Goal: Feedback & Contribution: Contribute content

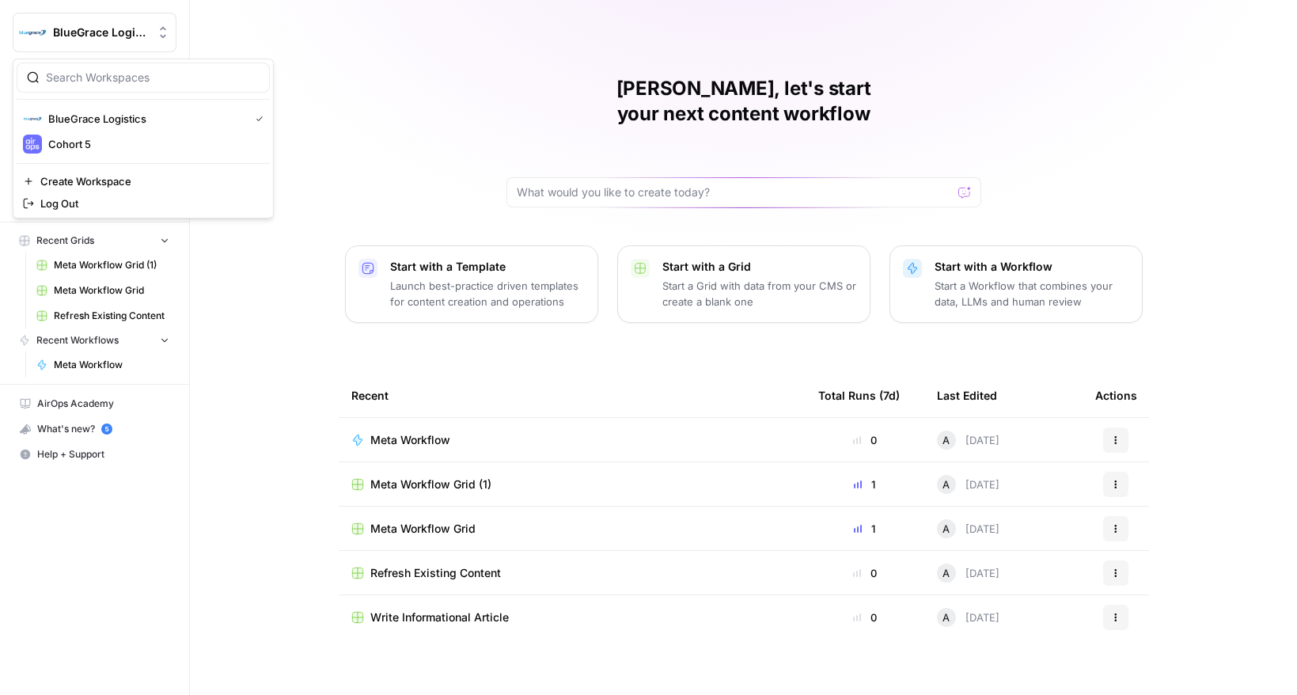
click at [100, 31] on span "BlueGrace Logistics" at bounding box center [101, 33] width 96 height 16
drag, startPoint x: 96, startPoint y: 146, endPoint x: 165, endPoint y: 138, distance: 70.1
click at [96, 146] on span "Cohort 5" at bounding box center [152, 144] width 209 height 16
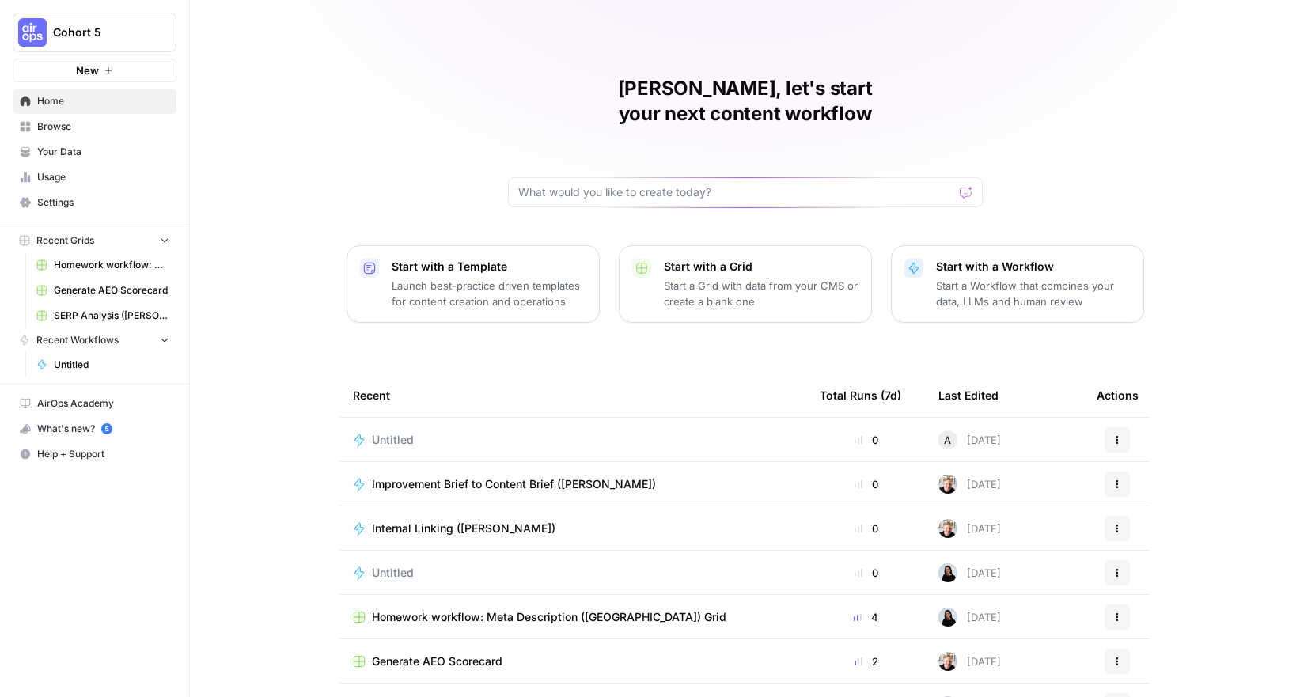
click at [995, 259] on p "Start with a Workflow" at bounding box center [1033, 267] width 195 height 16
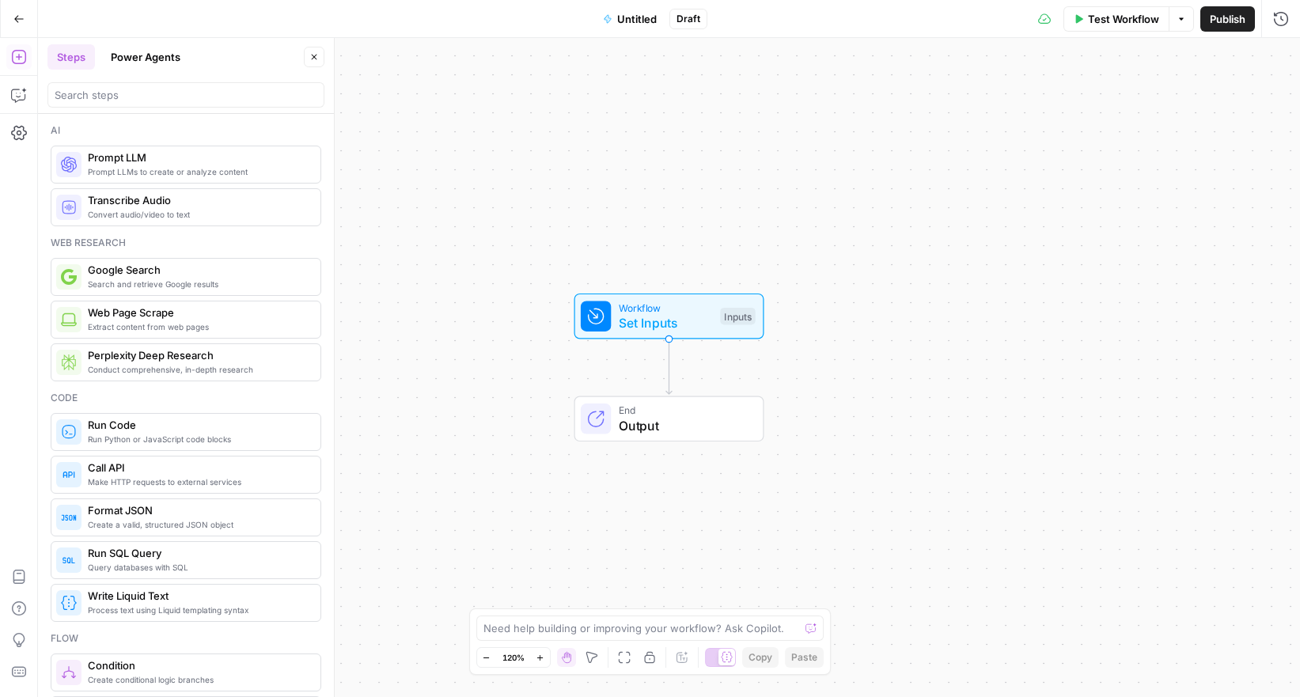
click at [142, 64] on button "Power Agents" at bounding box center [145, 56] width 89 height 25
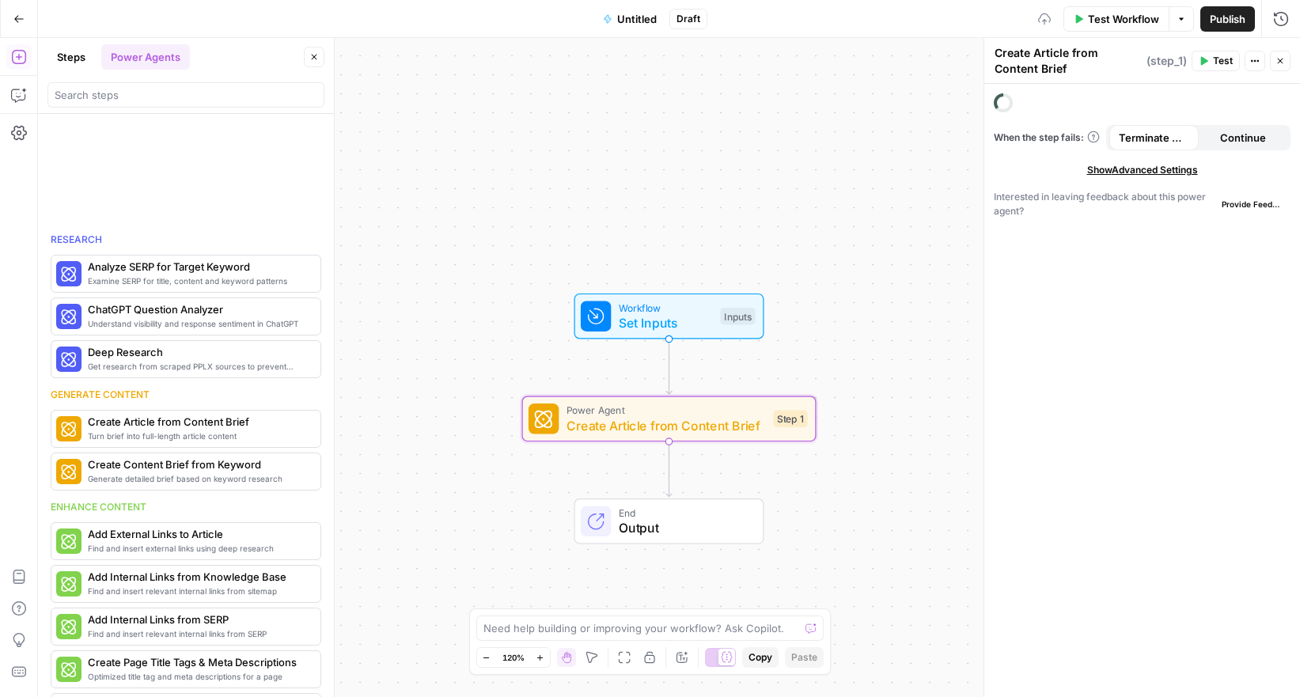
scroll to position [242, 0]
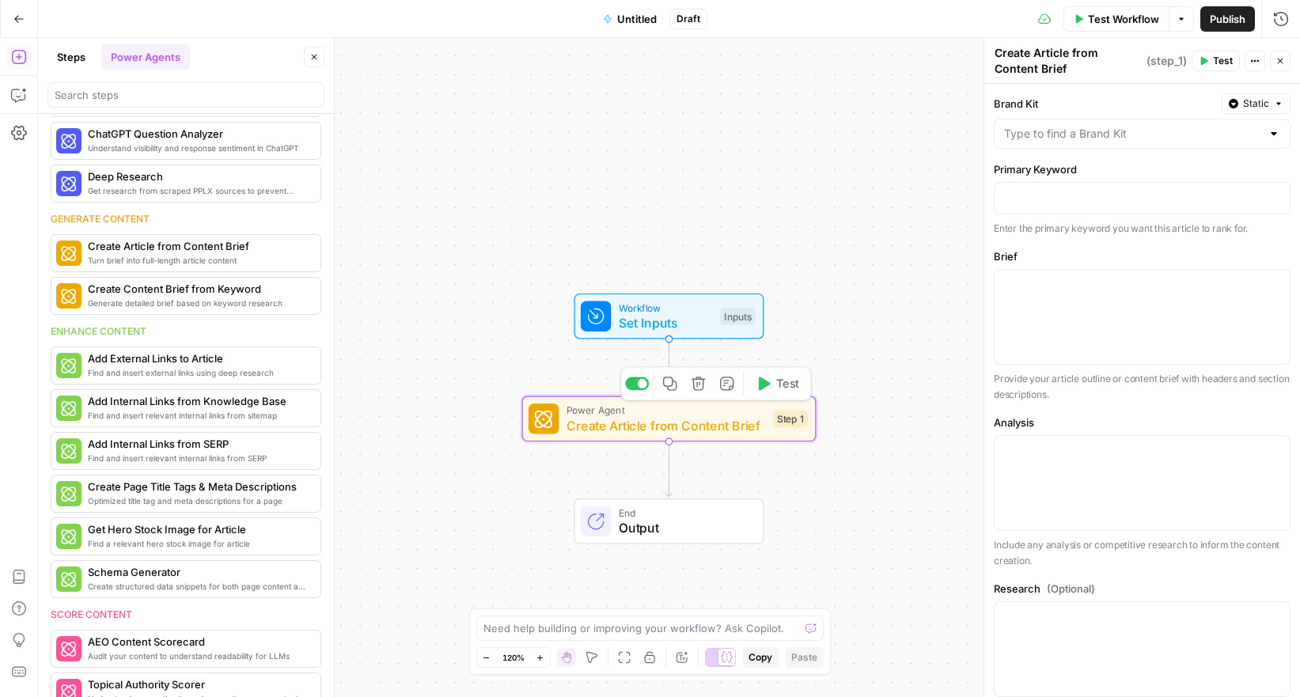
click at [715, 420] on span "Create Article from Content Brief" at bounding box center [666, 425] width 199 height 19
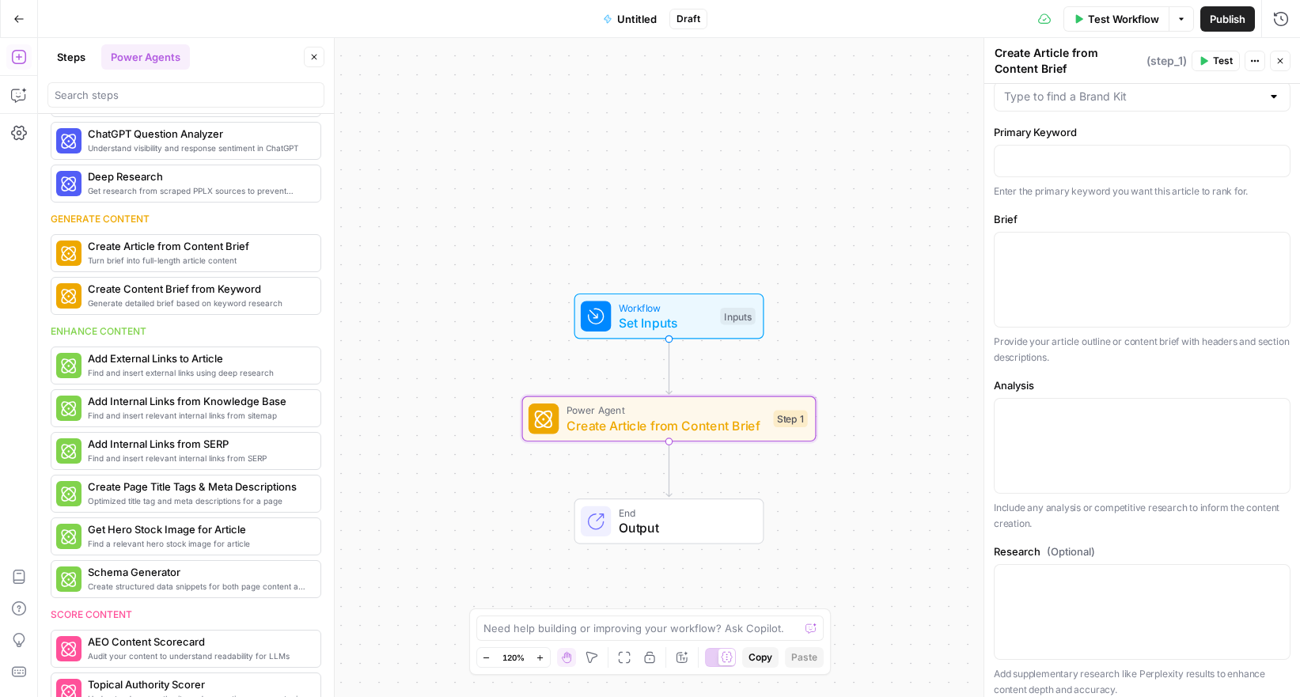
scroll to position [0, 0]
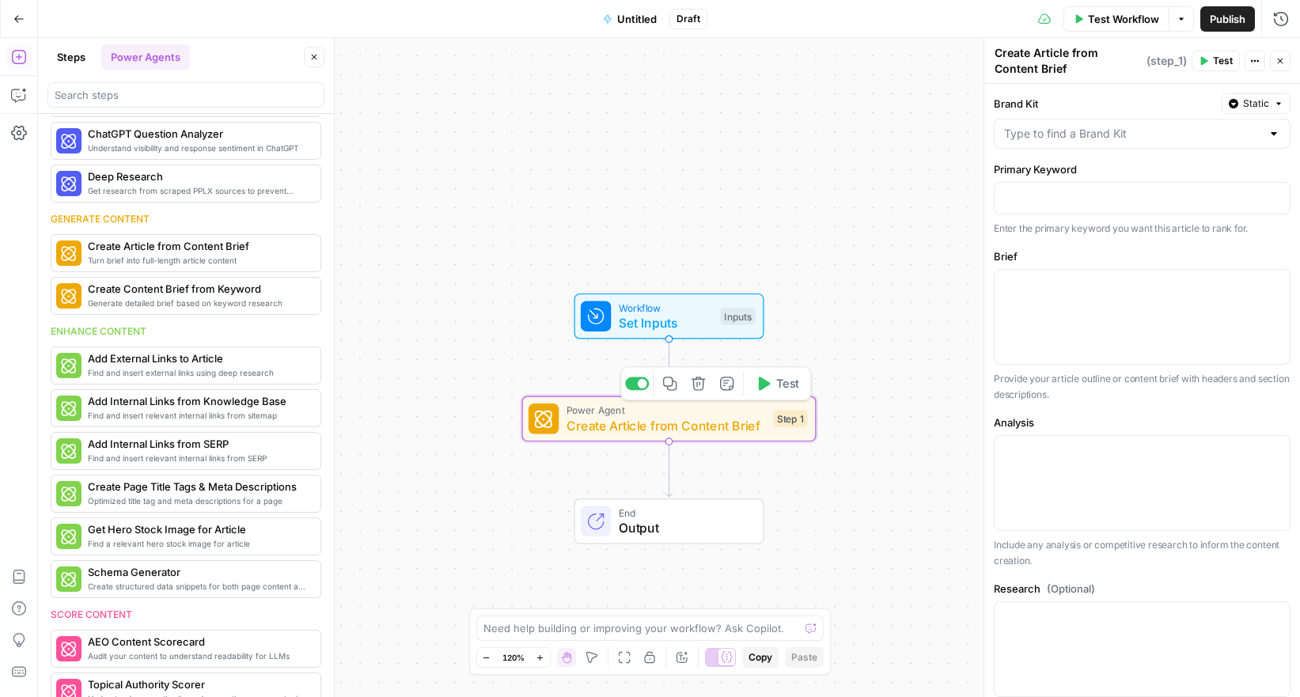
click at [723, 412] on span "Power Agent" at bounding box center [666, 410] width 199 height 15
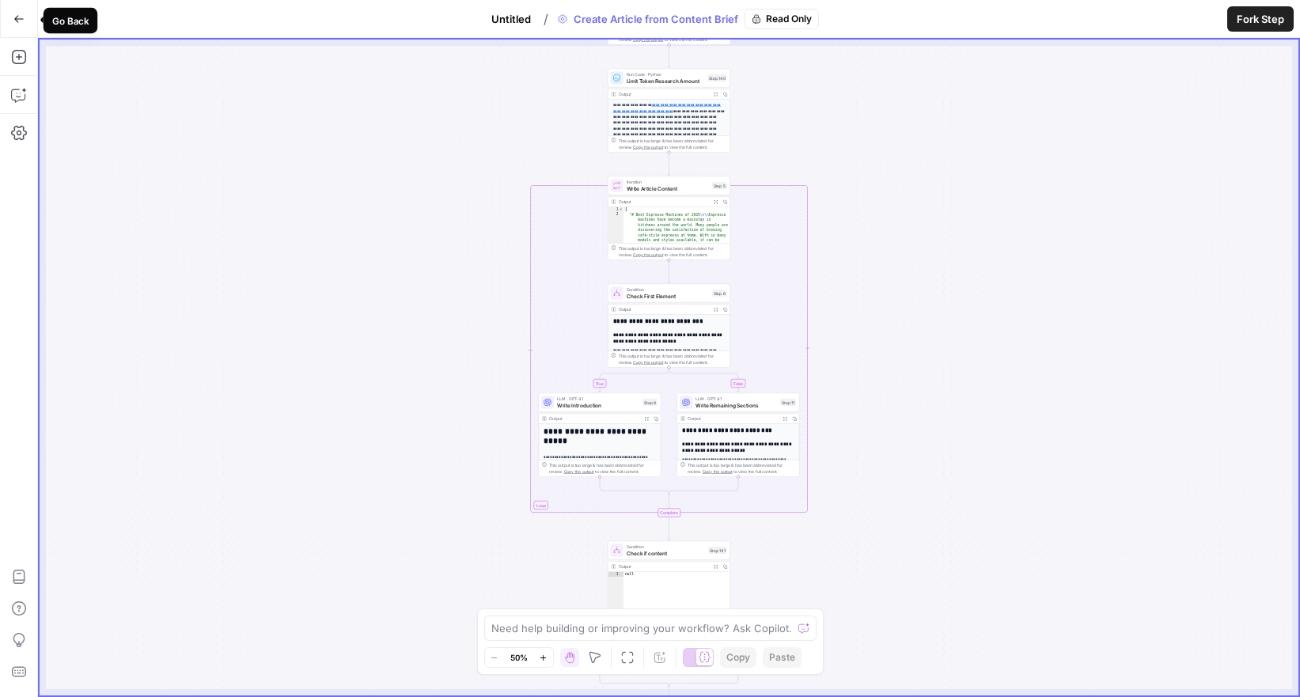
click at [18, 20] on icon "button" at bounding box center [18, 18] width 11 height 11
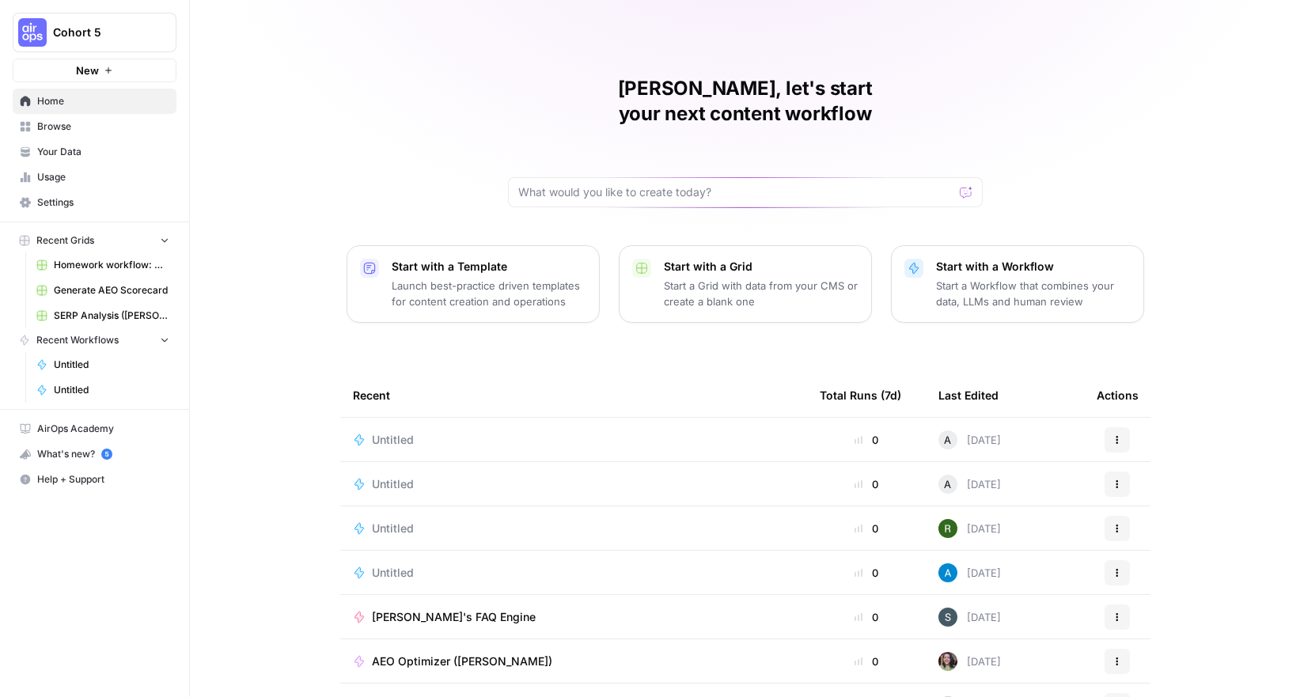
click at [401, 432] on span "Untitled" at bounding box center [393, 440] width 42 height 16
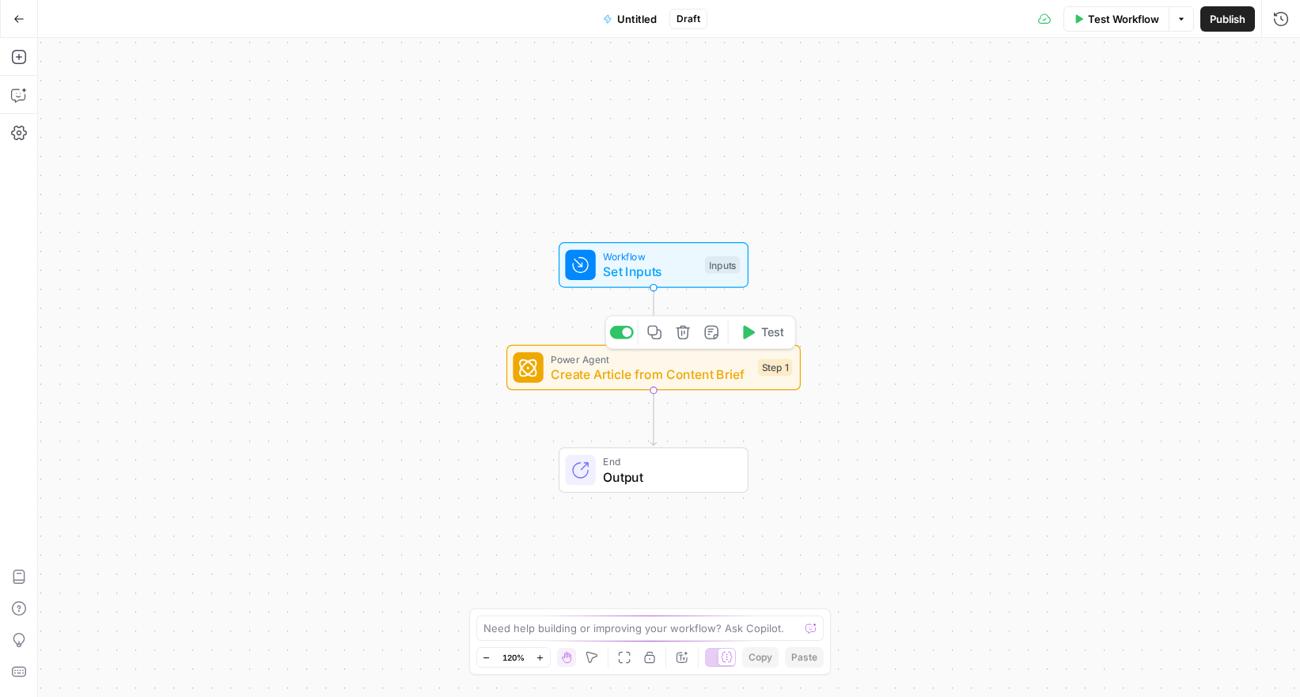
click at [662, 382] on span "Create Article from Content Brief" at bounding box center [650, 374] width 199 height 19
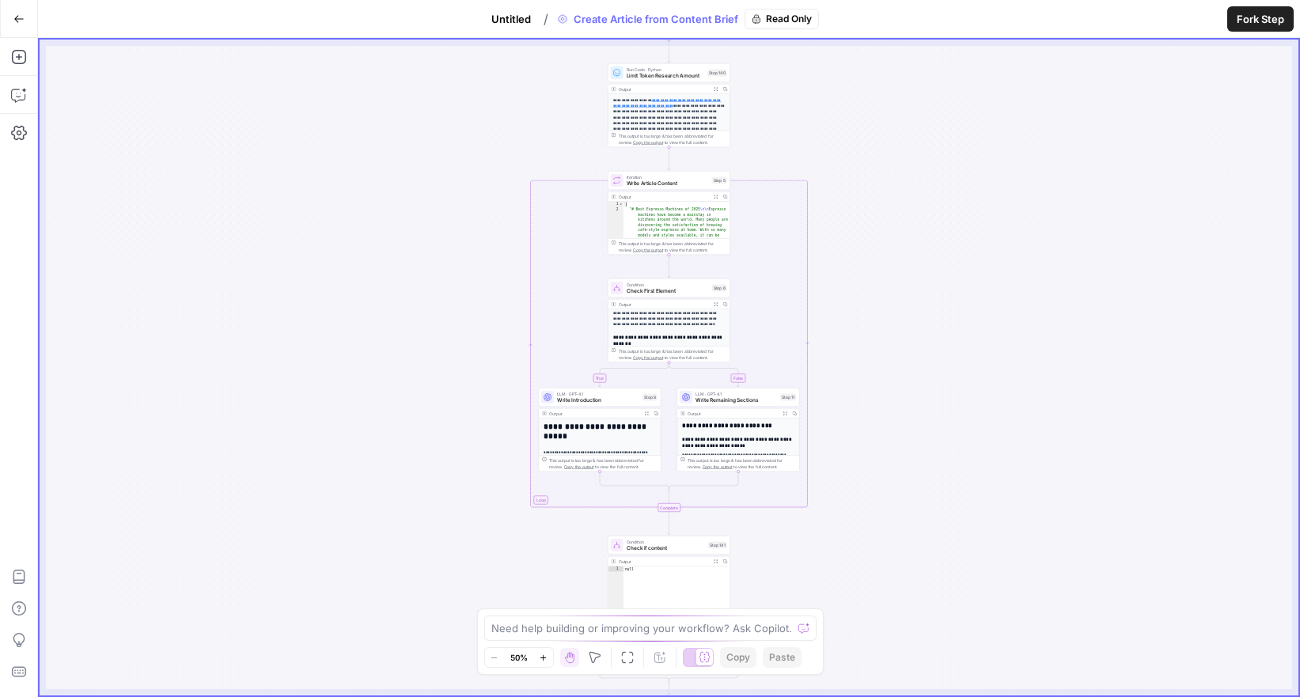
scroll to position [120, 0]
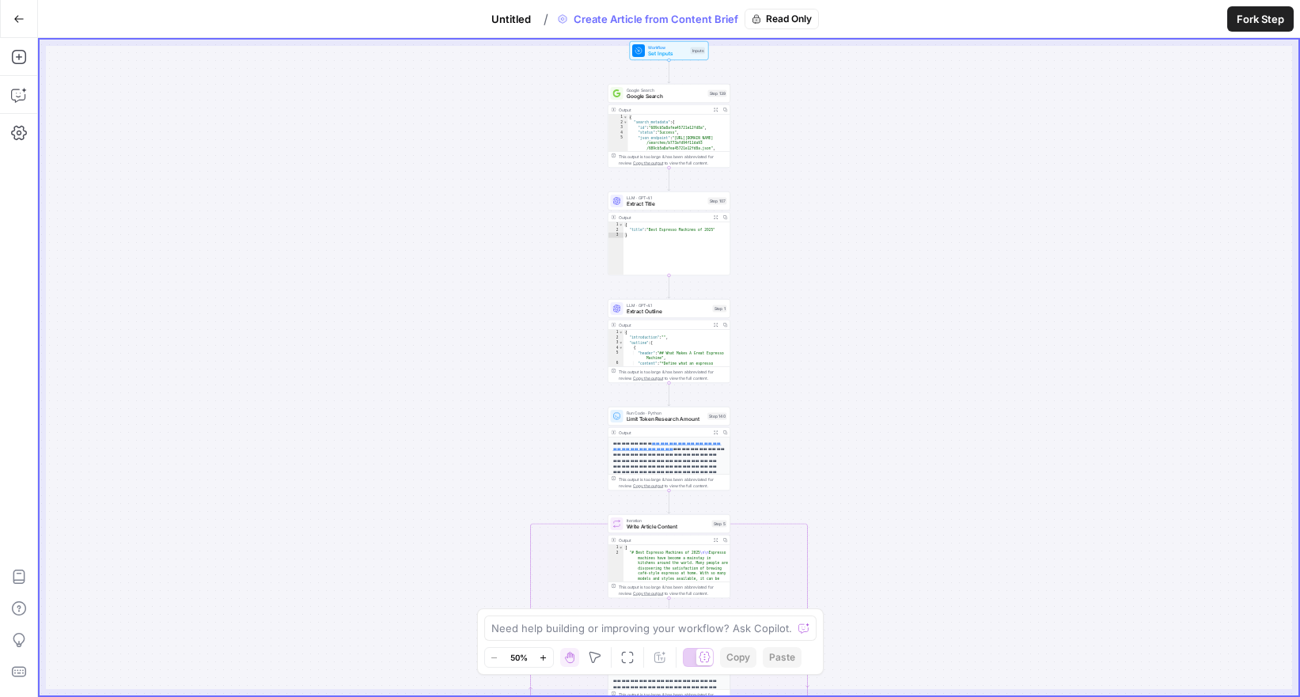
click at [655, 347] on div "{ "introduction" : "" , "outline" : [ { "header" : "## What Makes A Great Espre…" at bounding box center [677, 431] width 107 height 202
click at [670, 357] on div "{ "introduction" : "" , "outline" : [ { "header" : "## What Makes A Great Espre…" at bounding box center [677, 431] width 107 height 202
type textarea "**********"
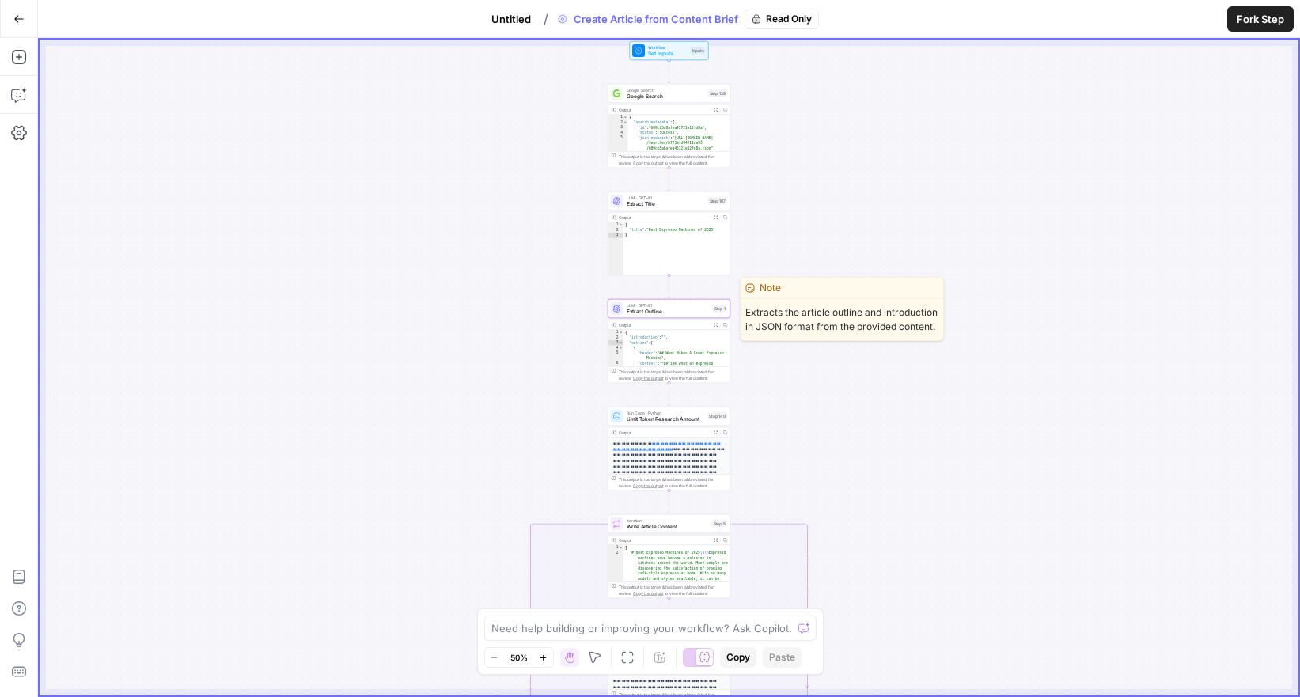
click at [668, 309] on span "Extract Outline" at bounding box center [668, 312] width 83 height 8
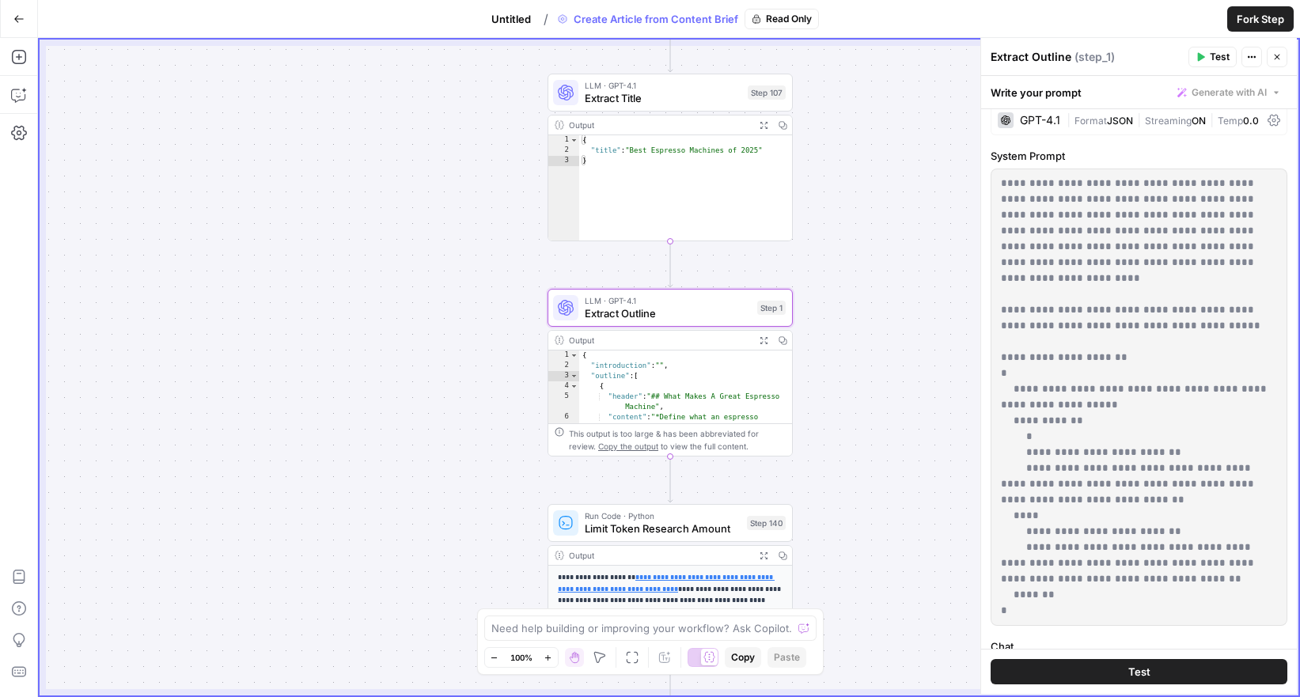
scroll to position [0, 0]
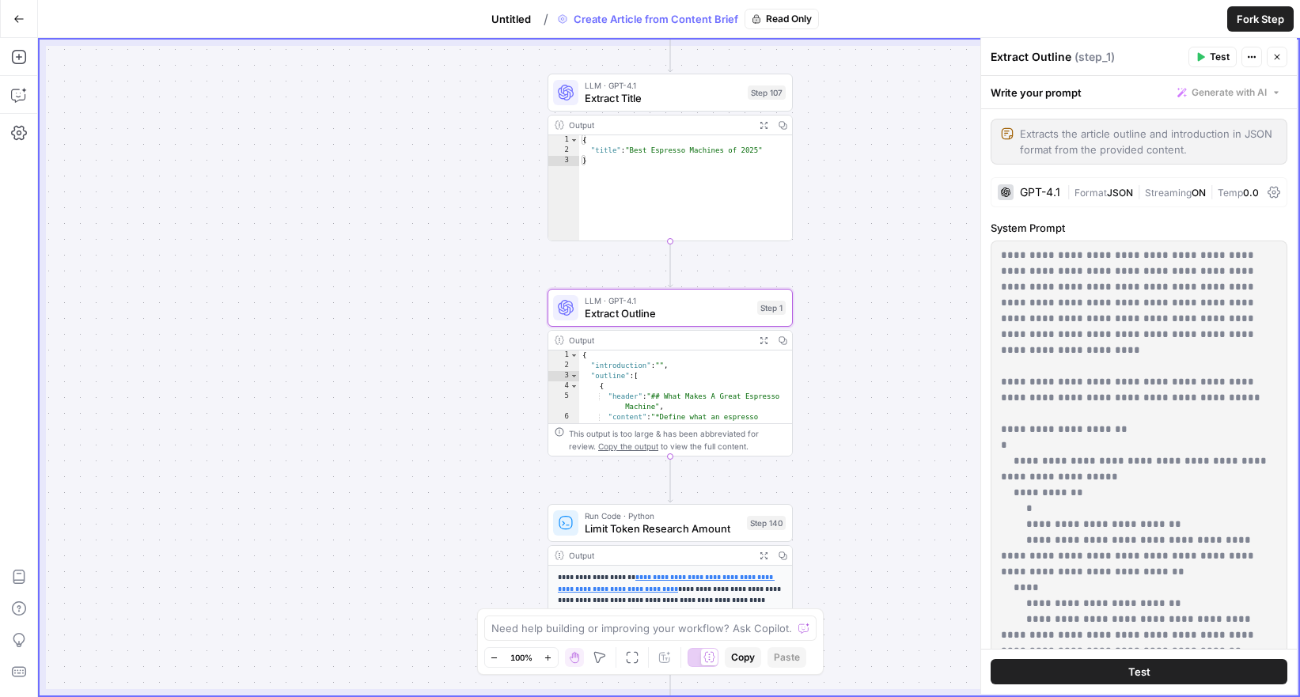
click at [1278, 62] on button "Close" at bounding box center [1277, 57] width 21 height 21
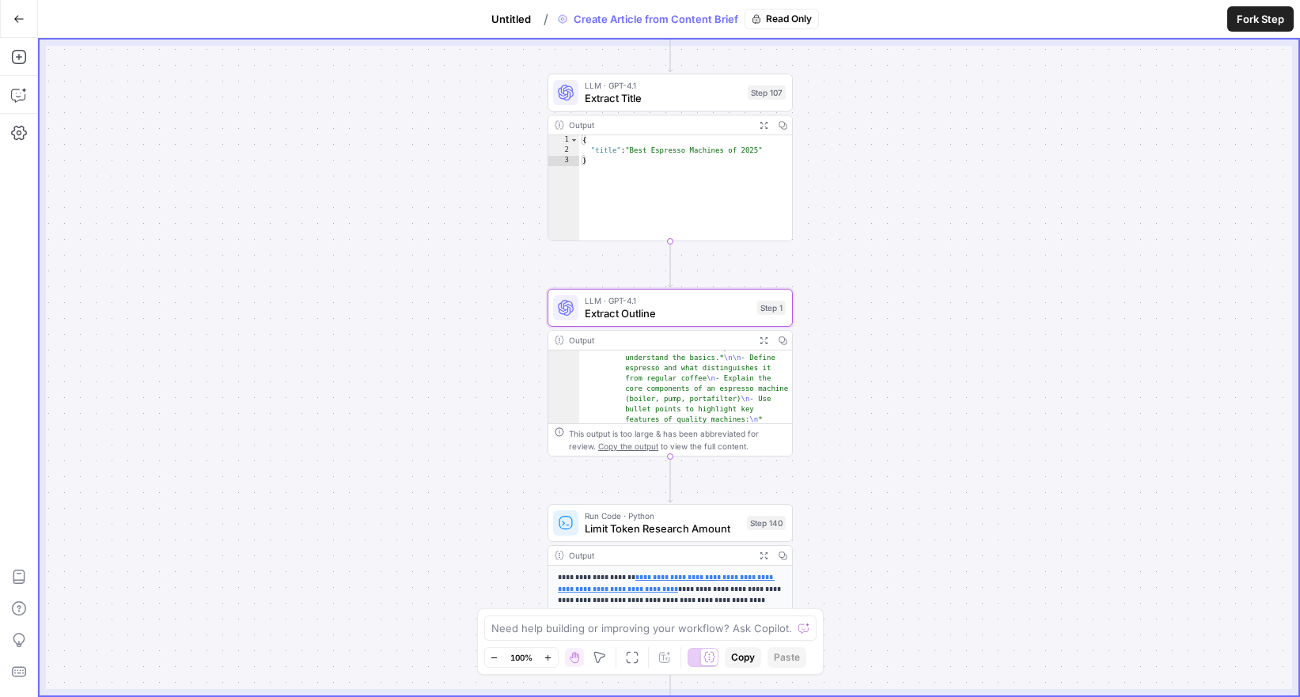
scroll to position [104, 0]
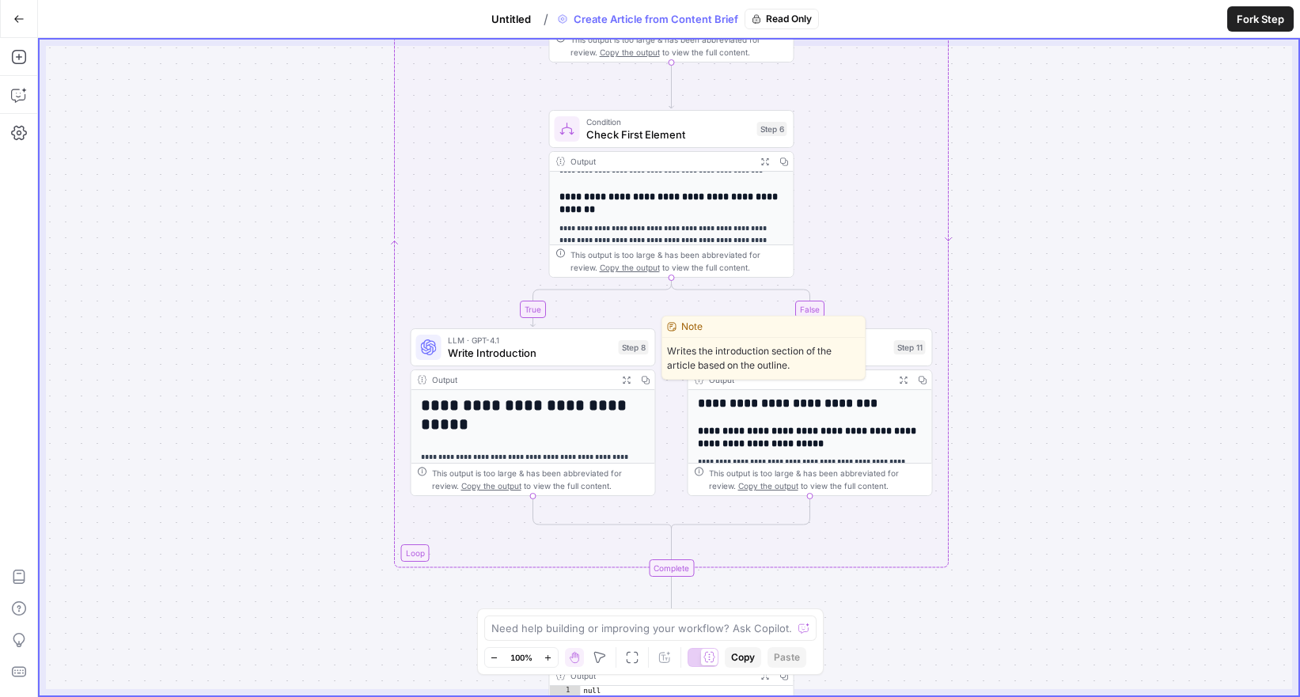
click at [531, 345] on span "Write Introduction" at bounding box center [530, 353] width 165 height 16
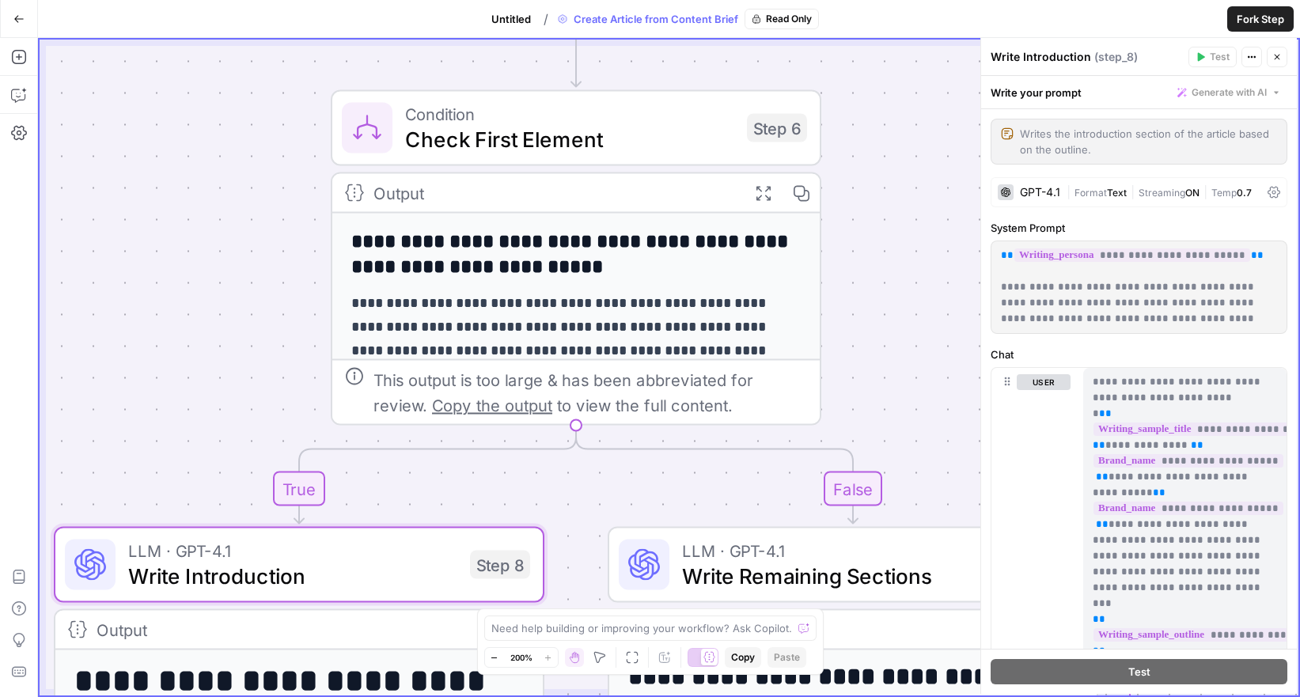
scroll to position [0, 0]
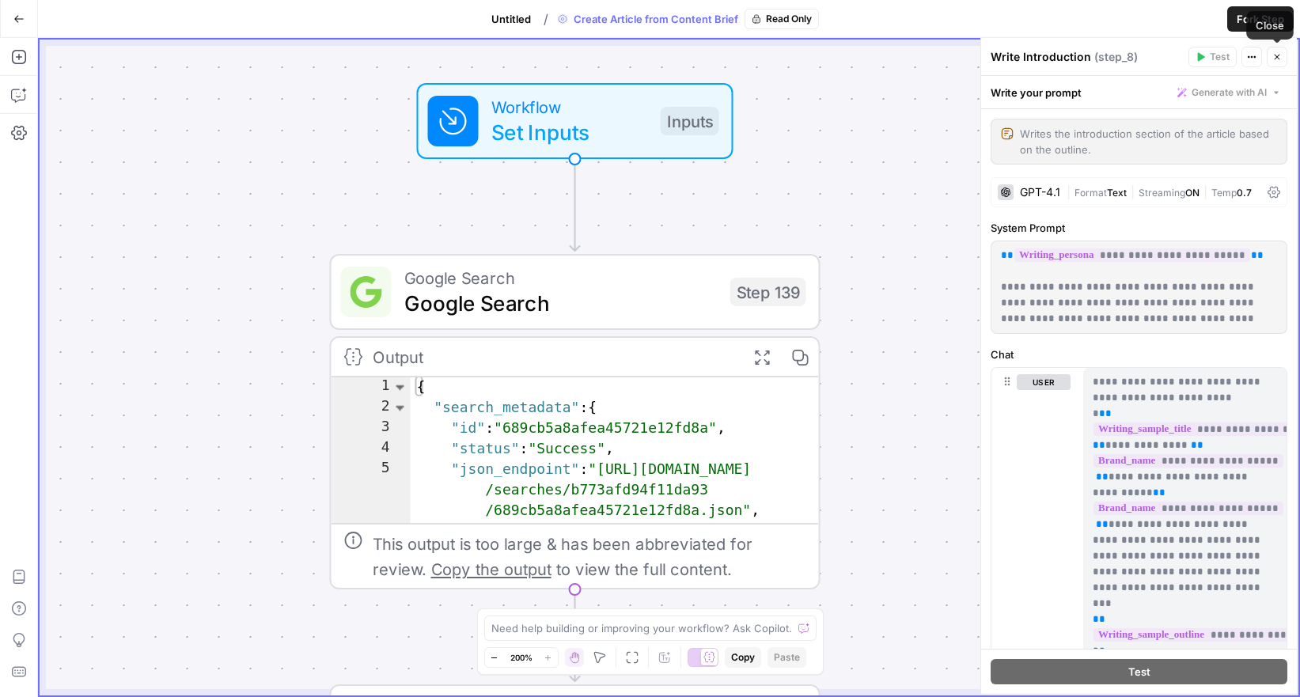
click at [1274, 59] on icon "button" at bounding box center [1277, 56] width 9 height 9
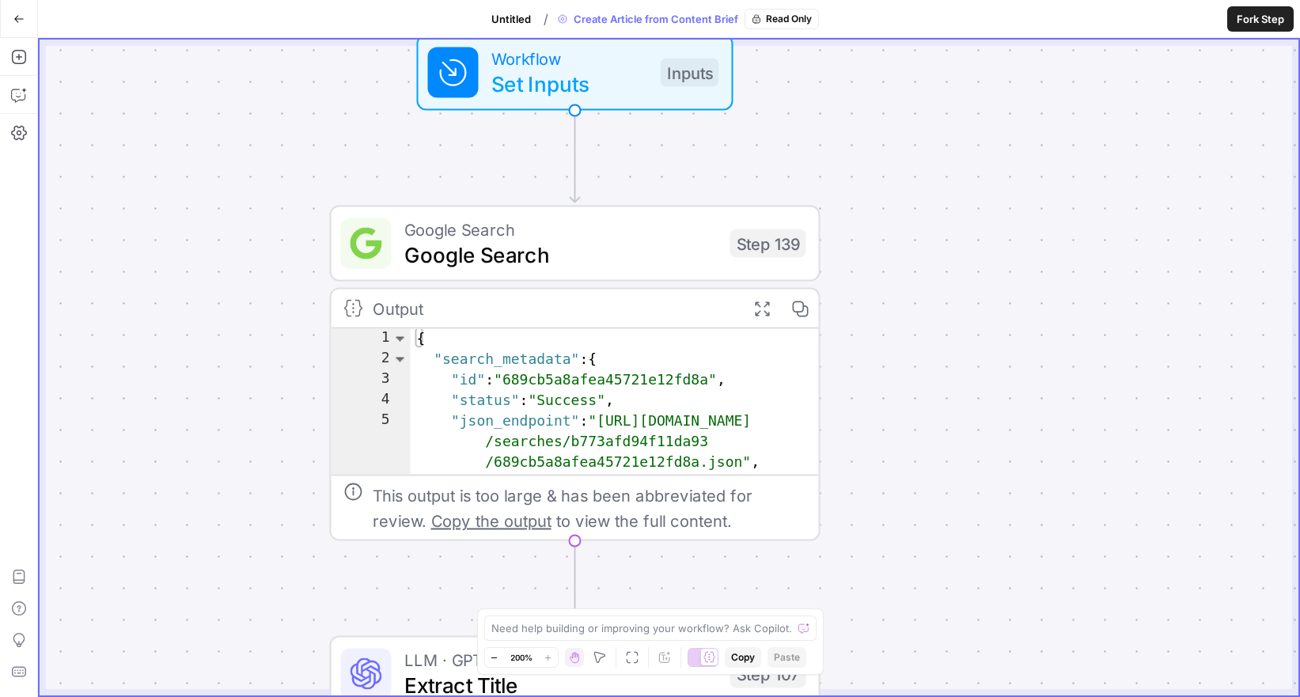
click at [495, 656] on icon "button" at bounding box center [494, 658] width 9 height 9
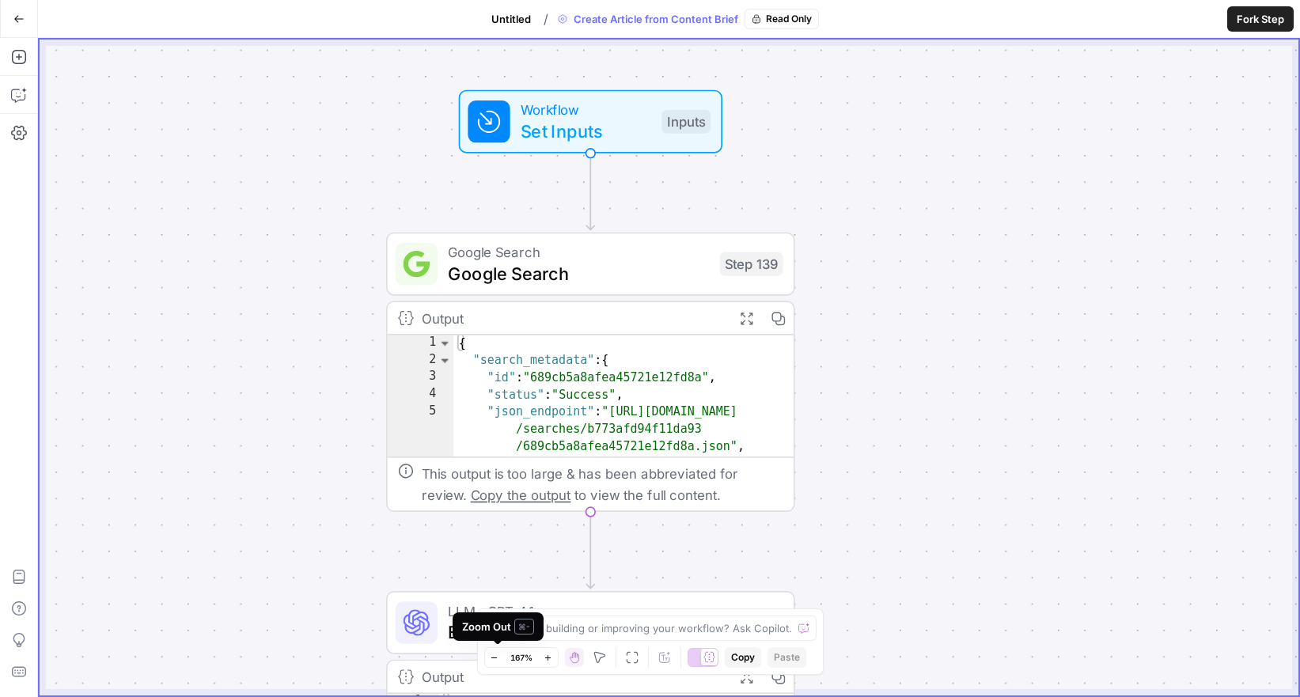
click at [495, 656] on icon "button" at bounding box center [494, 658] width 9 height 9
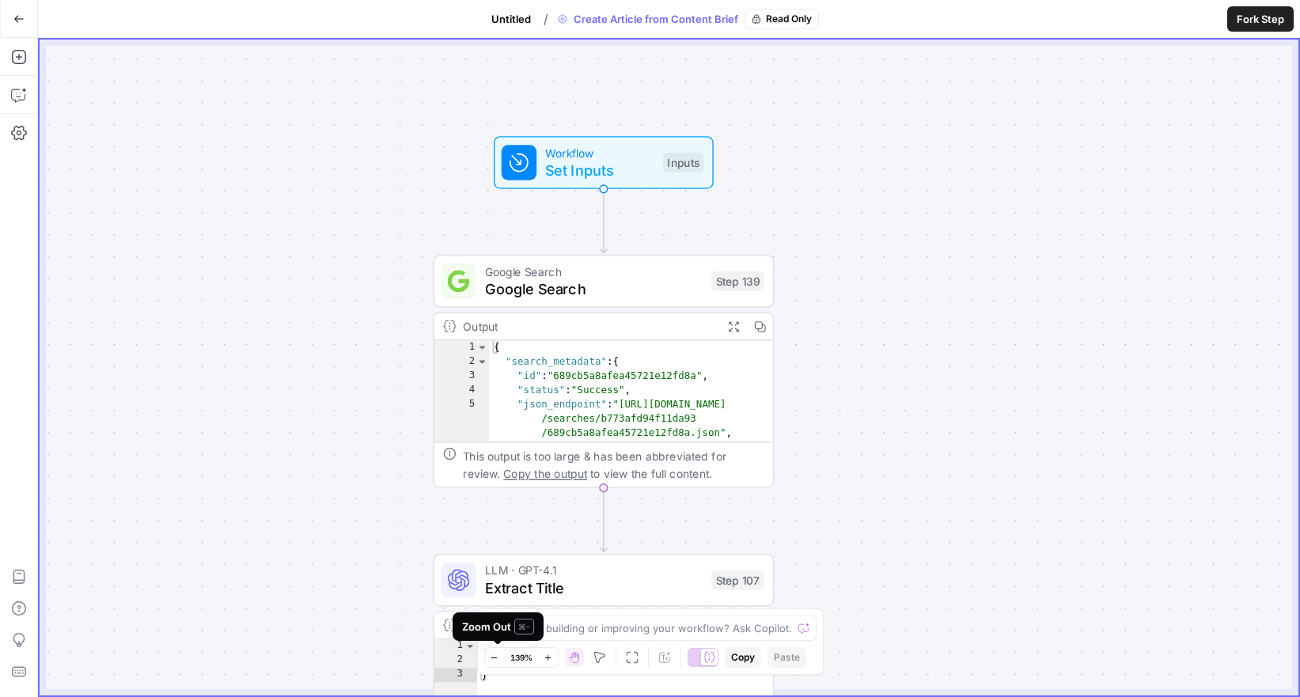
click at [495, 656] on icon "button" at bounding box center [494, 658] width 9 height 9
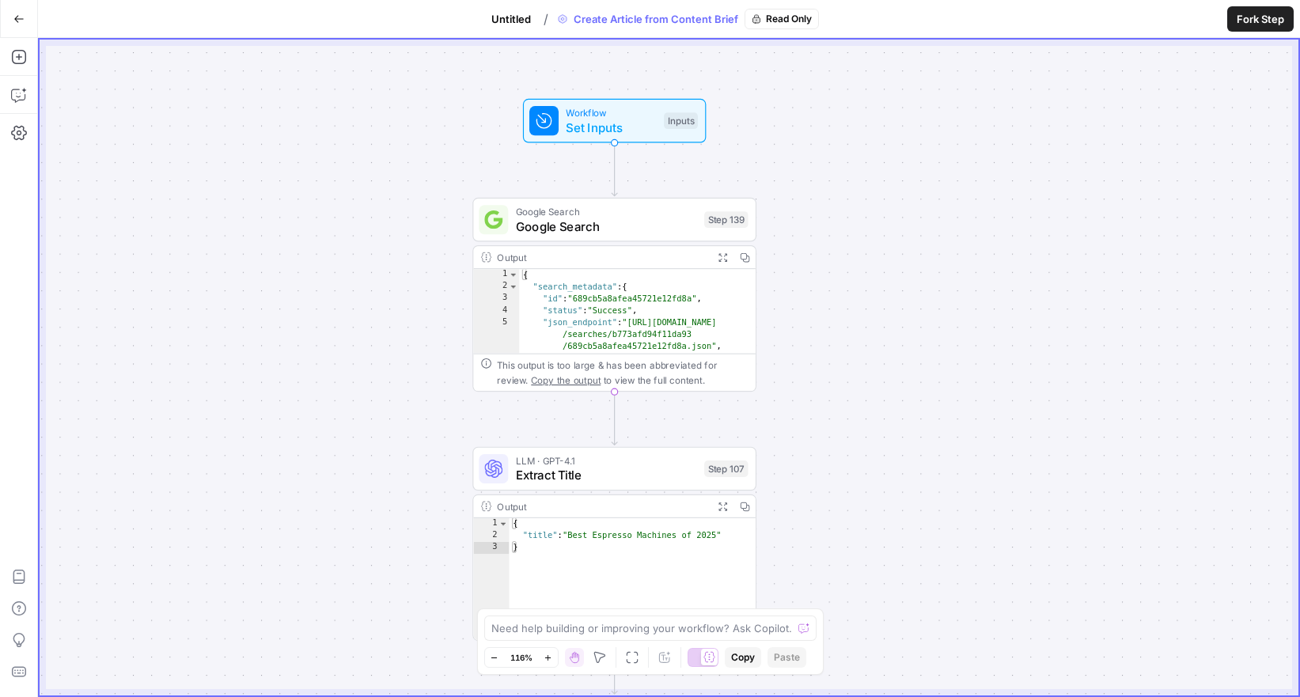
click at [21, 21] on icon "button" at bounding box center [18, 18] width 11 height 11
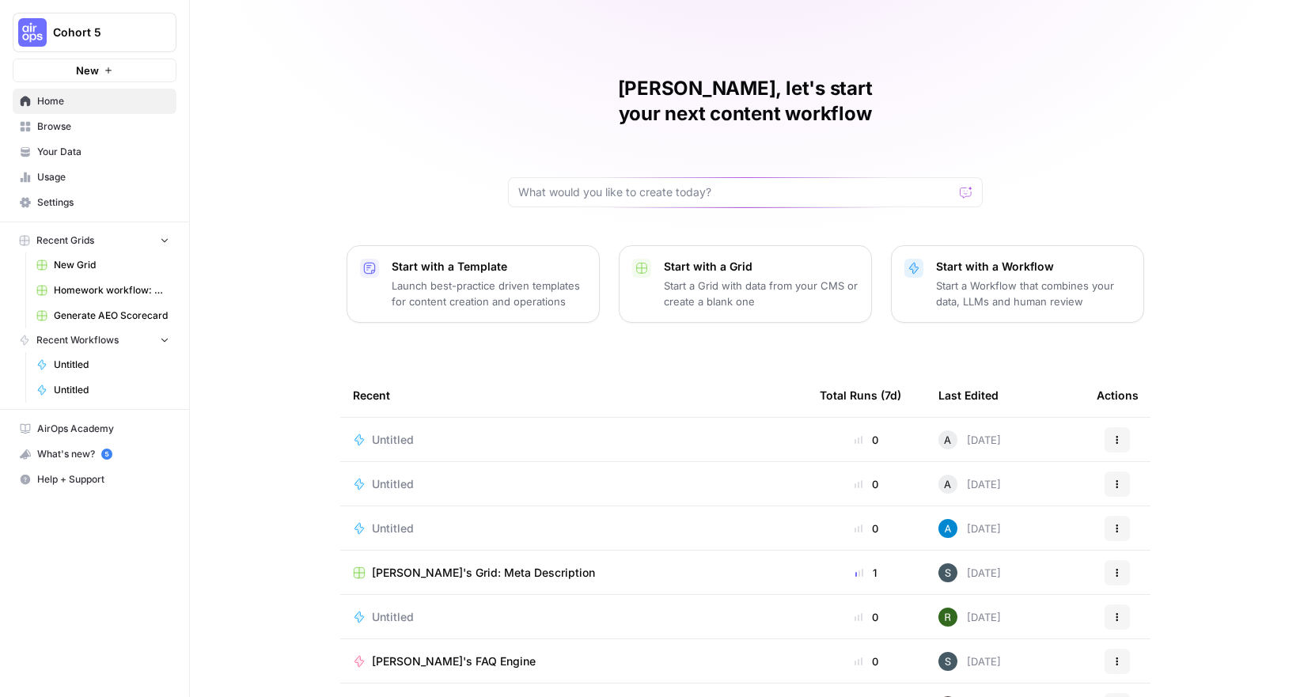
click at [380, 432] on span "Untitled" at bounding box center [393, 440] width 42 height 16
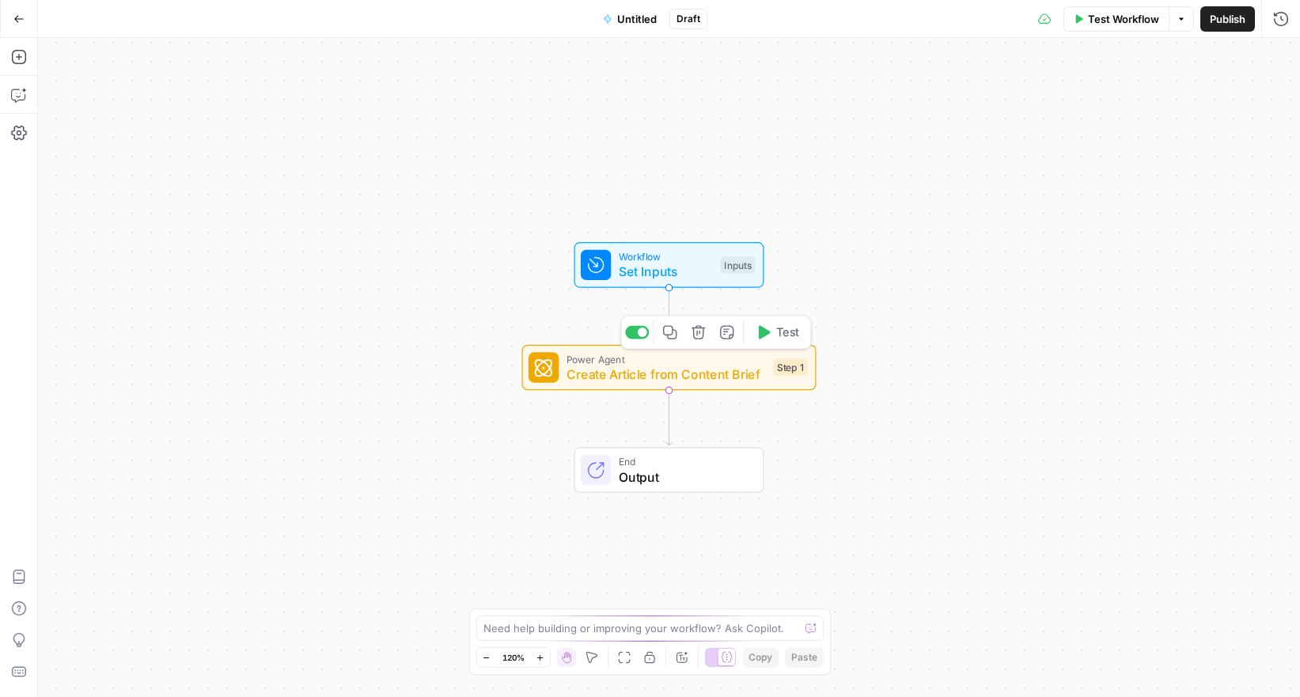
click at [715, 378] on span "Create Article from Content Brief" at bounding box center [666, 374] width 199 height 19
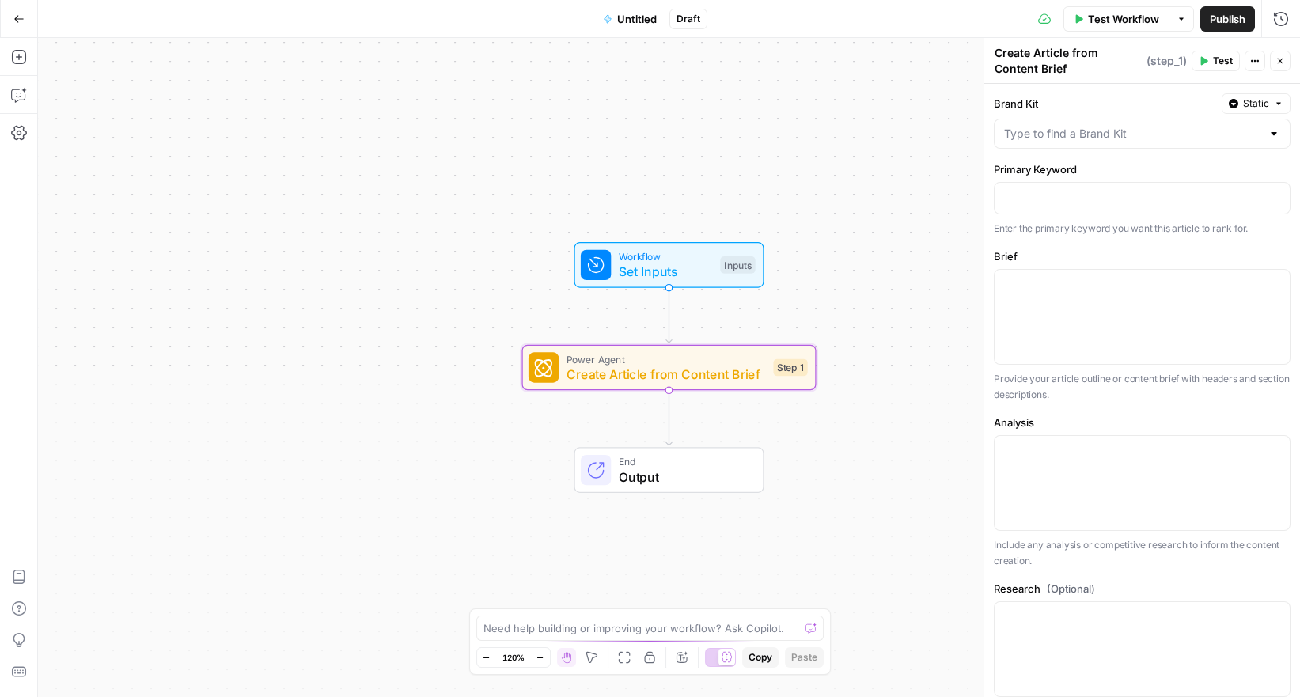
click at [654, 378] on span "Create Article from Content Brief" at bounding box center [666, 374] width 199 height 19
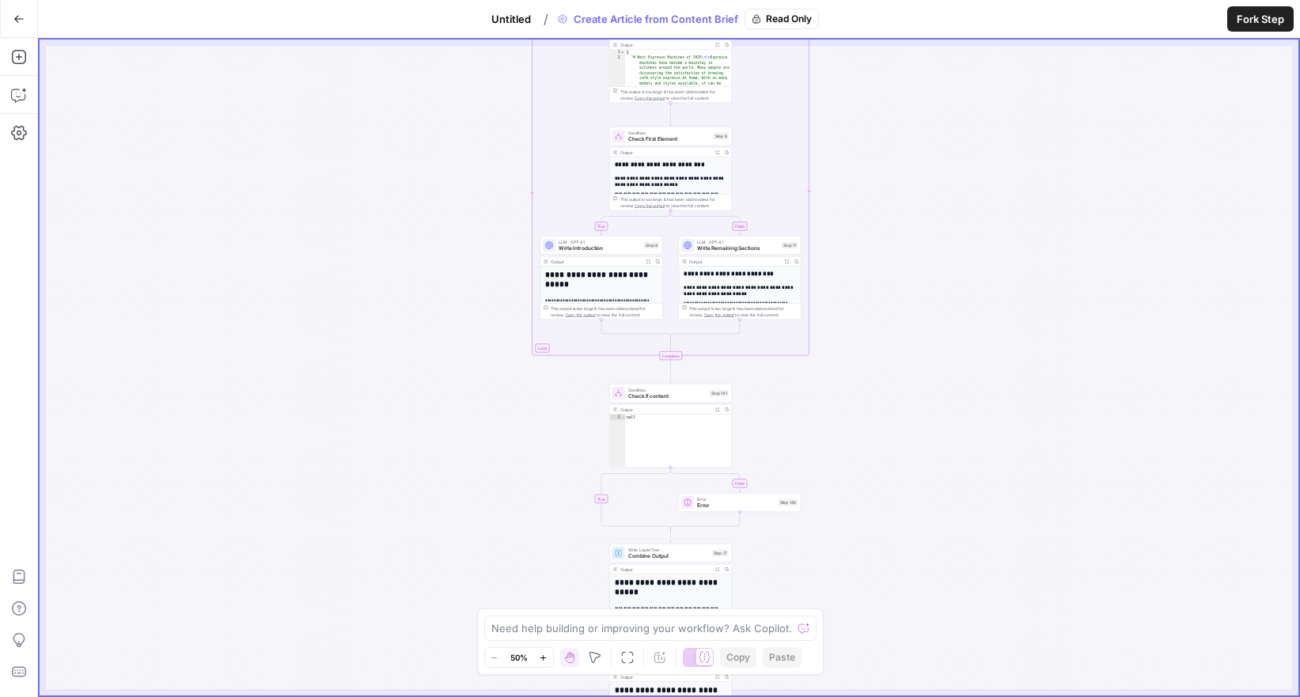
click at [769, 507] on span "Error" at bounding box center [736, 506] width 78 height 8
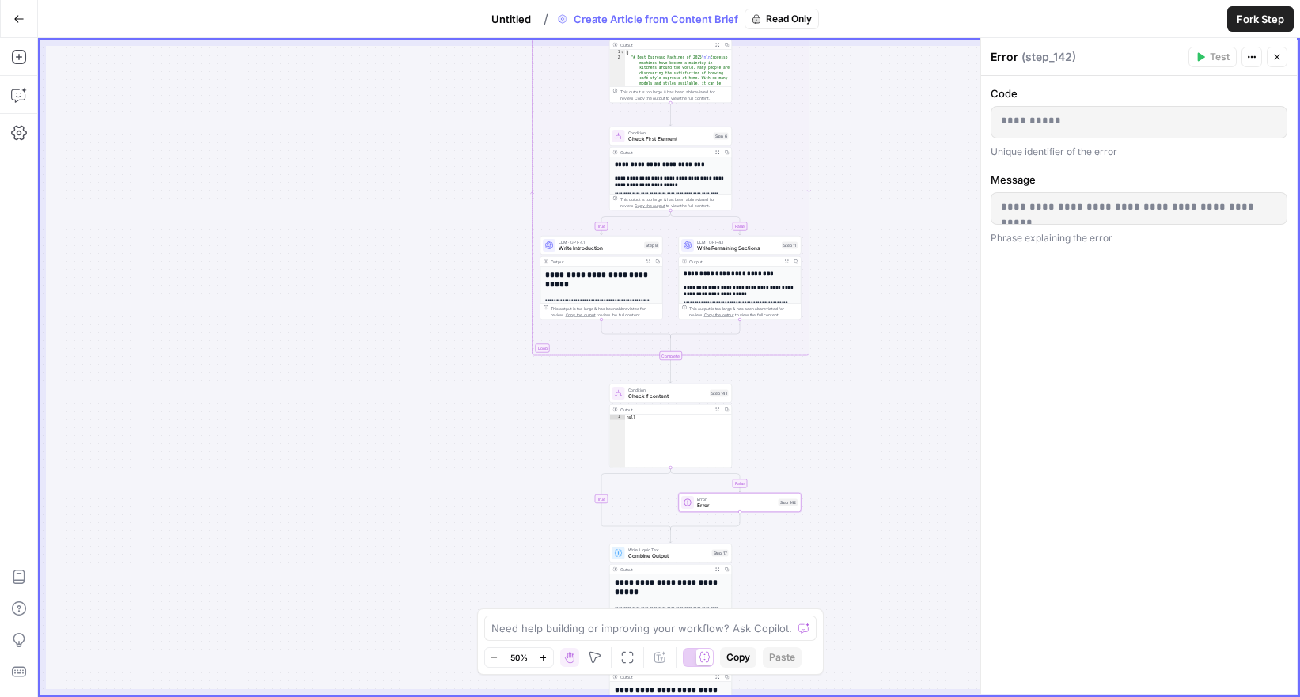
click at [730, 507] on span "Error" at bounding box center [736, 506] width 78 height 8
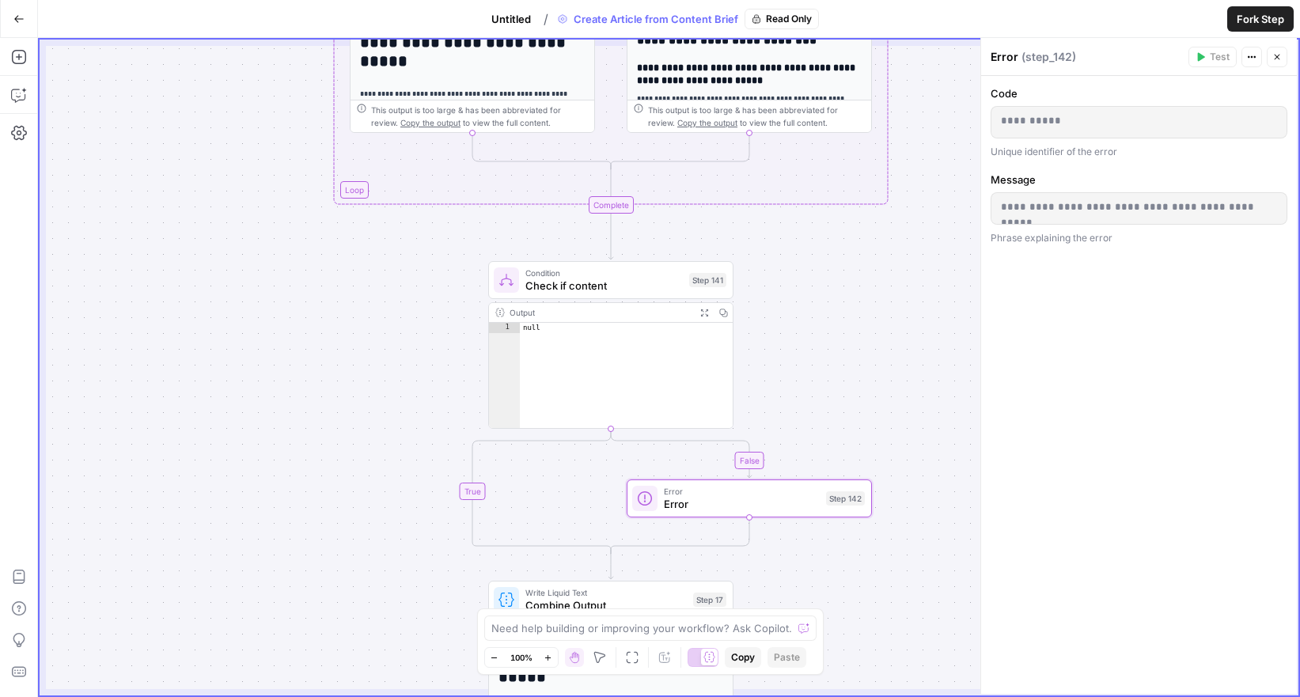
click at [704, 502] on span "Error" at bounding box center [742, 504] width 156 height 16
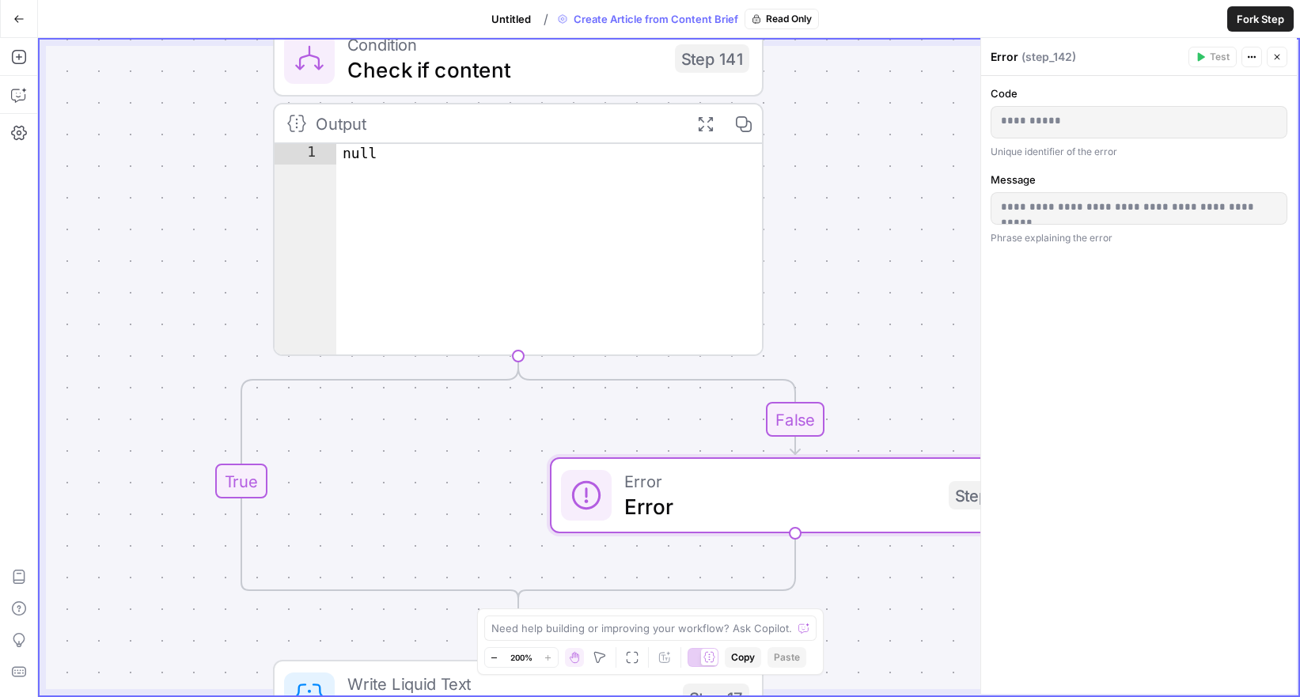
click at [499, 656] on icon "button" at bounding box center [494, 658] width 9 height 9
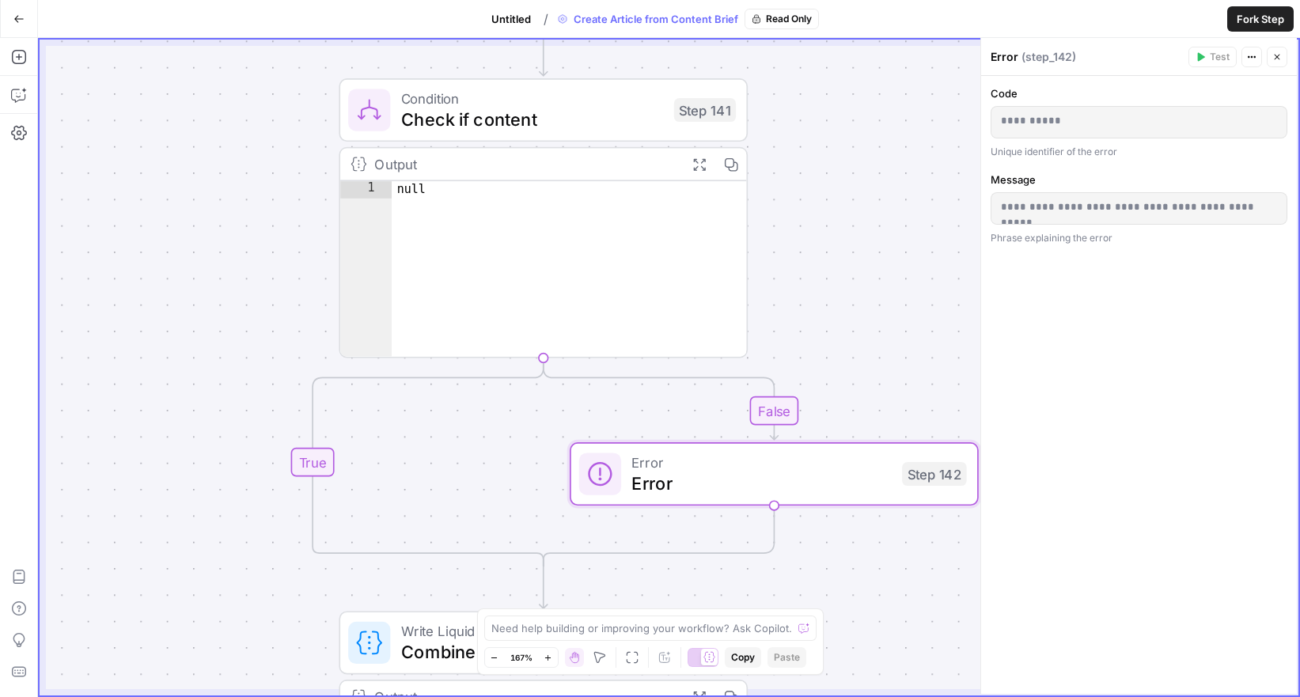
click at [499, 656] on icon "button" at bounding box center [494, 658] width 9 height 9
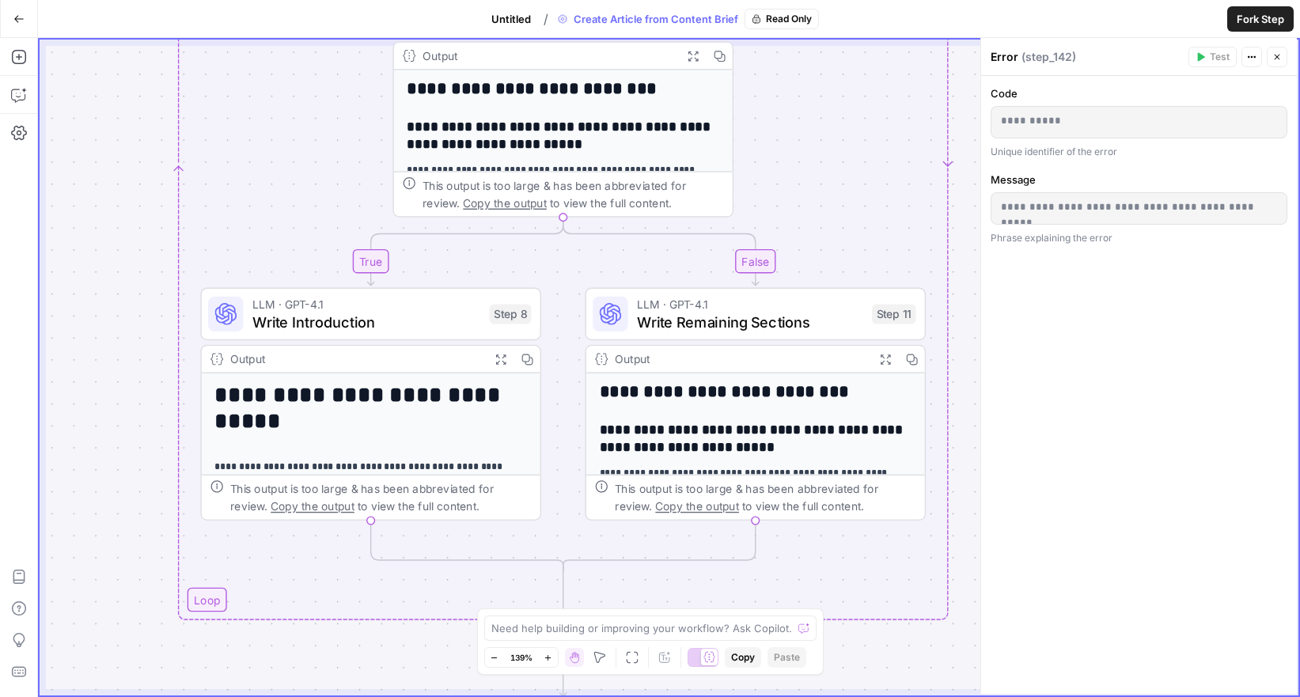
click at [28, 27] on button "Go Back" at bounding box center [19, 19] width 28 height 28
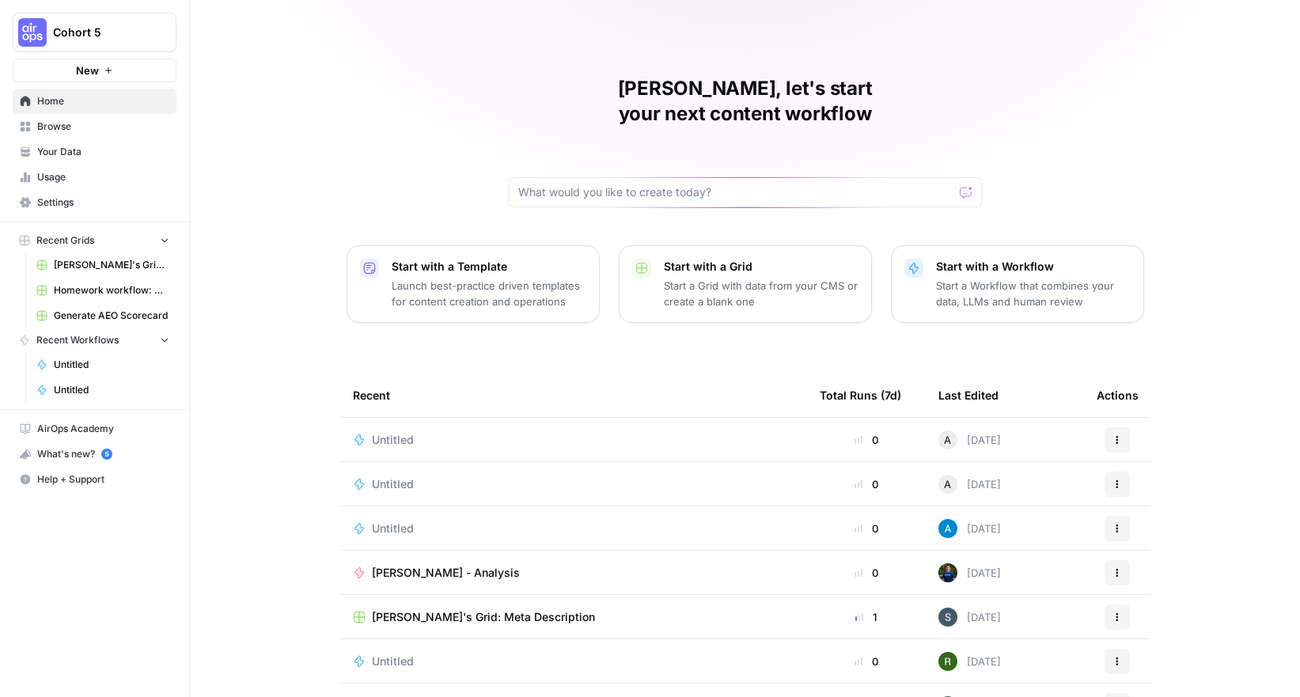
click at [399, 432] on span "Untitled" at bounding box center [393, 440] width 42 height 16
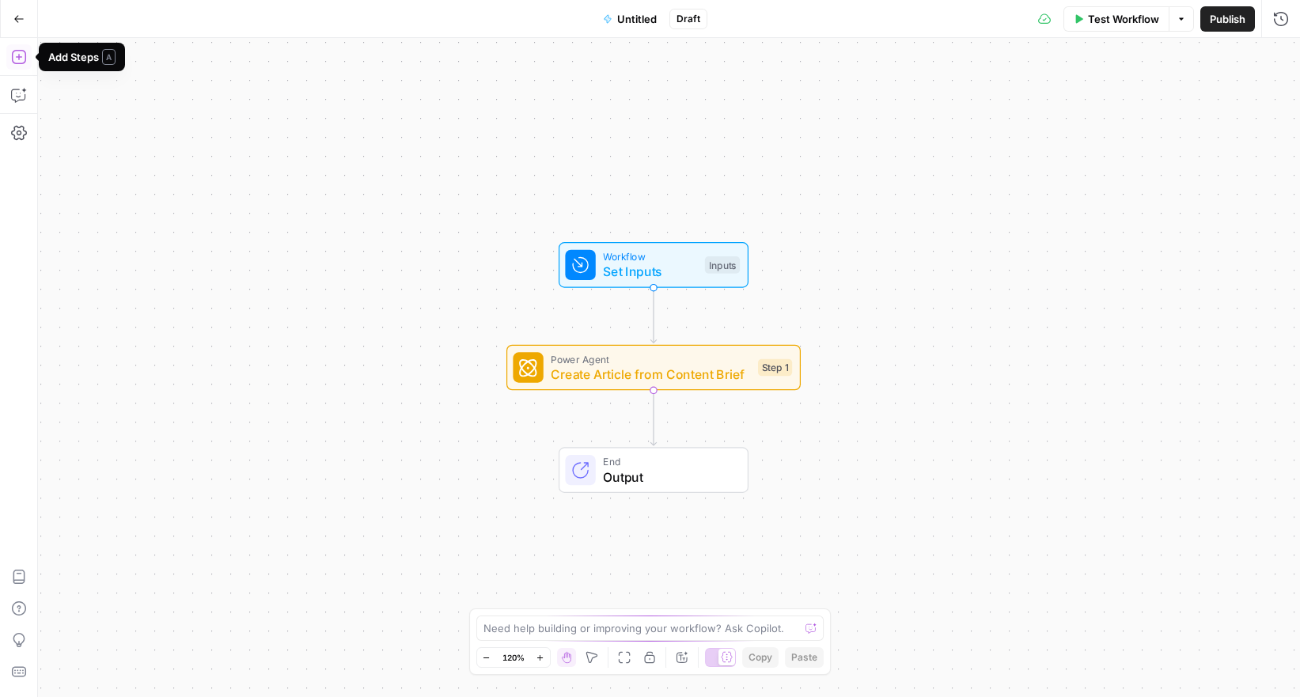
click at [16, 56] on icon "button" at bounding box center [19, 57] width 16 height 16
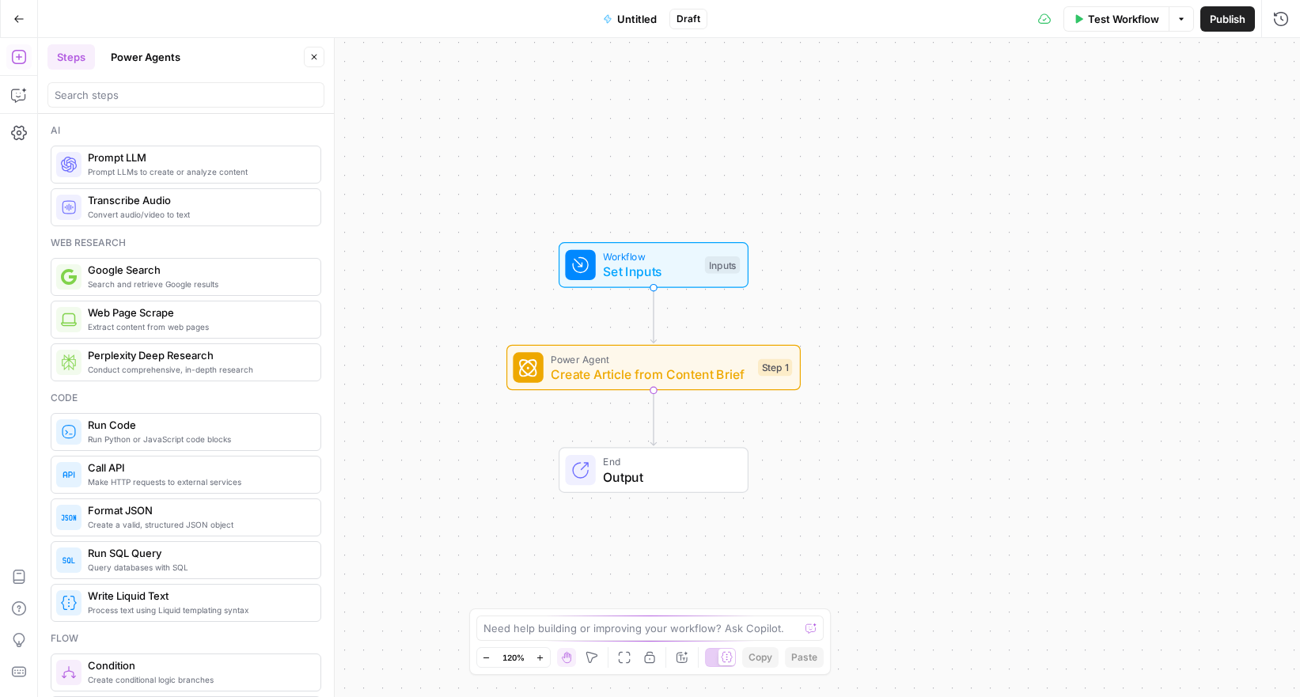
click at [120, 59] on button "Power Agents" at bounding box center [145, 56] width 89 height 25
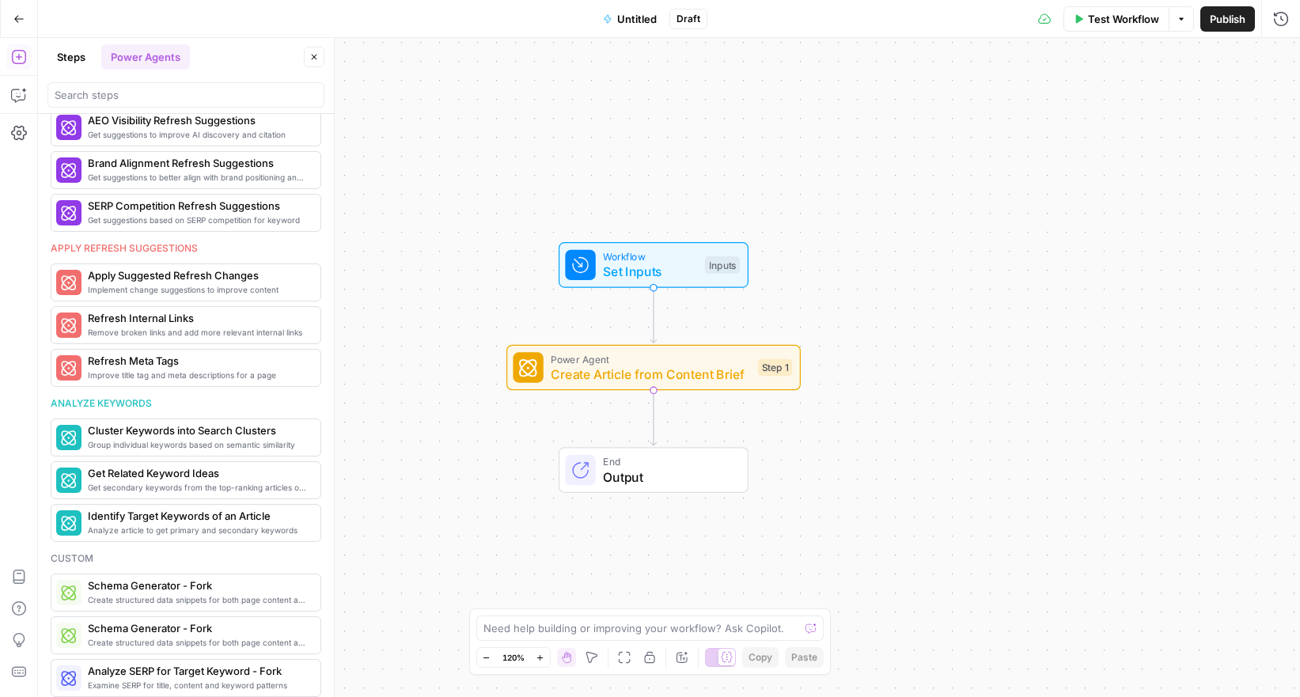
scroll to position [699, 0]
click at [650, 370] on span "Create Article from Content Brief" at bounding box center [650, 374] width 199 height 19
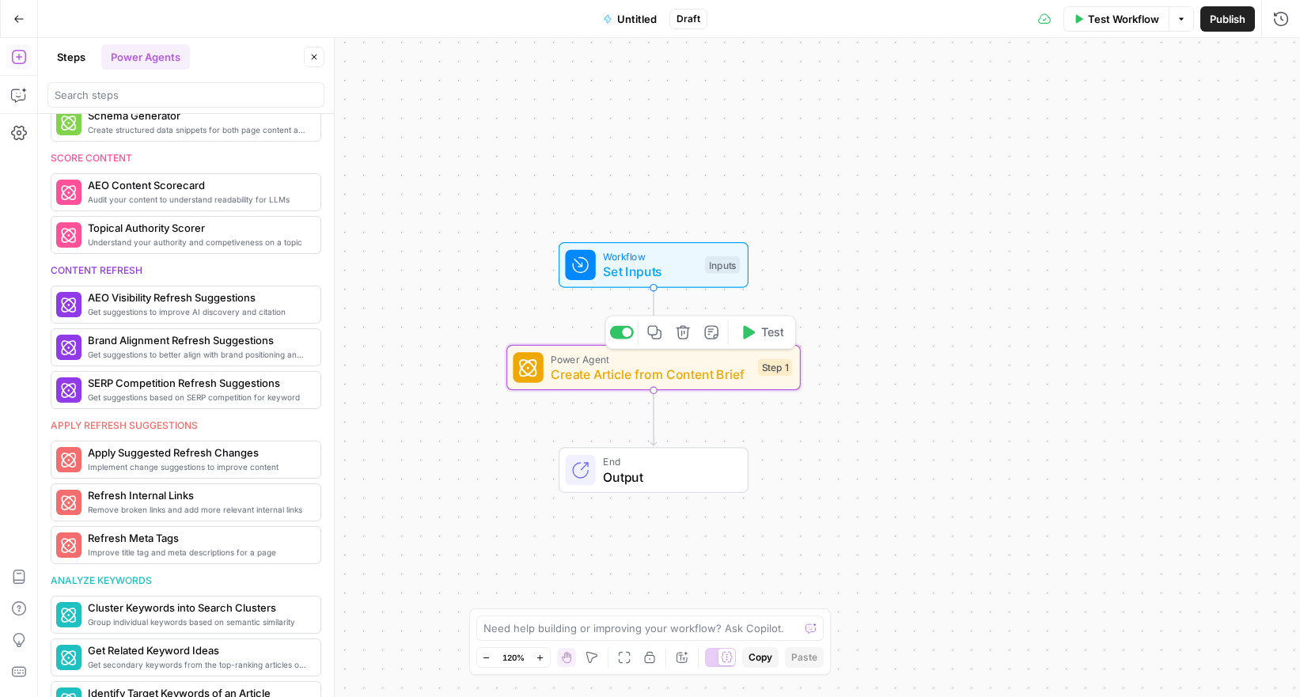
scroll to position [875, 0]
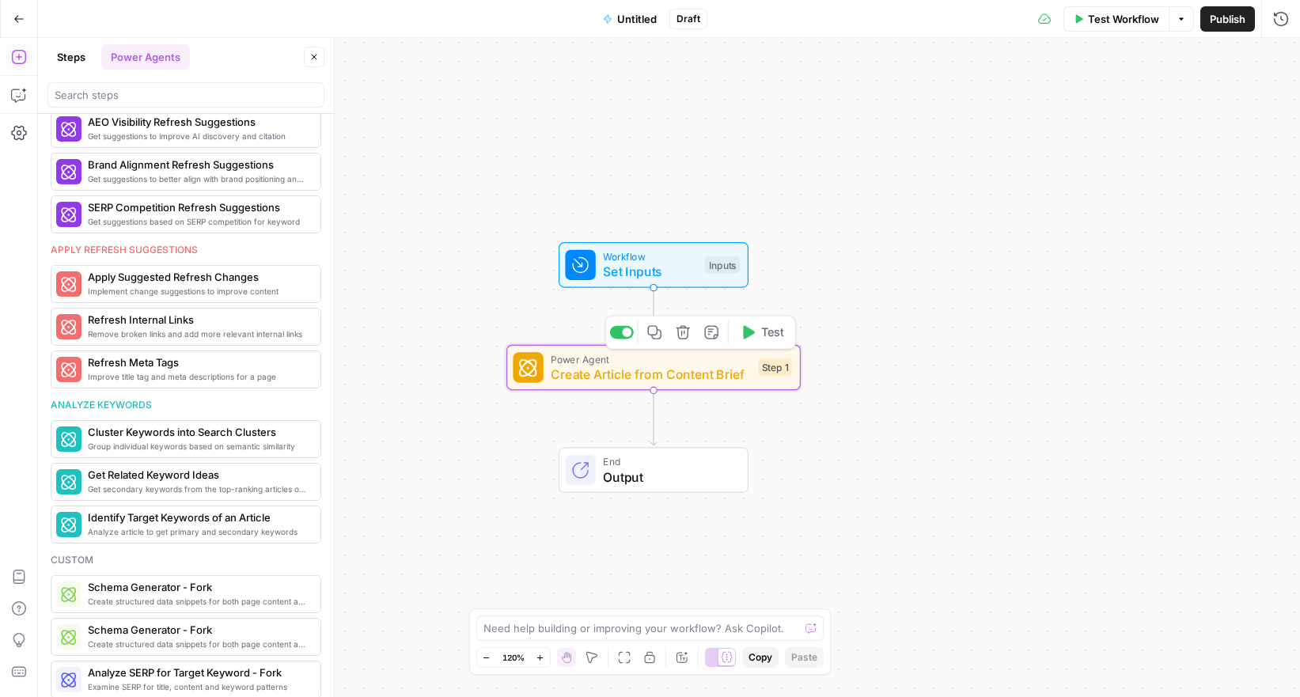
click at [650, 370] on span "Create Article from Content Brief" at bounding box center [650, 374] width 199 height 19
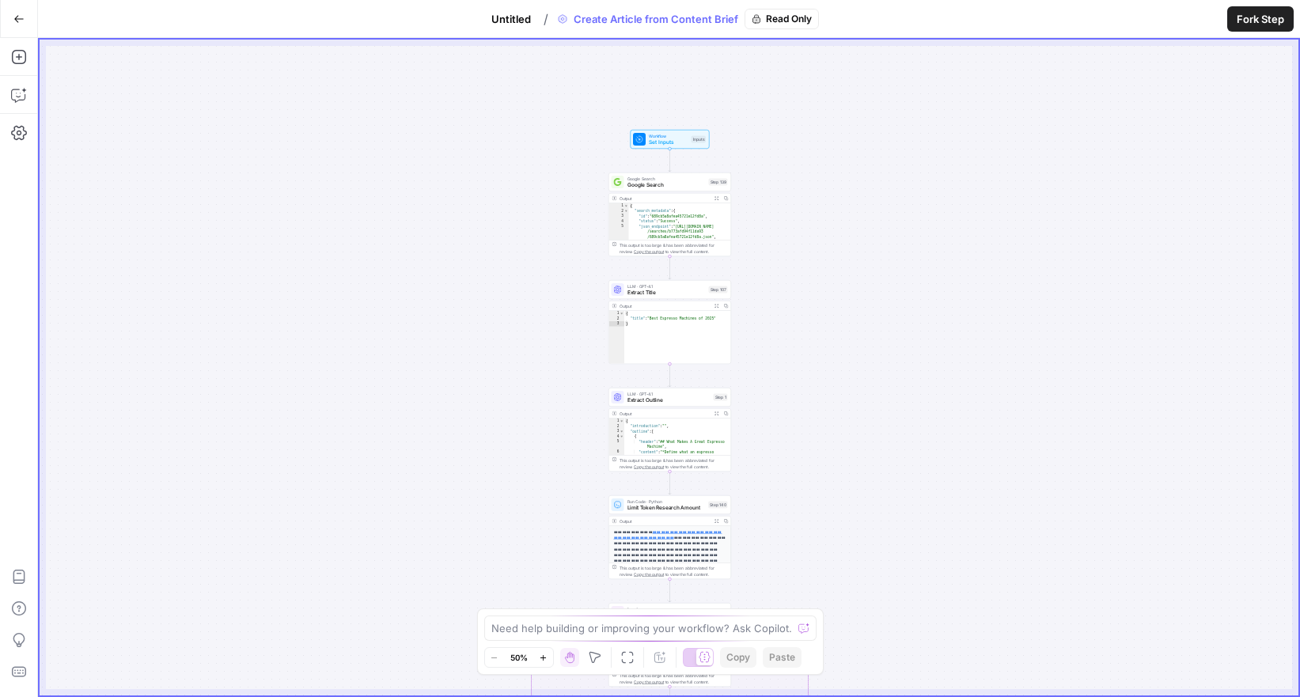
click at [675, 184] on span "Google Search" at bounding box center [667, 185] width 78 height 8
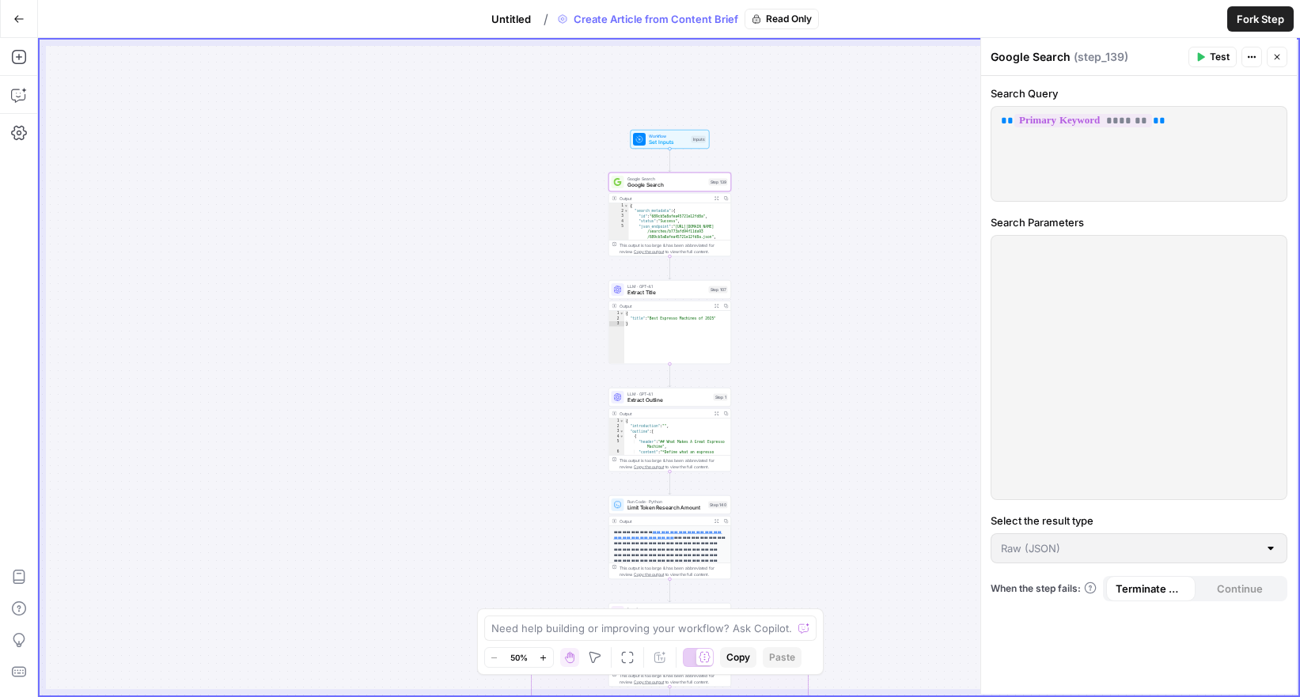
click at [675, 207] on div "{ "search_metadata" : { "id" : "689cb5a8afea45721e12fd8a" , "status" : "Success…" at bounding box center [680, 237] width 103 height 68
click at [692, 233] on div "{ "search_metadata" : { "id" : "689cb5a8afea45721e12fd8a" , "status" : "Success…" at bounding box center [680, 237] width 103 height 68
click at [678, 226] on div "{ "search_metadata" : { "id" : "689cb5a8afea45721e12fd8a" , "status" : "Success…" at bounding box center [680, 237] width 103 height 68
click at [681, 227] on div "{ "search_metadata" : { "id" : "689cb5a8afea45721e12fd8a" , "status" : "Success…" at bounding box center [680, 237] width 103 height 68
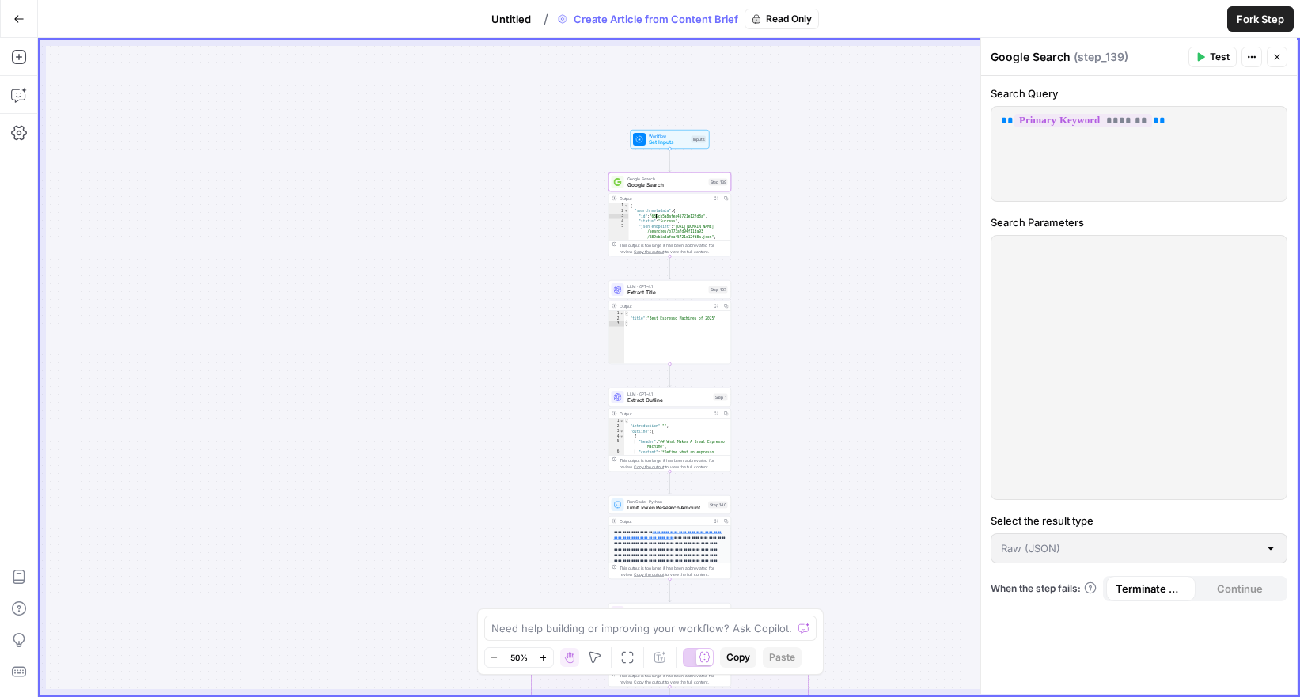
click at [720, 213] on div "{ "search_metadata" : { "id" : "689cb5a8afea45721e12fd8a" , "status" : "Success…" at bounding box center [680, 237] width 103 height 68
click at [721, 213] on div "{ "search_metadata" : { "id" : "689cb5a8afea45721e12fd8a" , "status" : "Success…" at bounding box center [680, 237] width 103 height 68
type textarea "*"
click at [688, 249] on div "This output is too large & has been abbreviated for review. Copy the output to …" at bounding box center [674, 248] width 108 height 13
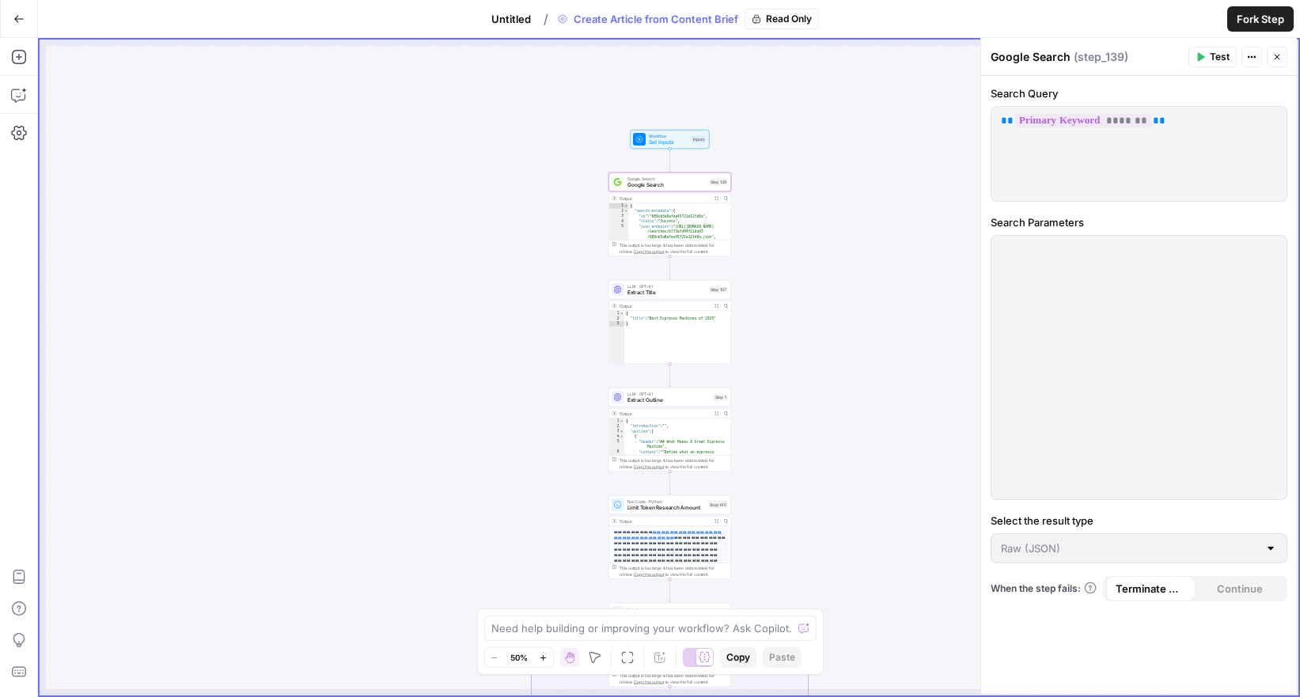
click at [685, 181] on span "Google Search" at bounding box center [667, 185] width 78 height 8
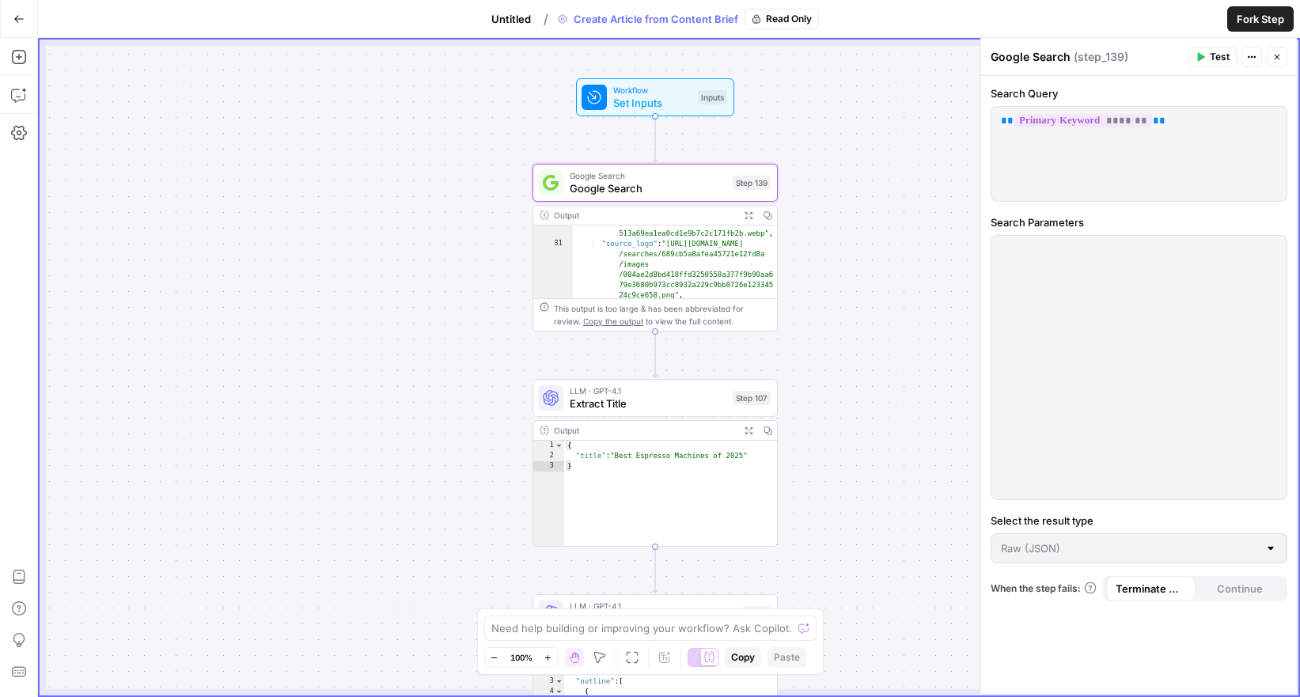
scroll to position [472, 0]
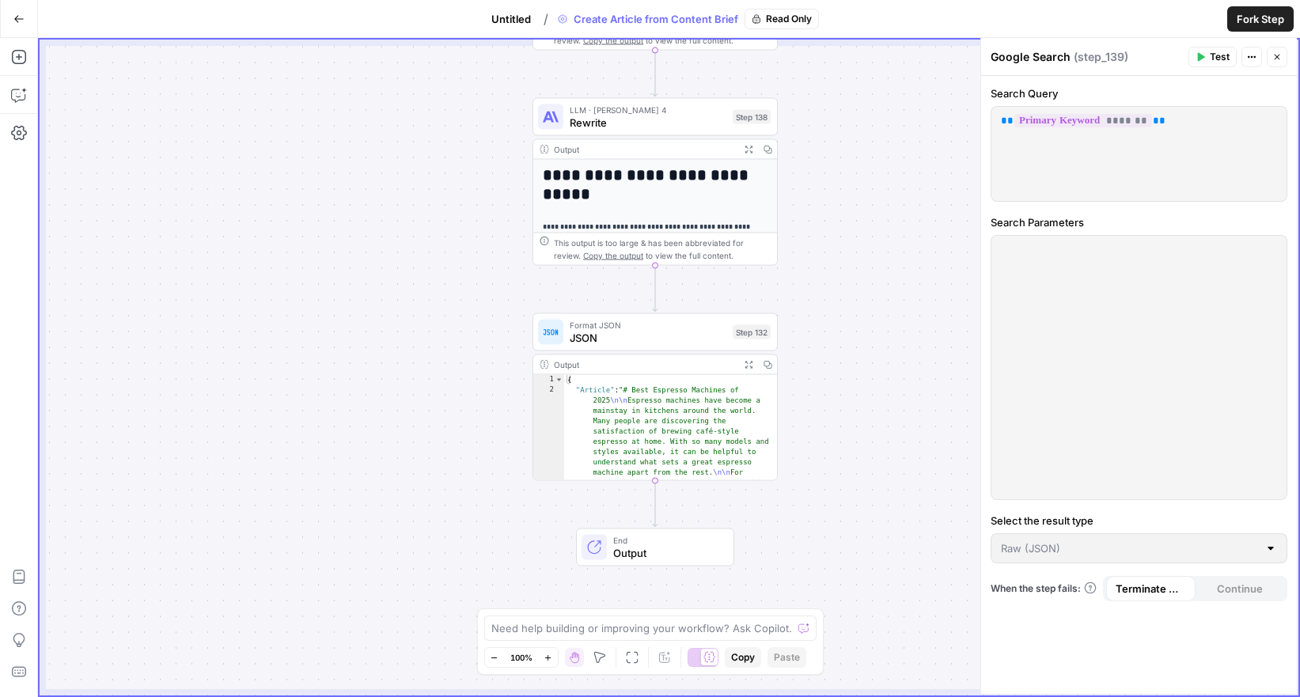
click at [1277, 62] on button "Close" at bounding box center [1277, 57] width 21 height 21
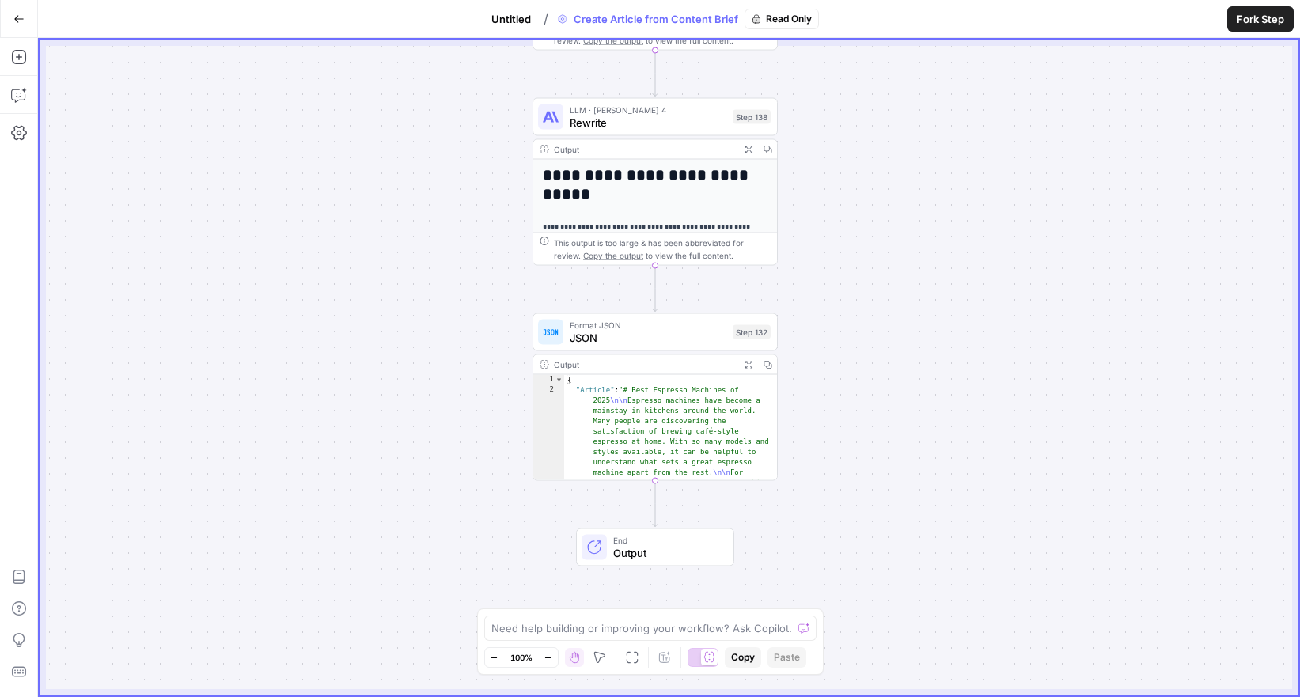
click at [27, 28] on button "Go Back" at bounding box center [19, 19] width 28 height 28
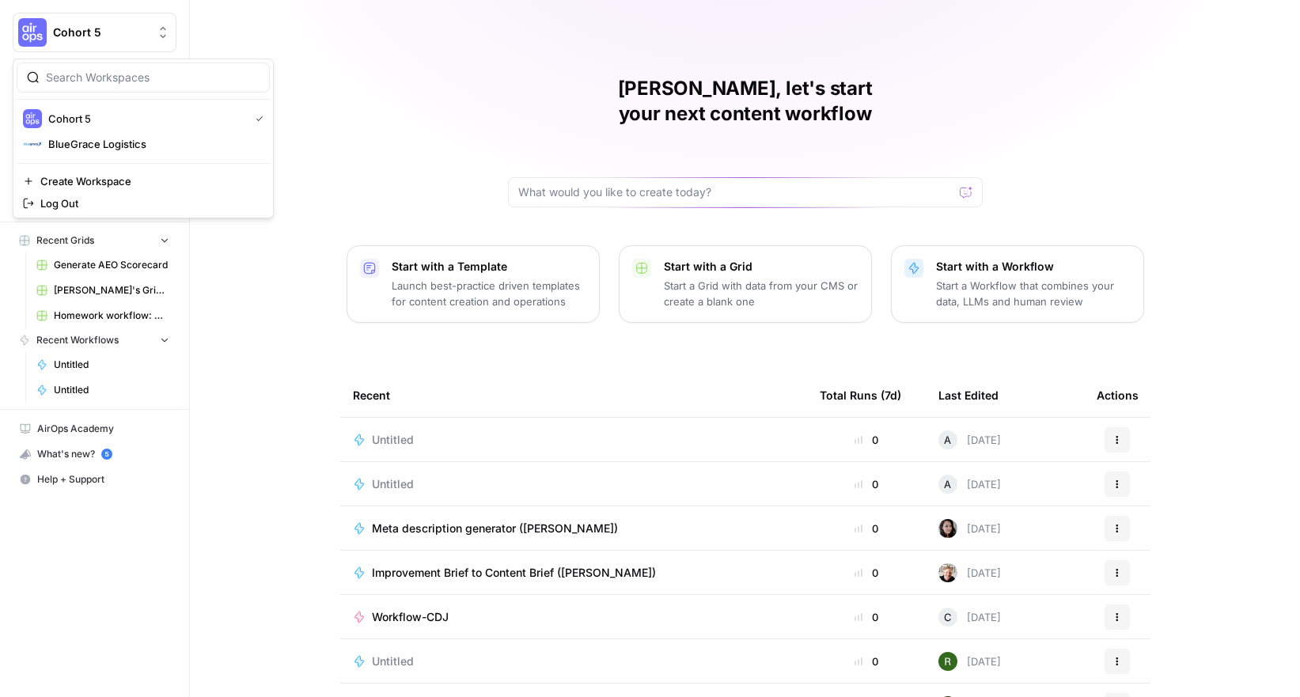
click at [84, 25] on span "Cohort 5" at bounding box center [101, 33] width 96 height 16
drag, startPoint x: 84, startPoint y: 142, endPoint x: 145, endPoint y: 144, distance: 61.0
click at [84, 142] on span "BlueGrace Logistics" at bounding box center [152, 144] width 209 height 16
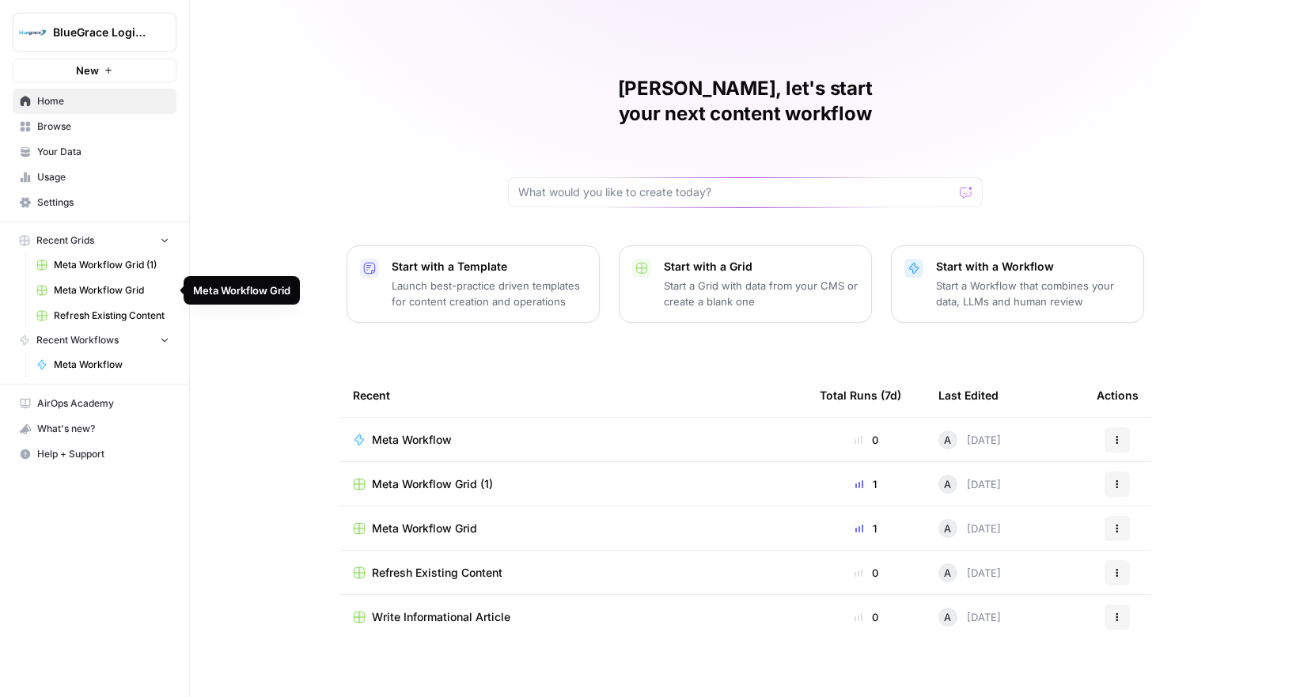
drag, startPoint x: 96, startPoint y: 290, endPoint x: 122, endPoint y: 285, distance: 26.7
click at [96, 290] on span "Meta Workflow Grid" at bounding box center [112, 290] width 116 height 14
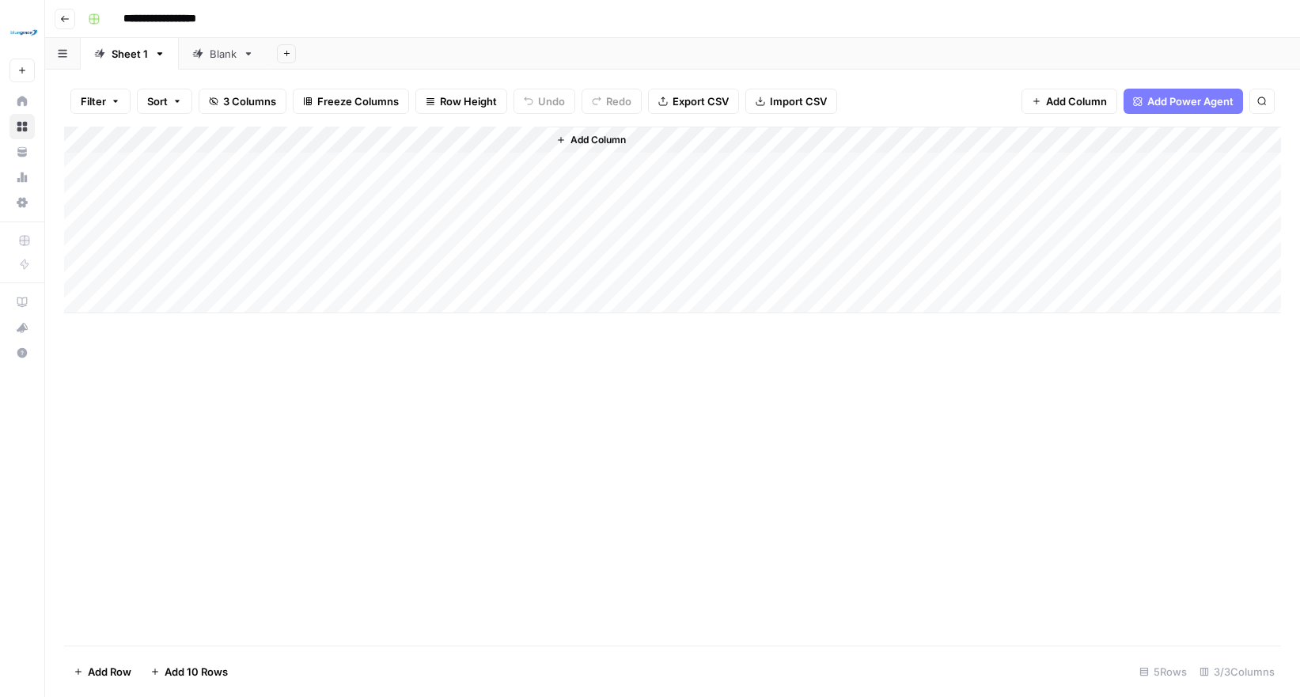
click at [69, 21] on icon "button" at bounding box center [64, 18] width 9 height 9
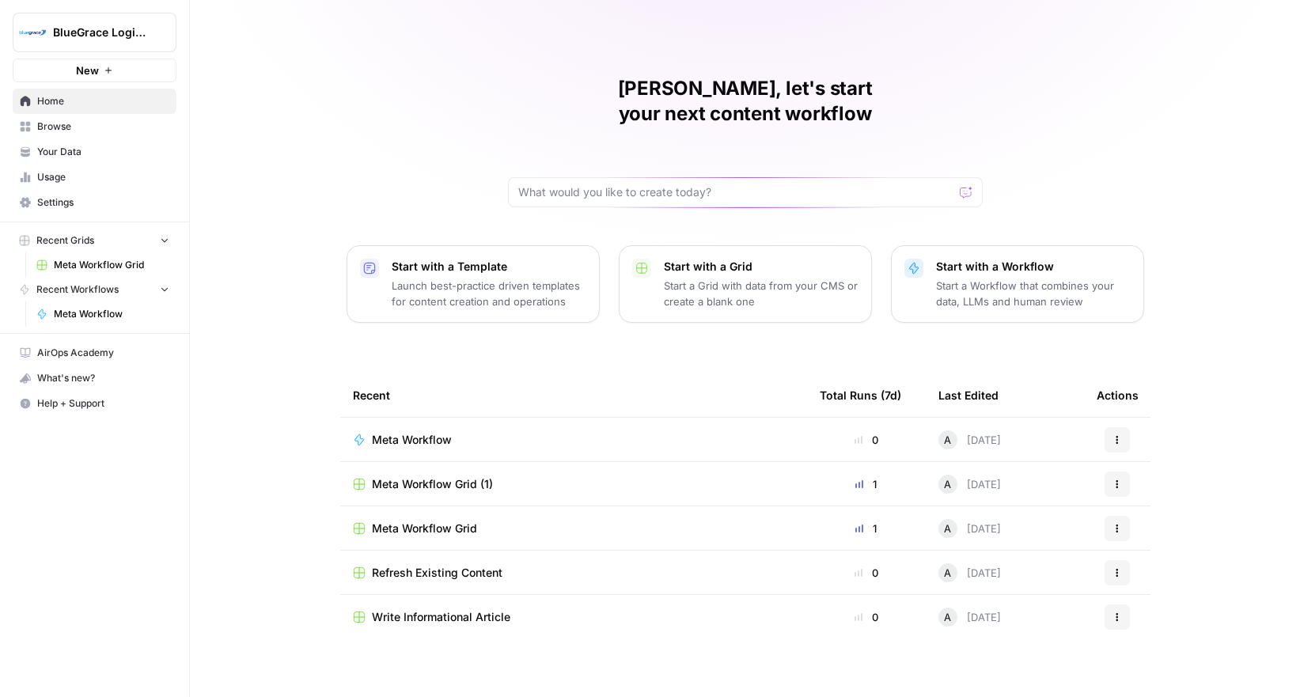
click at [100, 317] on span "Meta Workflow" at bounding box center [112, 314] width 116 height 14
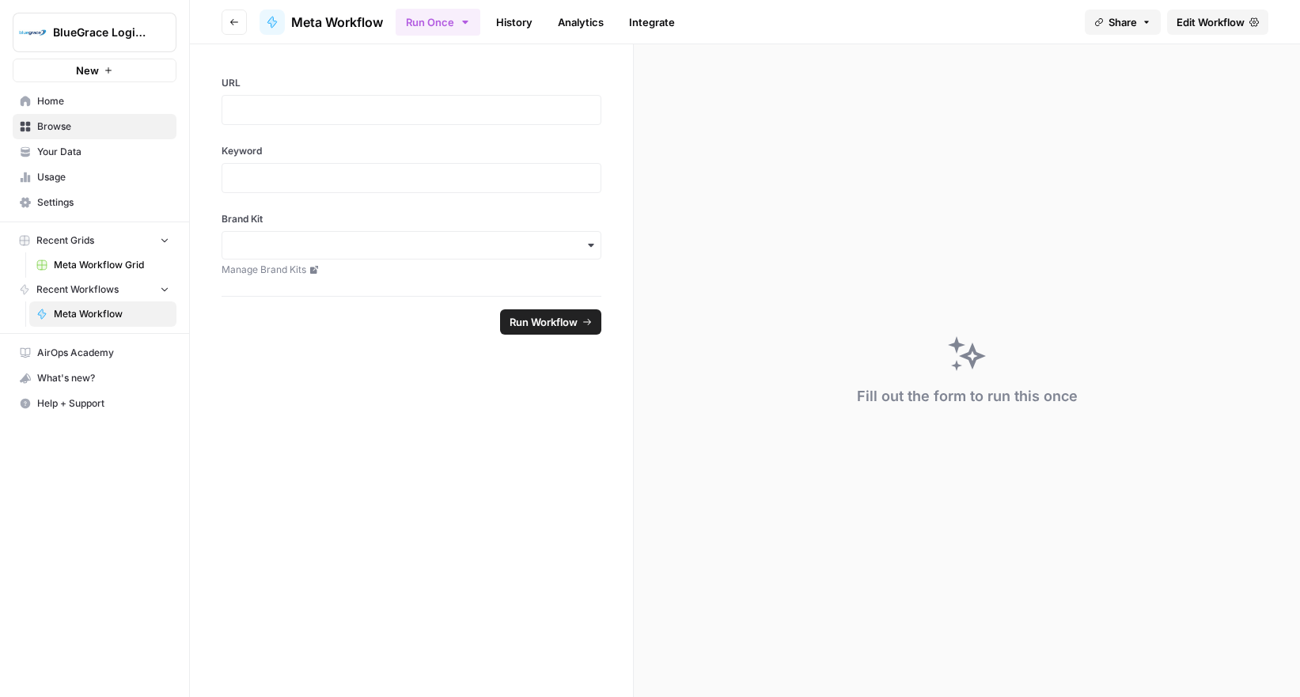
click at [1233, 14] on span "Edit Workflow" at bounding box center [1211, 22] width 68 height 16
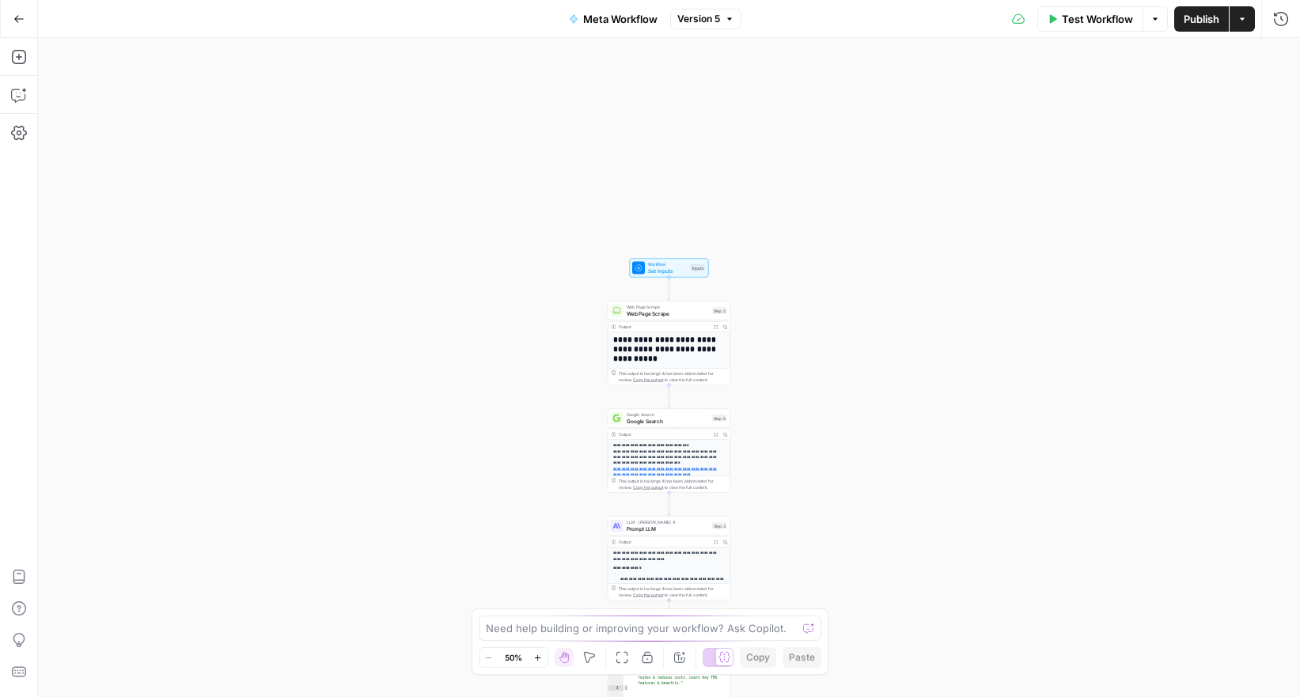
click at [673, 310] on span "Web Page Scrape" at bounding box center [668, 313] width 82 height 8
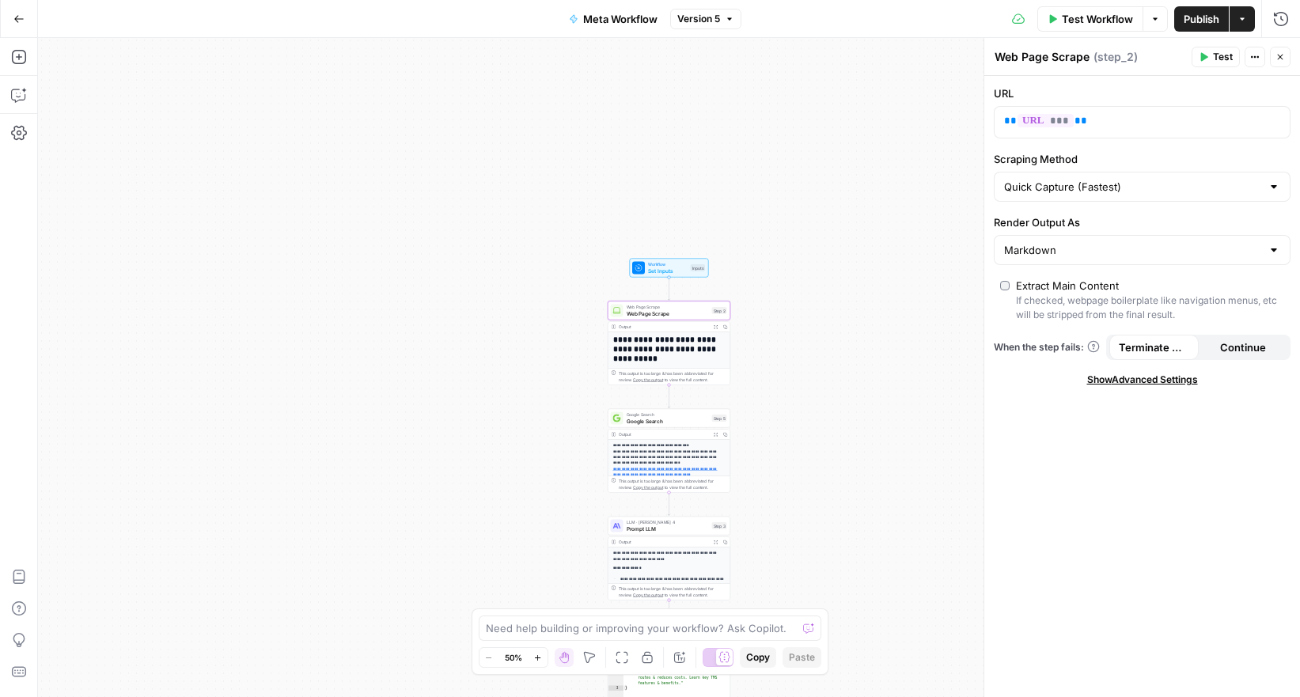
click at [1292, 66] on header "Web Page Scrape Web Page Scrape ( step_2 ) Test Actions Close" at bounding box center [1143, 57] width 316 height 38
click at [1288, 63] on button "Close" at bounding box center [1280, 57] width 21 height 21
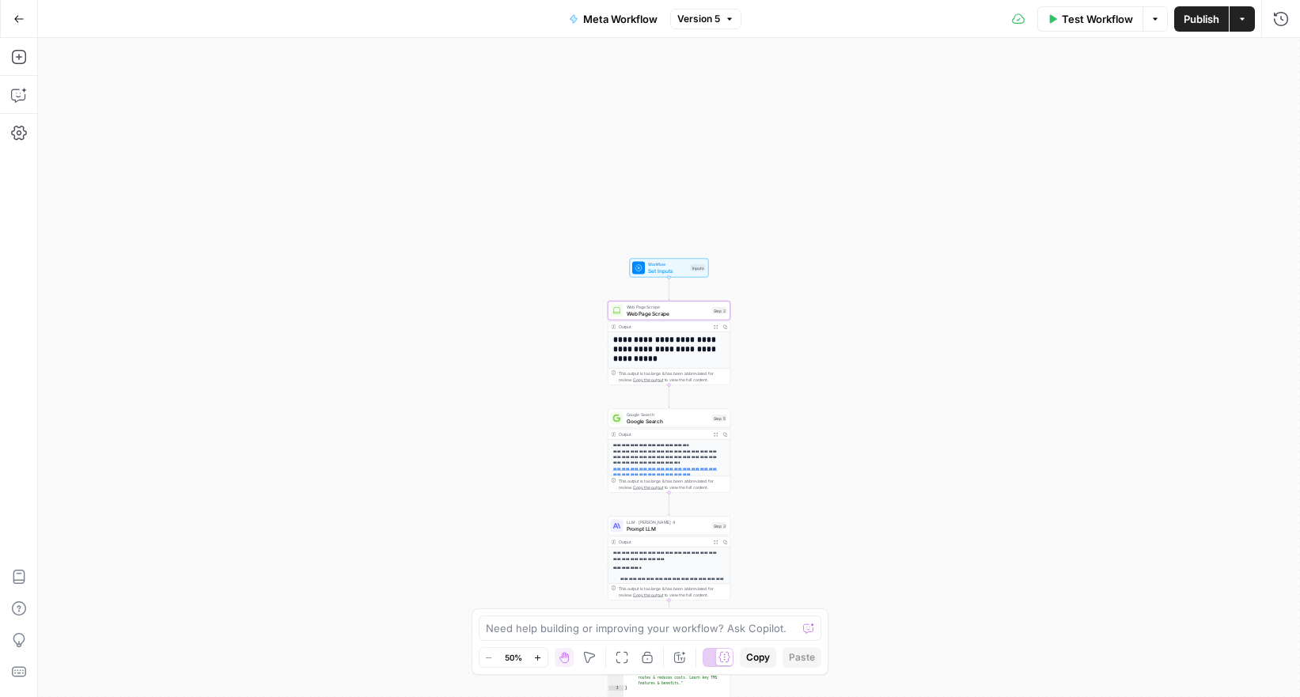
click at [13, 18] on icon "button" at bounding box center [18, 18] width 11 height 11
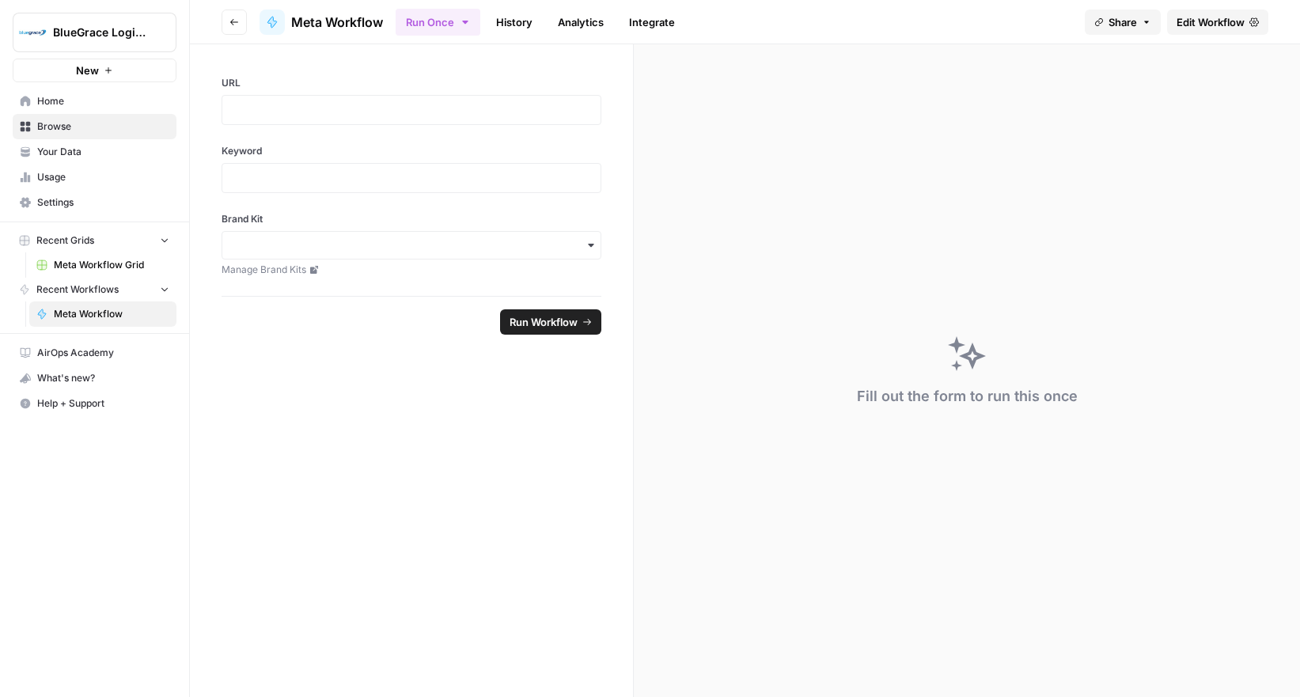
click at [237, 25] on icon "button" at bounding box center [234, 21] width 9 height 9
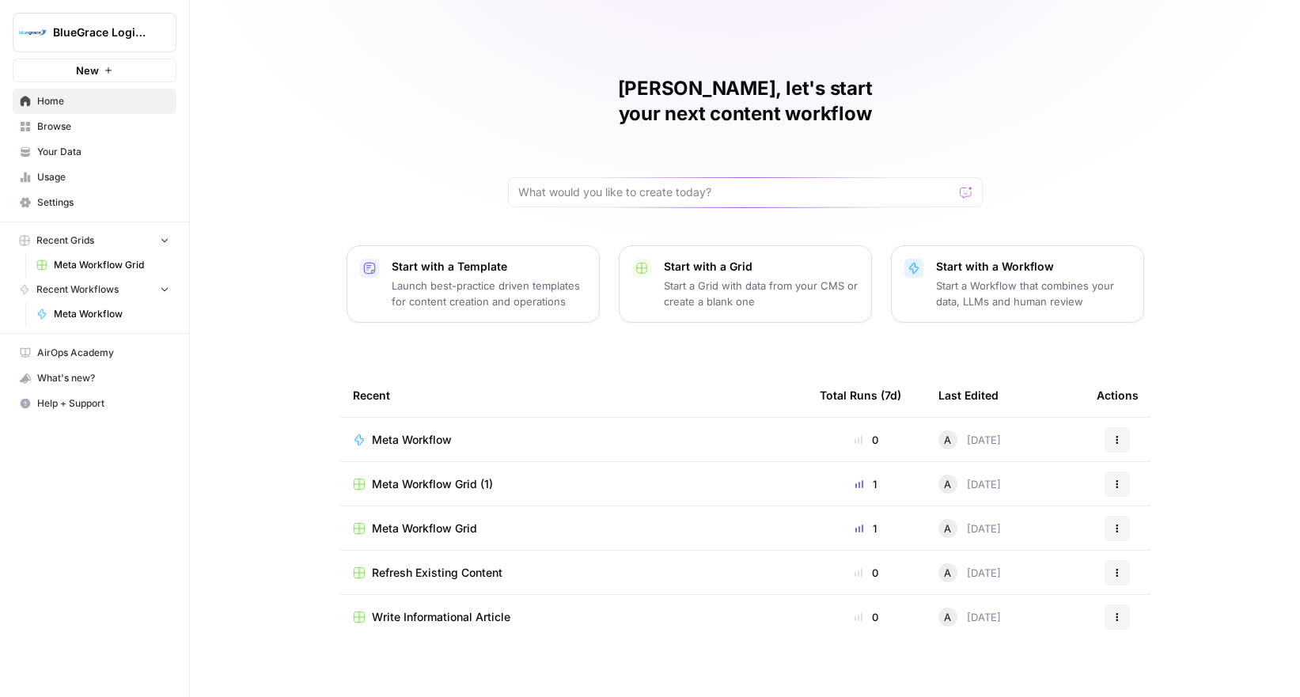
click at [62, 152] on span "Your Data" at bounding box center [103, 152] width 132 height 14
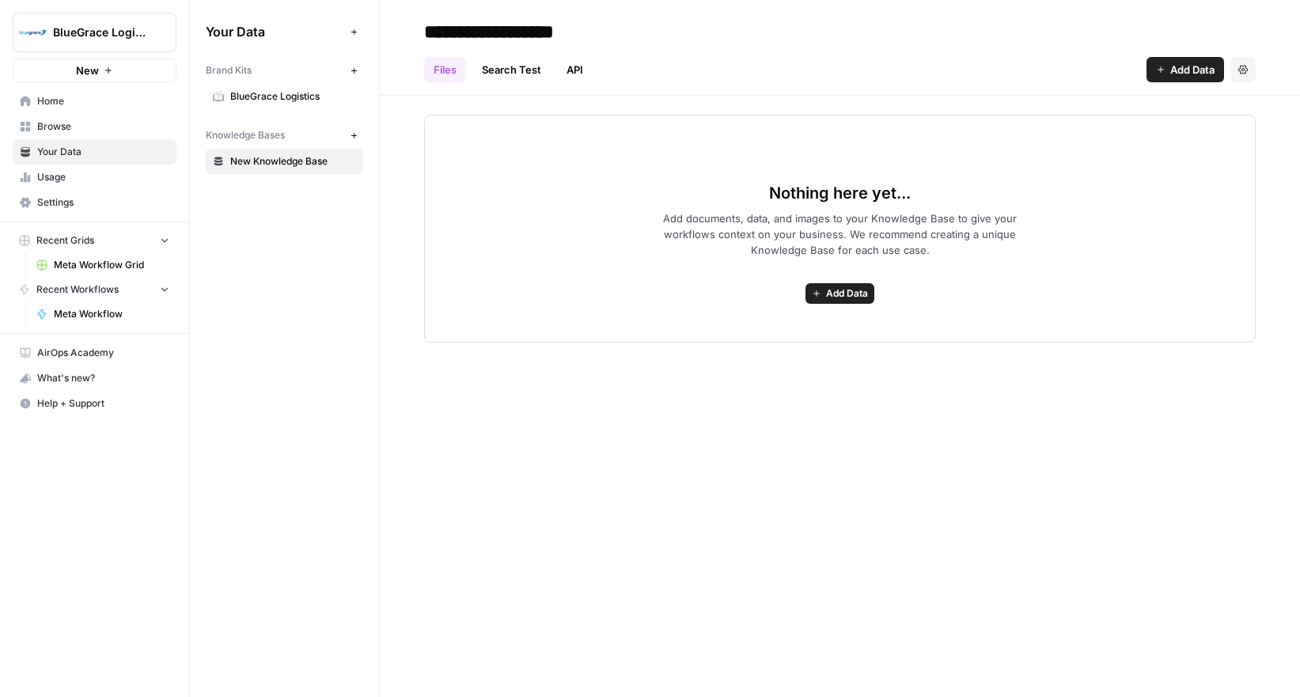
click at [274, 103] on span "BlueGrace Logistics" at bounding box center [293, 96] width 126 height 14
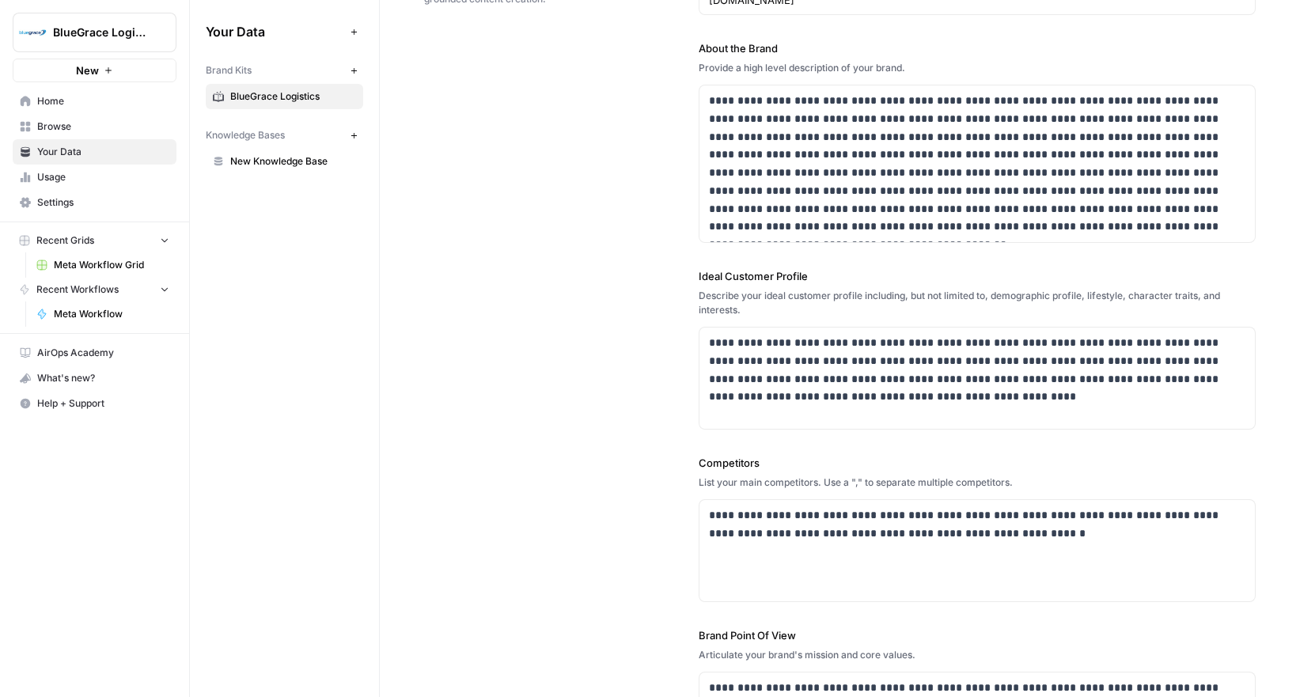
scroll to position [127, 0]
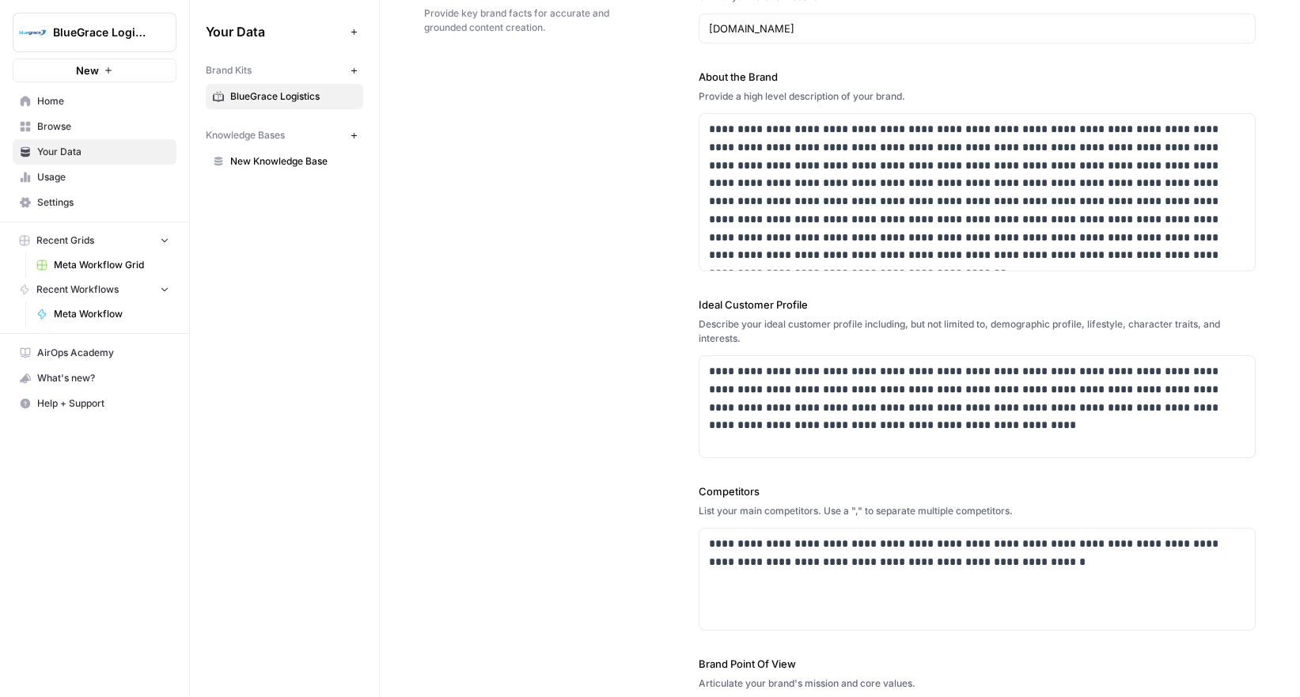
drag, startPoint x: 743, startPoint y: 339, endPoint x: 694, endPoint y: 307, distance: 58.4
click at [694, 307] on div "**********" at bounding box center [840, 387] width 832 height 900
copy div "Ideal Customer Profile Describe your ideal customer profile including, but not …"
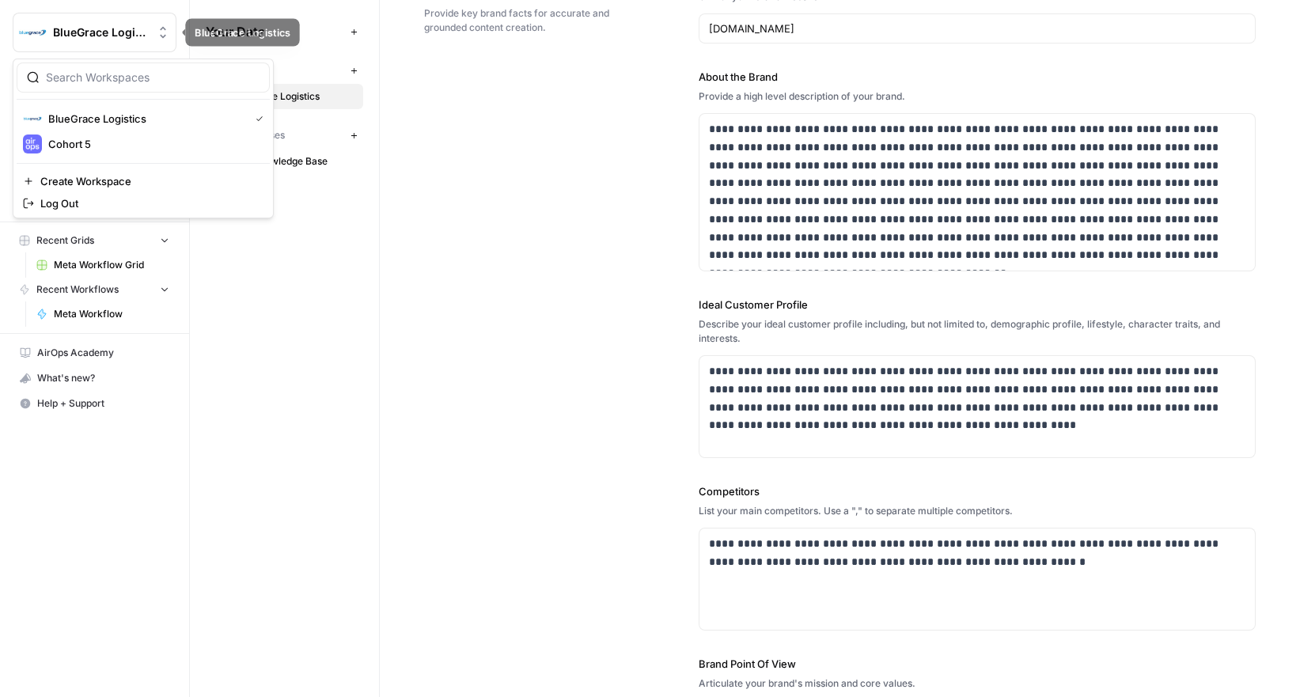
click at [138, 29] on span "BlueGrace Logistics" at bounding box center [101, 33] width 96 height 16
click at [93, 145] on span "Cohort 5" at bounding box center [152, 144] width 209 height 16
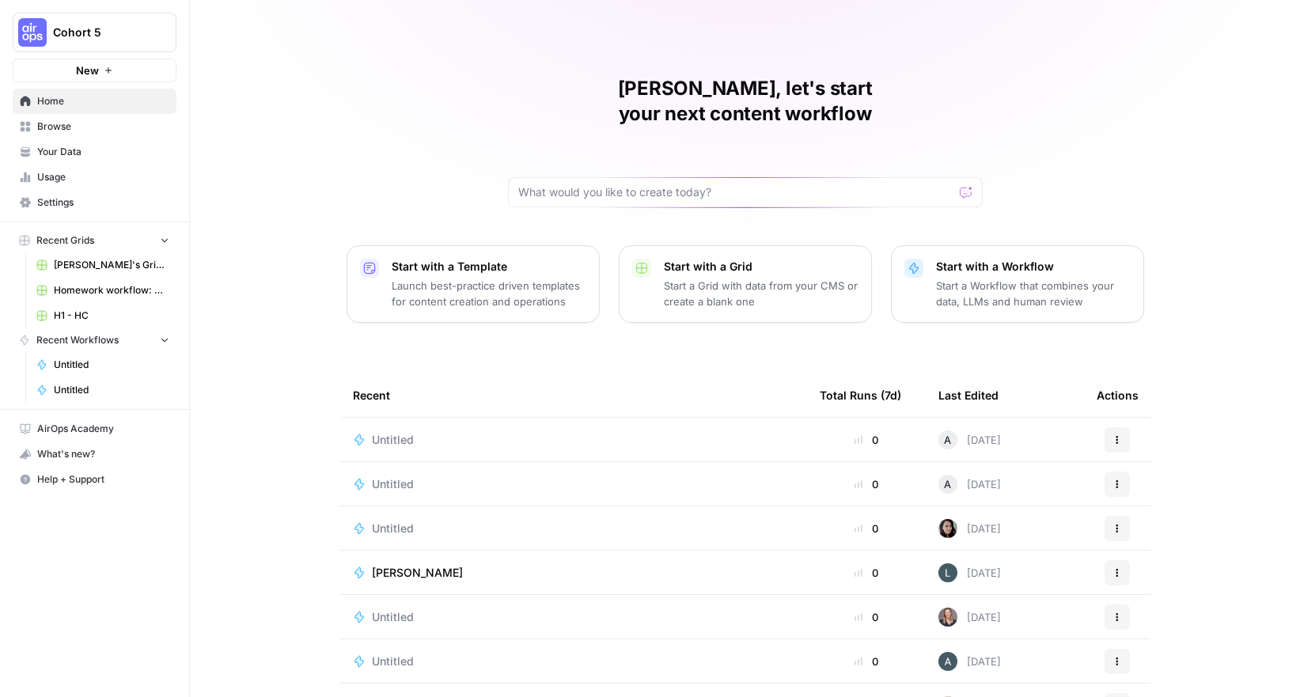
click at [388, 432] on span "Untitled" at bounding box center [393, 440] width 42 height 16
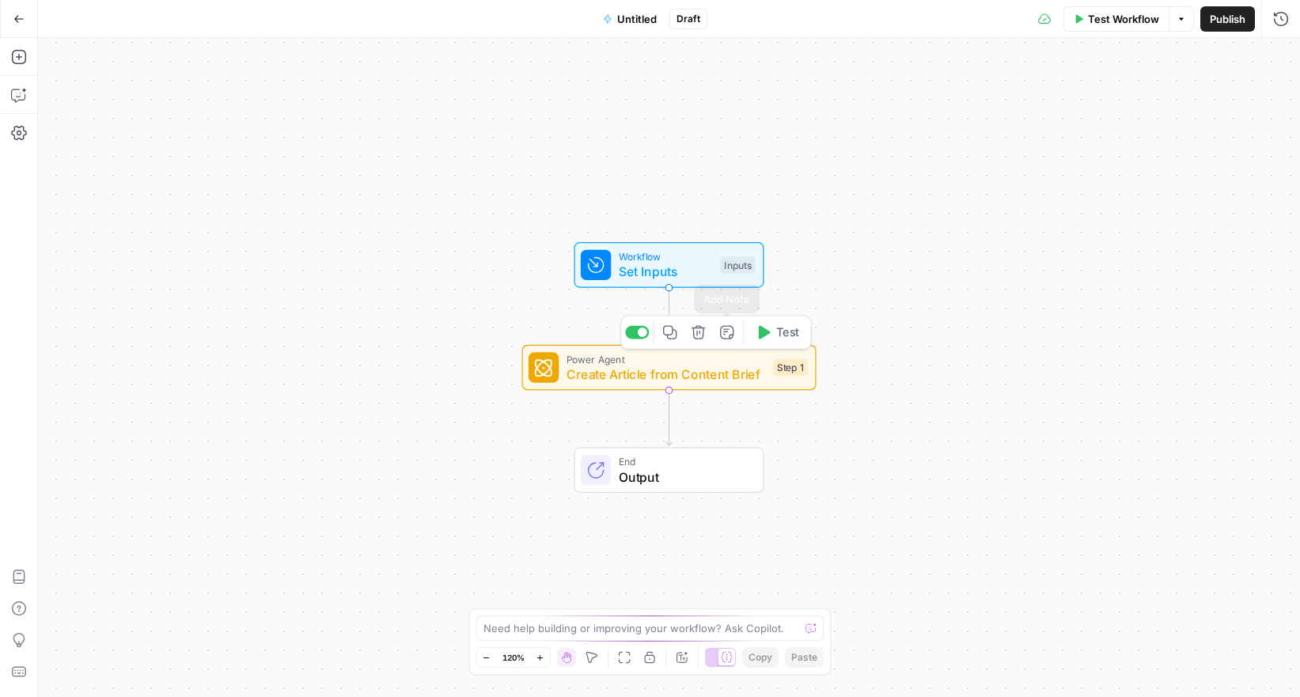
click at [696, 335] on icon "button" at bounding box center [698, 331] width 13 height 13
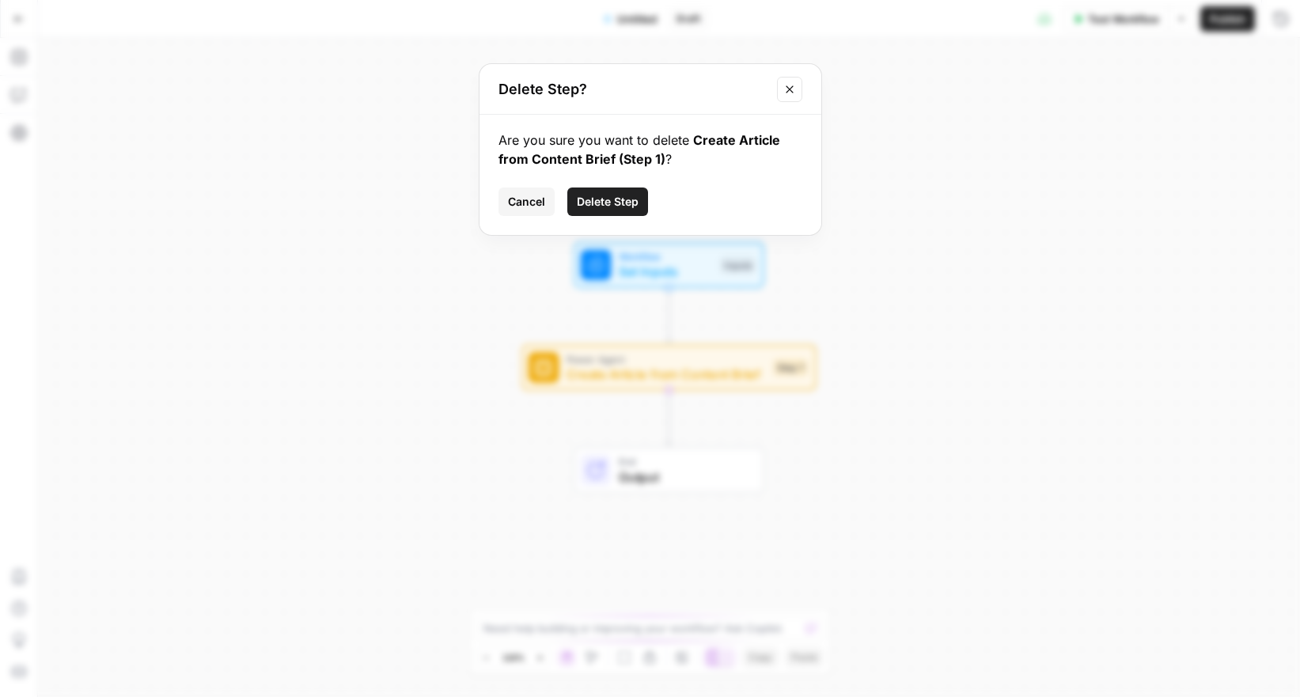
drag, startPoint x: 595, startPoint y: 207, endPoint x: 598, endPoint y: 214, distance: 8.3
click at [595, 207] on span "Delete Step" at bounding box center [608, 202] width 62 height 16
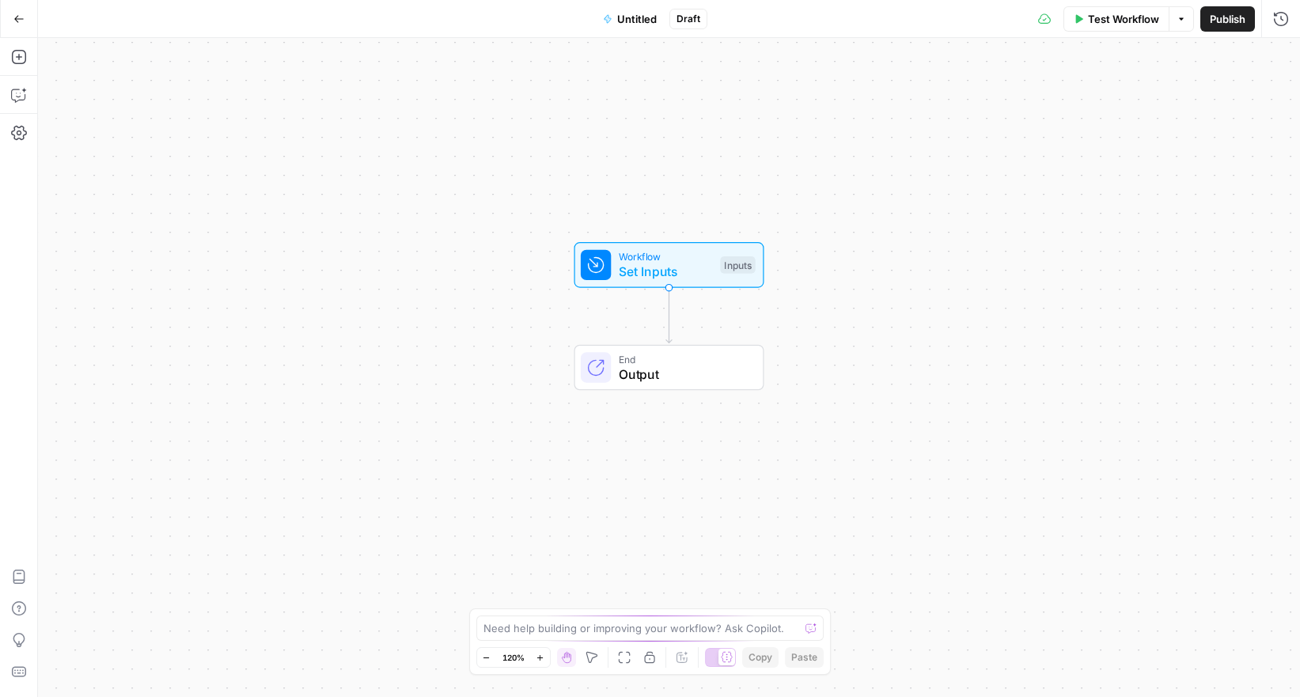
click at [1182, 24] on button "Options" at bounding box center [1181, 18] width 25 height 25
drag, startPoint x: 967, startPoint y: 25, endPoint x: 638, endPoint y: 43, distance: 329.7
click at [967, 25] on div "Test Workflow Options Publish Run History" at bounding box center [1005, 18] width 594 height 37
click at [13, 17] on icon "button" at bounding box center [18, 18] width 11 height 11
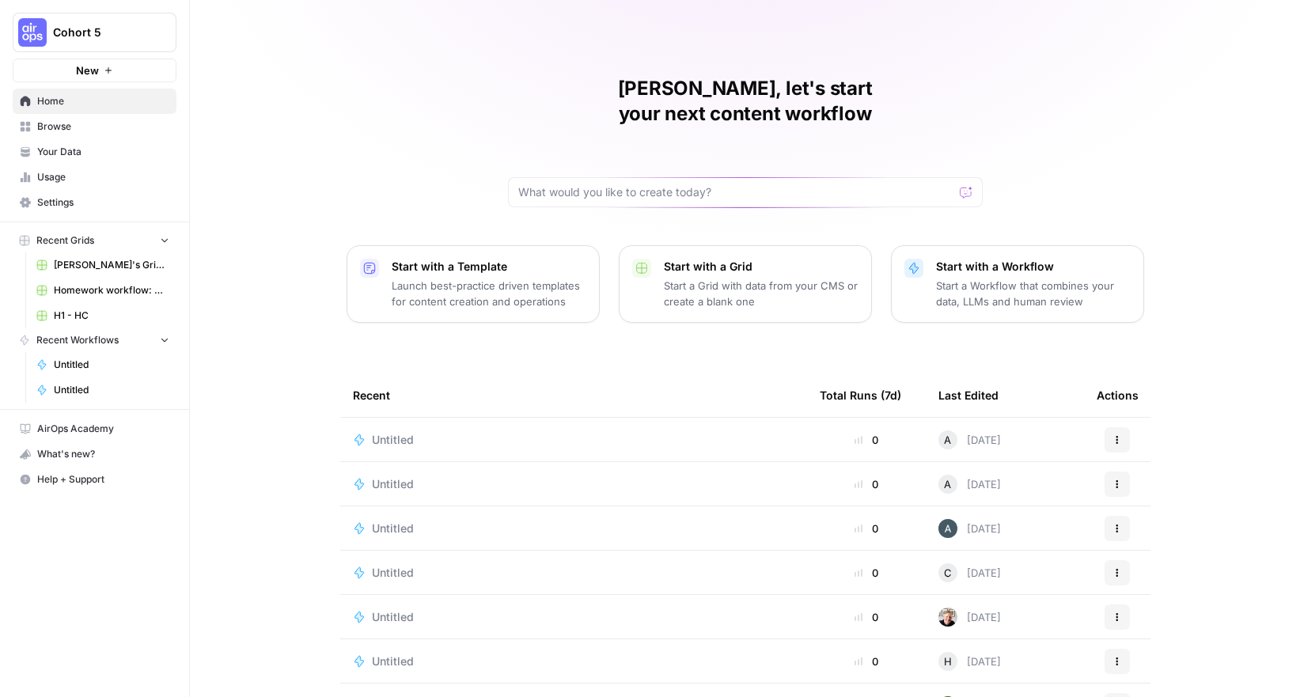
scroll to position [31, 0]
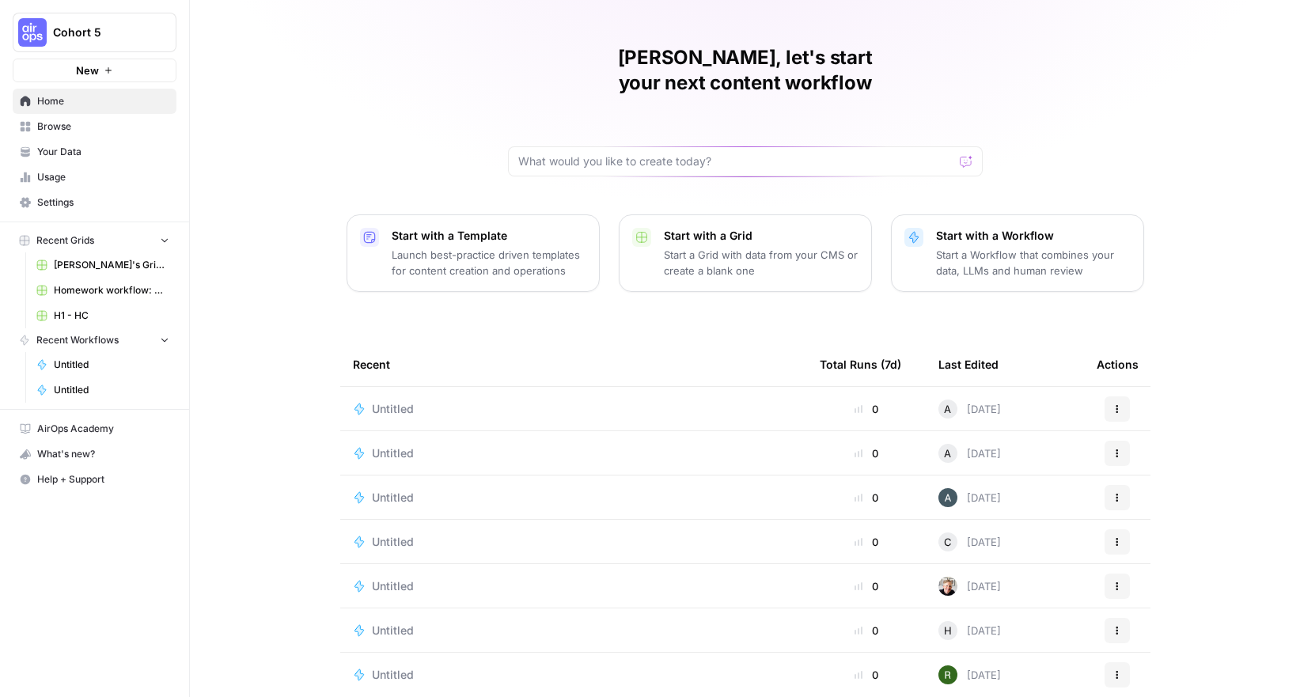
drag, startPoint x: 397, startPoint y: 381, endPoint x: 372, endPoint y: 356, distance: 35.3
click at [397, 401] on span "Untitled" at bounding box center [393, 409] width 42 height 16
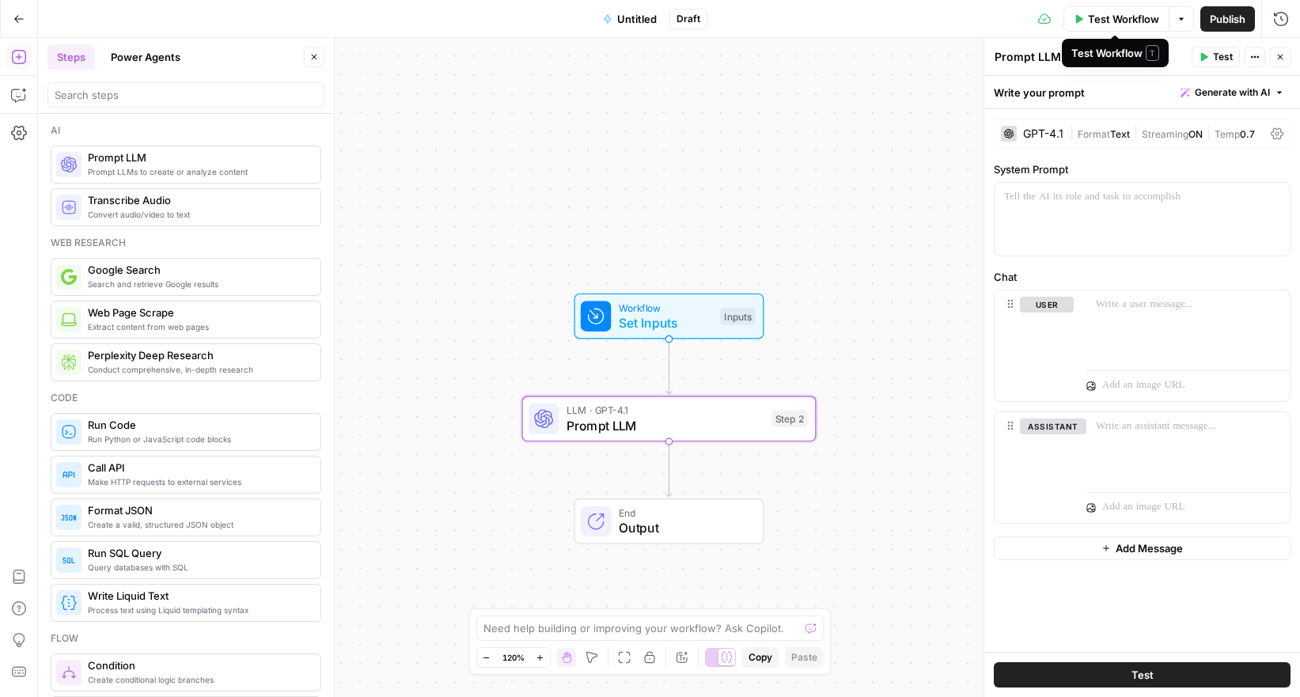
click at [1134, 17] on span "Test Workflow" at bounding box center [1123, 19] width 71 height 16
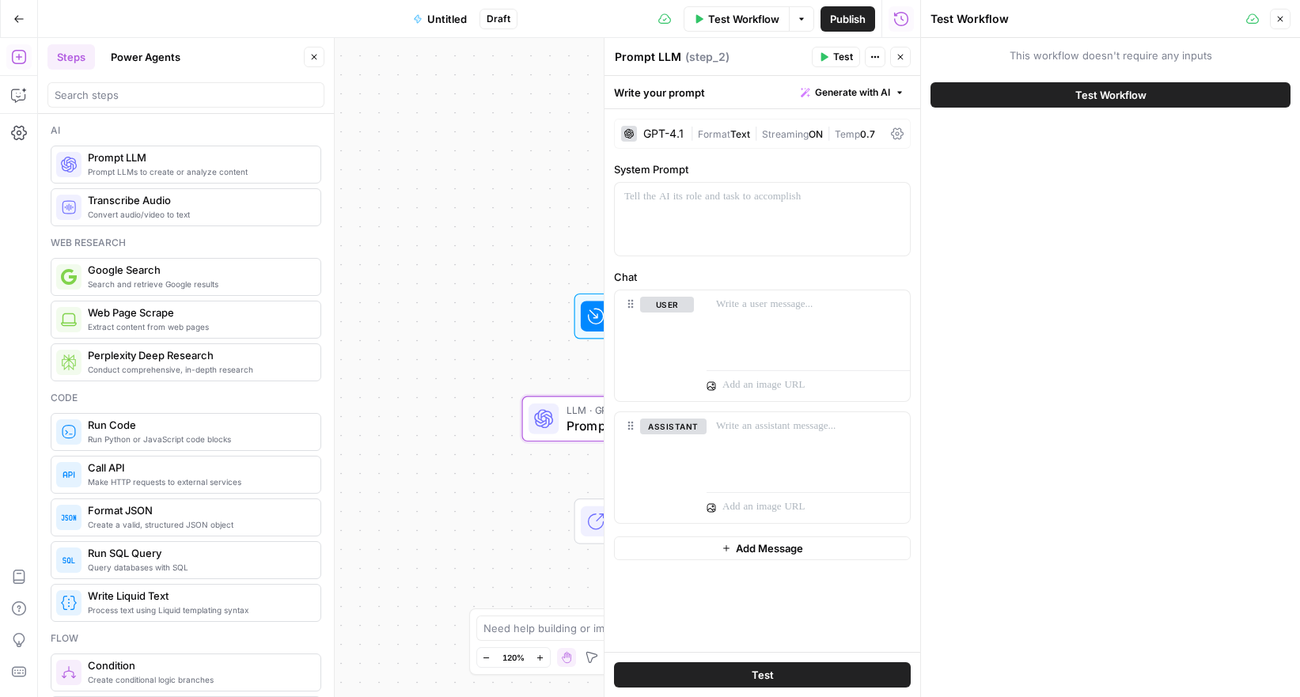
click at [1044, 47] on span "This workflow doesn't require any inputs" at bounding box center [1111, 55] width 360 height 16
click at [1042, 59] on span "This workflow doesn't require any inputs" at bounding box center [1111, 55] width 360 height 16
click at [1042, 60] on span "This workflow doesn't require any inputs" at bounding box center [1111, 55] width 360 height 16
click at [1286, 17] on button "Close" at bounding box center [1280, 19] width 21 height 21
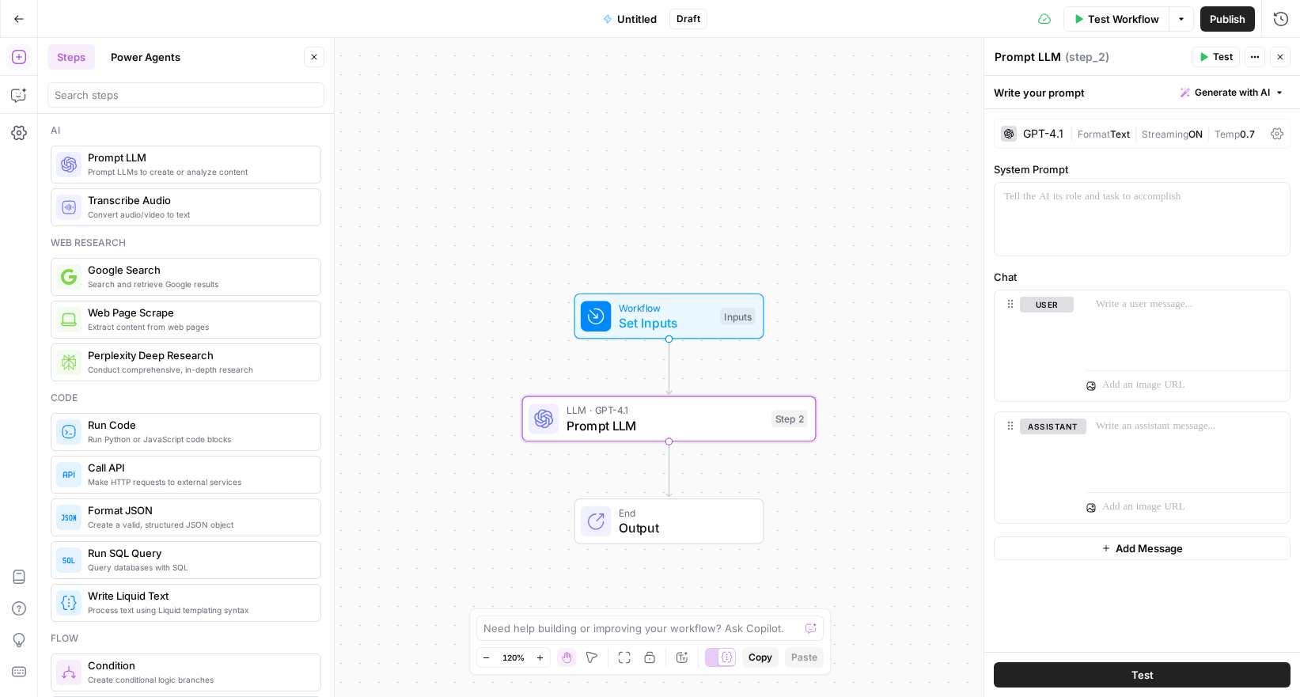
click at [1138, 17] on span "Test Workflow" at bounding box center [1123, 19] width 71 height 16
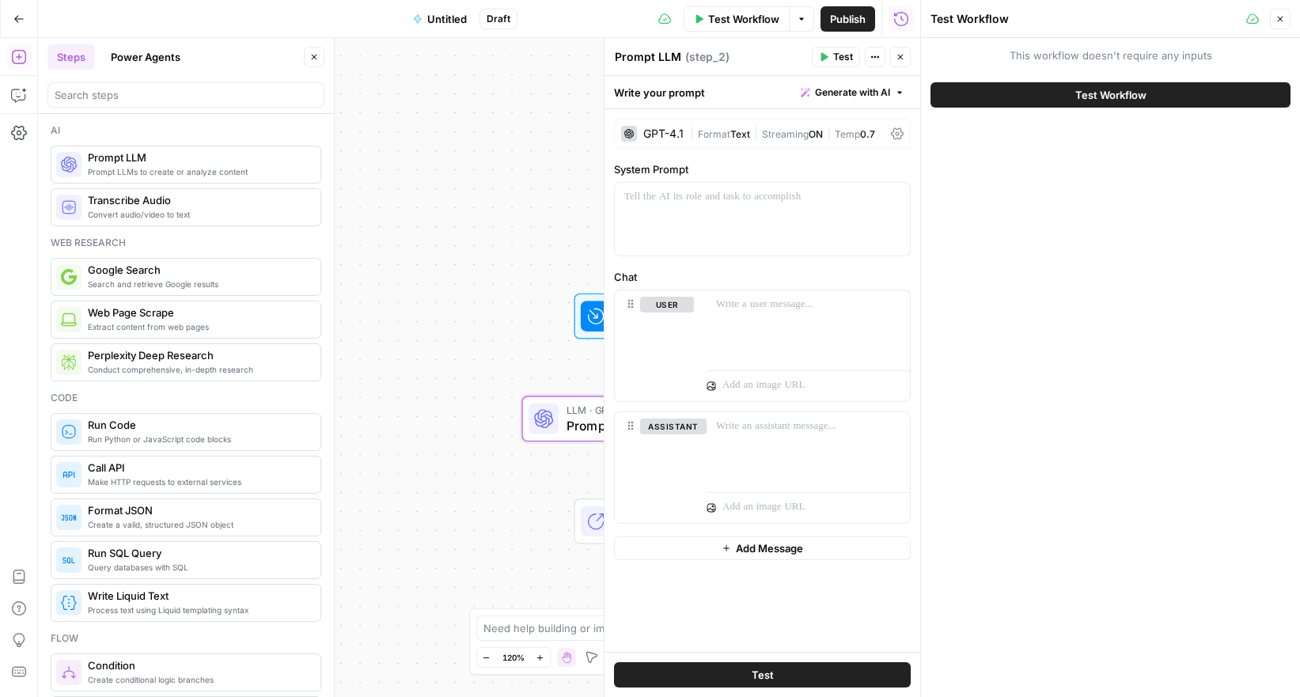
drag, startPoint x: 1284, startPoint y: 21, endPoint x: 1276, endPoint y: 29, distance: 11.8
click at [1284, 21] on icon "button" at bounding box center [1280, 18] width 9 height 9
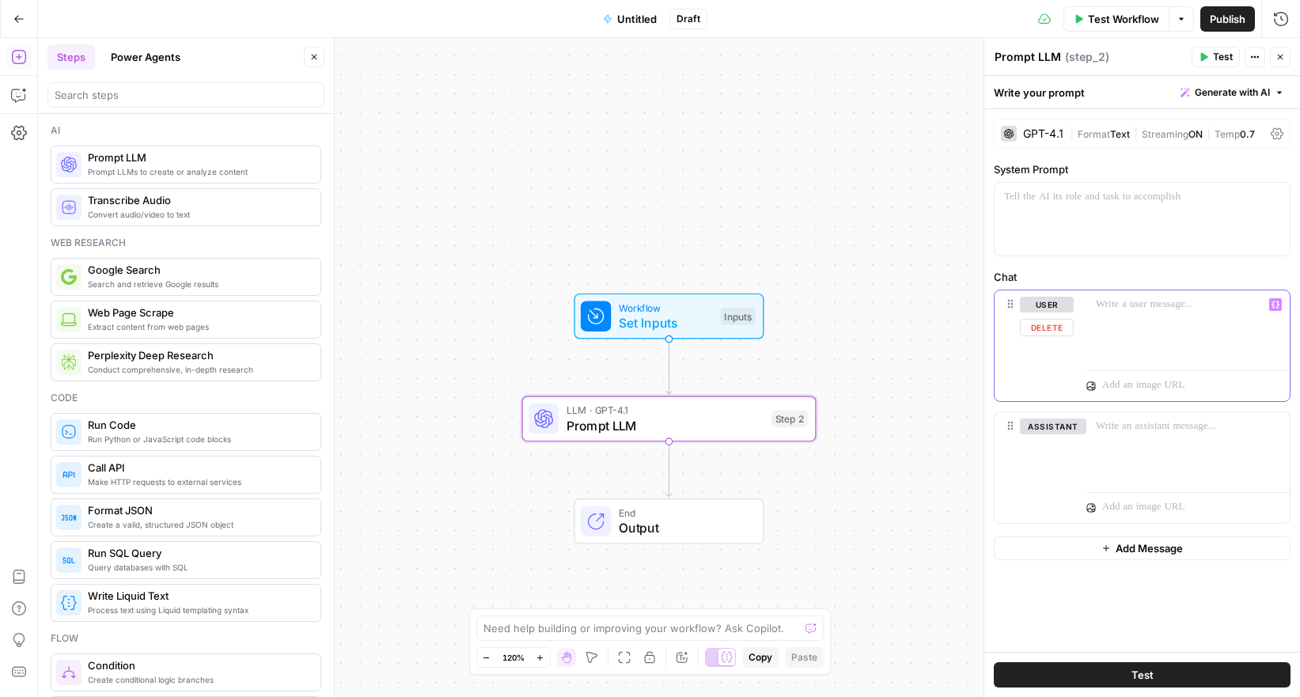
click at [1126, 313] on div at bounding box center [1188, 326] width 203 height 73
drag, startPoint x: 1159, startPoint y: 673, endPoint x: 1160, endPoint y: 653, distance: 20.6
click at [1159, 673] on button "Test" at bounding box center [1142, 674] width 297 height 25
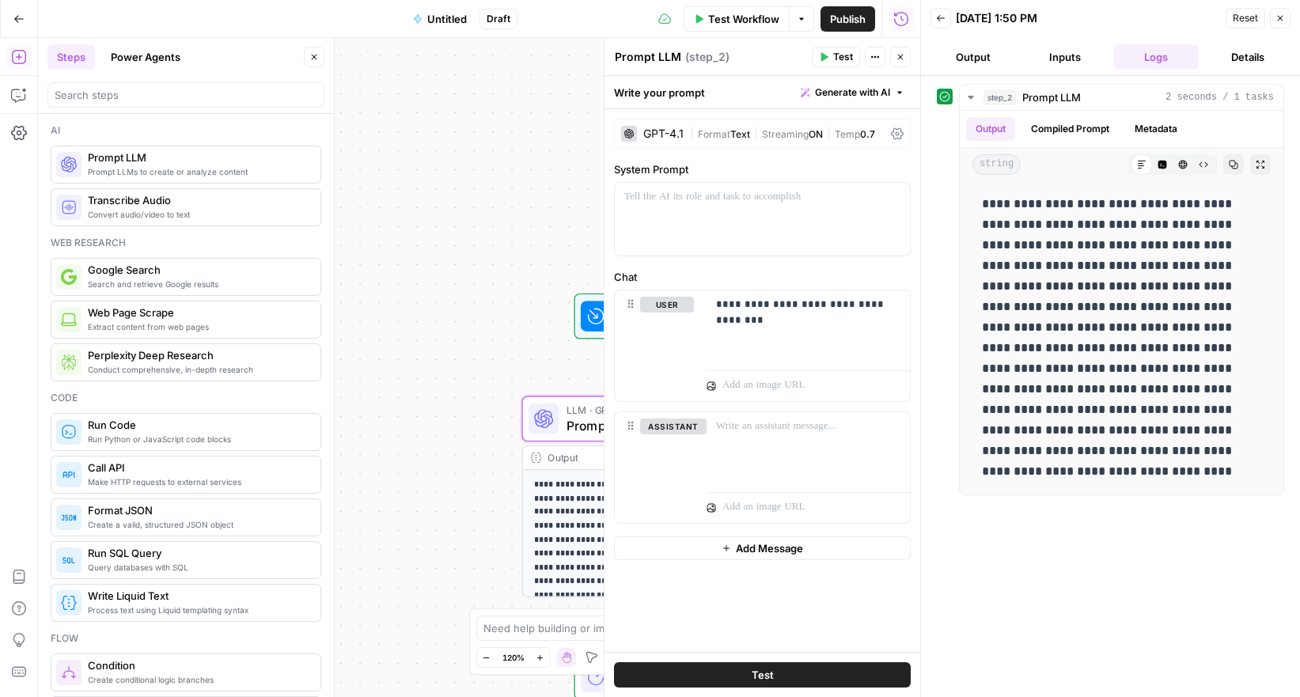
click at [1283, 23] on button "Close" at bounding box center [1280, 18] width 21 height 21
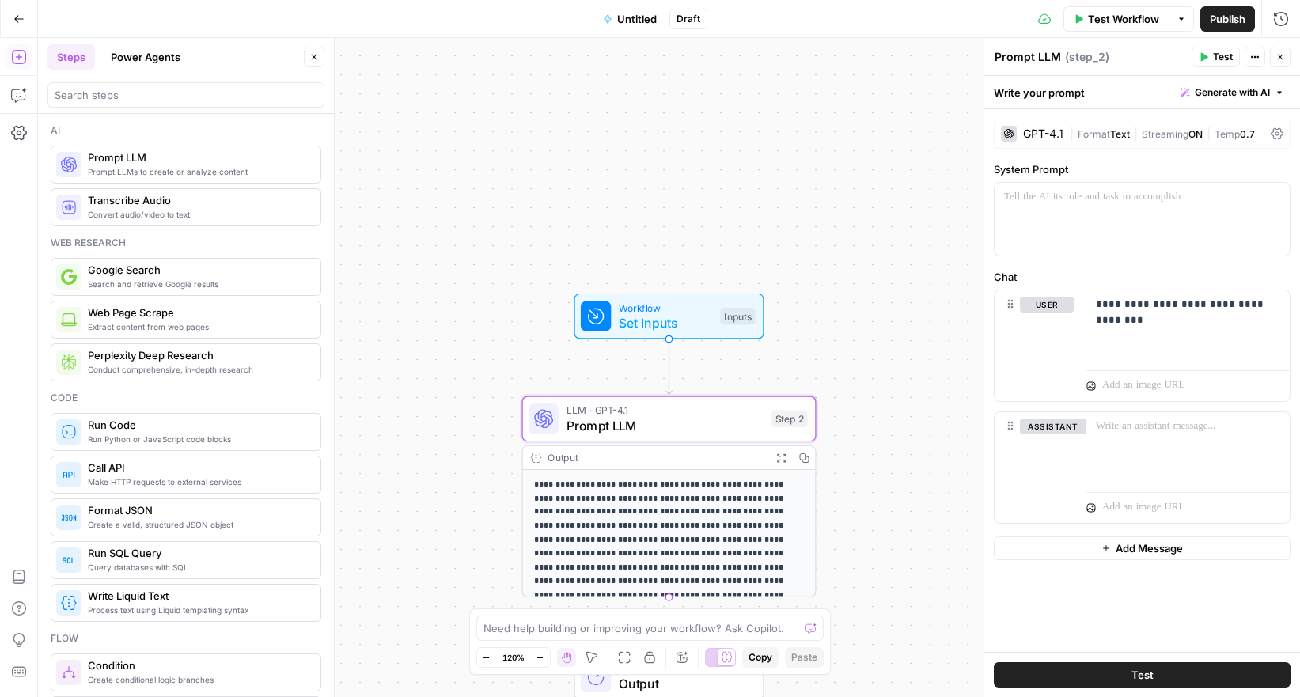
click at [1060, 135] on div "GPT-4.1" at bounding box center [1043, 133] width 40 height 11
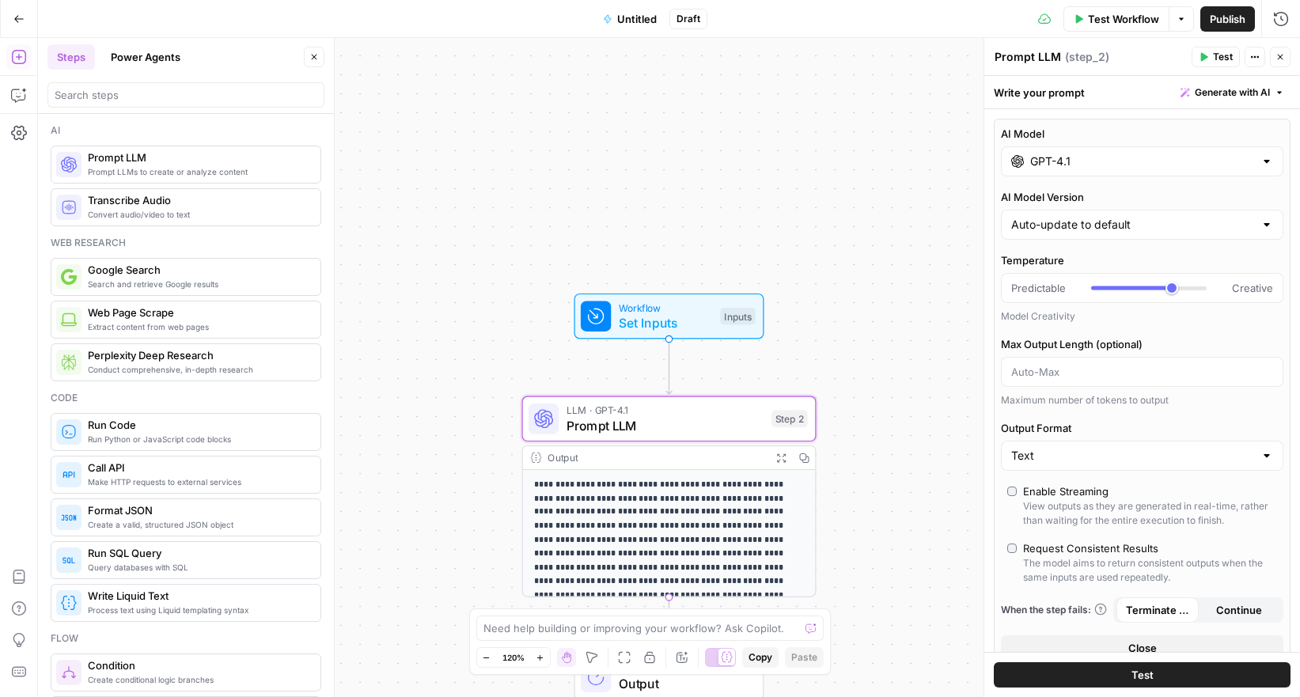
click at [1286, 59] on button "Close" at bounding box center [1280, 57] width 21 height 21
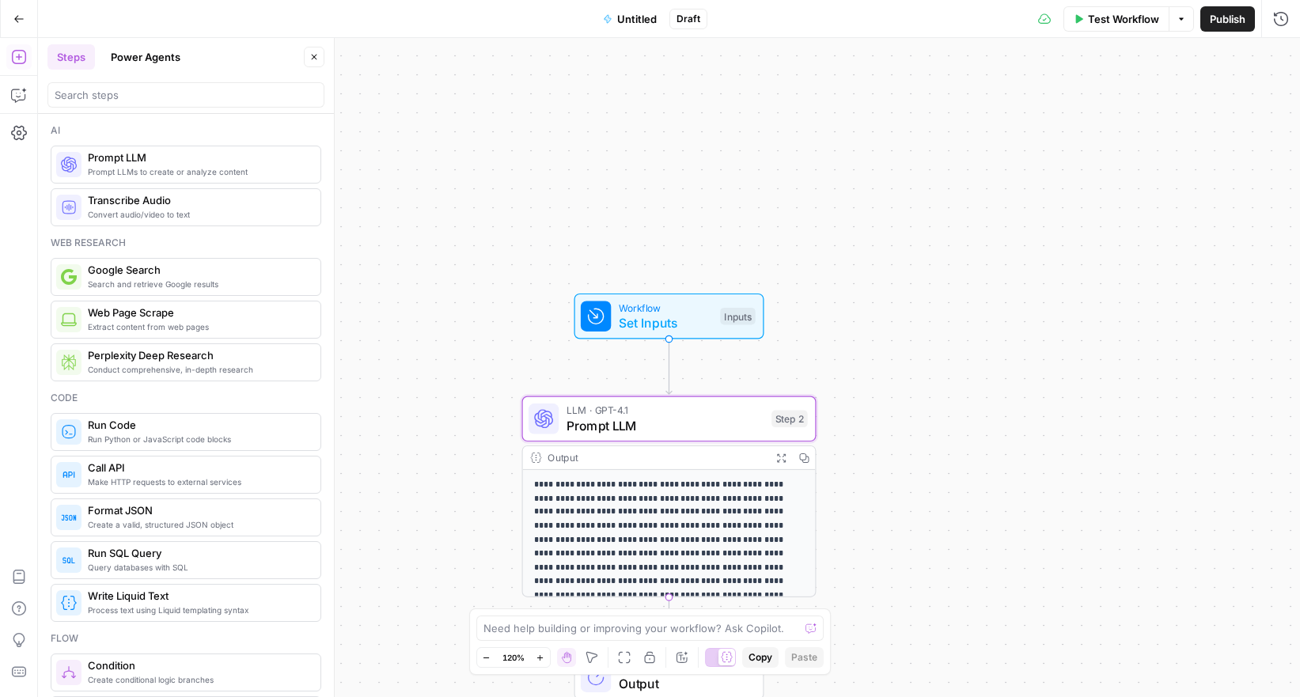
click at [700, 411] on span "LLM · GPT-4.1" at bounding box center [666, 410] width 198 height 15
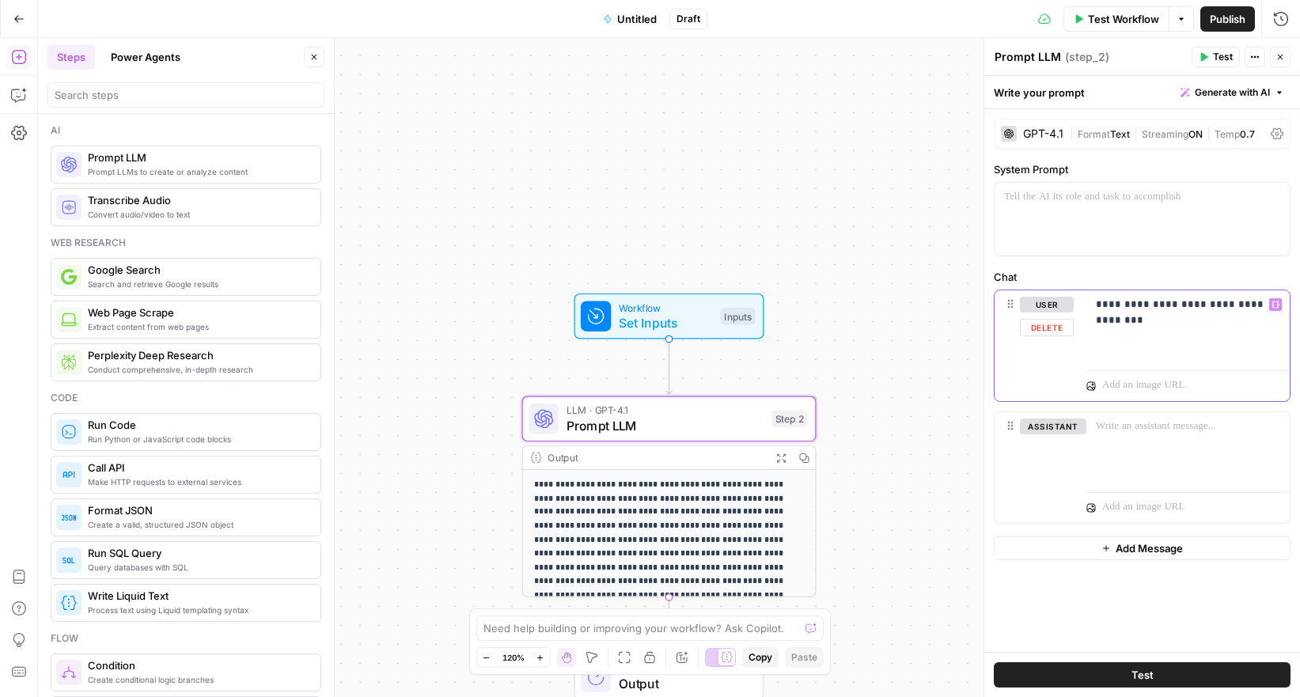
drag, startPoint x: 1133, startPoint y: 302, endPoint x: 1155, endPoint y: 320, distance: 29.3
click at [1133, 302] on p "**********" at bounding box center [1188, 313] width 184 height 32
click at [1130, 676] on button "Test" at bounding box center [1142, 674] width 297 height 25
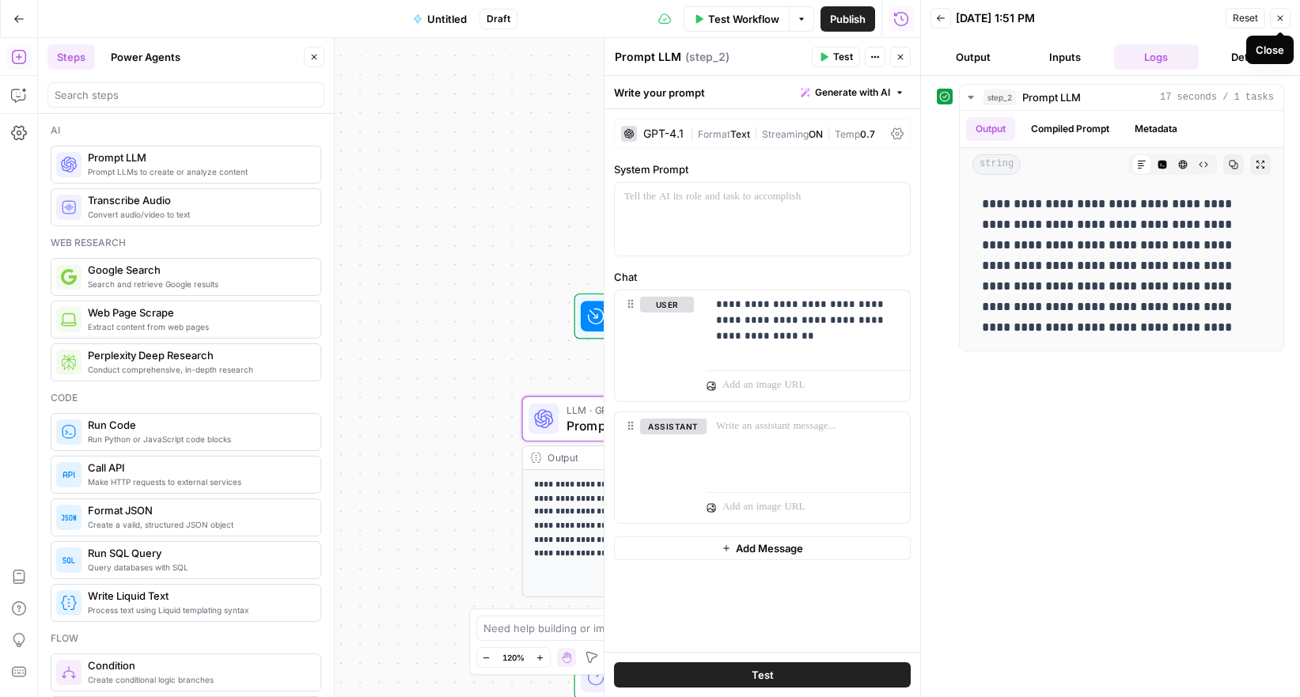
click at [1280, 21] on icon "button" at bounding box center [1280, 17] width 9 height 9
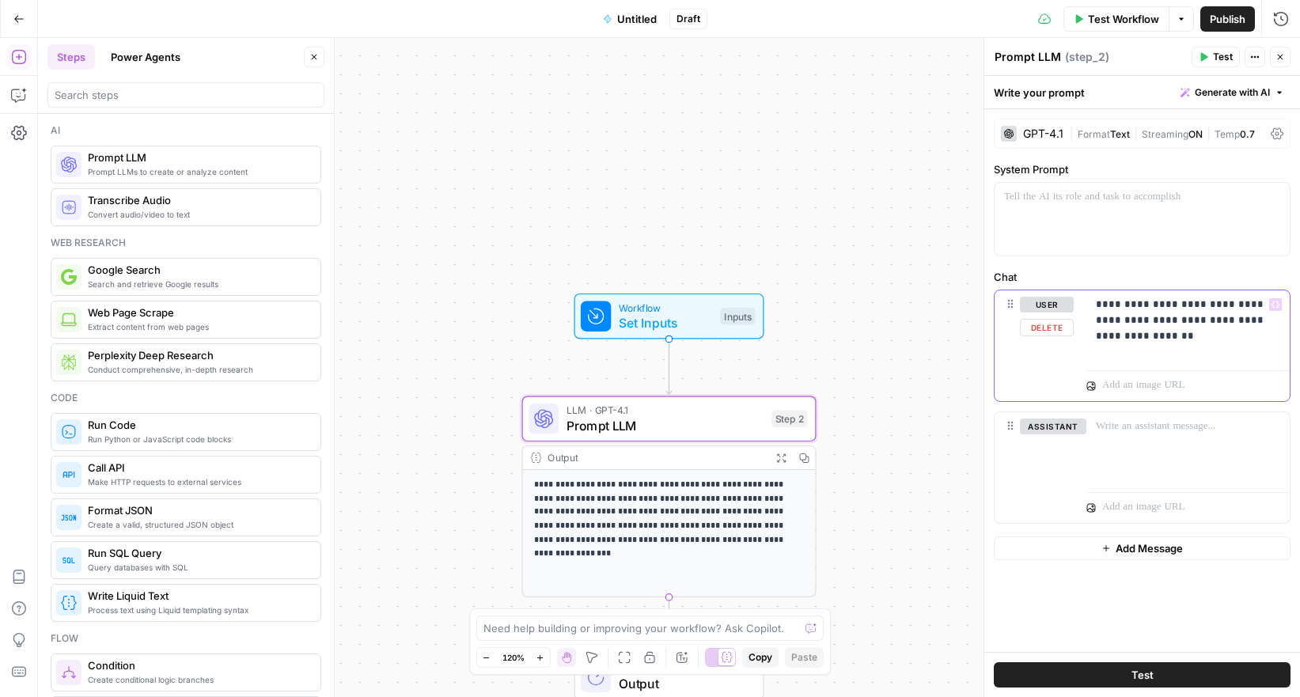
click at [1193, 340] on p "**********" at bounding box center [1188, 320] width 184 height 47
click at [1052, 132] on div "GPT-4.1" at bounding box center [1043, 133] width 40 height 11
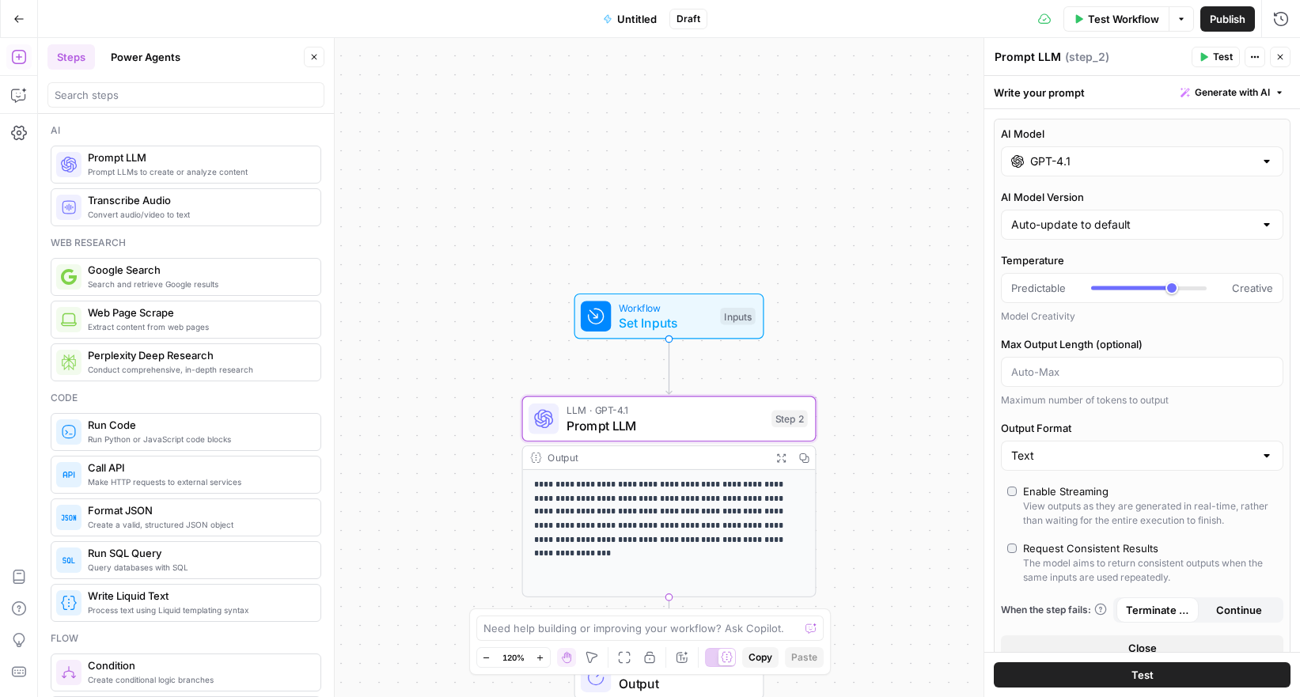
click at [1062, 156] on input "GPT-4.1" at bounding box center [1142, 162] width 224 height 16
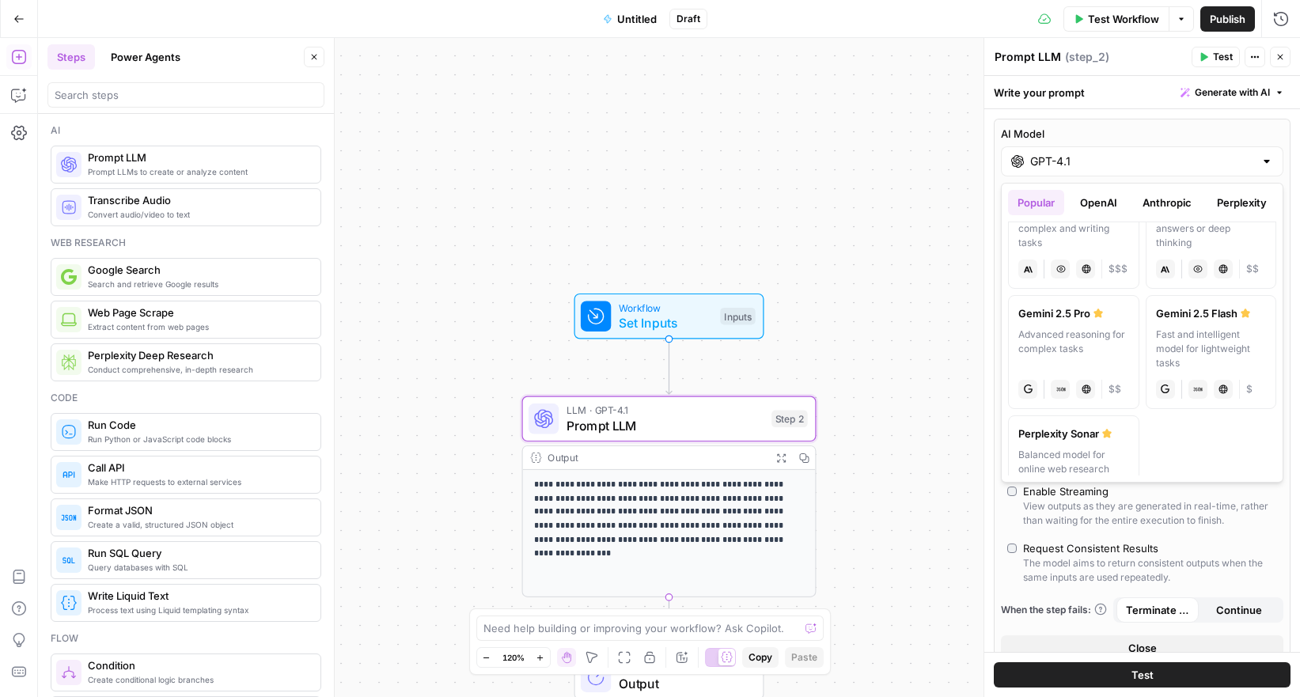
scroll to position [230, 0]
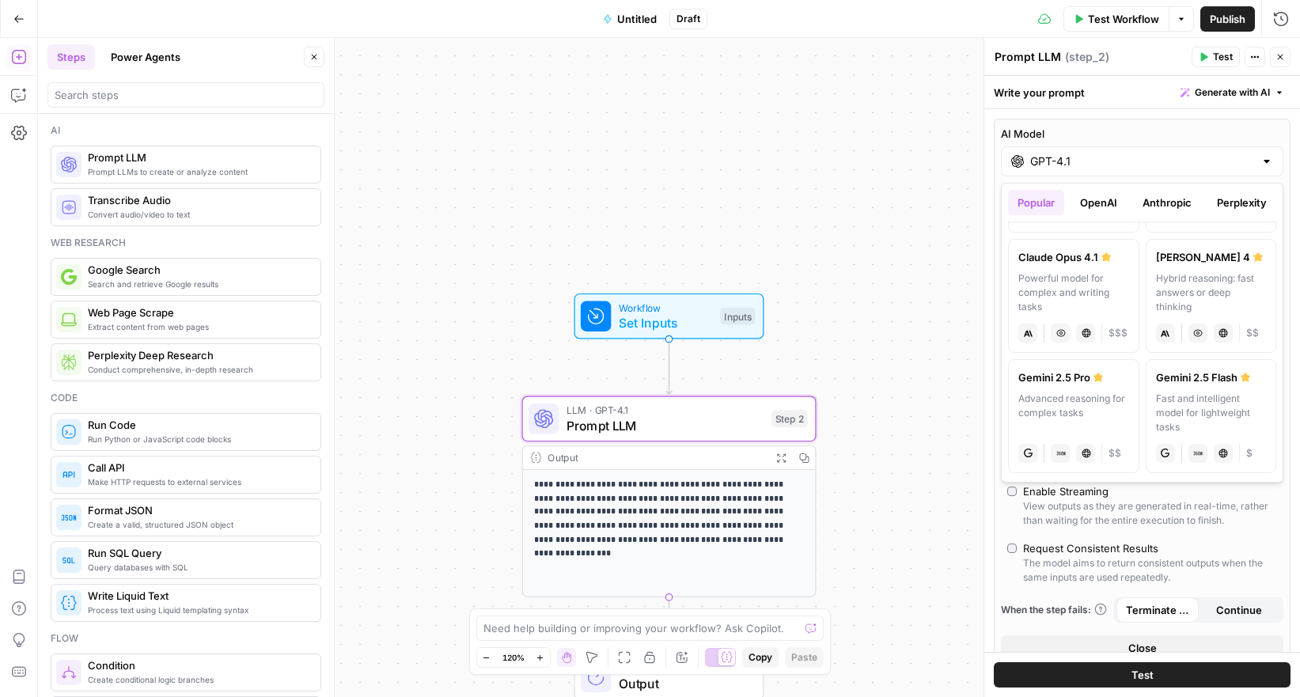
click at [1193, 300] on div "Hybrid reasoning: fast answers or deep thinking" at bounding box center [1211, 292] width 111 height 43
type input "Claude Sonnet 4"
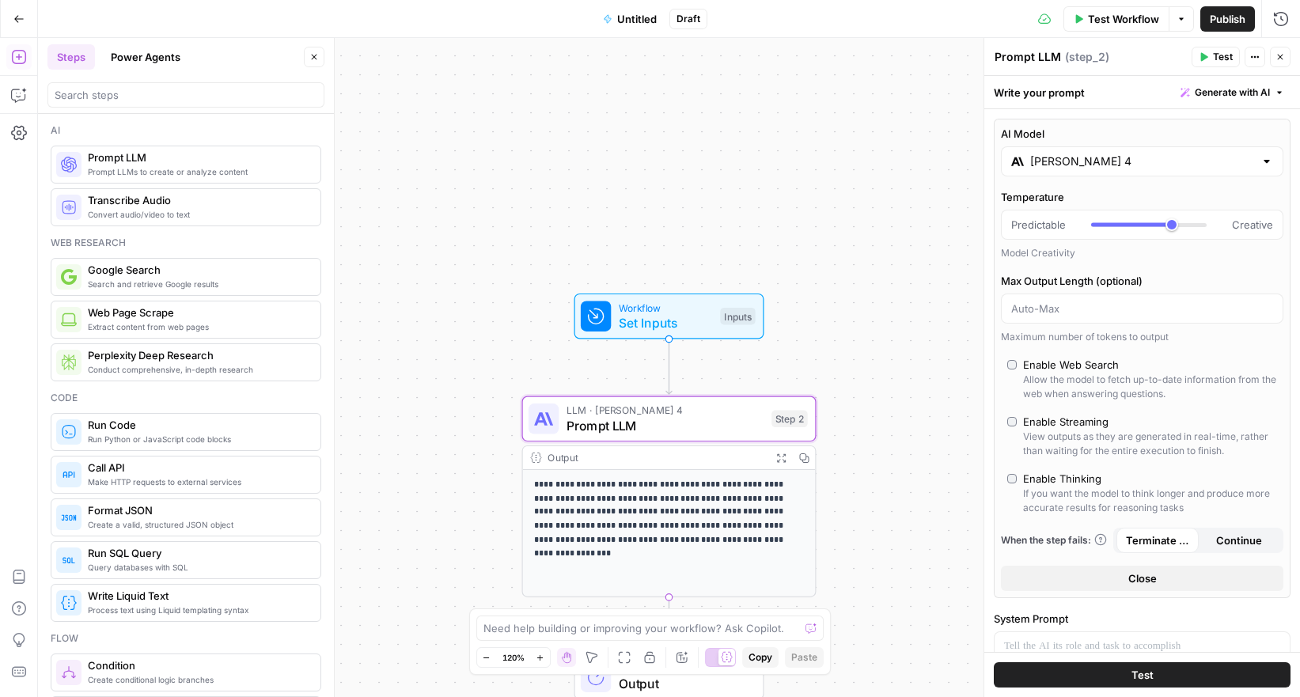
click at [1281, 61] on icon "button" at bounding box center [1280, 56] width 9 height 9
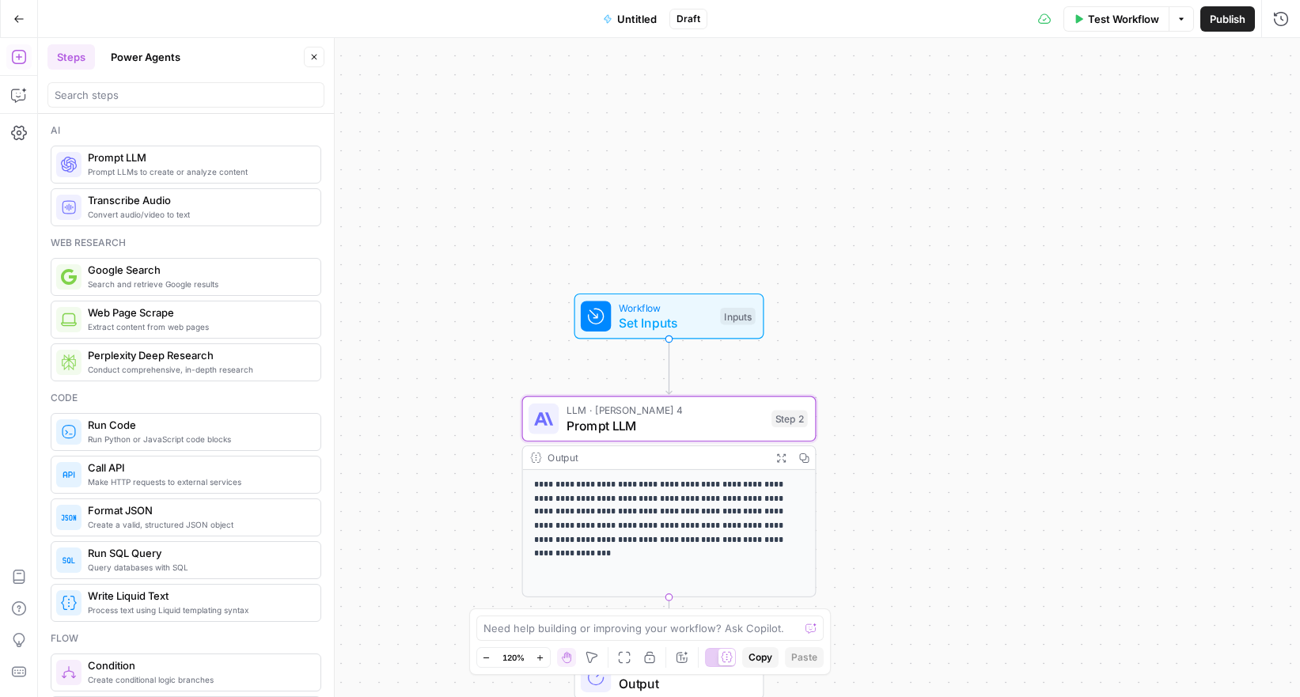
click at [691, 427] on span "Prompt LLM" at bounding box center [666, 425] width 198 height 19
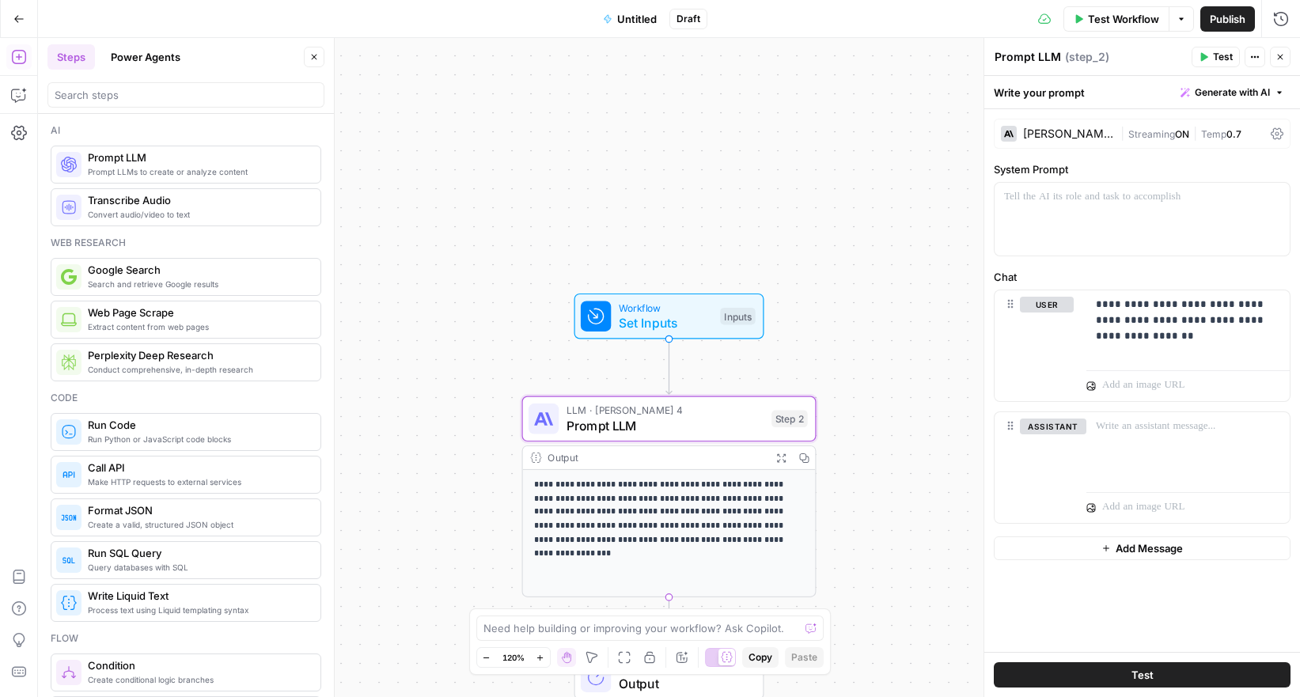
click at [1137, 680] on span "Test" at bounding box center [1143, 675] width 22 height 16
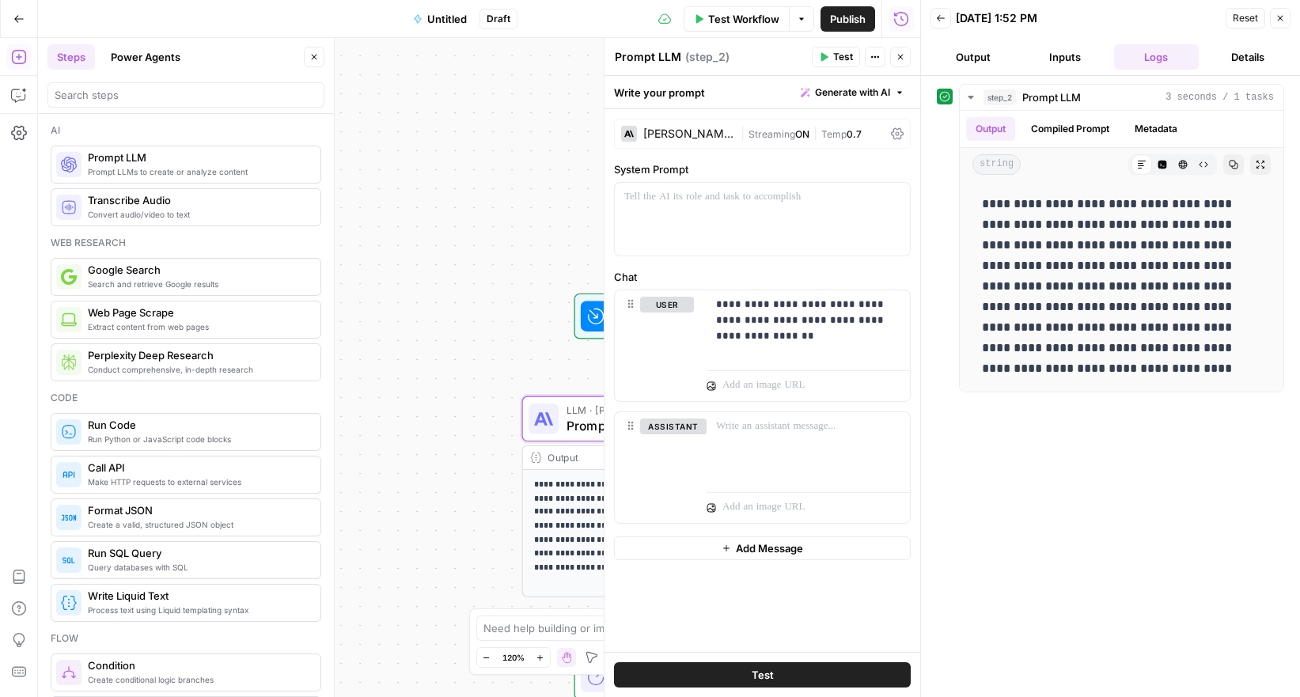
drag, startPoint x: 1278, startPoint y: 14, endPoint x: 1193, endPoint y: 67, distance: 100.6
click at [1278, 14] on icon "button" at bounding box center [1280, 17] width 9 height 9
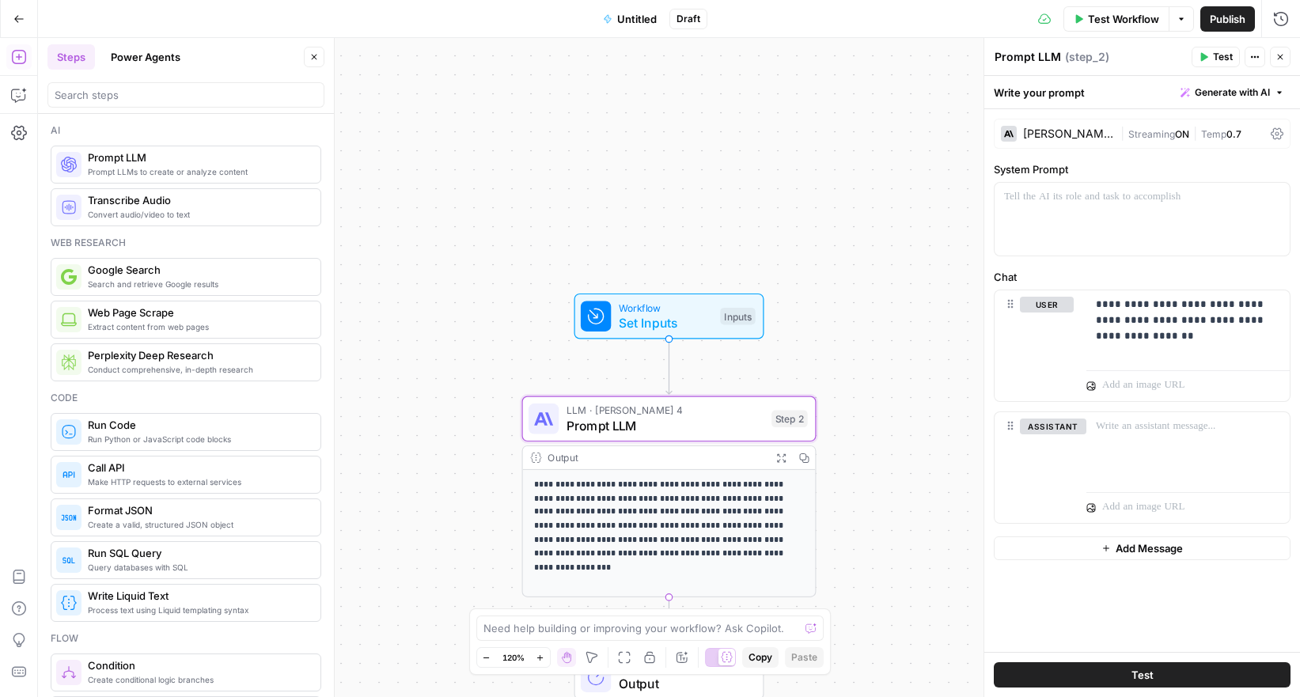
click at [1095, 135] on div "Claude Sonnet 4" at bounding box center [1068, 133] width 91 height 11
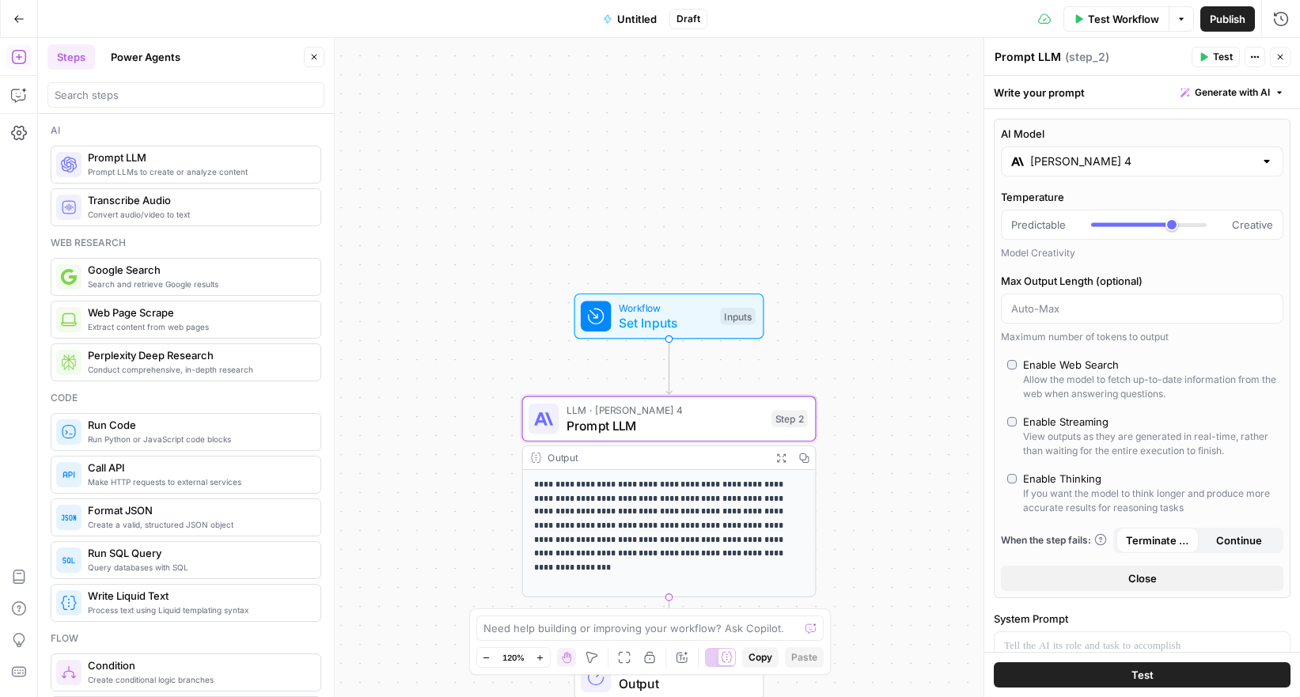
click at [1081, 163] on input "Claude Sonnet 4" at bounding box center [1142, 162] width 224 height 16
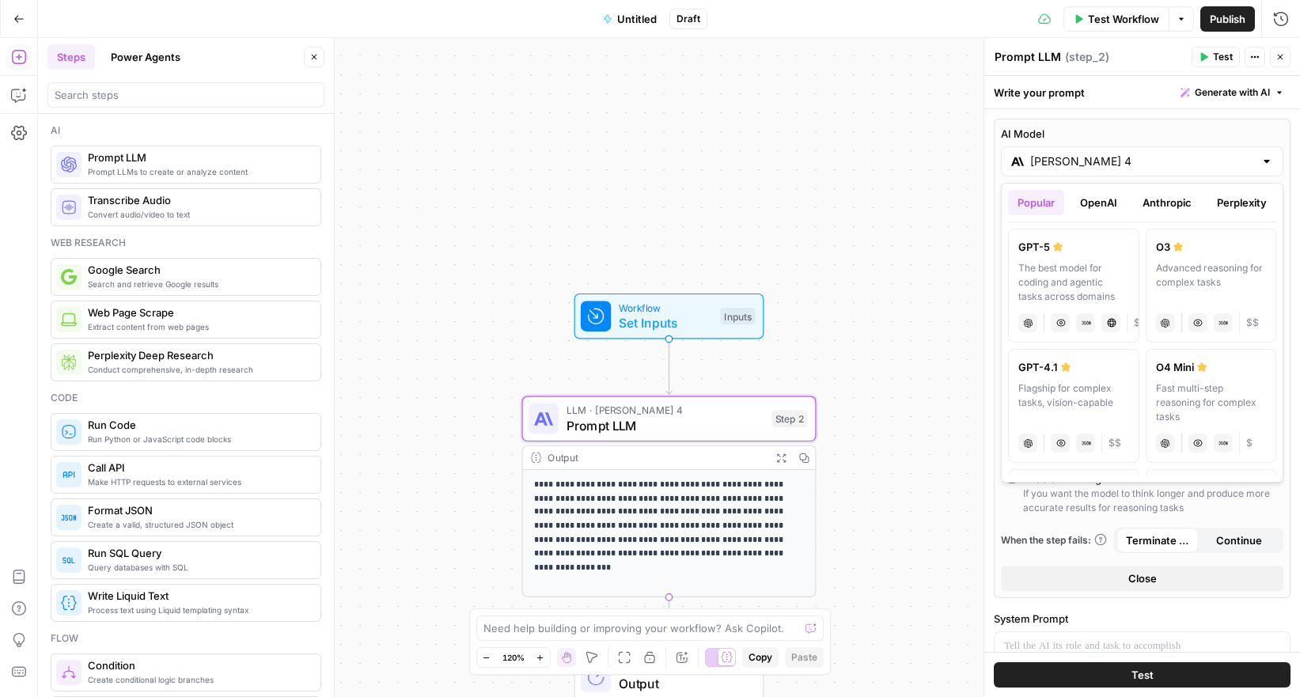
click at [1281, 58] on icon "button" at bounding box center [1280, 56] width 9 height 9
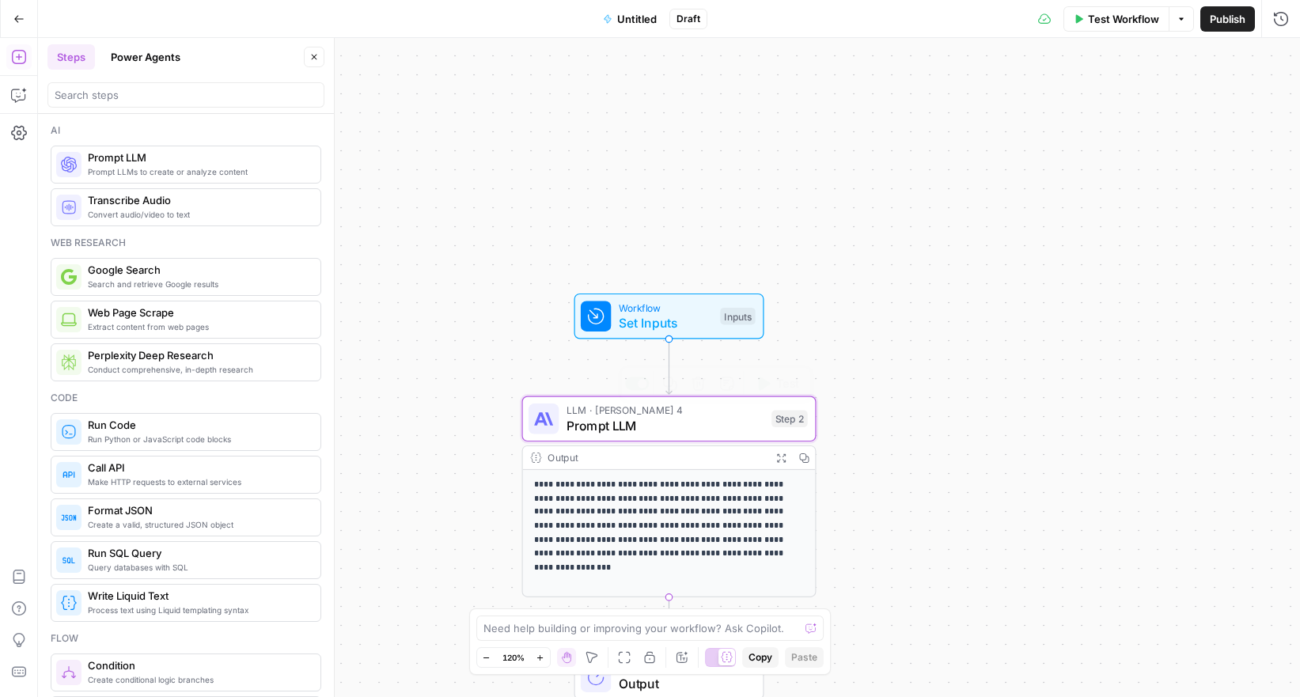
click at [703, 426] on span "Prompt LLM" at bounding box center [666, 425] width 198 height 19
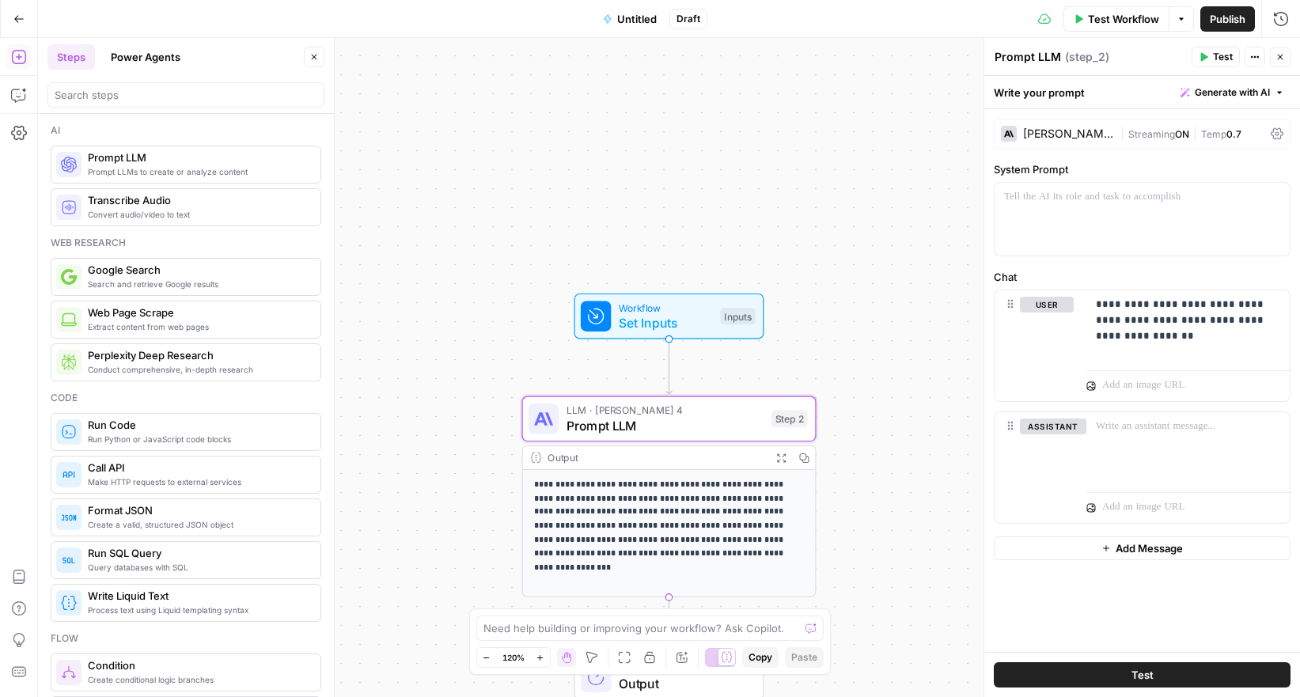
click at [1083, 134] on div "Claude Sonnet 4" at bounding box center [1068, 133] width 91 height 11
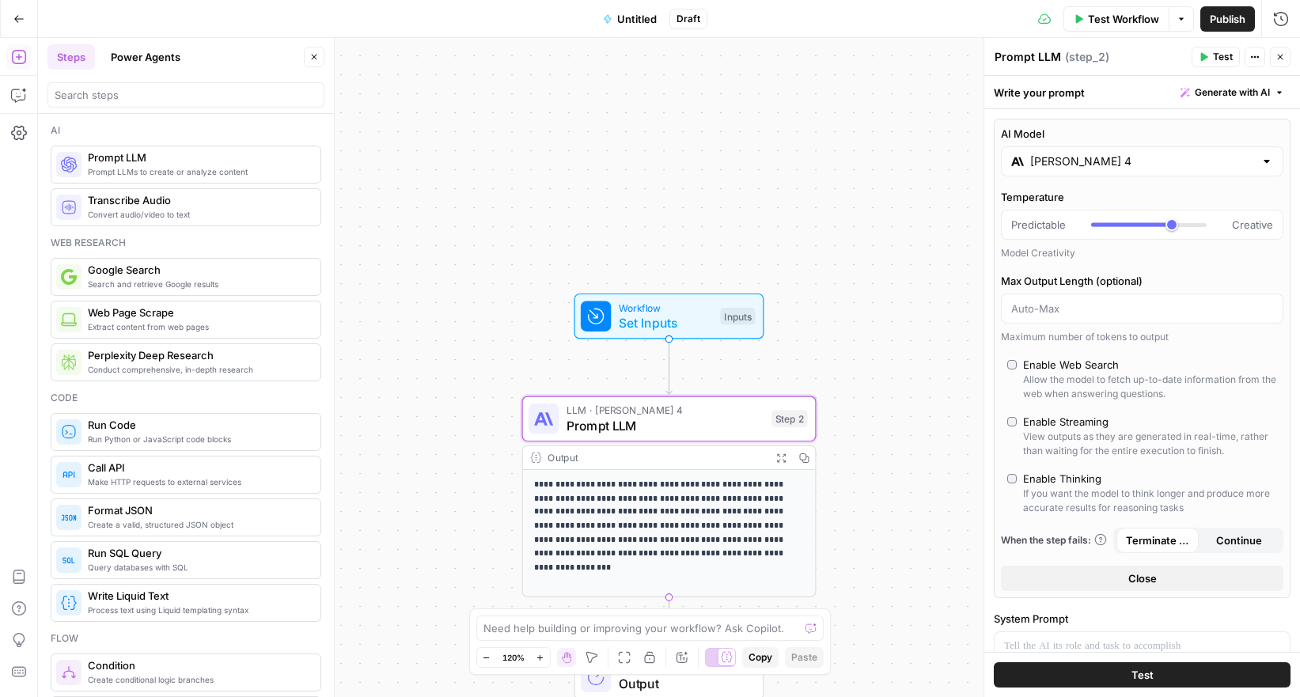
click at [1100, 164] on input "Claude Sonnet 4" at bounding box center [1142, 162] width 224 height 16
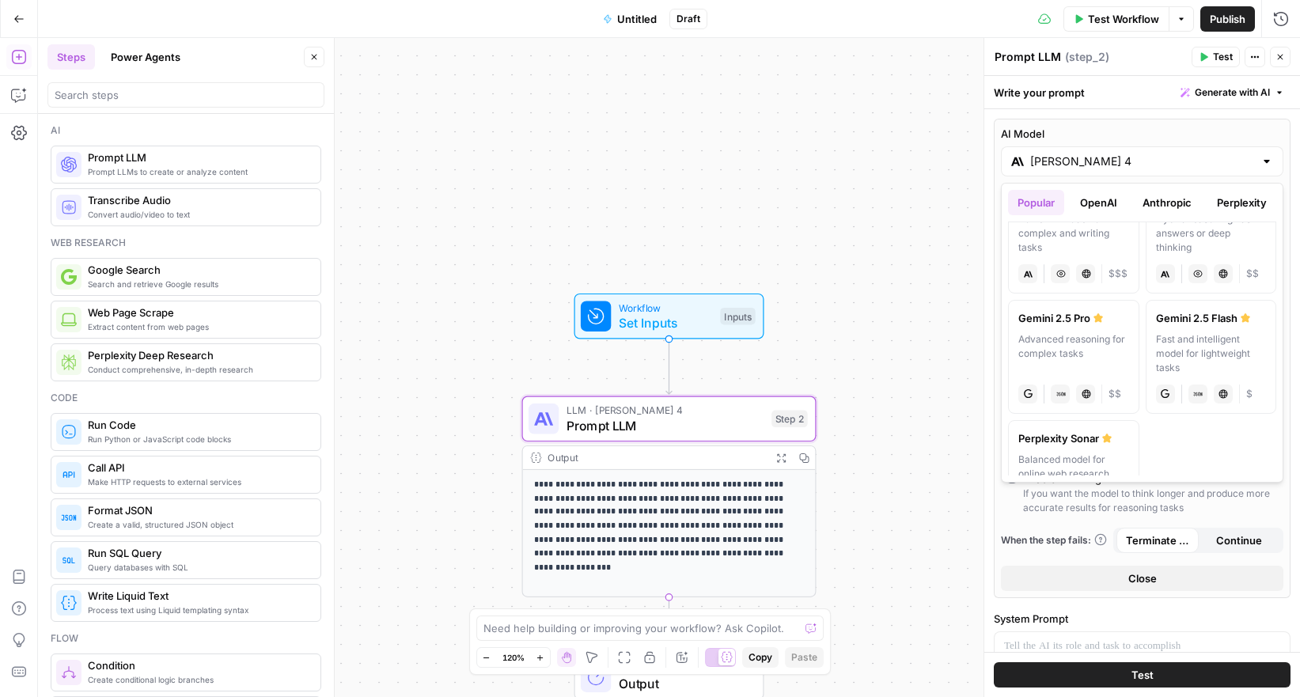
scroll to position [340, 0]
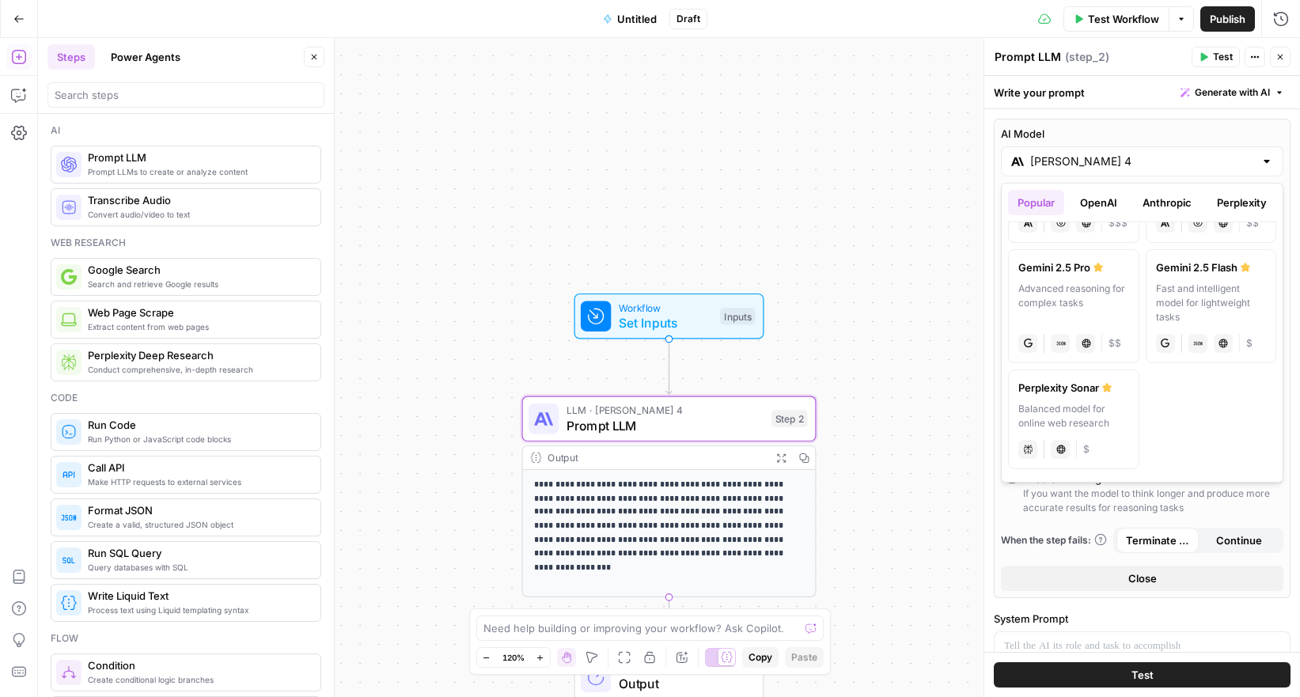
click at [1083, 303] on div "Advanced reasoning for complex tasks" at bounding box center [1074, 303] width 111 height 43
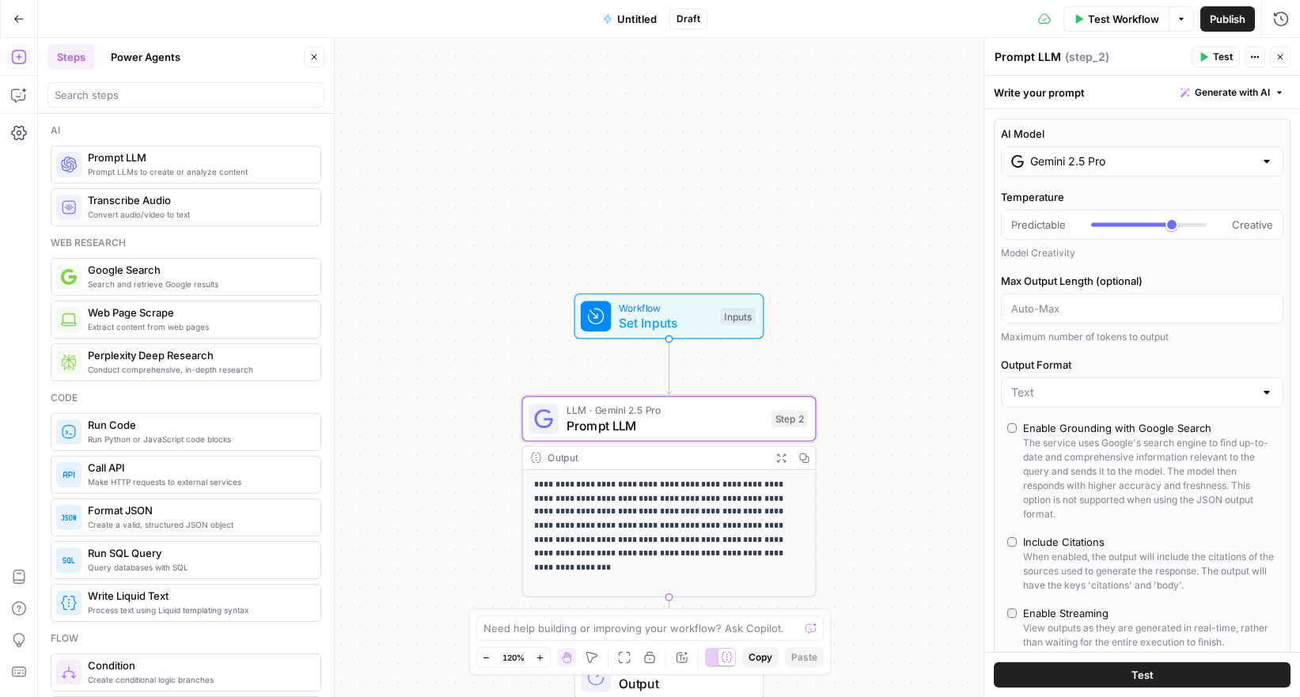
click at [1121, 670] on button "Test" at bounding box center [1142, 674] width 297 height 25
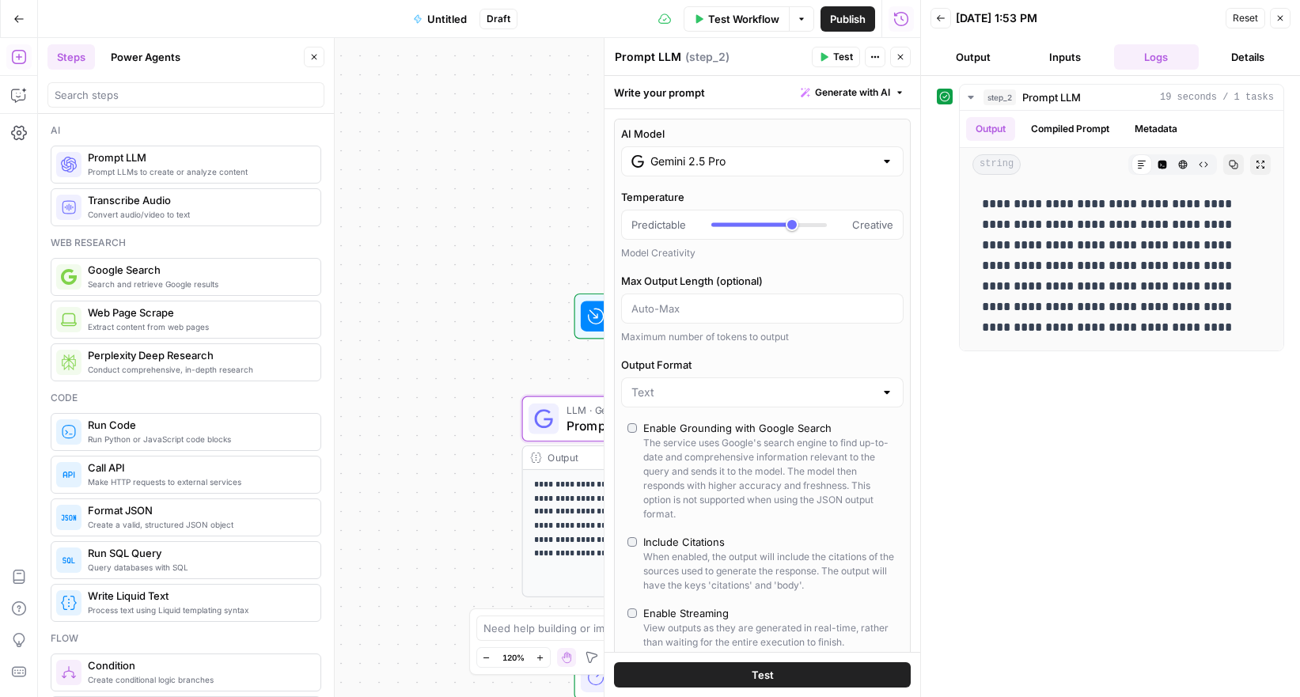
click at [811, 157] on input "Gemini 2.5 Pro" at bounding box center [763, 162] width 224 height 16
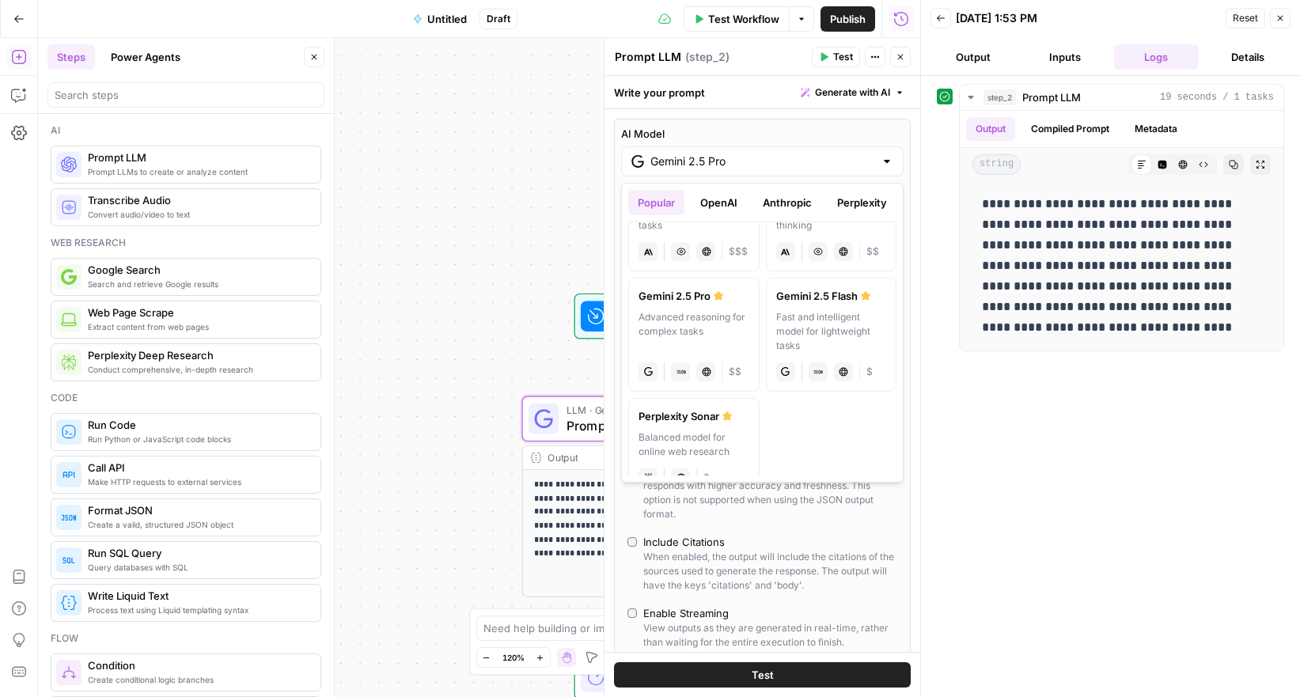
scroll to position [340, 0]
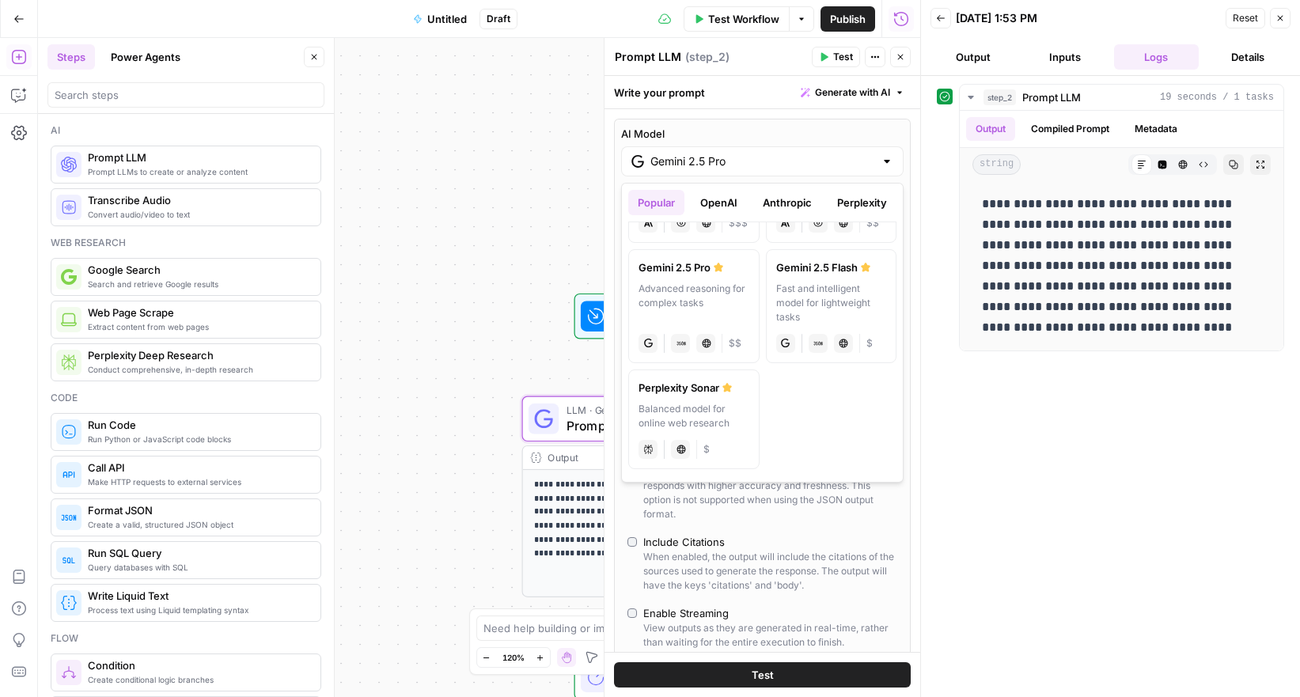
click at [717, 393] on div "Perplexity Sonar" at bounding box center [694, 388] width 111 height 16
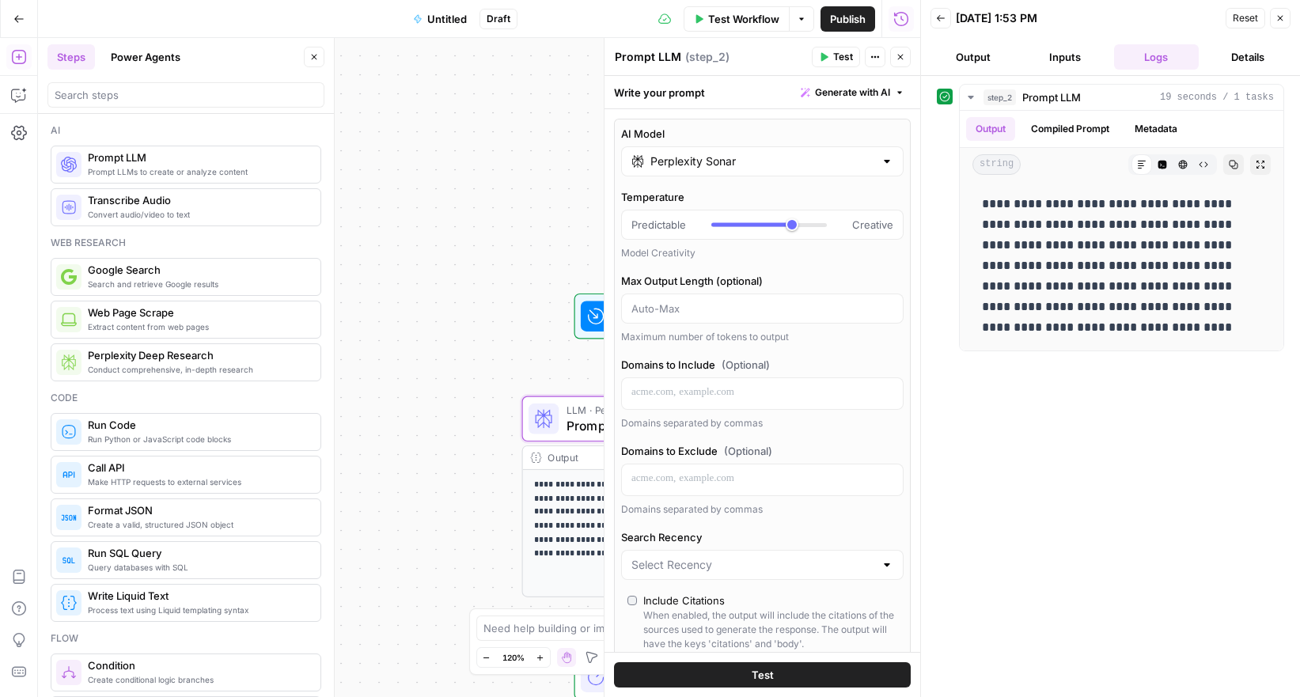
click at [751, 675] on button "Test" at bounding box center [762, 674] width 297 height 25
click at [786, 169] on div "Perplexity Sonar" at bounding box center [762, 161] width 283 height 30
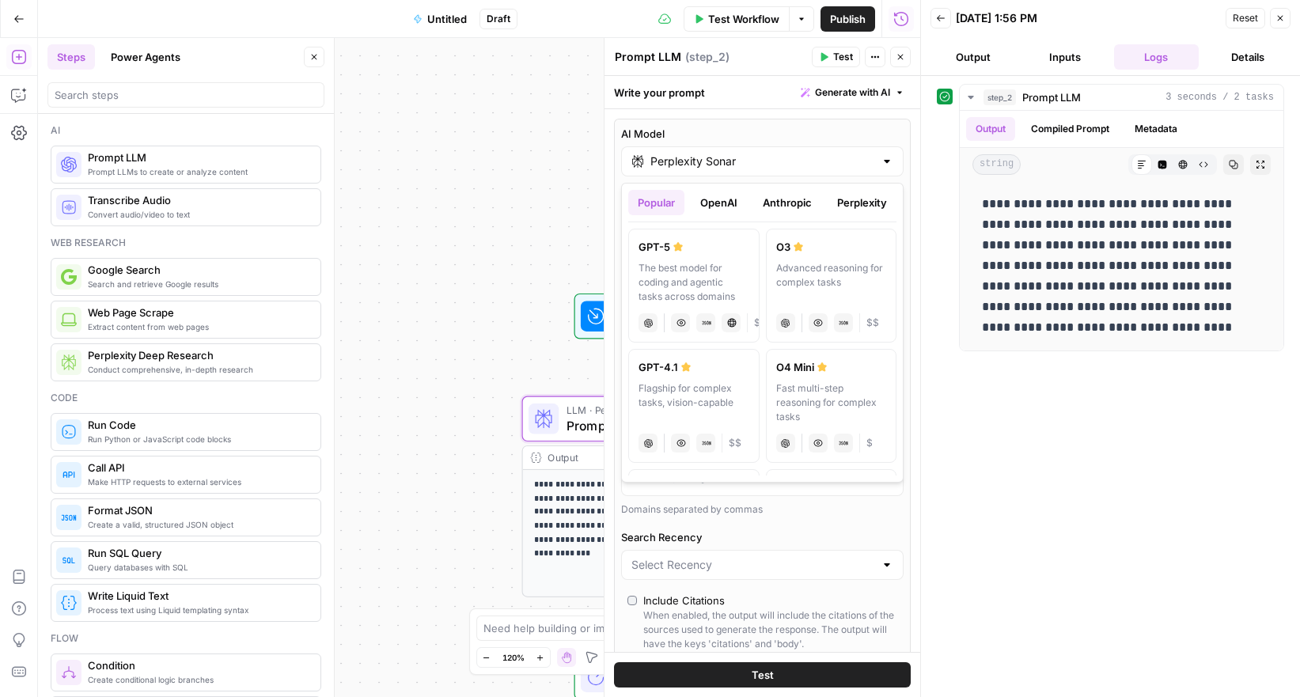
click at [716, 287] on div "The best model for coding and agentic tasks across domains" at bounding box center [694, 282] width 111 height 43
type input "GPT-5"
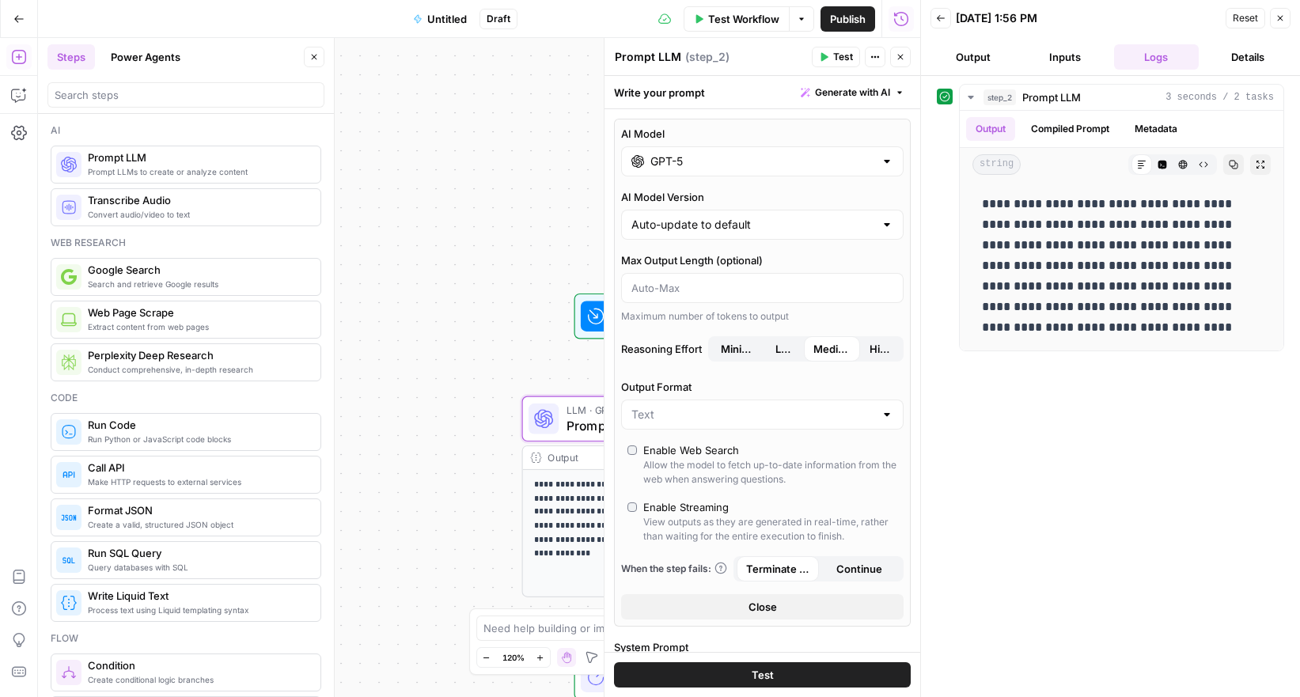
drag, startPoint x: 802, startPoint y: 682, endPoint x: 827, endPoint y: 679, distance: 24.7
click at [802, 682] on button "Test" at bounding box center [762, 674] width 297 height 25
drag, startPoint x: 1281, startPoint y: 22, endPoint x: 1264, endPoint y: 34, distance: 21.1
click at [1281, 22] on icon "button" at bounding box center [1280, 17] width 9 height 9
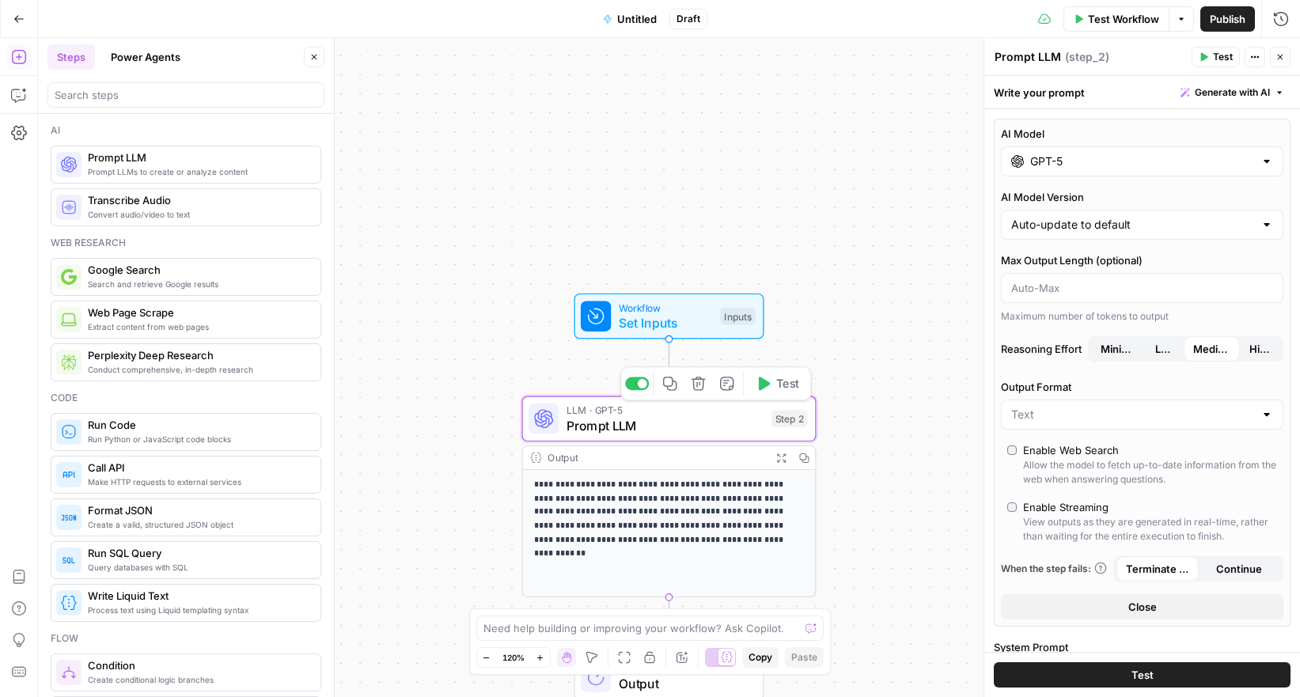
click at [701, 426] on span "Prompt LLM" at bounding box center [666, 425] width 198 height 19
click at [696, 421] on span "Prompt LLM" at bounding box center [666, 425] width 198 height 19
click at [630, 414] on span "LLM · GPT-5" at bounding box center [666, 410] width 198 height 15
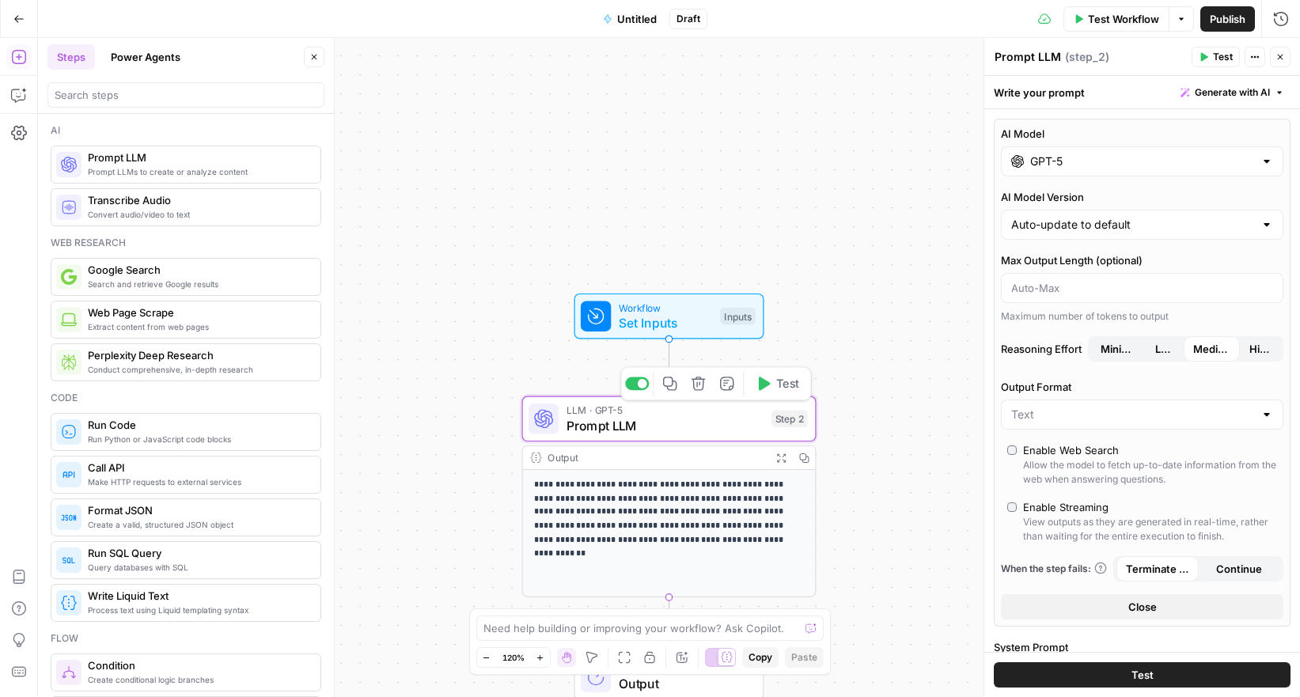
click at [630, 414] on span "LLM · GPT-5" at bounding box center [666, 410] width 198 height 15
drag, startPoint x: 1277, startPoint y: 62, endPoint x: 931, endPoint y: 174, distance: 363.6
click at [1276, 62] on button "Close" at bounding box center [1280, 57] width 21 height 21
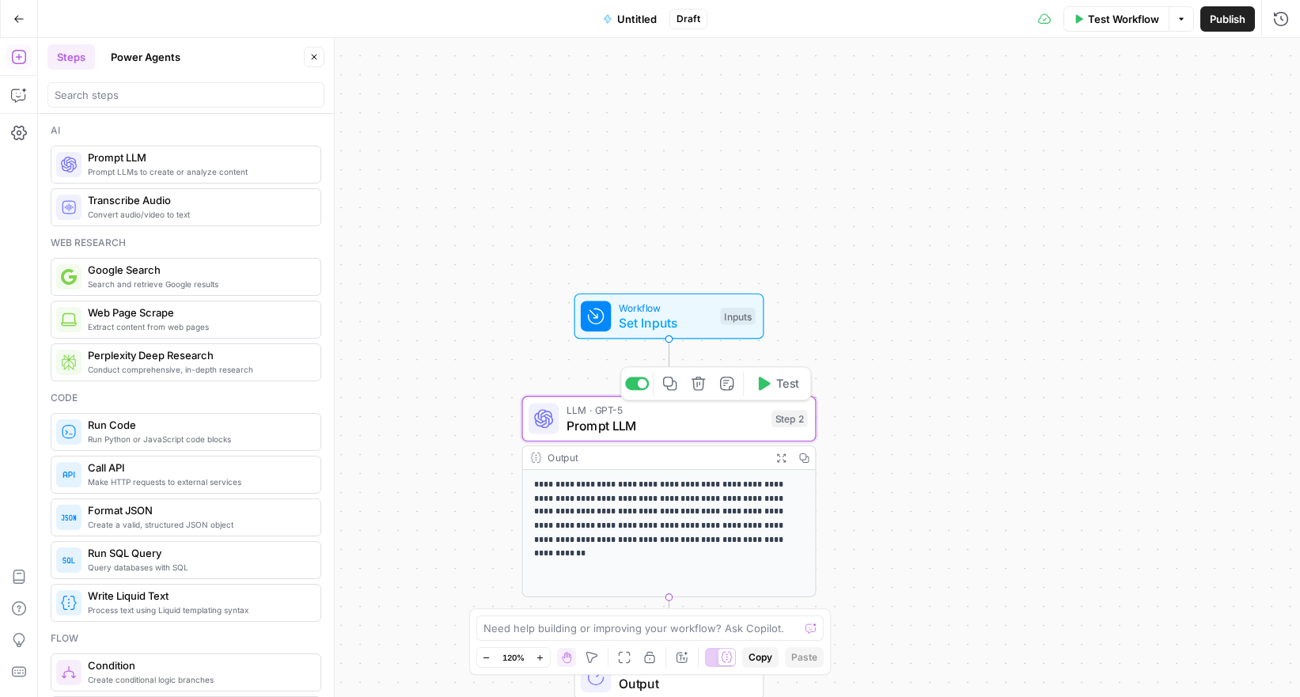
click at [598, 422] on span "Prompt LLM" at bounding box center [666, 425] width 198 height 19
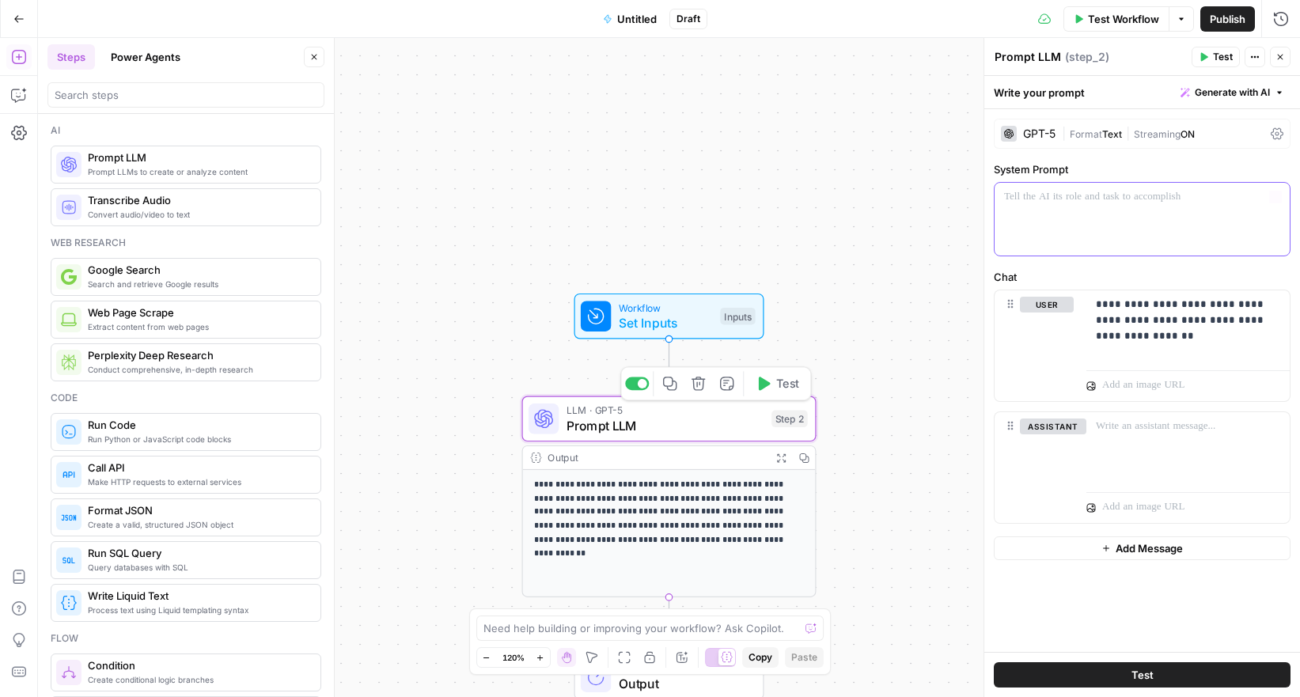
click at [1028, 199] on p at bounding box center [1142, 197] width 276 height 16
click at [1103, 212] on p "**********" at bounding box center [1142, 205] width 276 height 32
click at [1148, 680] on span "Test" at bounding box center [1143, 675] width 22 height 16
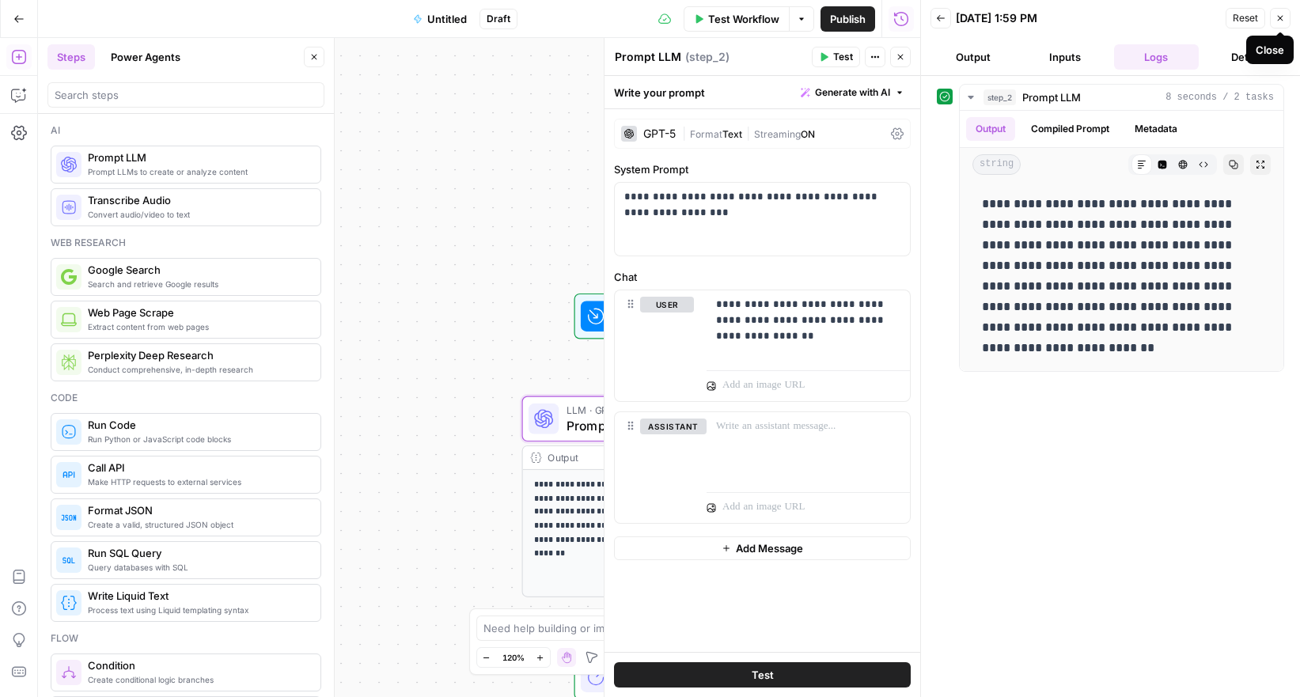
click at [1283, 20] on icon "button" at bounding box center [1280, 17] width 9 height 9
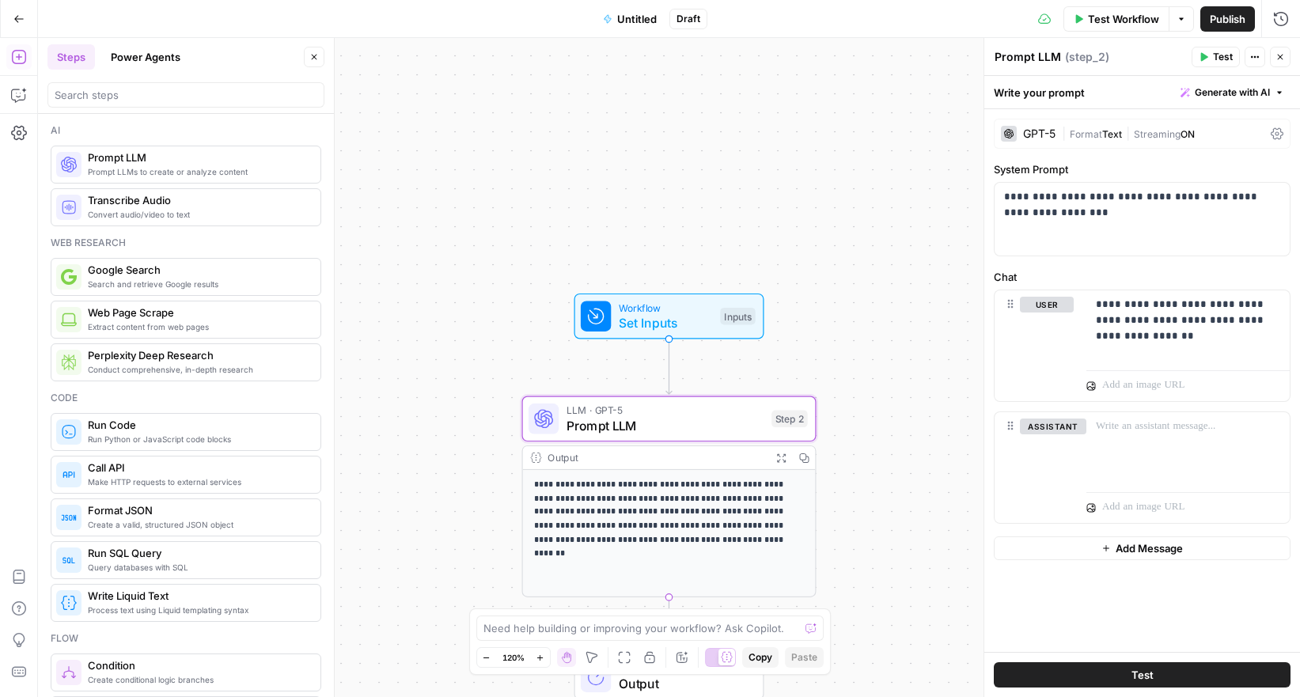
click at [1282, 54] on icon "button" at bounding box center [1280, 56] width 9 height 9
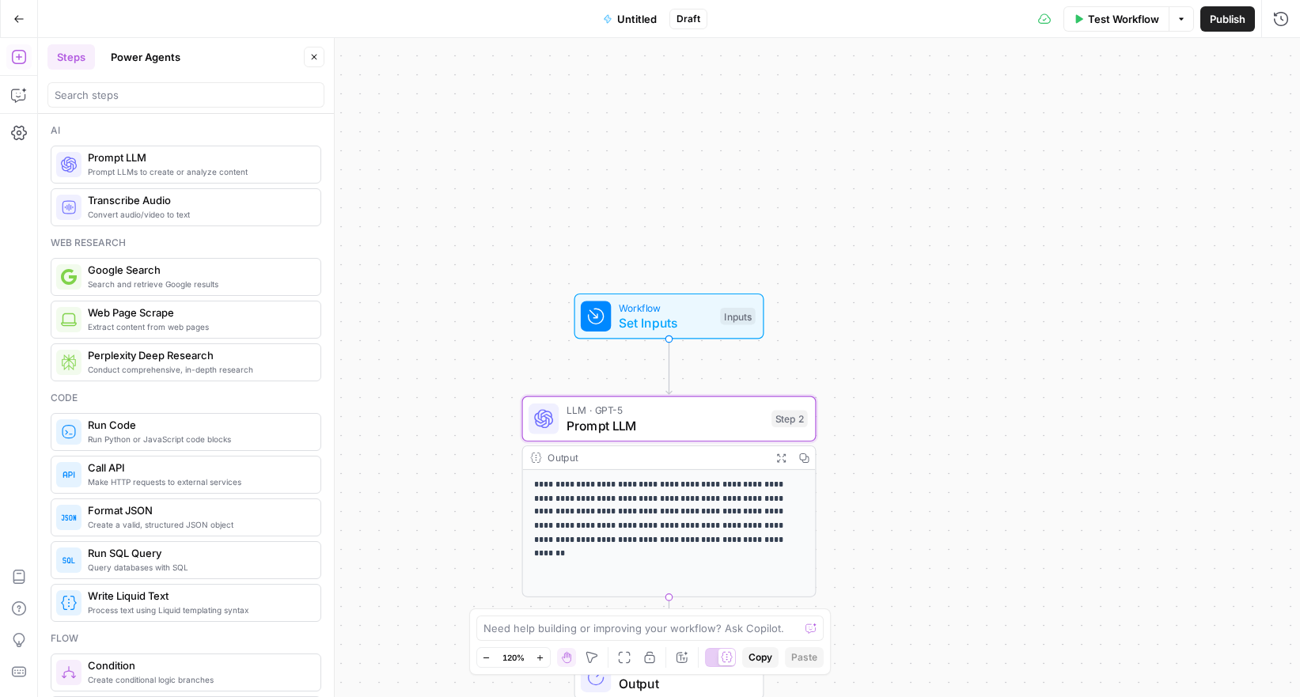
click at [639, 423] on span "Prompt LLM" at bounding box center [666, 425] width 198 height 19
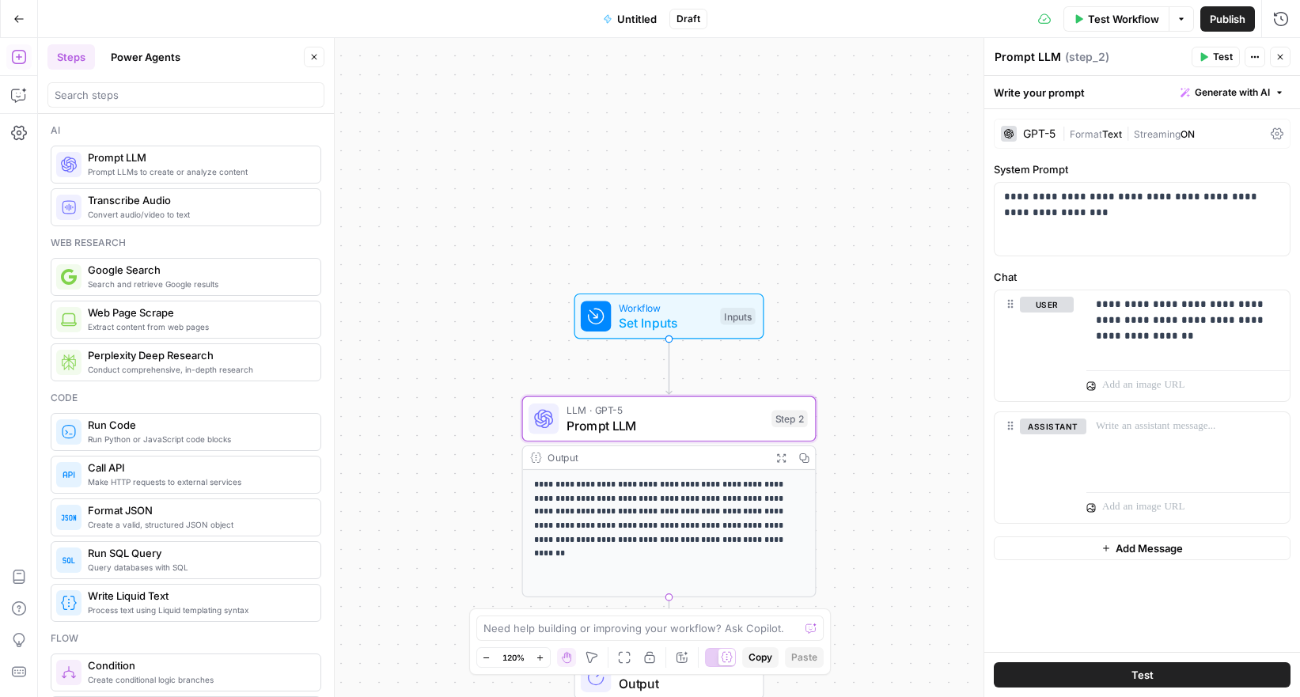
click at [1038, 133] on div "GPT-5" at bounding box center [1039, 133] width 32 height 11
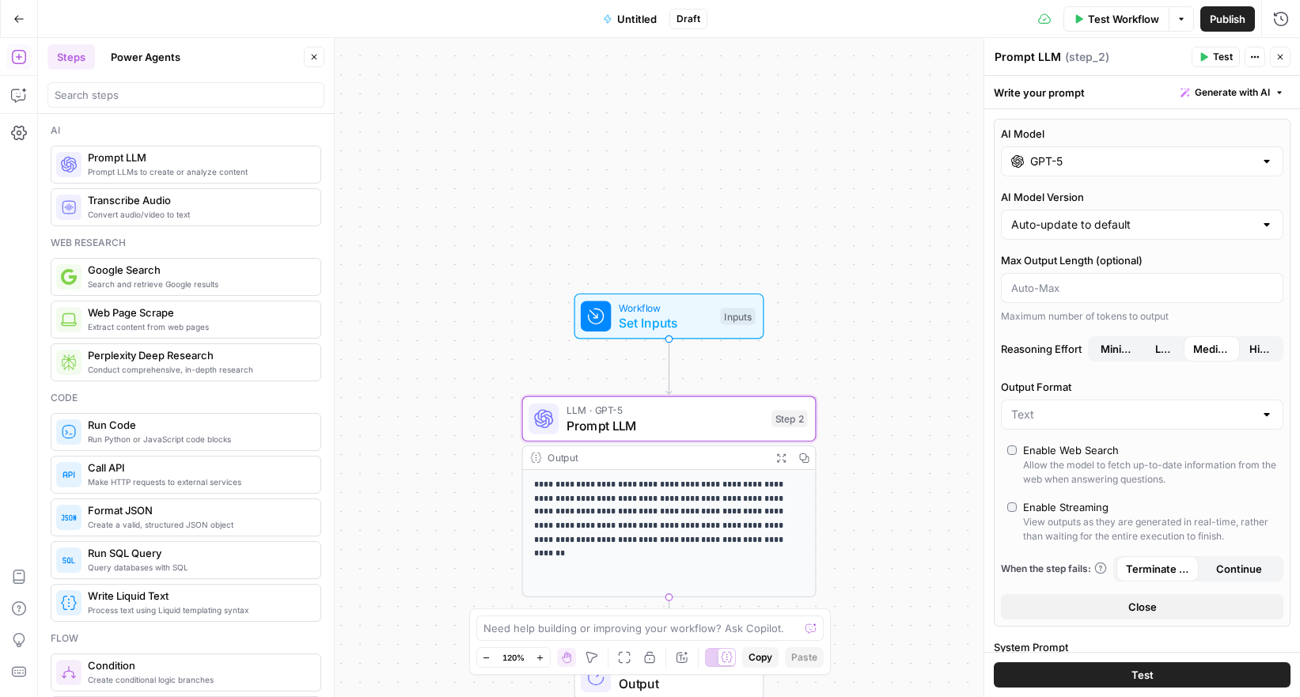
drag, startPoint x: 1284, startPoint y: 62, endPoint x: 1050, endPoint y: 226, distance: 285.7
click at [1284, 62] on button "Close" at bounding box center [1280, 57] width 21 height 21
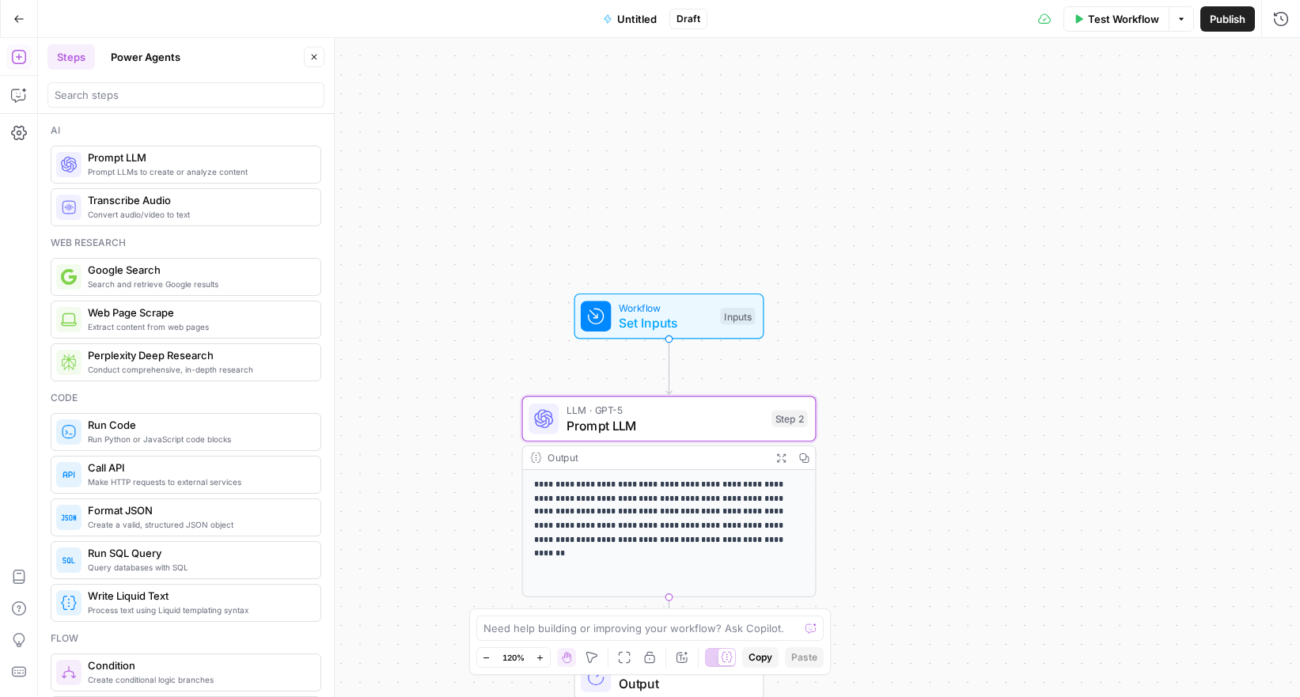
click at [607, 423] on span "Prompt LLM" at bounding box center [666, 425] width 198 height 19
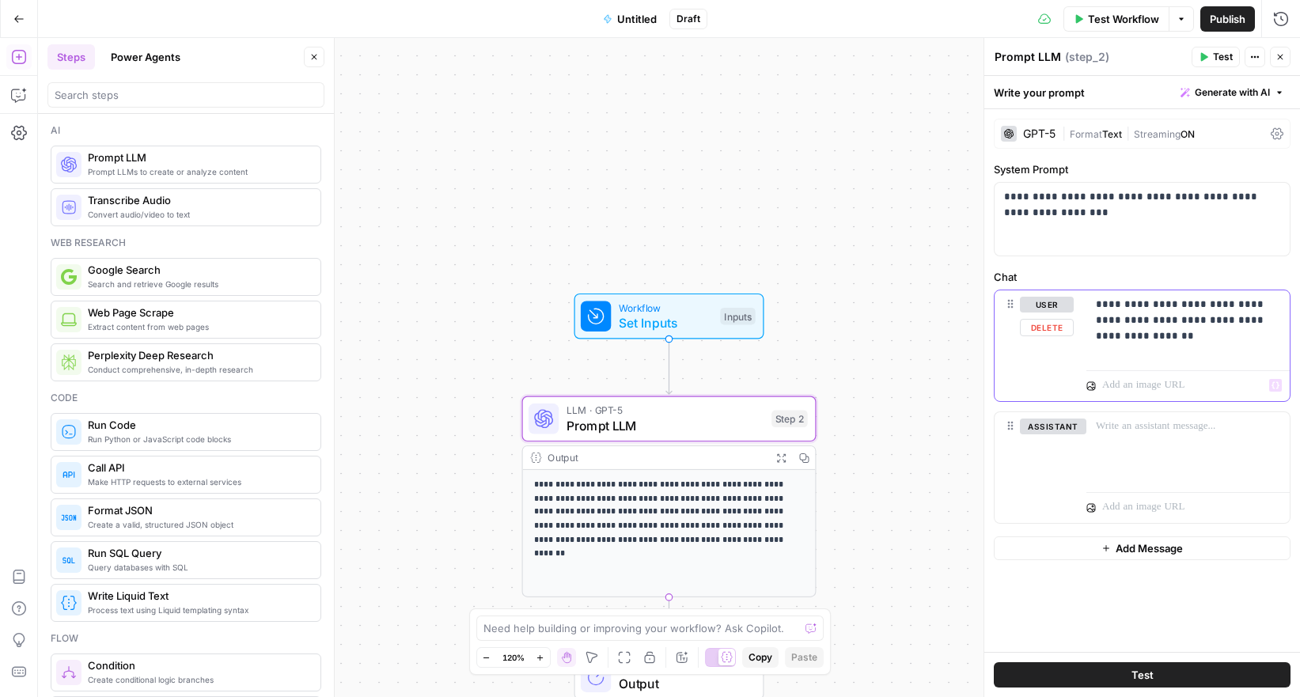
click at [1213, 351] on div "**********" at bounding box center [1188, 326] width 203 height 73
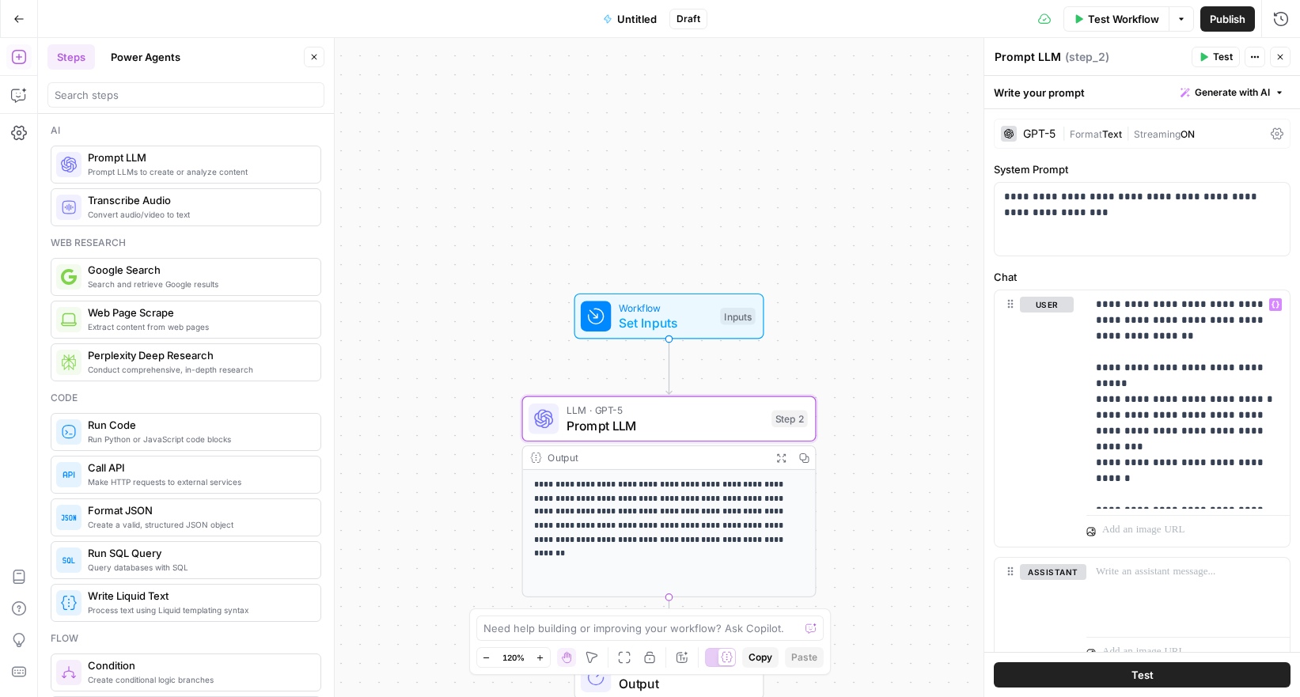
click at [1174, 676] on button "Test" at bounding box center [1142, 674] width 297 height 25
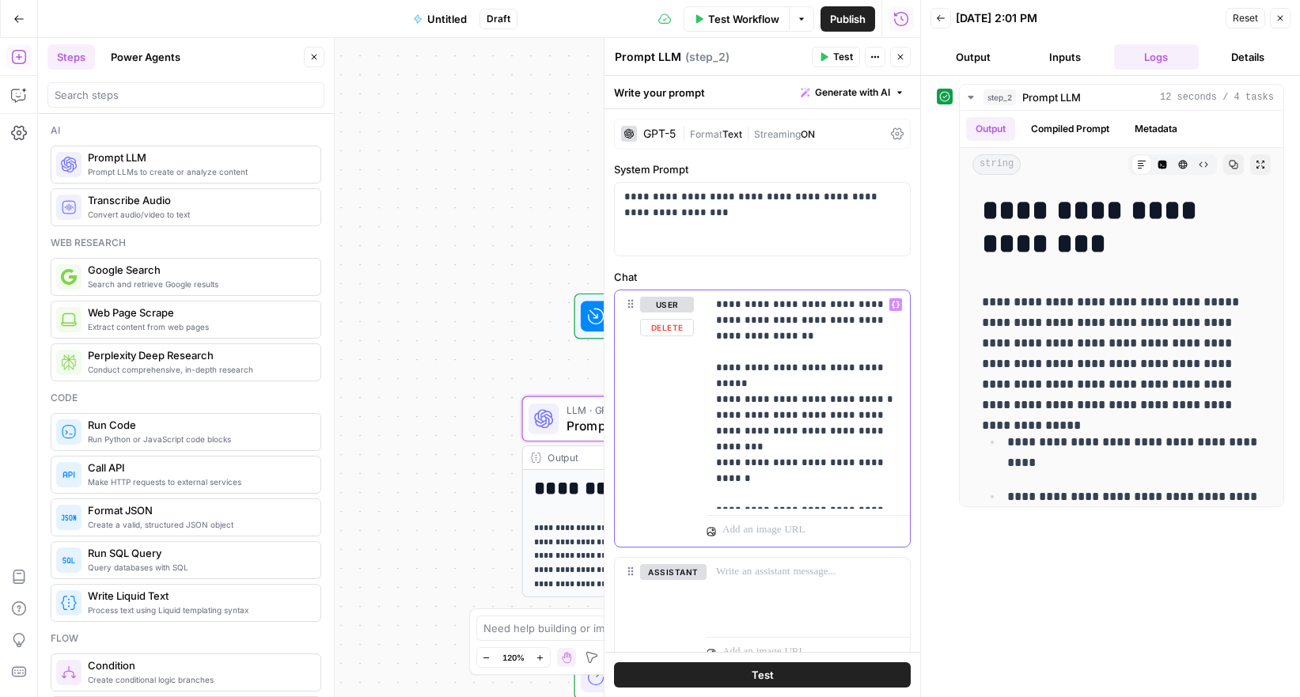
click at [752, 416] on p "**********" at bounding box center [808, 400] width 184 height 206
drag, startPoint x: 666, startPoint y: 211, endPoint x: 614, endPoint y: 191, distance: 56.1
click at [615, 191] on div "**********" at bounding box center [762, 219] width 295 height 73
copy p "**********"
drag, startPoint x: 810, startPoint y: 361, endPoint x: 749, endPoint y: 324, distance: 72.1
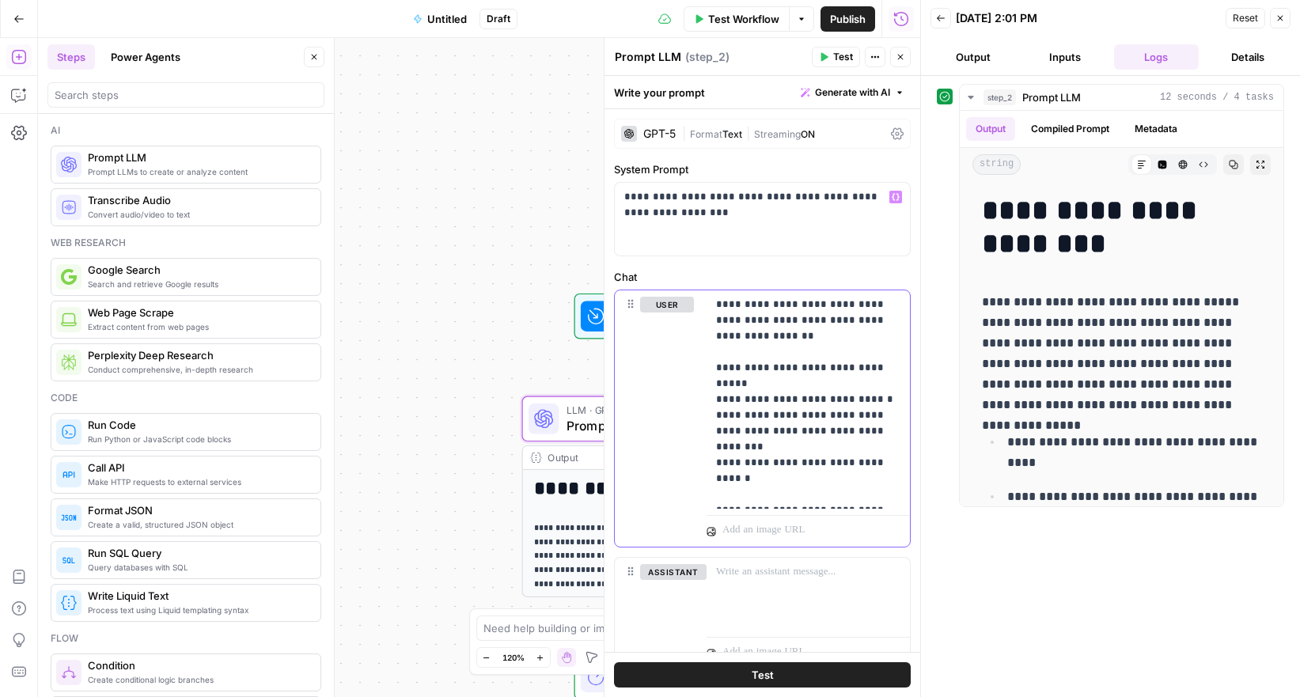
click at [808, 360] on p "**********" at bounding box center [808, 400] width 184 height 206
click at [715, 307] on div "**********" at bounding box center [808, 399] width 203 height 218
drag, startPoint x: 757, startPoint y: 326, endPoint x: 869, endPoint y: 524, distance: 227.2
click at [862, 525] on div "**********" at bounding box center [808, 418] width 203 height 256
copy p "**********"
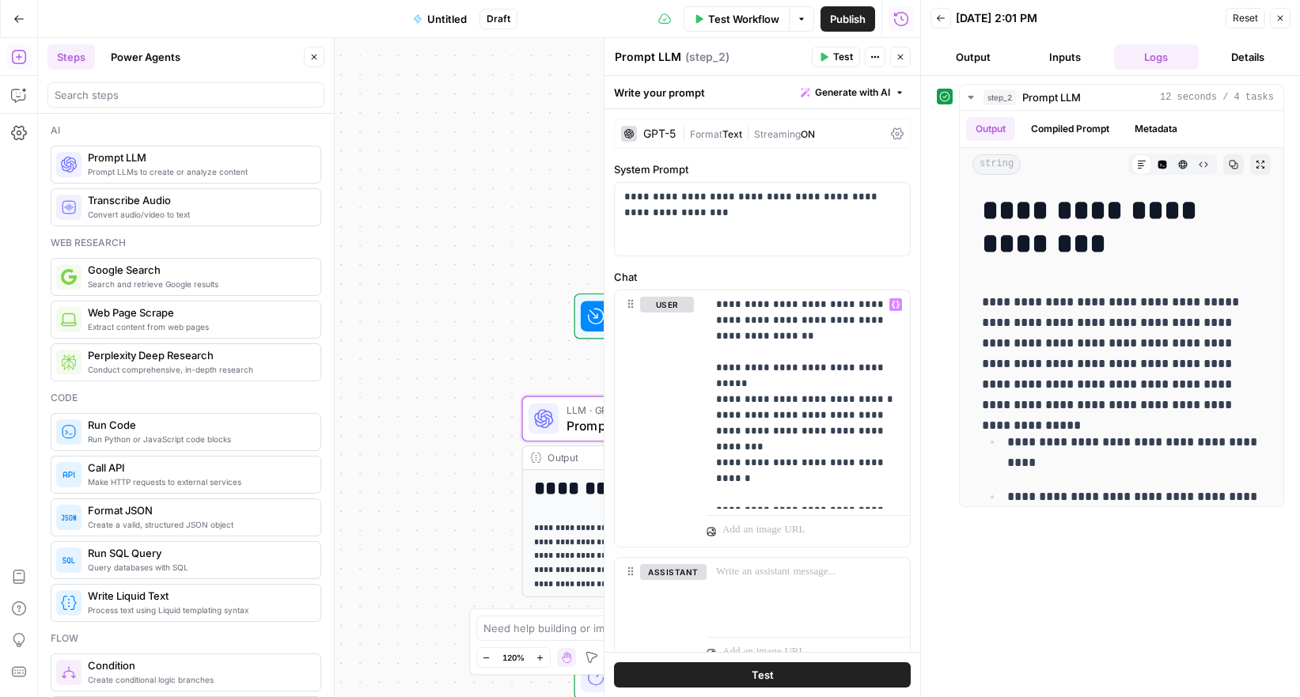
click at [1081, 596] on div "**********" at bounding box center [1110, 386] width 347 height 605
click at [1277, 20] on icon "button" at bounding box center [1280, 17] width 9 height 9
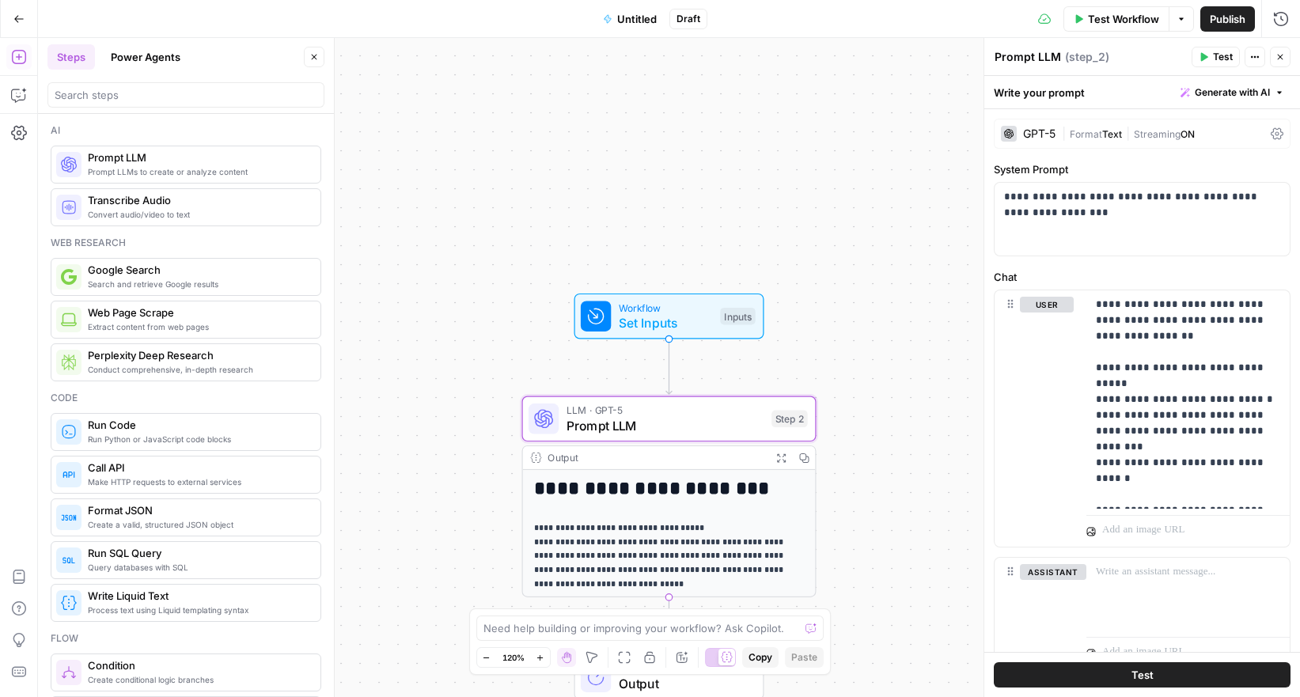
click at [639, 21] on span "Untitled" at bounding box center [637, 19] width 40 height 16
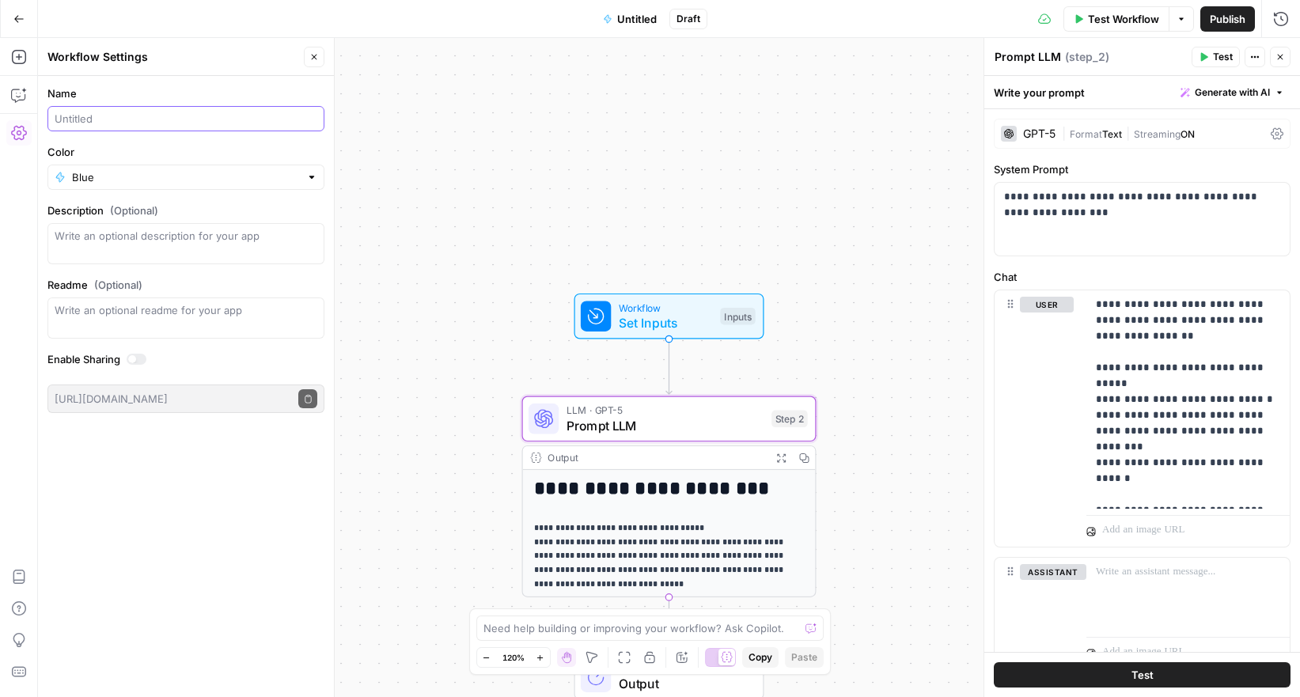
click at [94, 126] on input "Name" at bounding box center [186, 119] width 263 height 16
type input "A"
click at [55, 120] on input "Product Description" at bounding box center [186, 119] width 263 height 16
click at [206, 118] on input "Mug Product Description" at bounding box center [186, 119] width 263 height 16
type input "Mug Product Description - Prompt LLM Step"
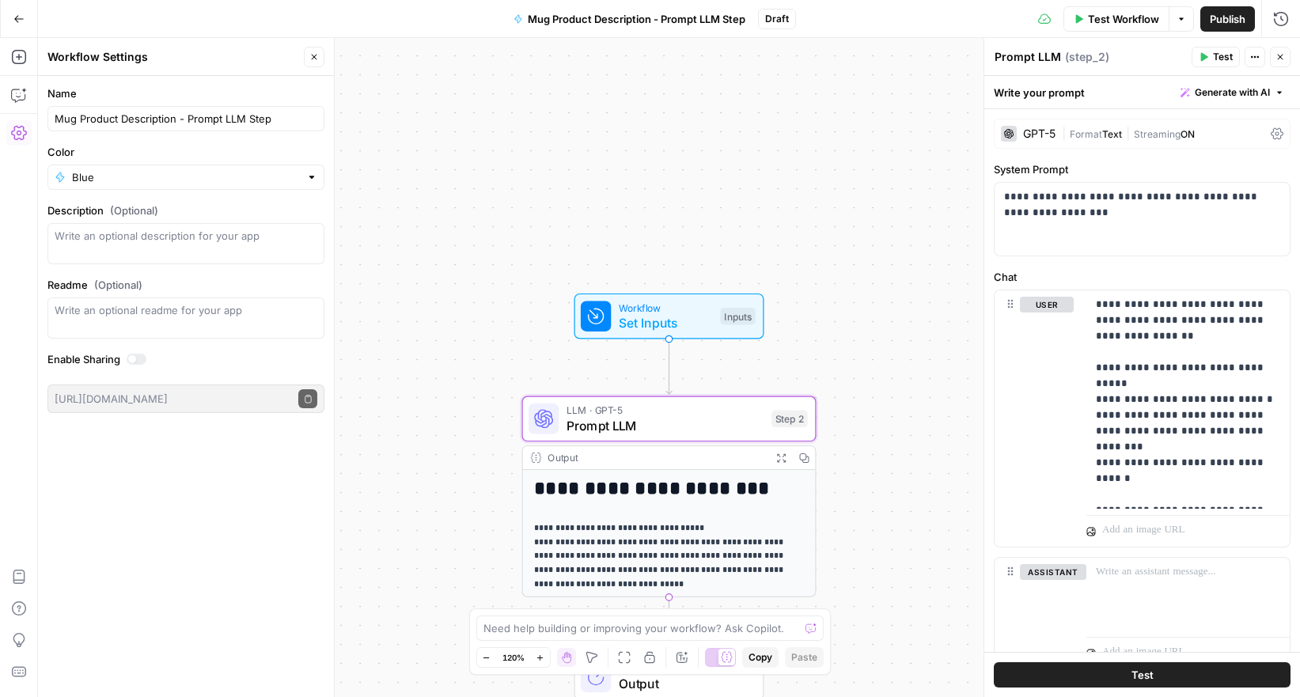
click at [393, 164] on div "**********" at bounding box center [669, 367] width 1262 height 659
click at [28, 29] on button "Go Back" at bounding box center [19, 19] width 28 height 28
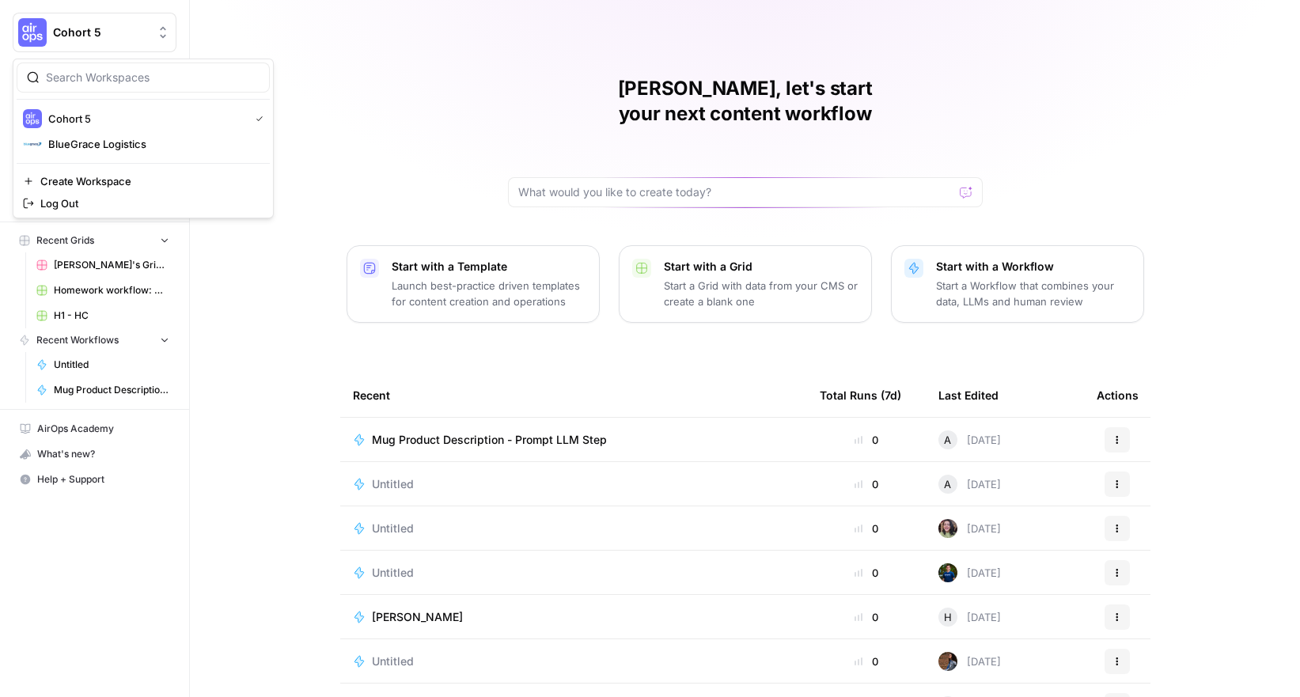
click at [62, 25] on span "Cohort 5" at bounding box center [101, 33] width 96 height 16
drag, startPoint x: 82, startPoint y: 138, endPoint x: 207, endPoint y: 119, distance: 125.8
click at [82, 138] on span "BlueGrace Logistics" at bounding box center [152, 144] width 209 height 16
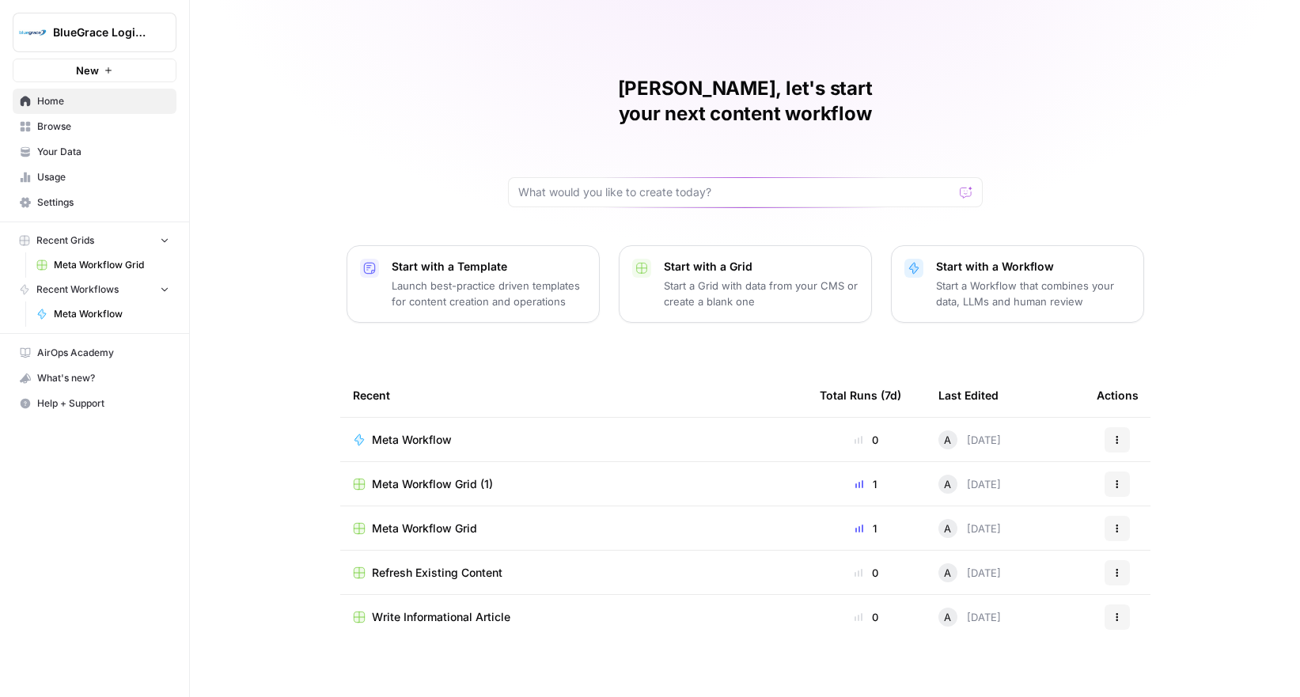
drag, startPoint x: 88, startPoint y: 155, endPoint x: 122, endPoint y: 151, distance: 34.3
click at [89, 154] on span "Your Data" at bounding box center [103, 152] width 132 height 14
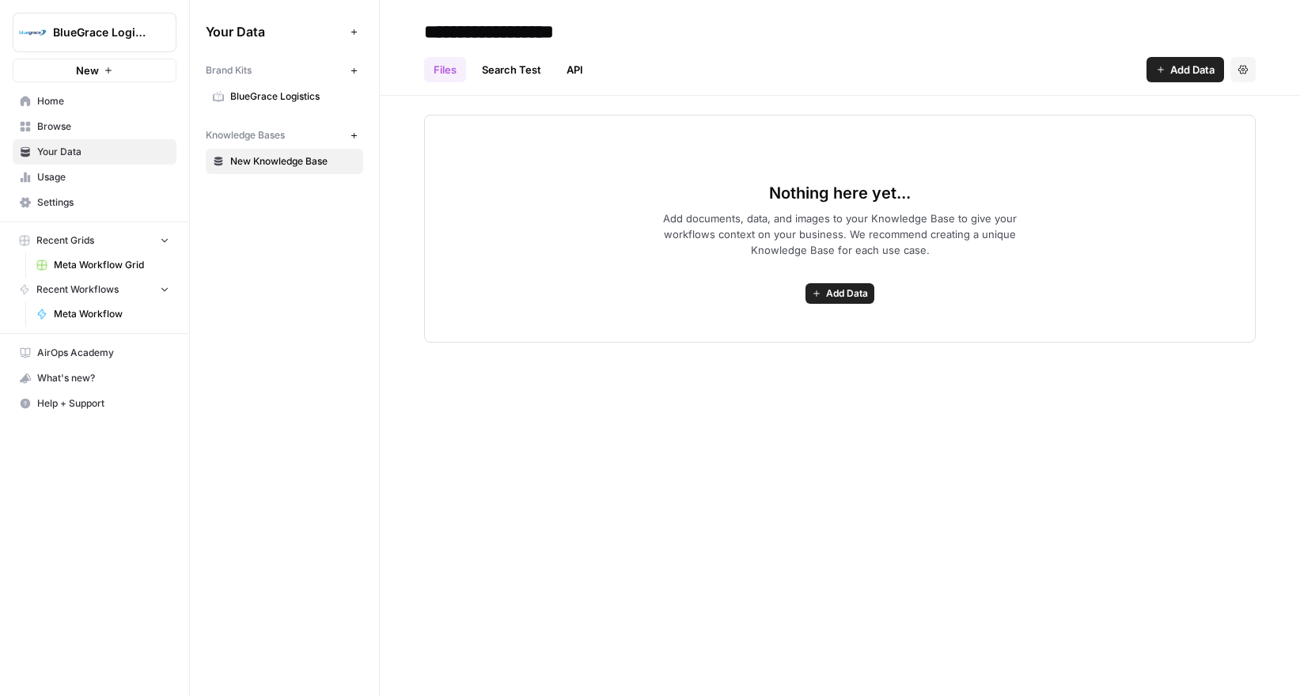
click at [308, 97] on span "BlueGrace Logistics" at bounding box center [293, 96] width 126 height 14
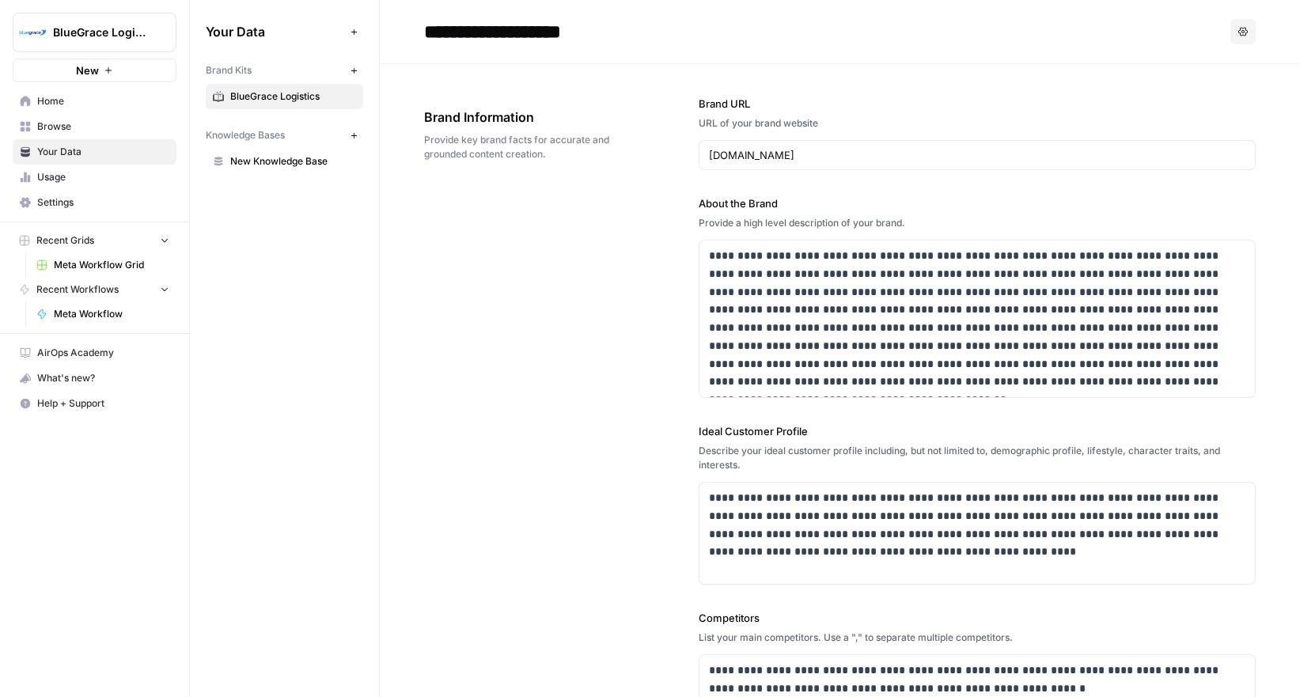
drag, startPoint x: 907, startPoint y: 223, endPoint x: 681, endPoint y: 224, distance: 226.3
click at [681, 224] on div "**********" at bounding box center [840, 514] width 832 height 900
copy div "Provide a high level description of your brand."
click at [845, 299] on p "**********" at bounding box center [977, 319] width 537 height 144
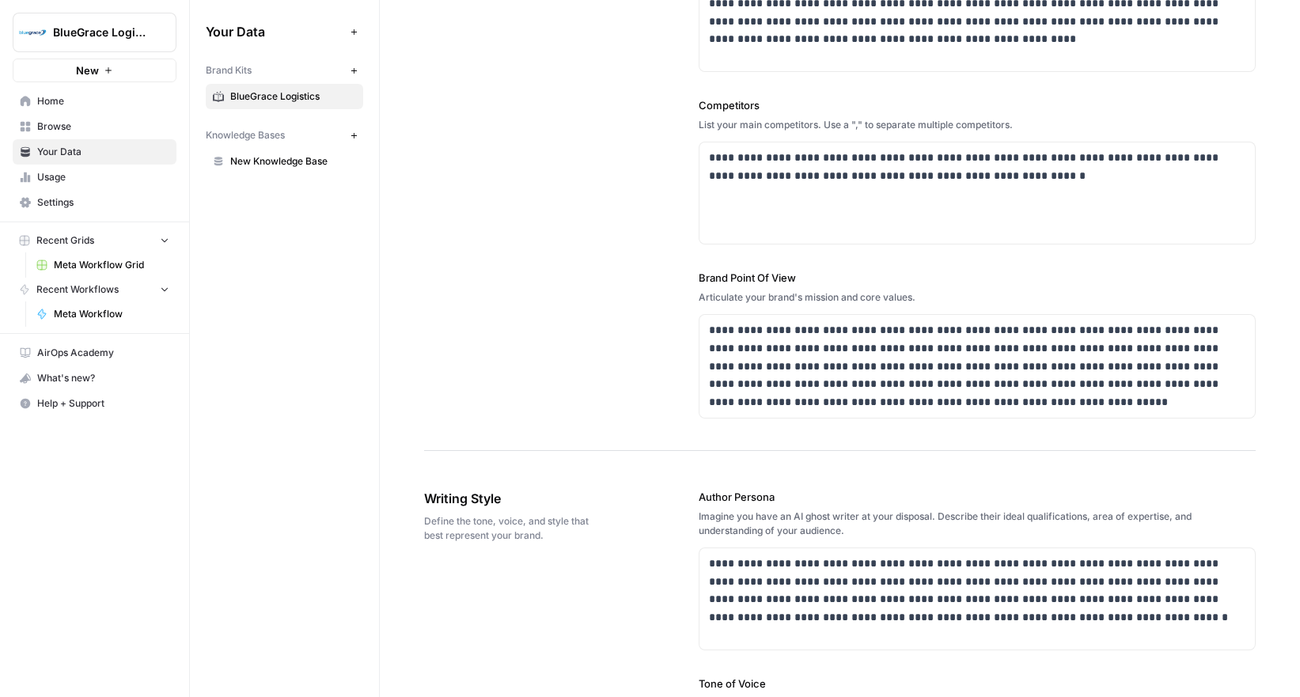
scroll to position [521, 0]
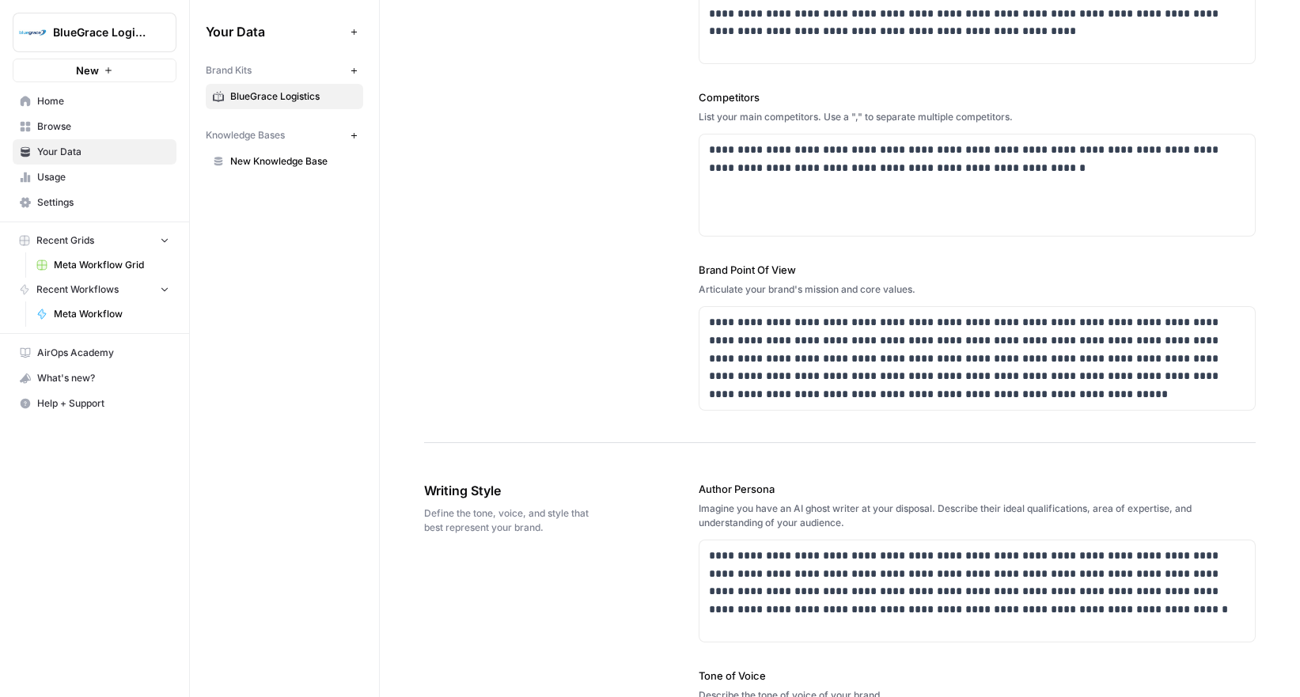
drag, startPoint x: 804, startPoint y: 270, endPoint x: 695, endPoint y: 264, distance: 109.4
copy label "Brand Point Of View"
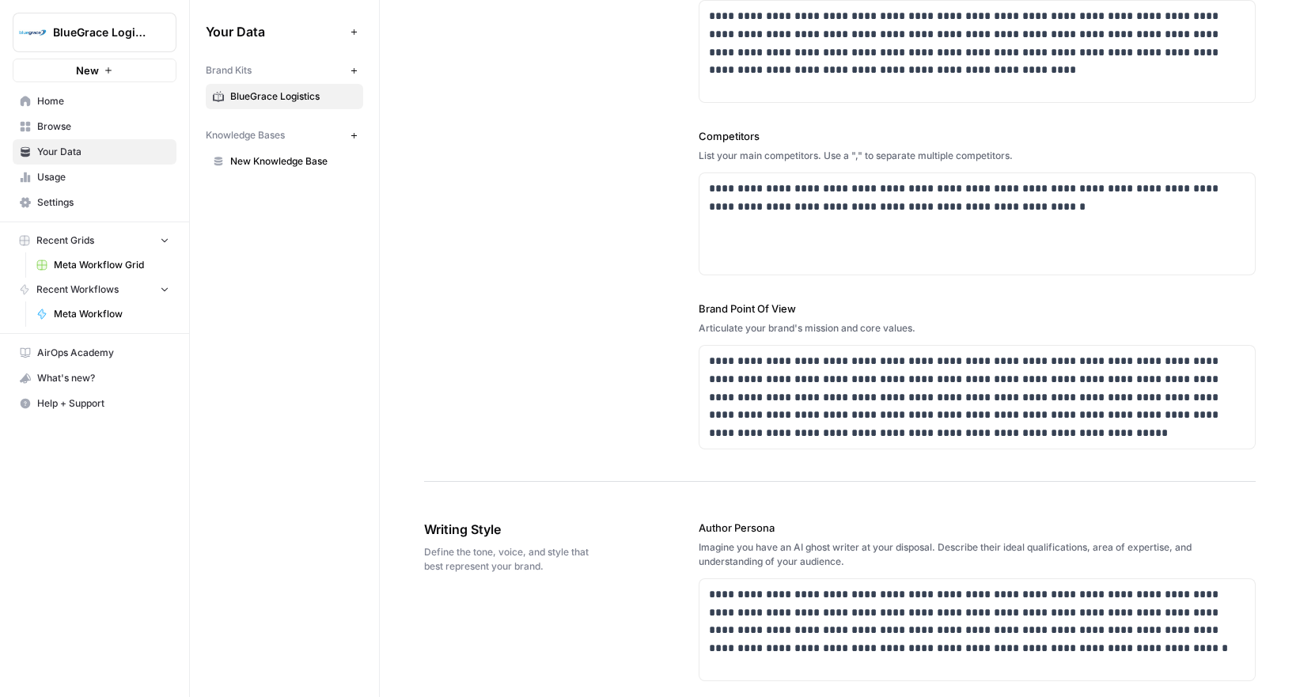
scroll to position [481, 0]
drag, startPoint x: 931, startPoint y: 328, endPoint x: 673, endPoint y: 302, distance: 259.3
click at [673, 302] on div "**********" at bounding box center [840, 33] width 832 height 900
copy div "Brand Point Of View Articulate your brand's mission and core values."
click at [672, 350] on div "**********" at bounding box center [840, 33] width 832 height 900
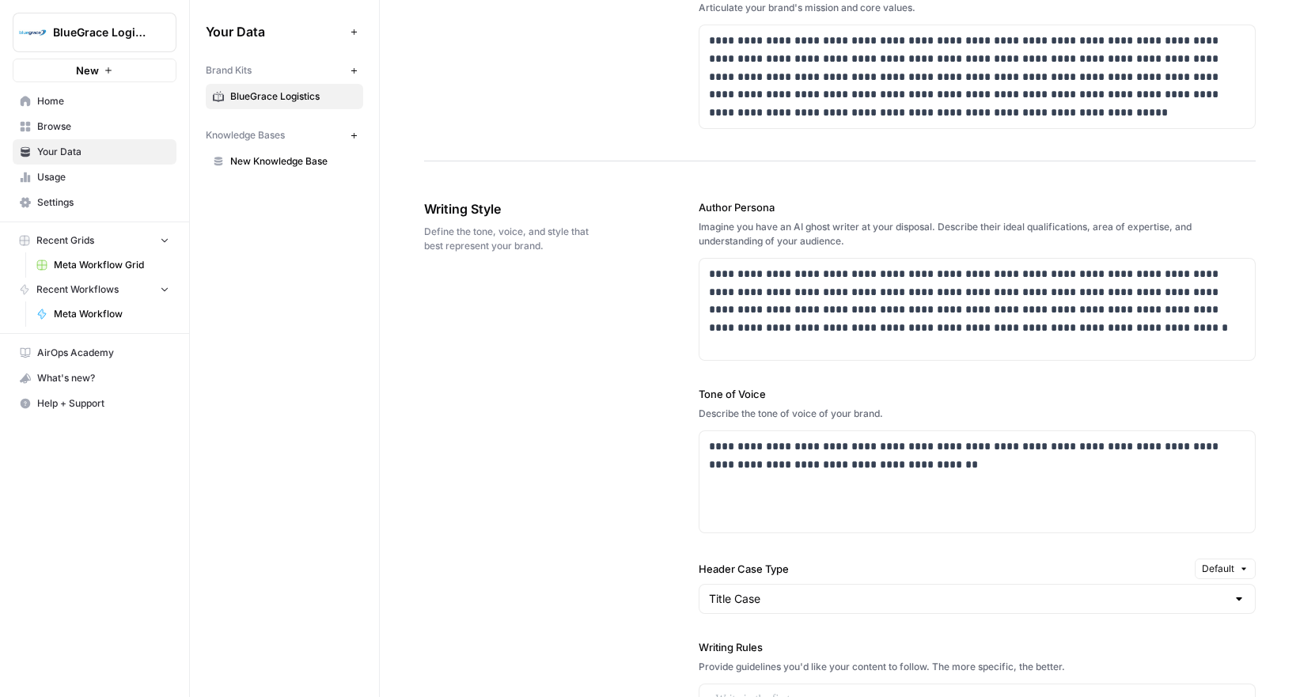
scroll to position [811, 0]
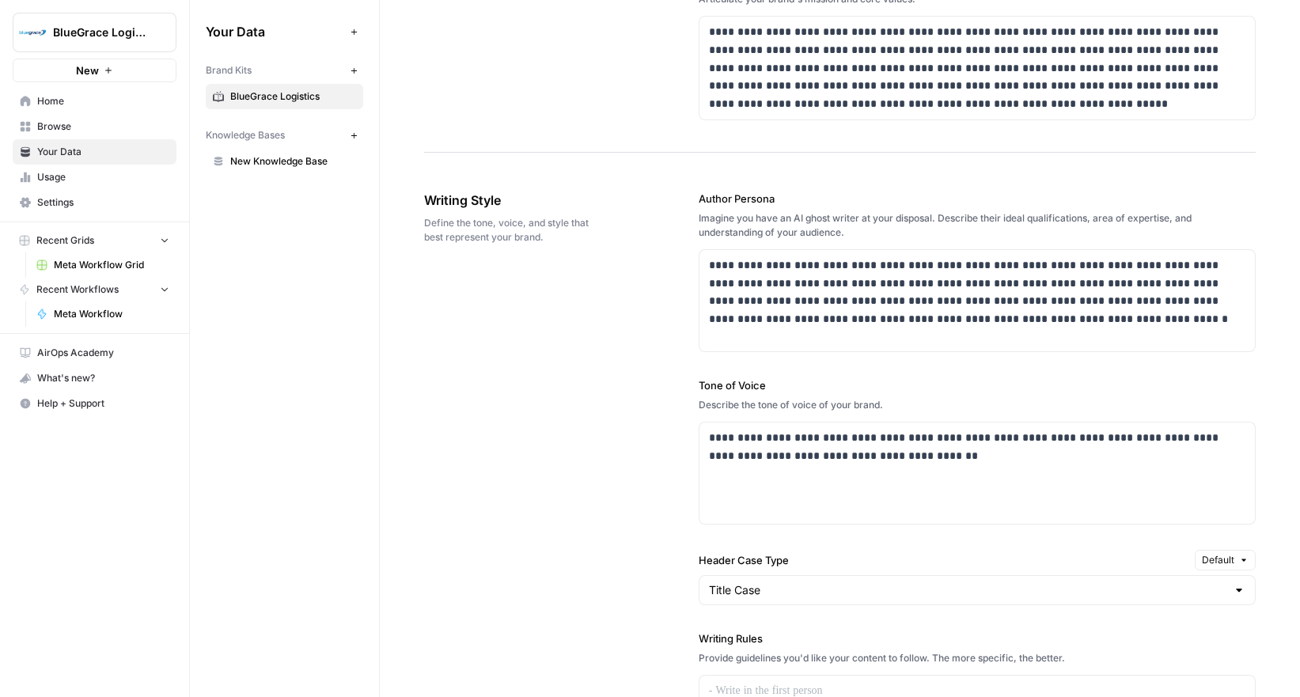
drag, startPoint x: 865, startPoint y: 231, endPoint x: 700, endPoint y: 197, distance: 168.9
click at [700, 197] on div "**********" at bounding box center [977, 271] width 557 height 161
copy div "Author Persona Imagine you have an AI ghost writer at your disposal. Describe t…"
click at [515, 348] on div "**********" at bounding box center [840, 584] width 832 height 851
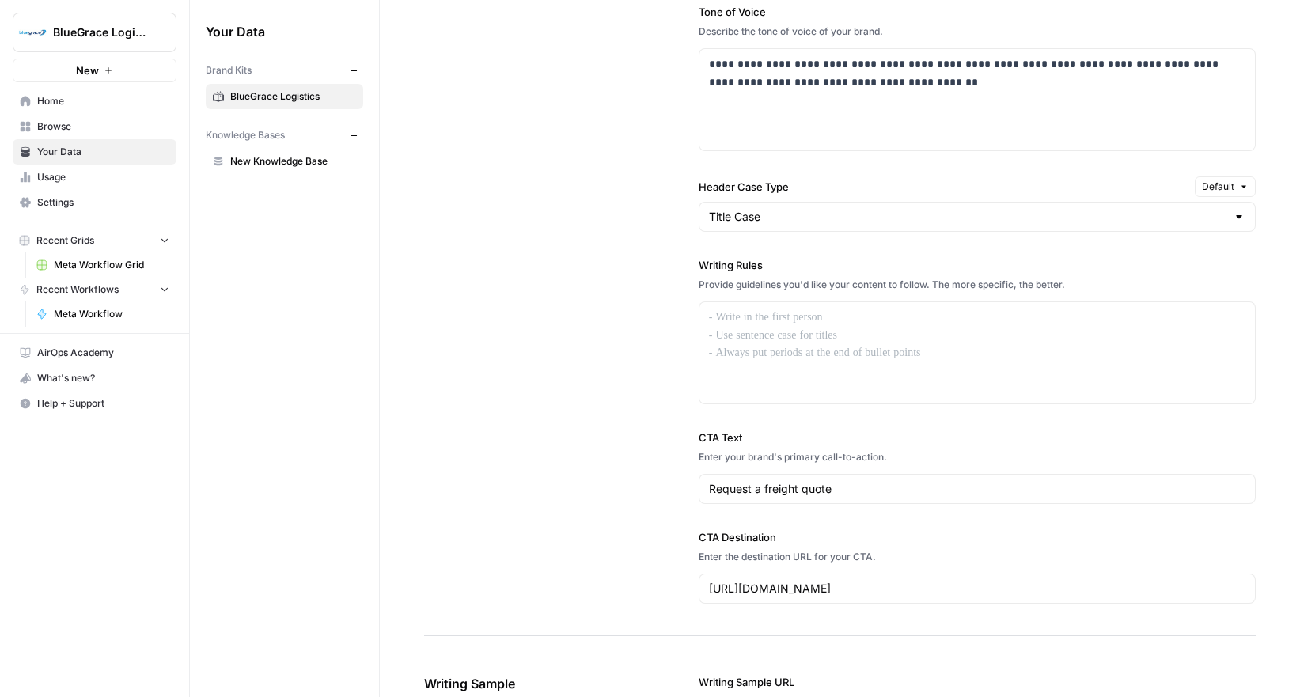
scroll to position [1187, 0]
click at [792, 222] on div at bounding box center [977, 214] width 557 height 30
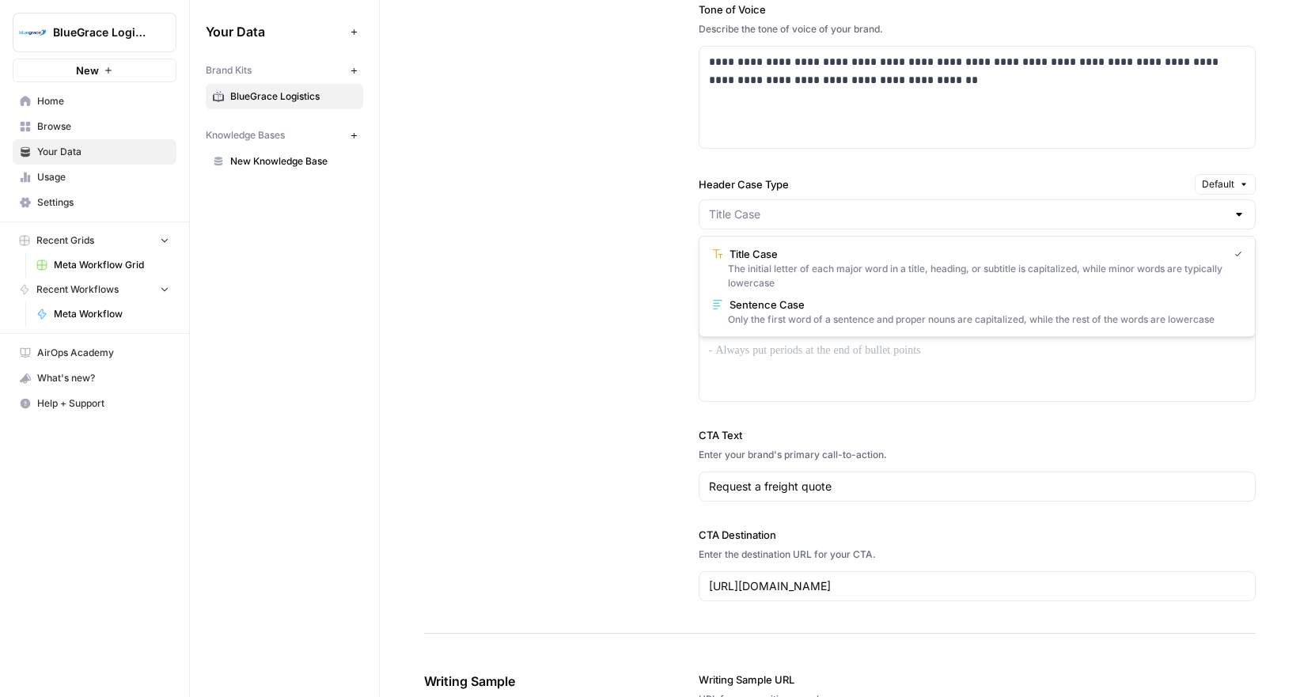
type input "Title Case"
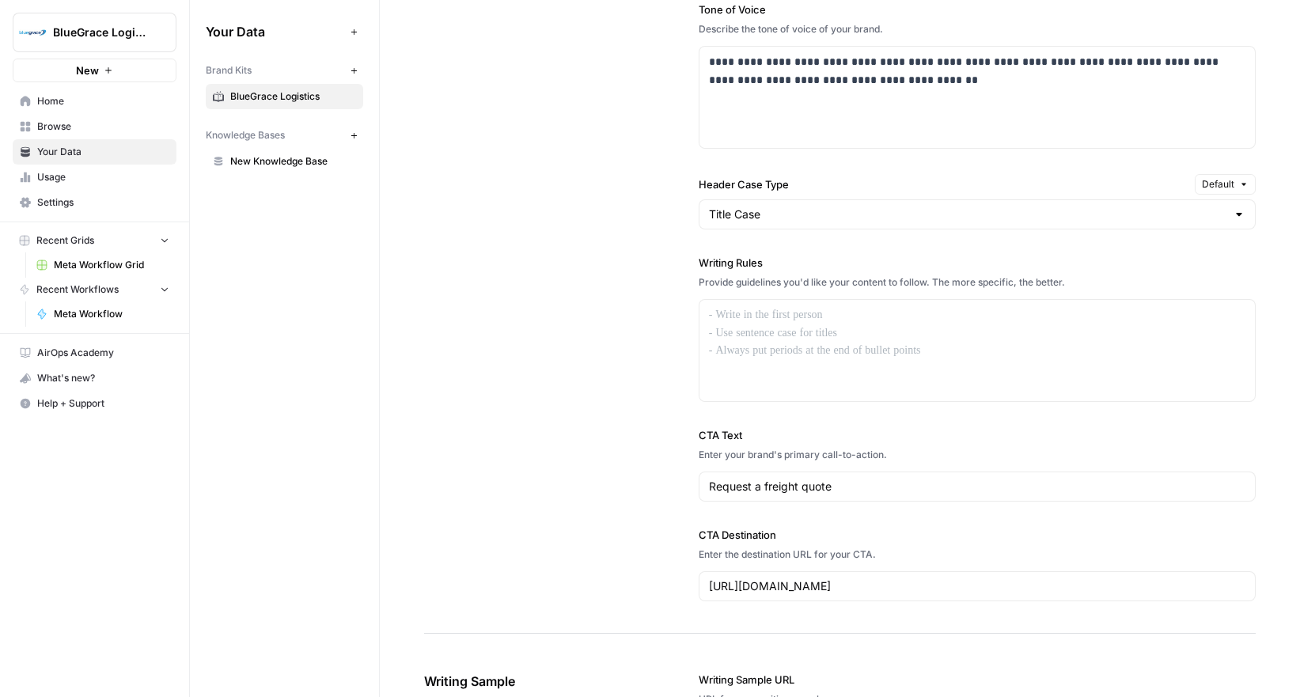
click at [625, 236] on div "**********" at bounding box center [840, 208] width 832 height 851
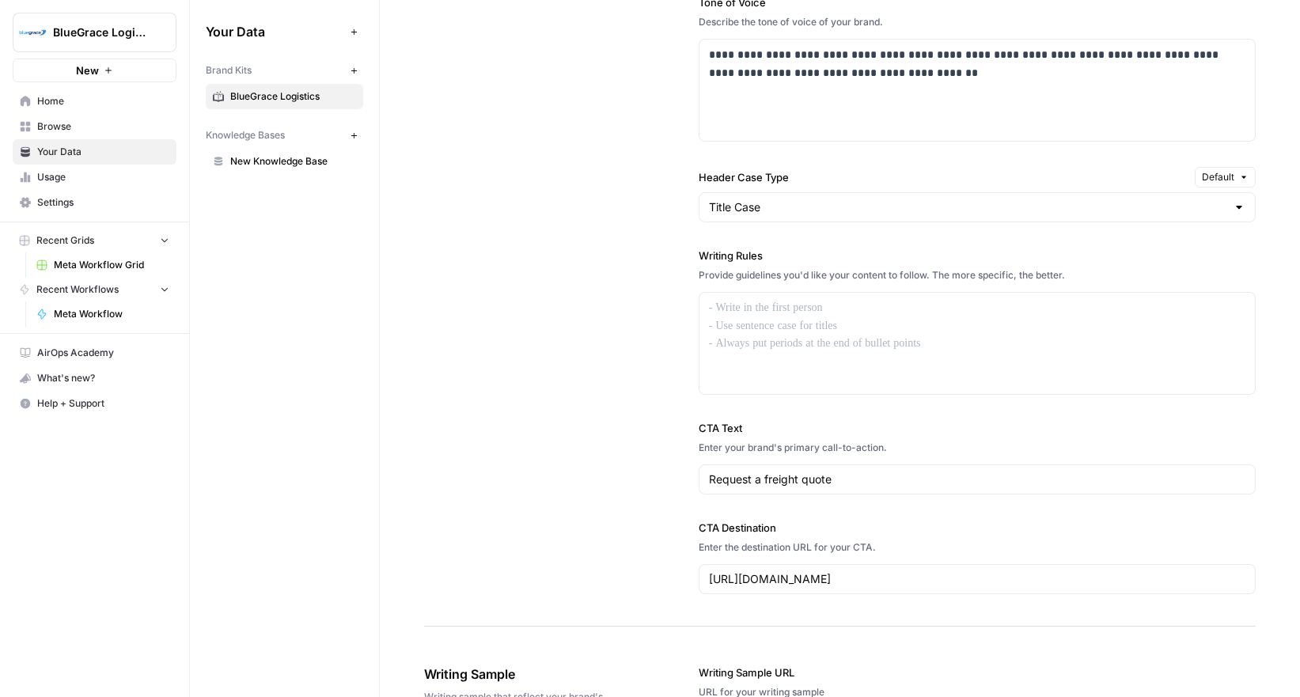
drag, startPoint x: 1064, startPoint y: 276, endPoint x: 692, endPoint y: 259, distance: 371.6
click at [692, 259] on div "**********" at bounding box center [840, 201] width 832 height 851
copy div "Writing Rules Provide guidelines you'd like your content to follow. The more sp…"
click at [654, 317] on div "**********" at bounding box center [840, 201] width 832 height 851
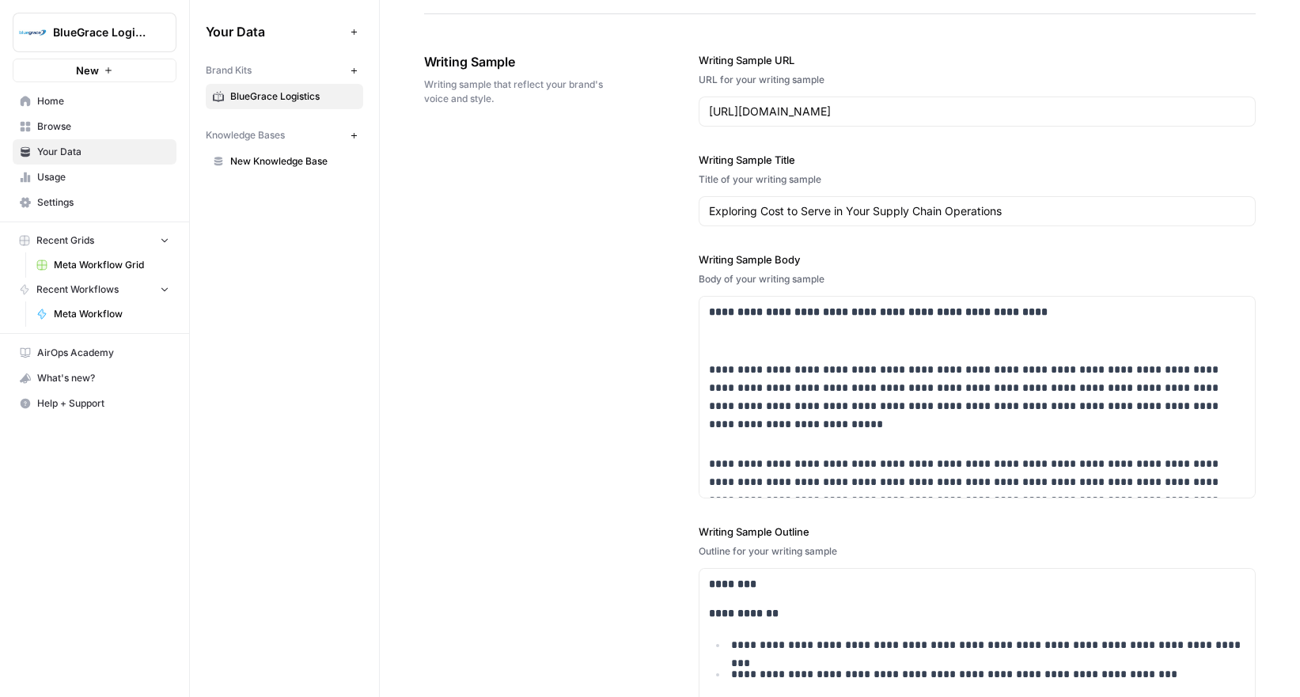
scroll to position [1808, 0]
click at [872, 413] on p "**********" at bounding box center [977, 386] width 537 height 54
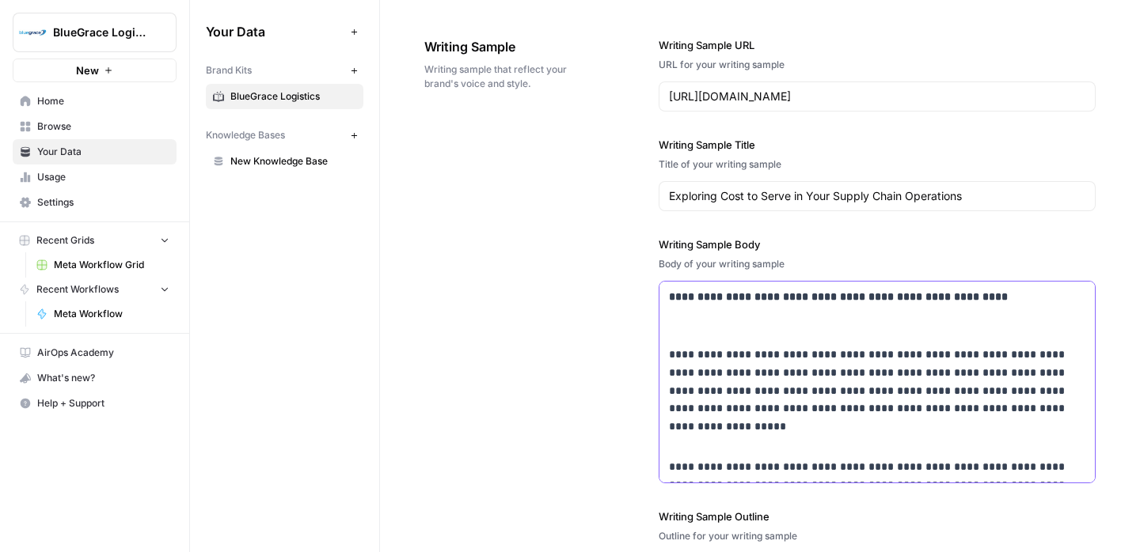
scroll to position [2266, 0]
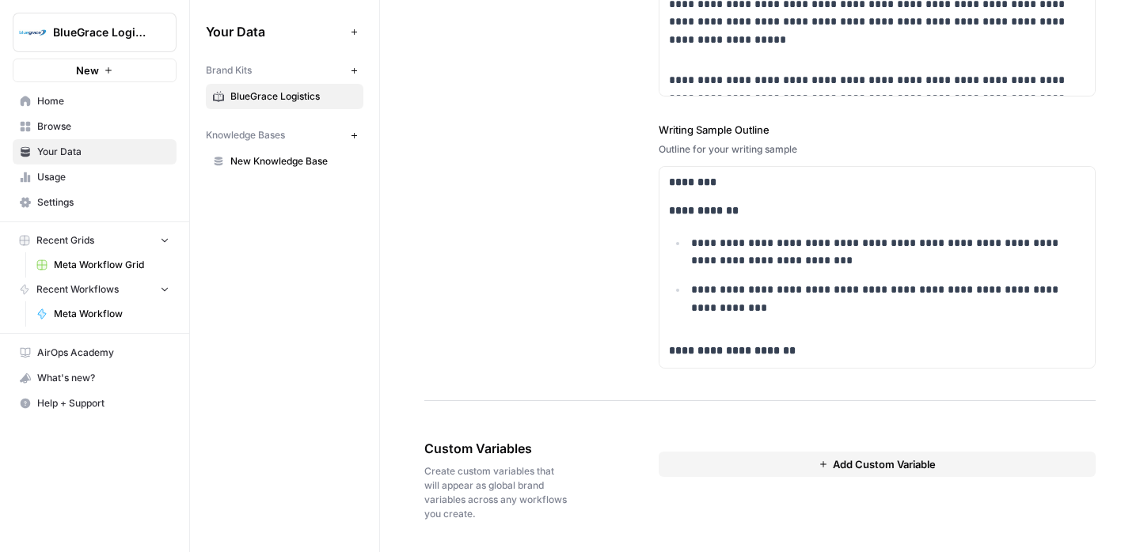
click at [573, 197] on div "**********" at bounding box center [759, 10] width 671 height 783
click at [546, 227] on div "**********" at bounding box center [759, 10] width 671 height 783
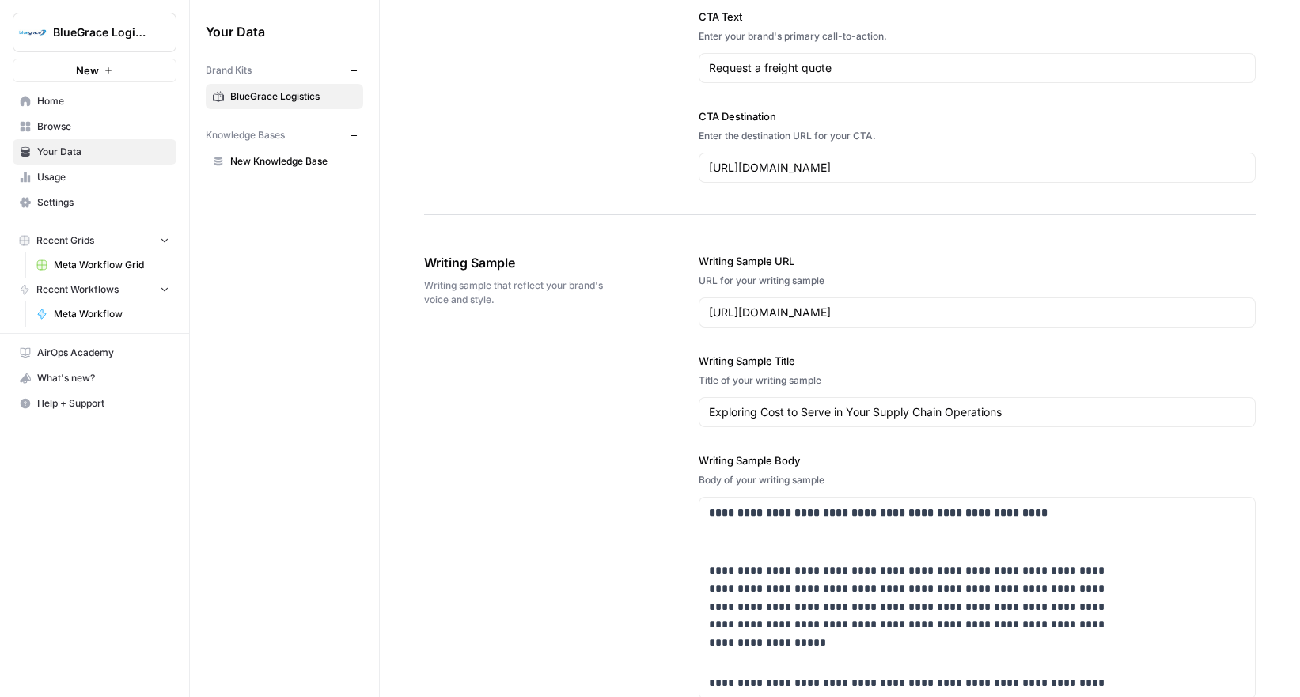
scroll to position [1606, 0]
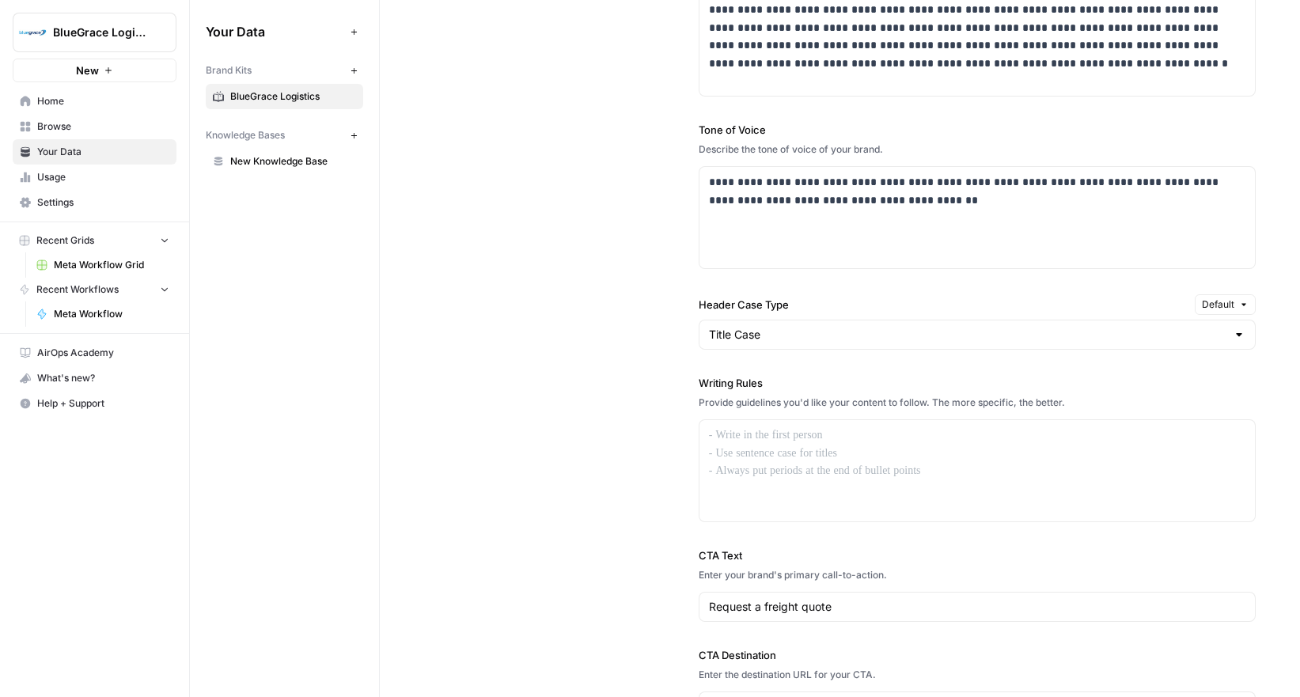
scroll to position [0, 0]
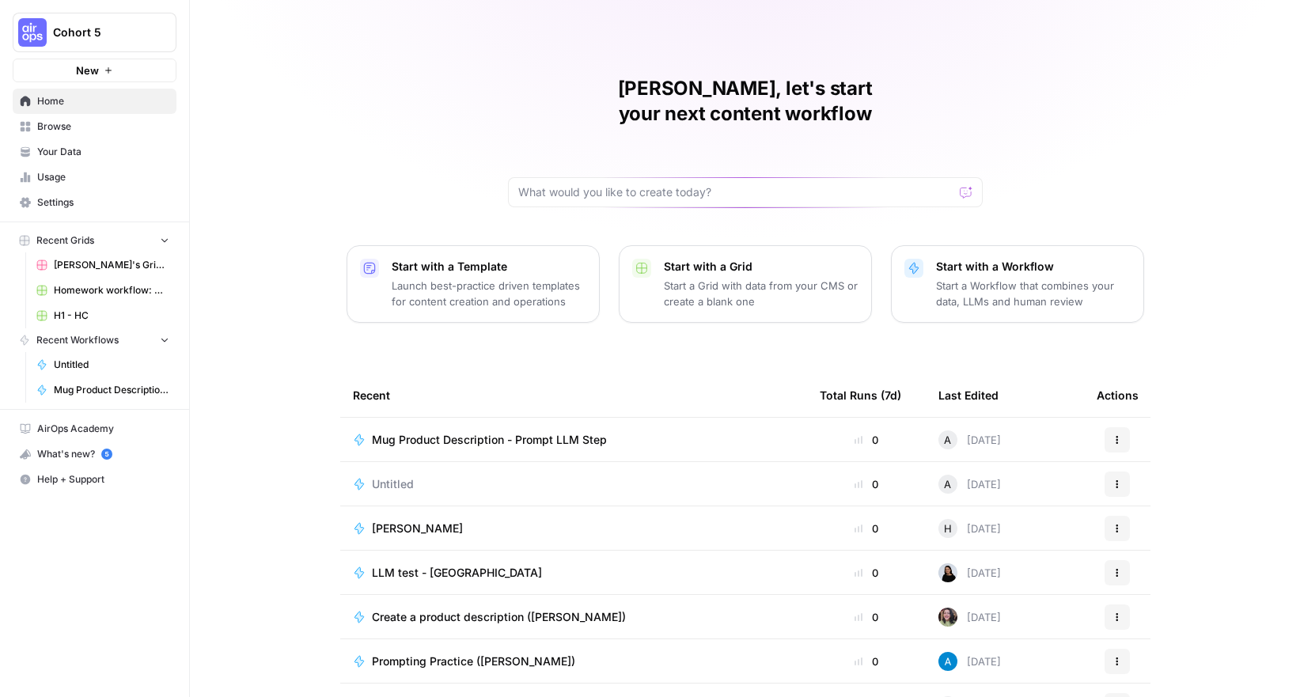
click at [86, 288] on span "Homework workflow: Meta Description ([GEOGRAPHIC_DATA]) Grid" at bounding box center [112, 290] width 116 height 14
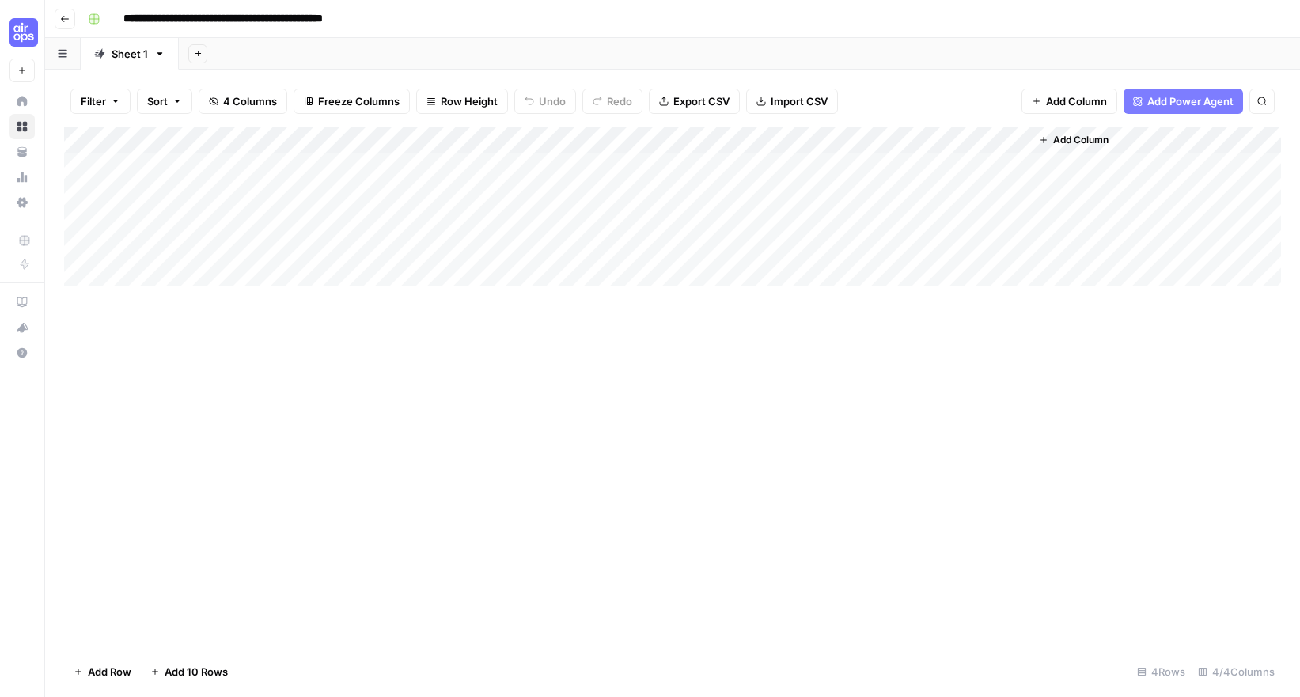
click at [65, 18] on icon "button" at bounding box center [65, 19] width 8 height 6
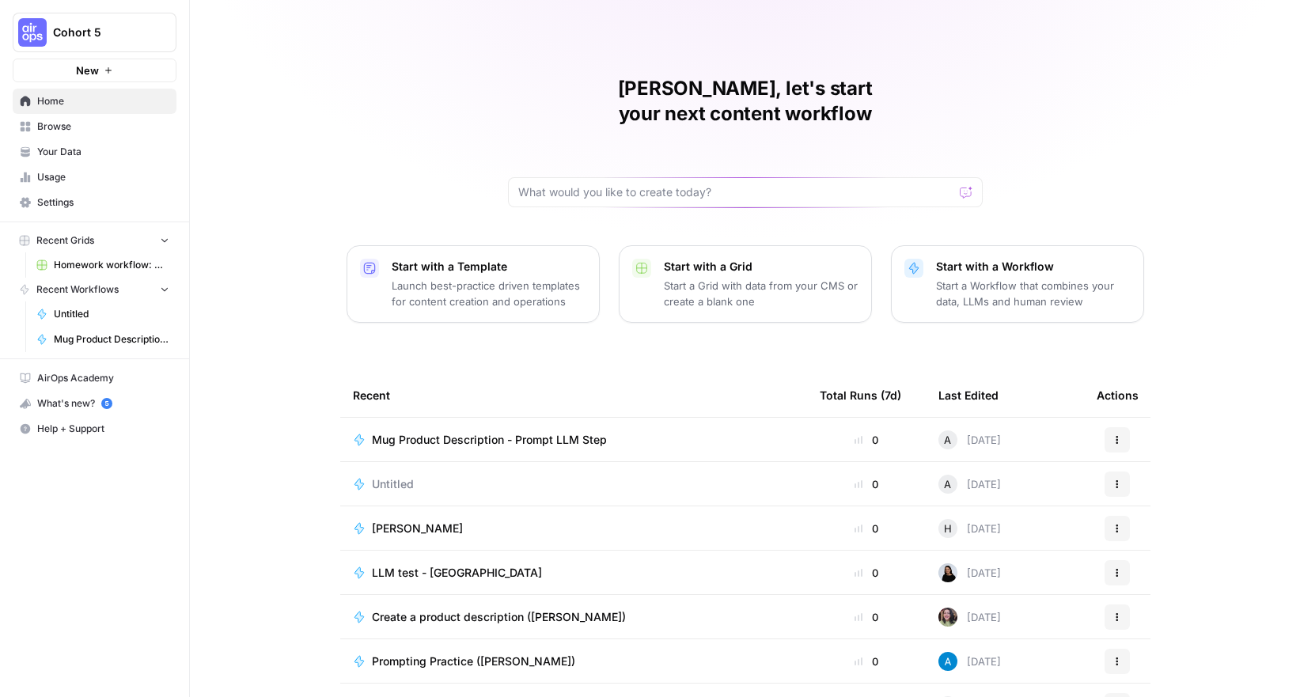
click at [40, 167] on link "Usage" at bounding box center [95, 177] width 164 height 25
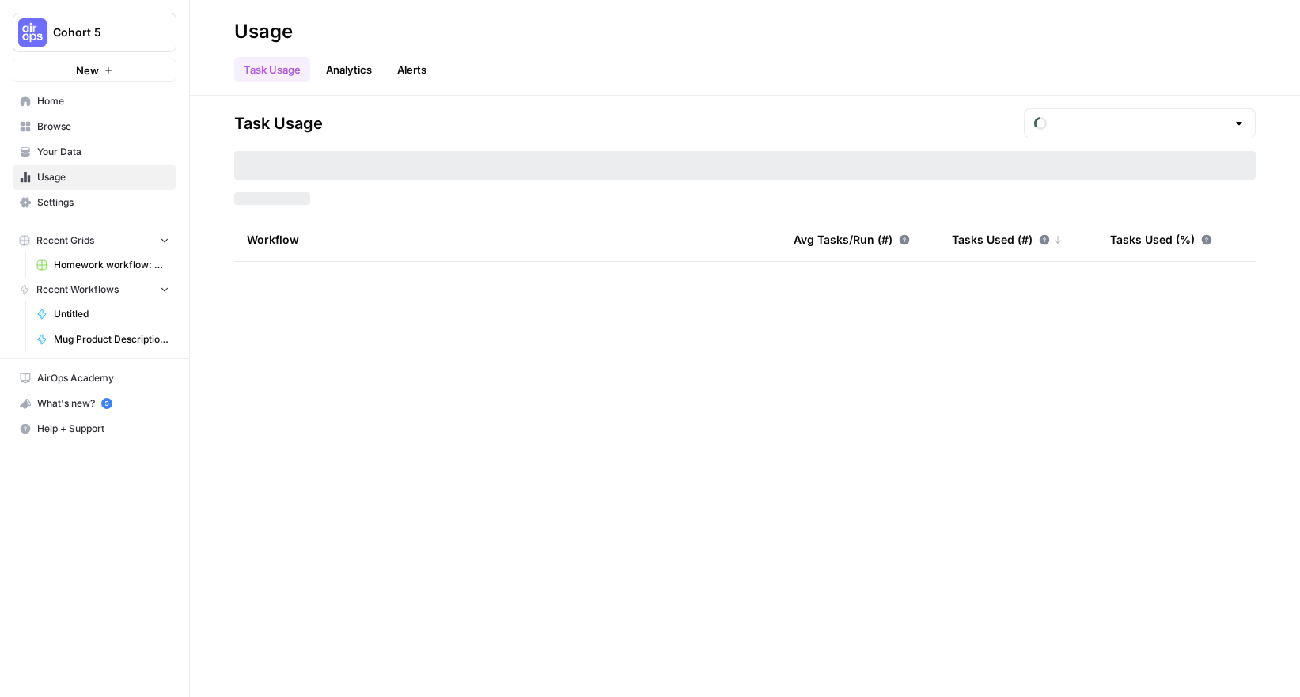
type input "August Tasks"
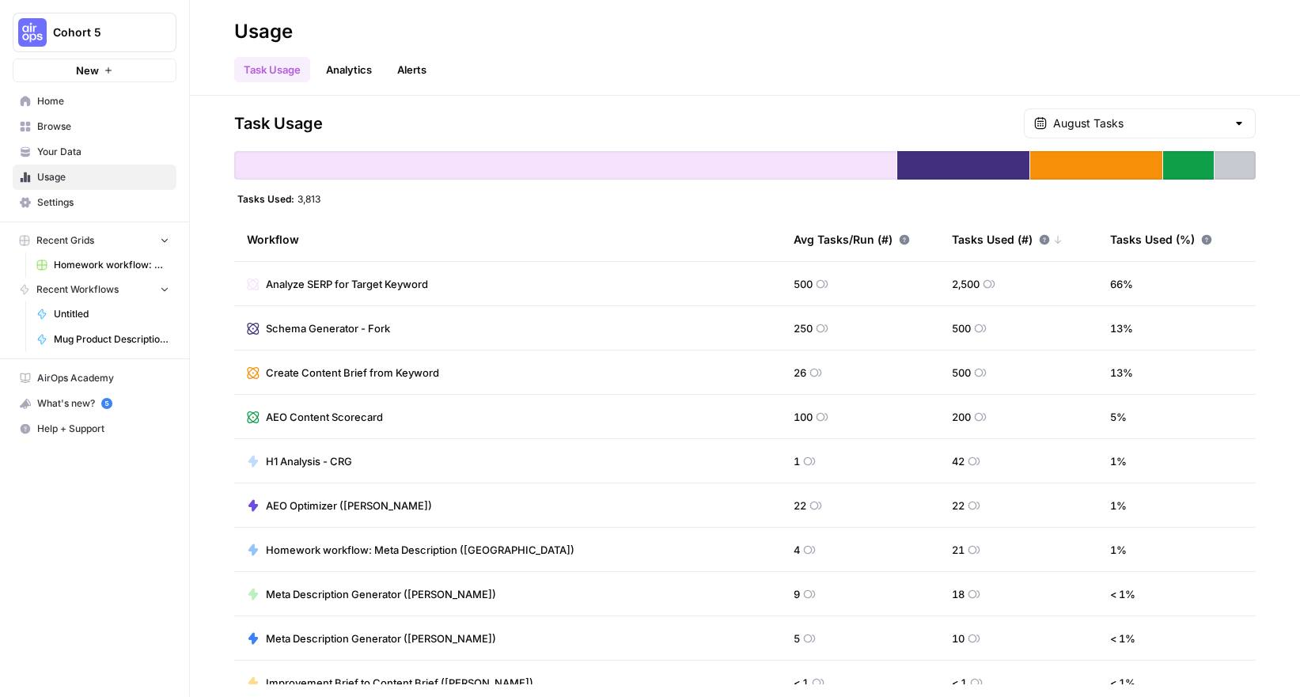
click at [328, 63] on link "Analytics" at bounding box center [349, 69] width 65 height 25
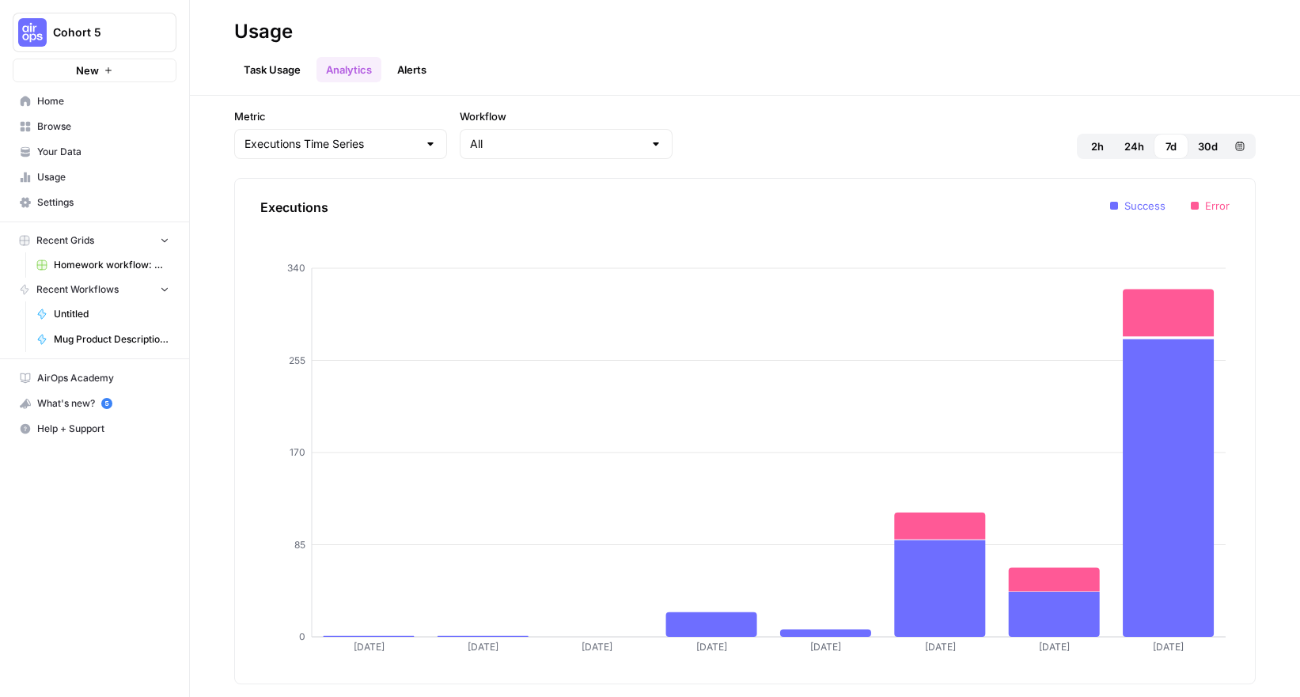
click at [416, 66] on link "Alerts" at bounding box center [412, 69] width 48 height 25
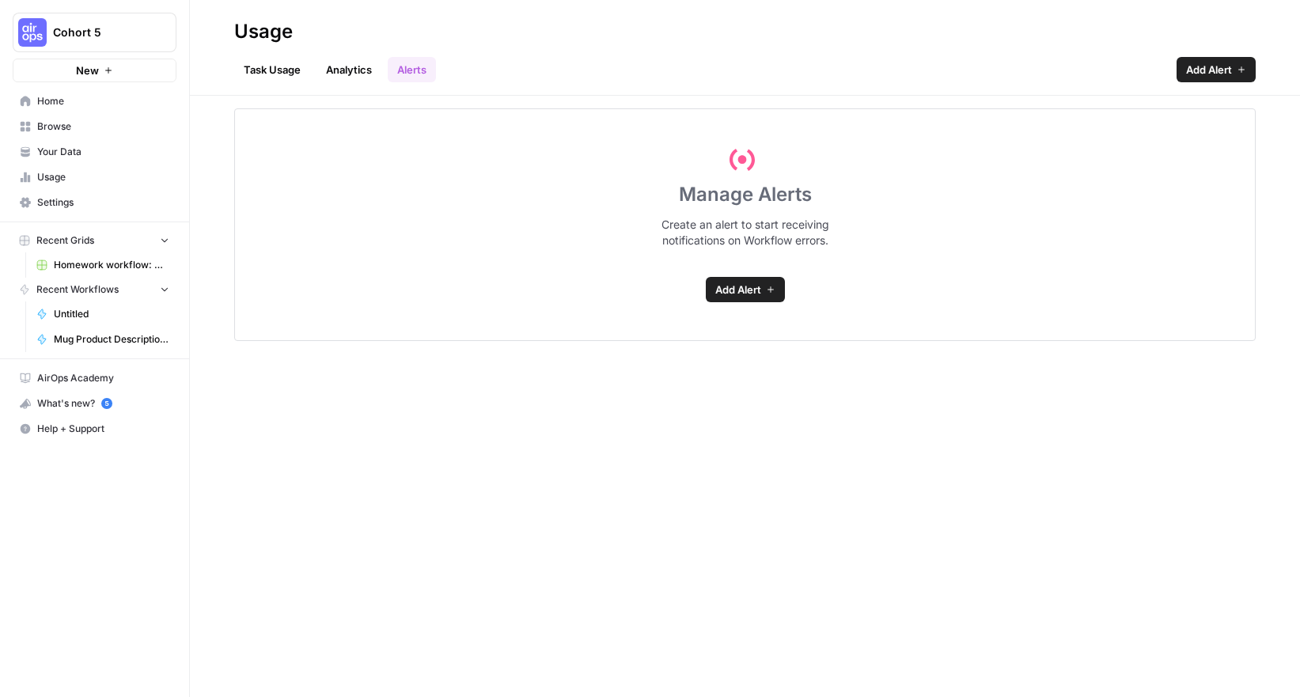
click at [285, 69] on link "Task Usage" at bounding box center [272, 69] width 76 height 25
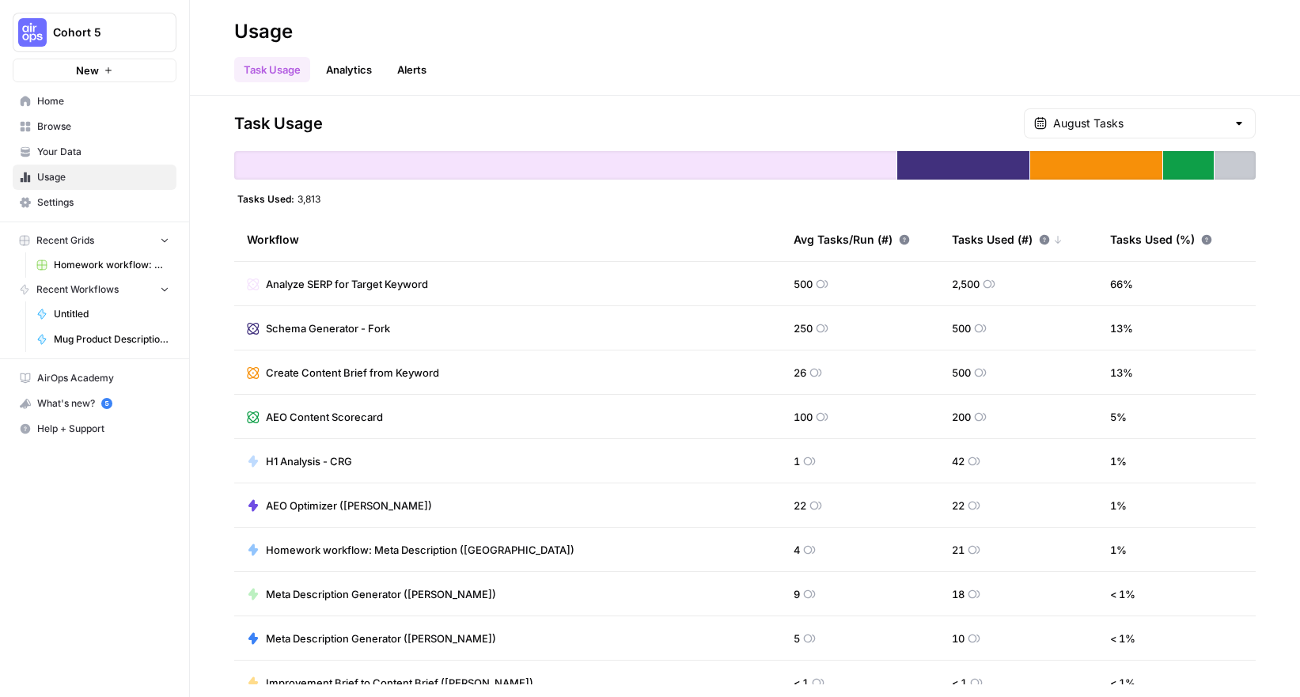
click at [66, 204] on span "Settings" at bounding box center [103, 202] width 132 height 14
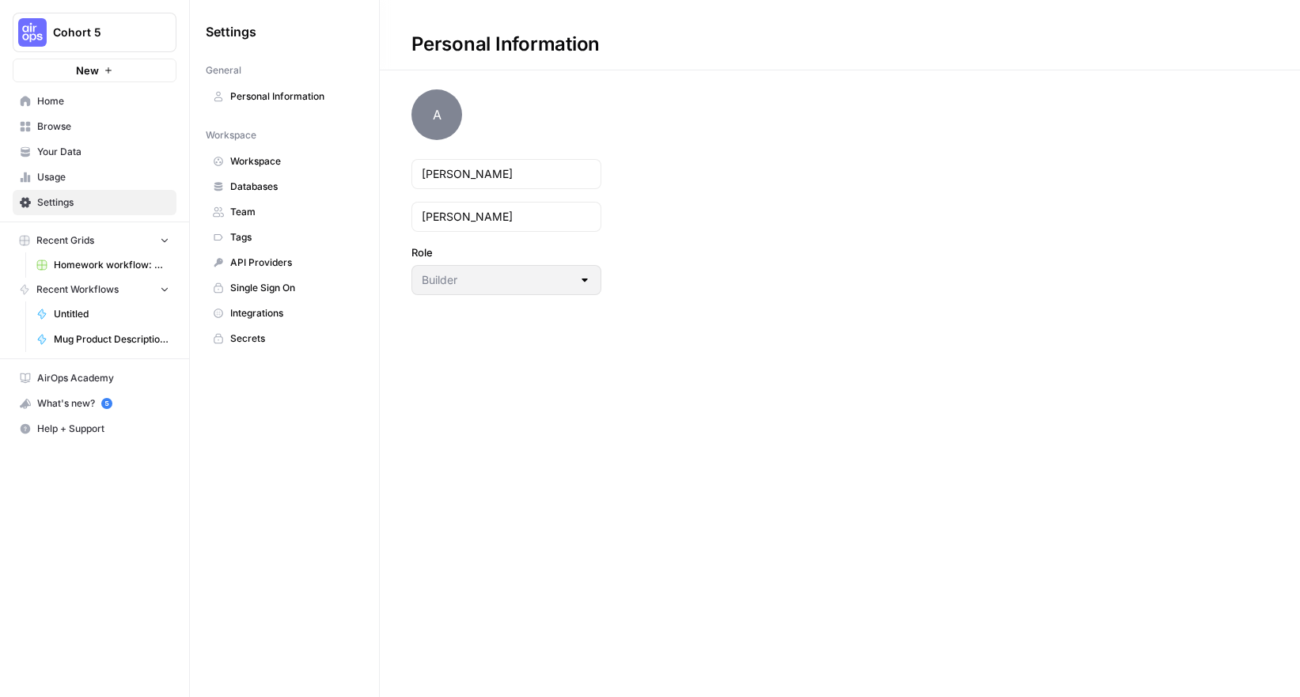
click at [282, 208] on span "Team" at bounding box center [293, 212] width 126 height 14
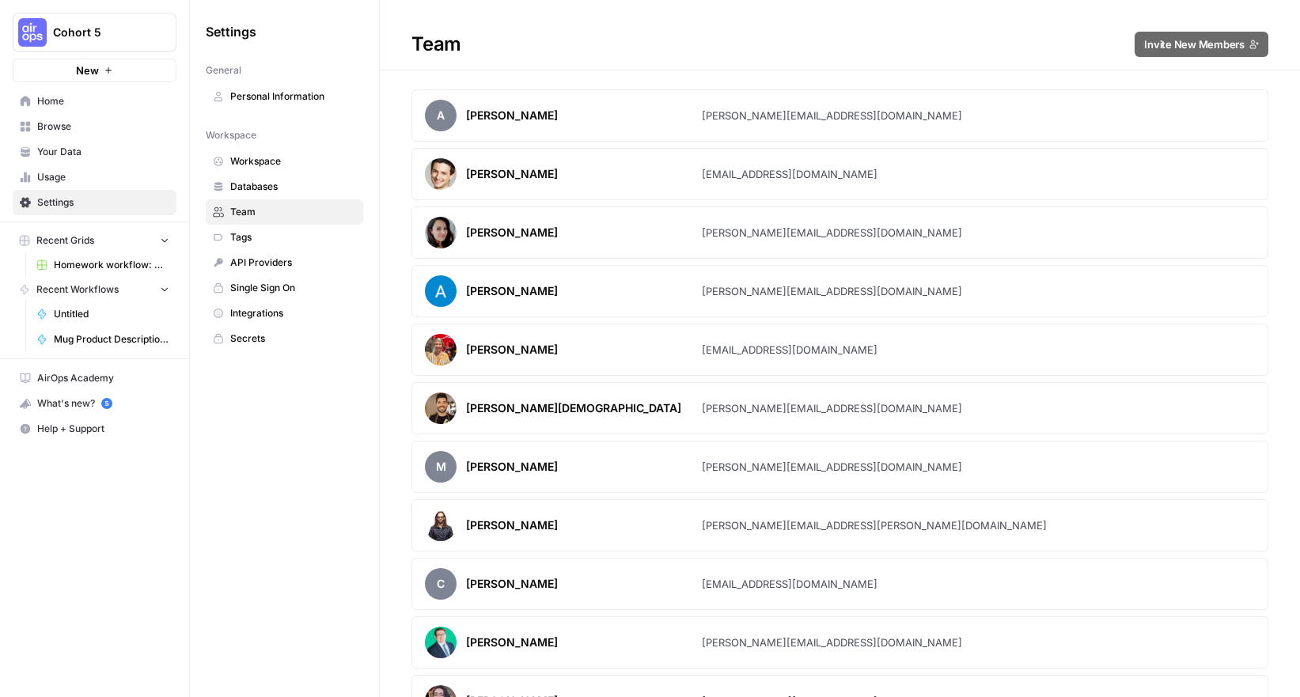
click at [280, 157] on span "Workspace" at bounding box center [293, 161] width 126 height 14
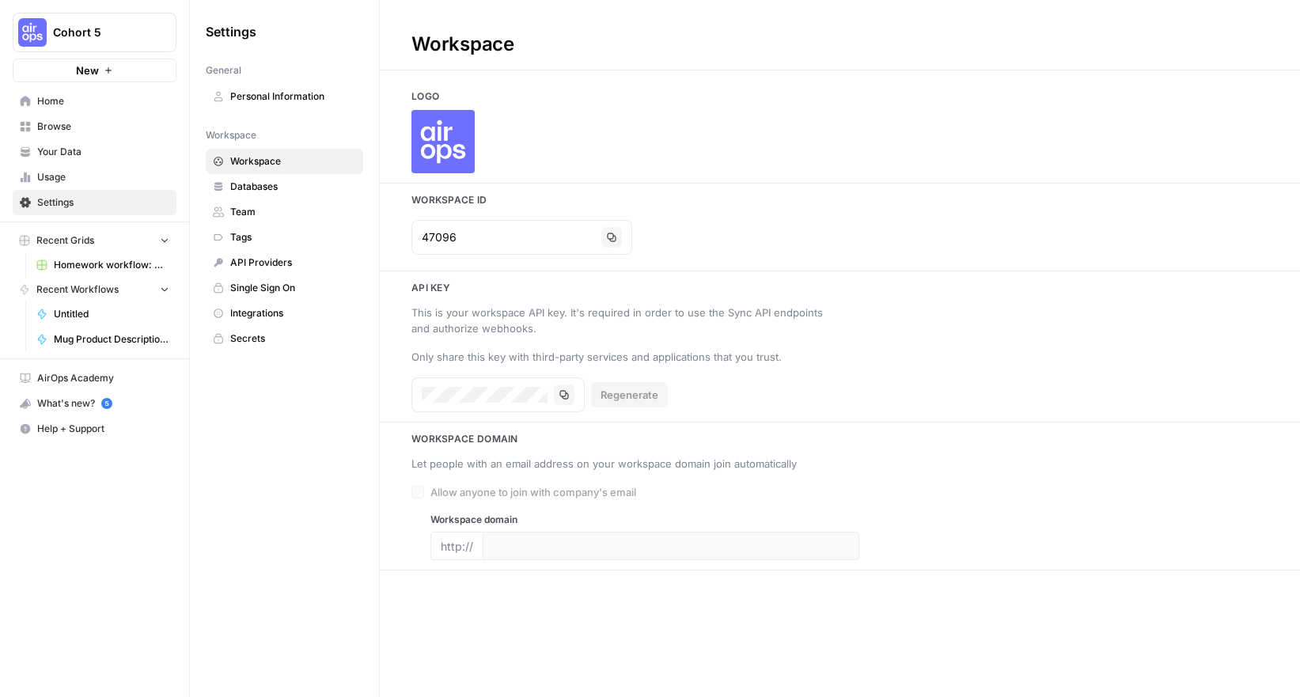
click at [298, 89] on span "Personal Information" at bounding box center [293, 96] width 126 height 14
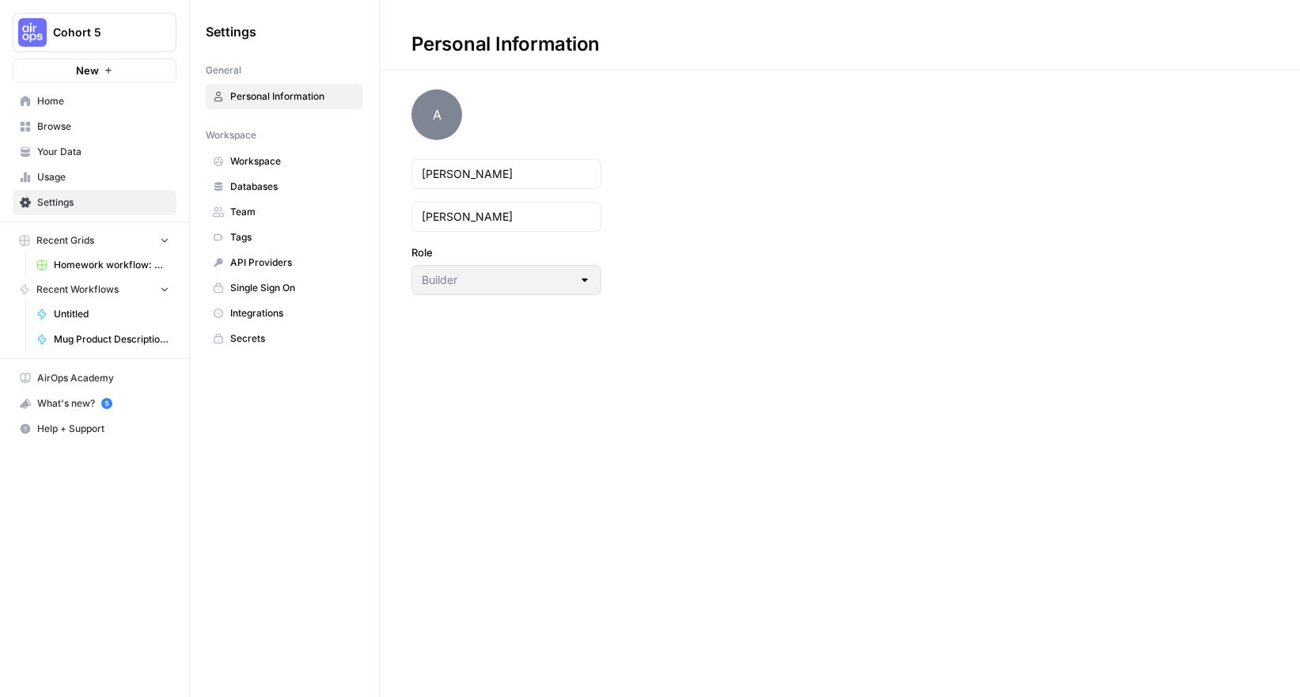
click at [256, 213] on span "Team" at bounding box center [293, 212] width 126 height 14
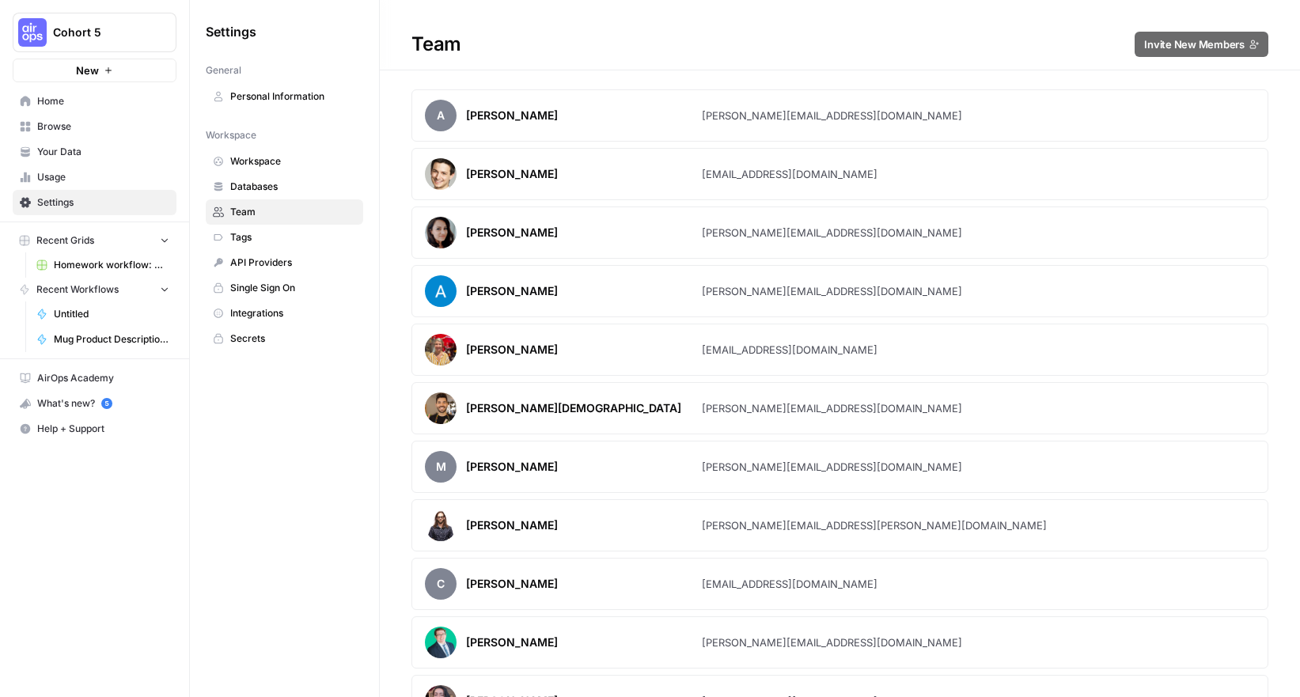
click at [495, 120] on div "[PERSON_NAME]" at bounding box center [512, 116] width 92 height 16
click at [267, 101] on span "Personal Information" at bounding box center [293, 96] width 126 height 14
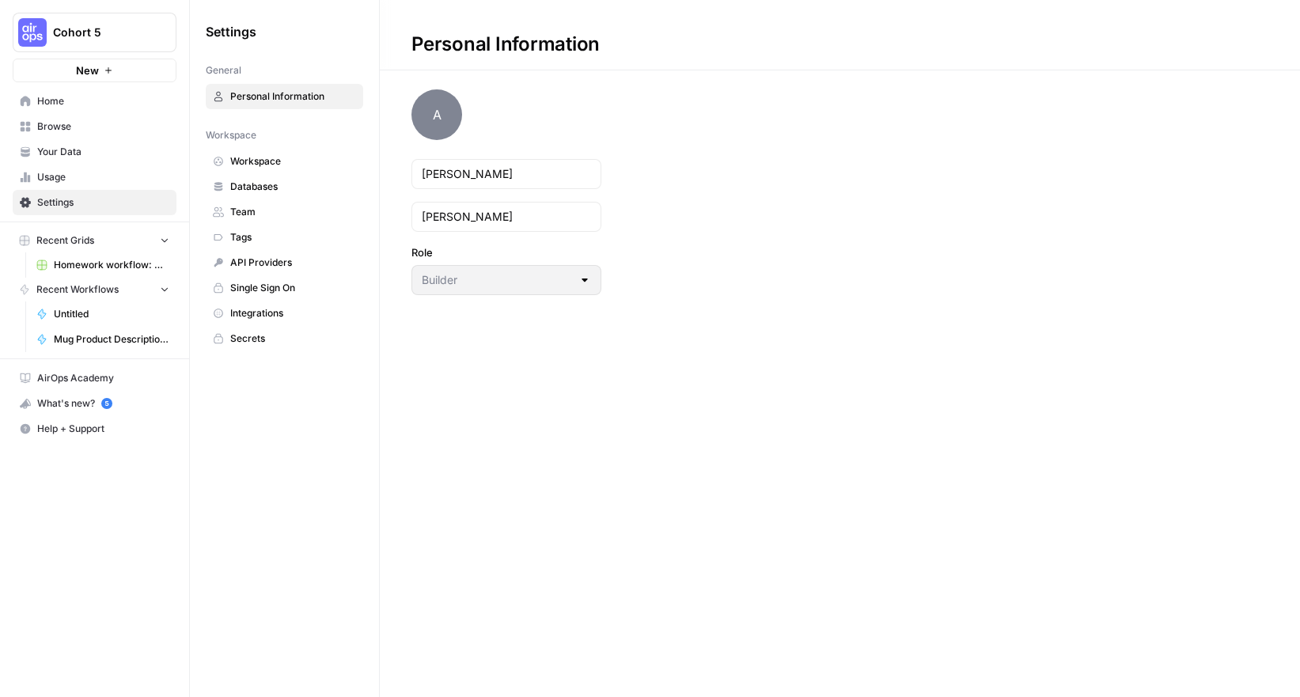
click at [89, 384] on span "AirOps Academy" at bounding box center [103, 378] width 132 height 14
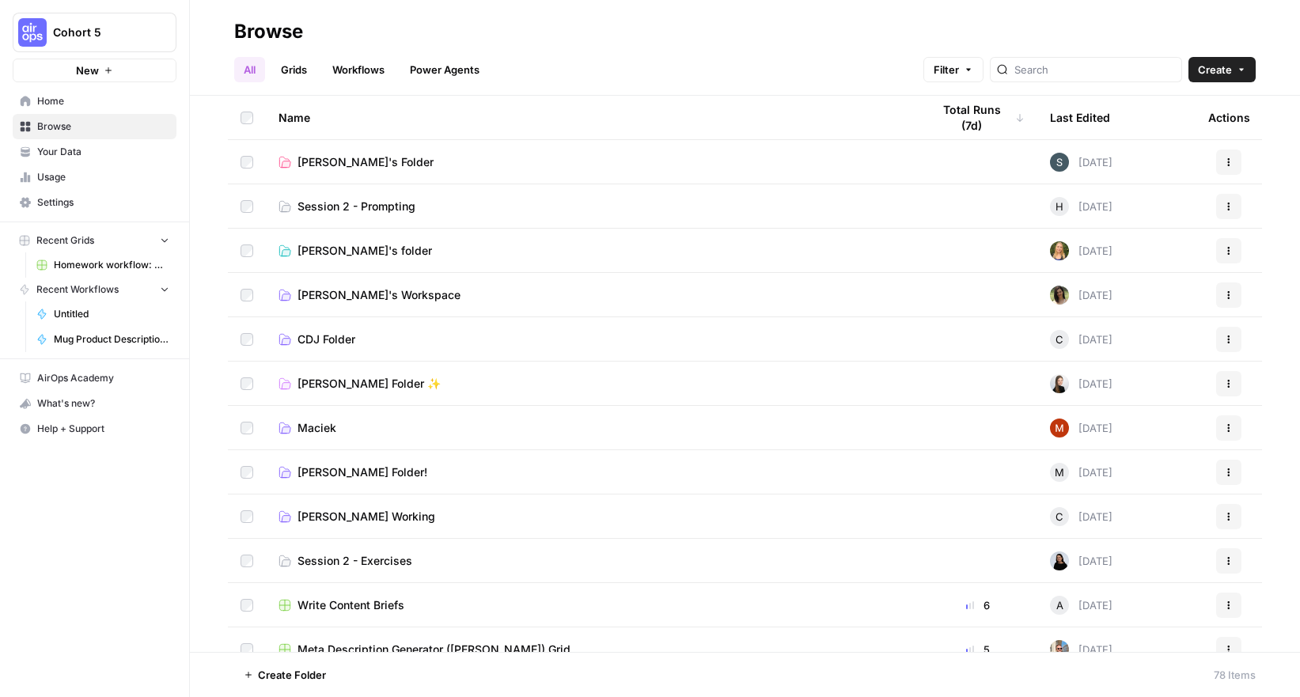
click at [1239, 73] on icon "button" at bounding box center [1241, 69] width 9 height 9
drag, startPoint x: 1212, startPoint y: 109, endPoint x: 1064, endPoint y: 88, distance: 148.7
click at [1210, 108] on span "Folder" at bounding box center [1192, 107] width 89 height 16
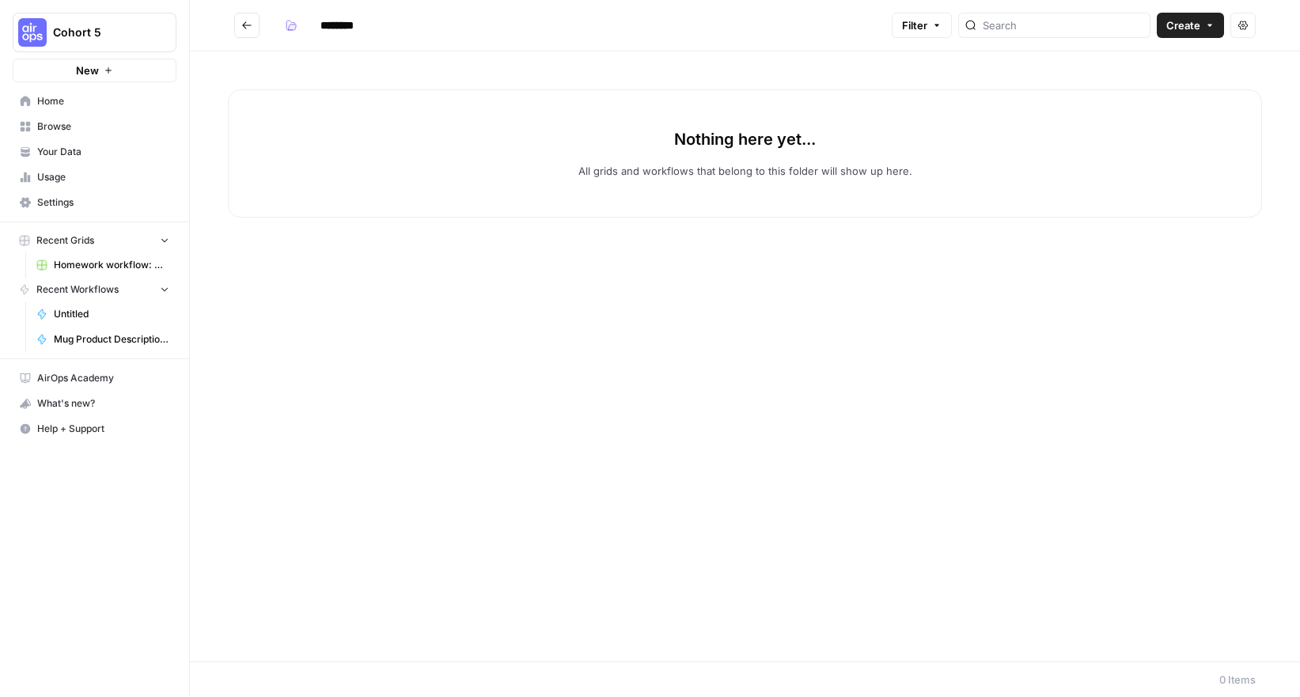
click at [351, 34] on input "********" at bounding box center [357, 25] width 89 height 25
type input "*"
click at [368, 24] on input "**********" at bounding box center [367, 25] width 108 height 25
type input "**********"
drag, startPoint x: 463, startPoint y: 407, endPoint x: 460, endPoint y: 398, distance: 9.3
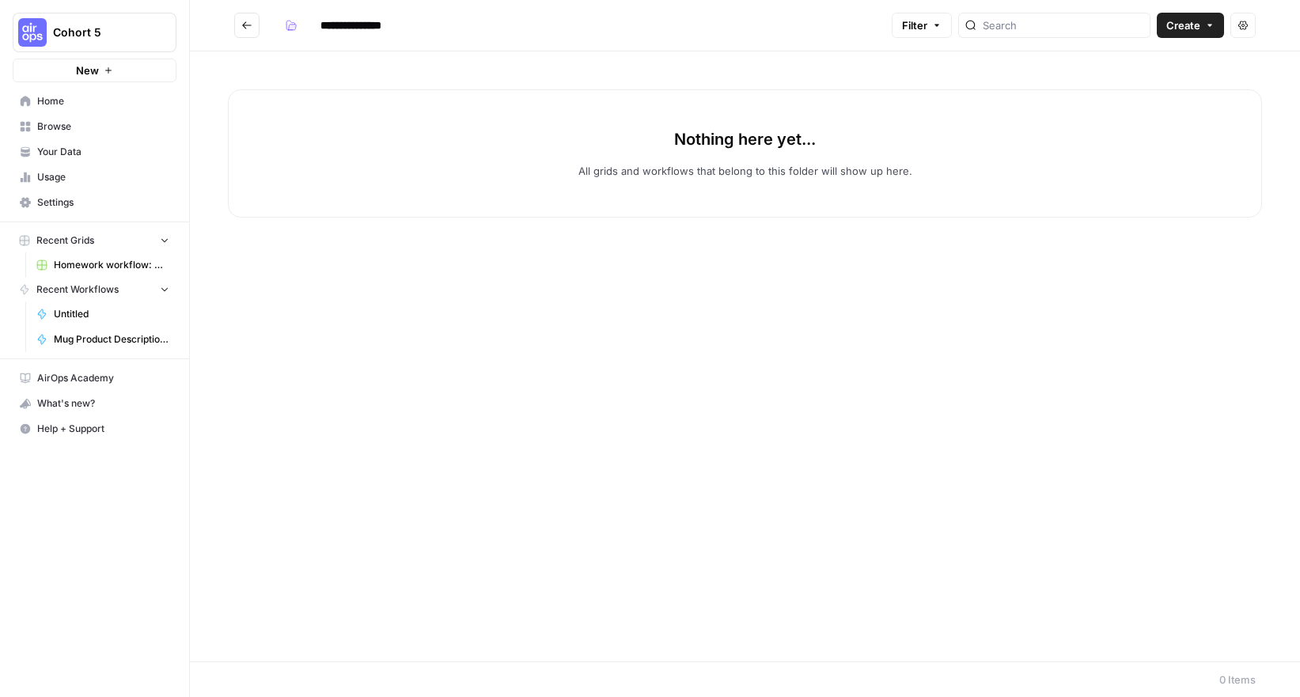
click at [462, 405] on div "Nothing here yet... All grids and workflows that belong to this folder will sho…" at bounding box center [745, 356] width 1110 height 610
click at [244, 28] on icon "Go back" at bounding box center [246, 25] width 11 height 11
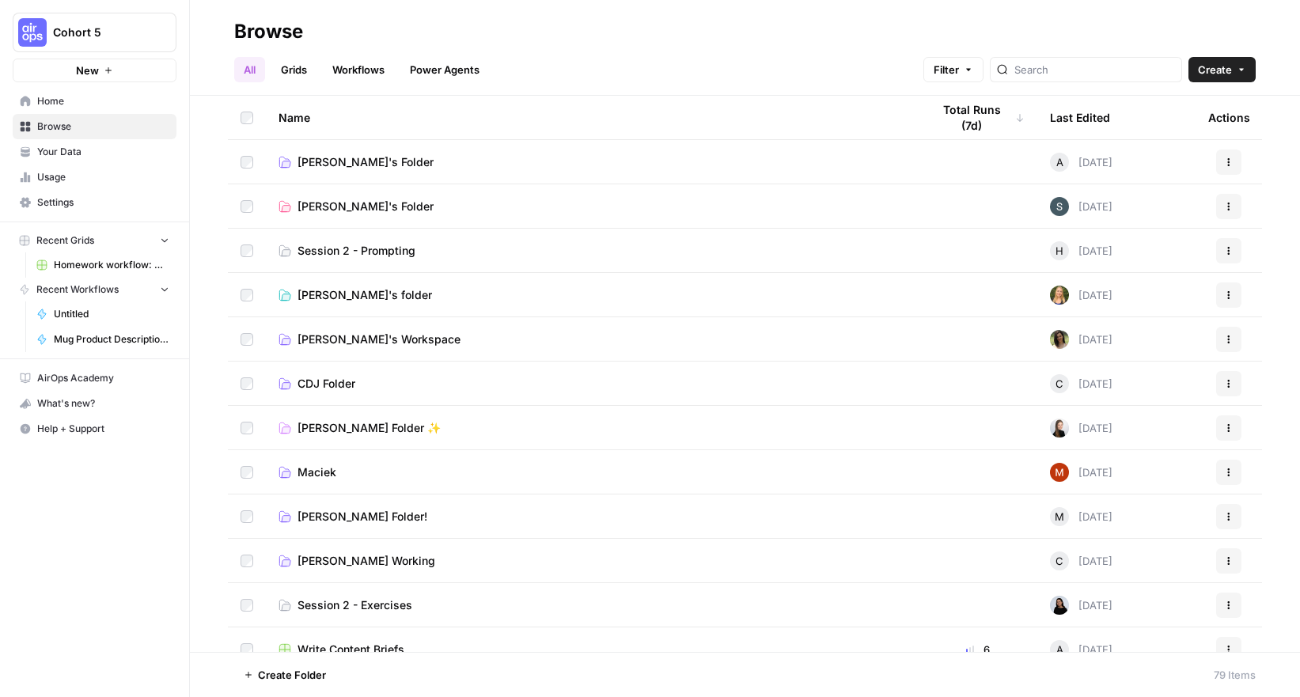
click at [397, 250] on span "Session 2 - Prompting" at bounding box center [357, 251] width 118 height 16
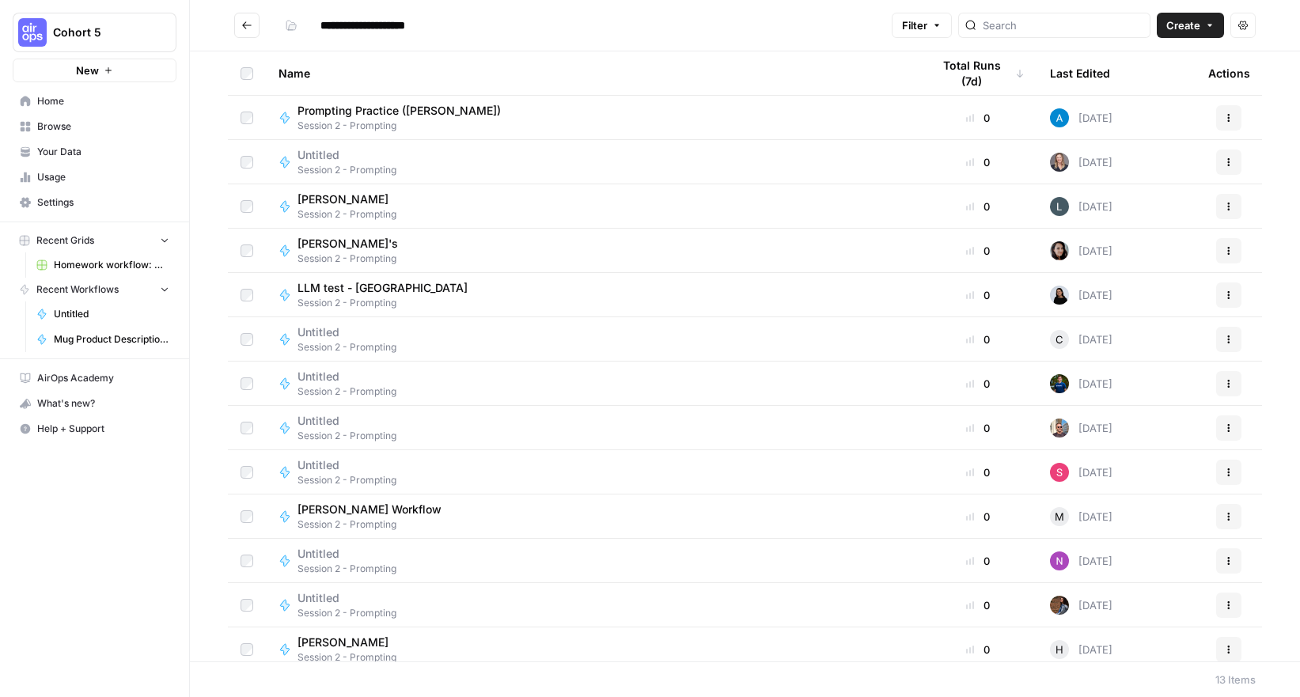
click at [252, 28] on button "Go back" at bounding box center [246, 25] width 25 height 25
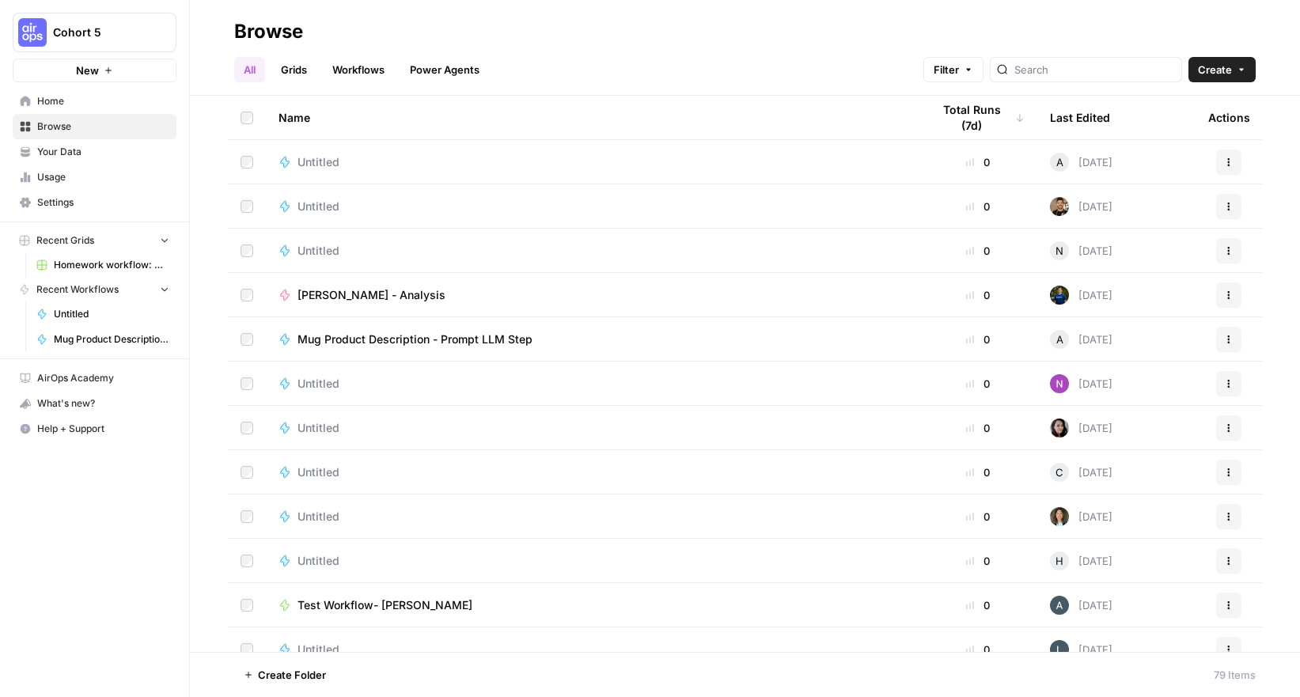
scroll to position [2313, 0]
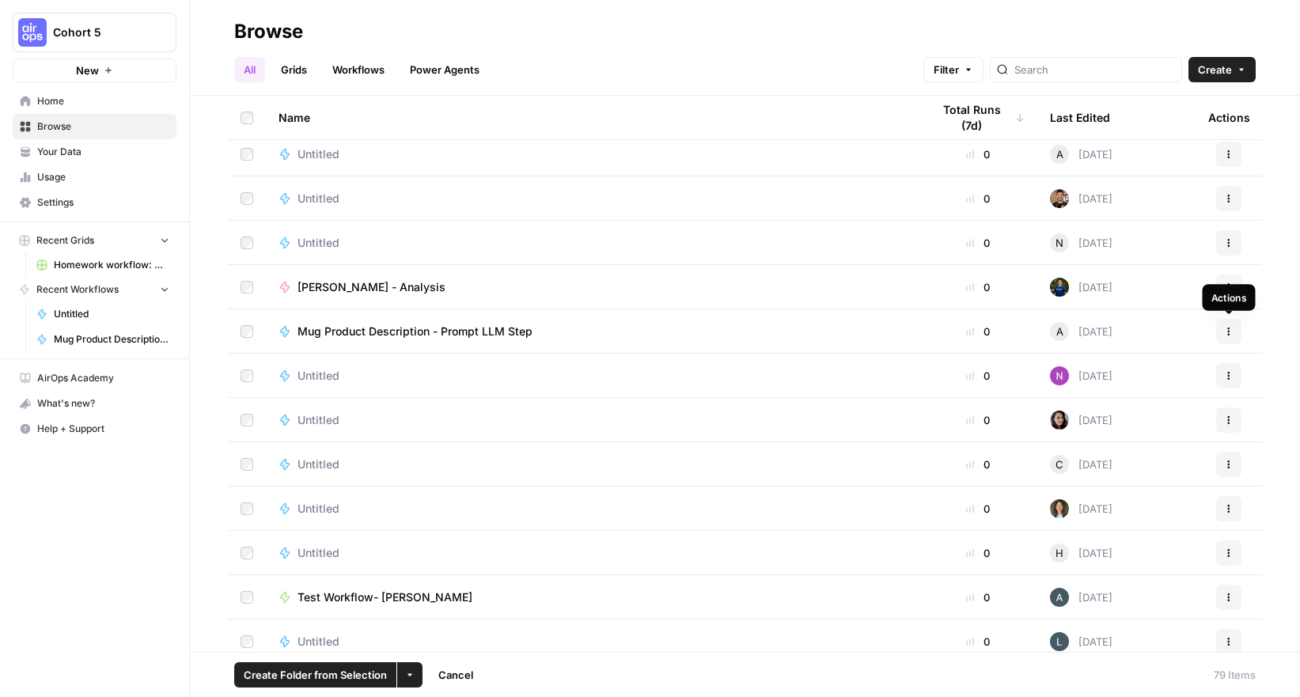
click at [1226, 328] on icon "button" at bounding box center [1228, 331] width 9 height 9
click at [1141, 425] on span "Move To" at bounding box center [1158, 427] width 127 height 16
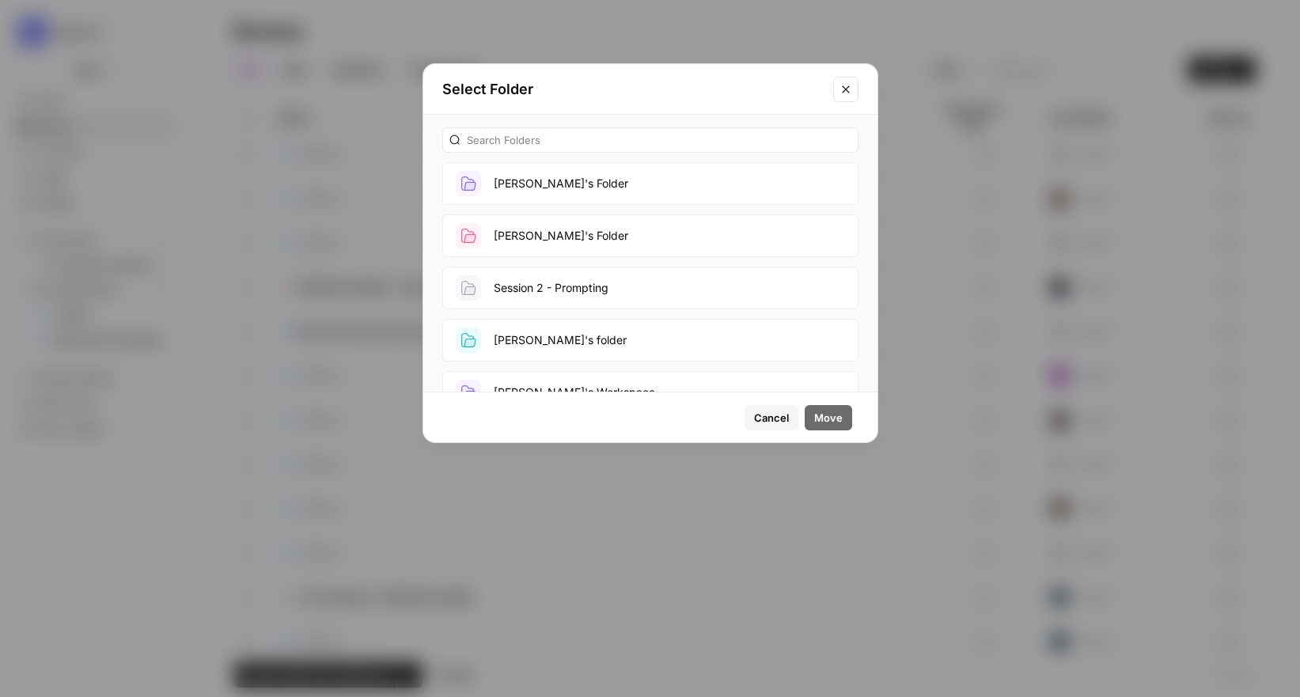
click at [512, 188] on button "[PERSON_NAME]'s Folder" at bounding box center [650, 183] width 416 height 43
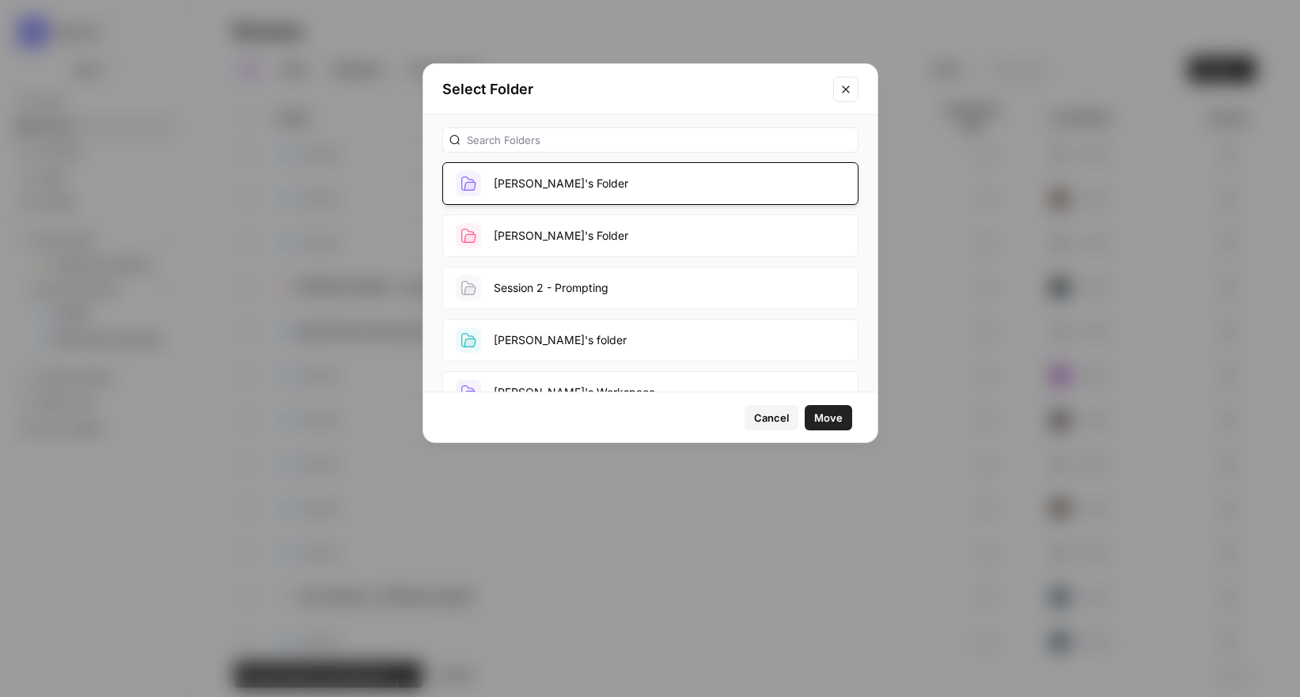
drag, startPoint x: 839, startPoint y: 418, endPoint x: 799, endPoint y: 413, distance: 40.6
click at [840, 418] on span "Move" at bounding box center [828, 418] width 28 height 16
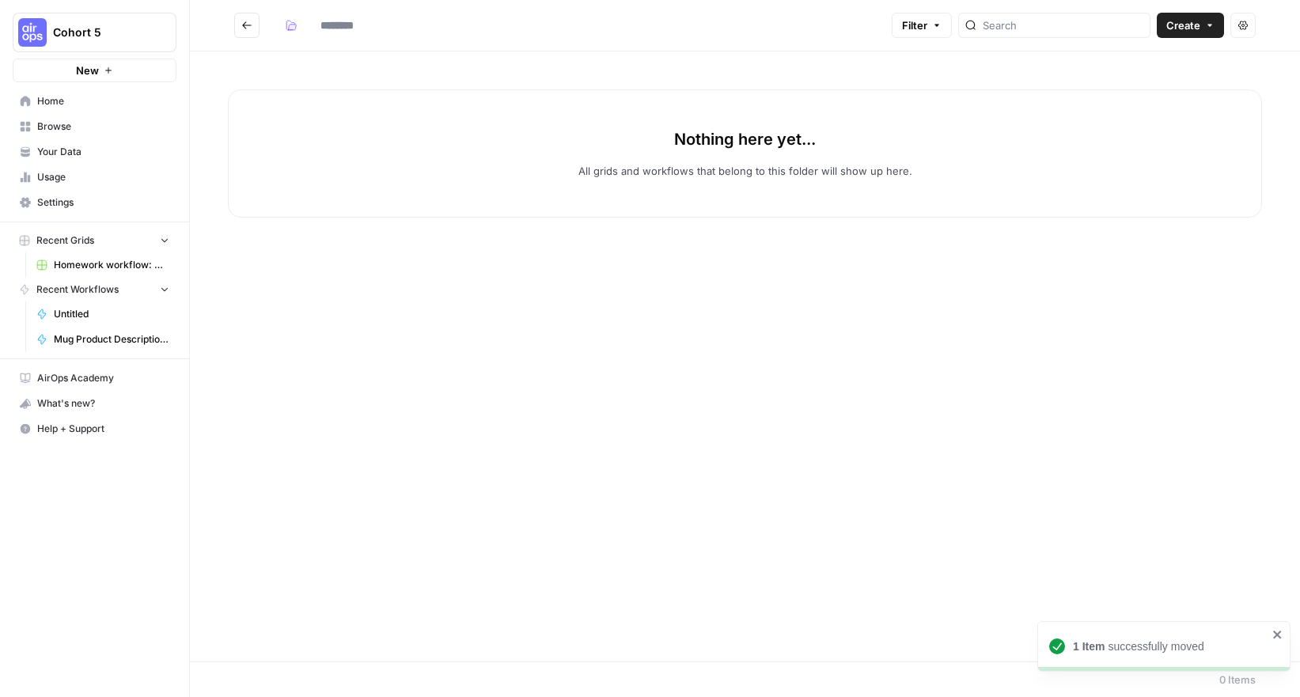
type input "**********"
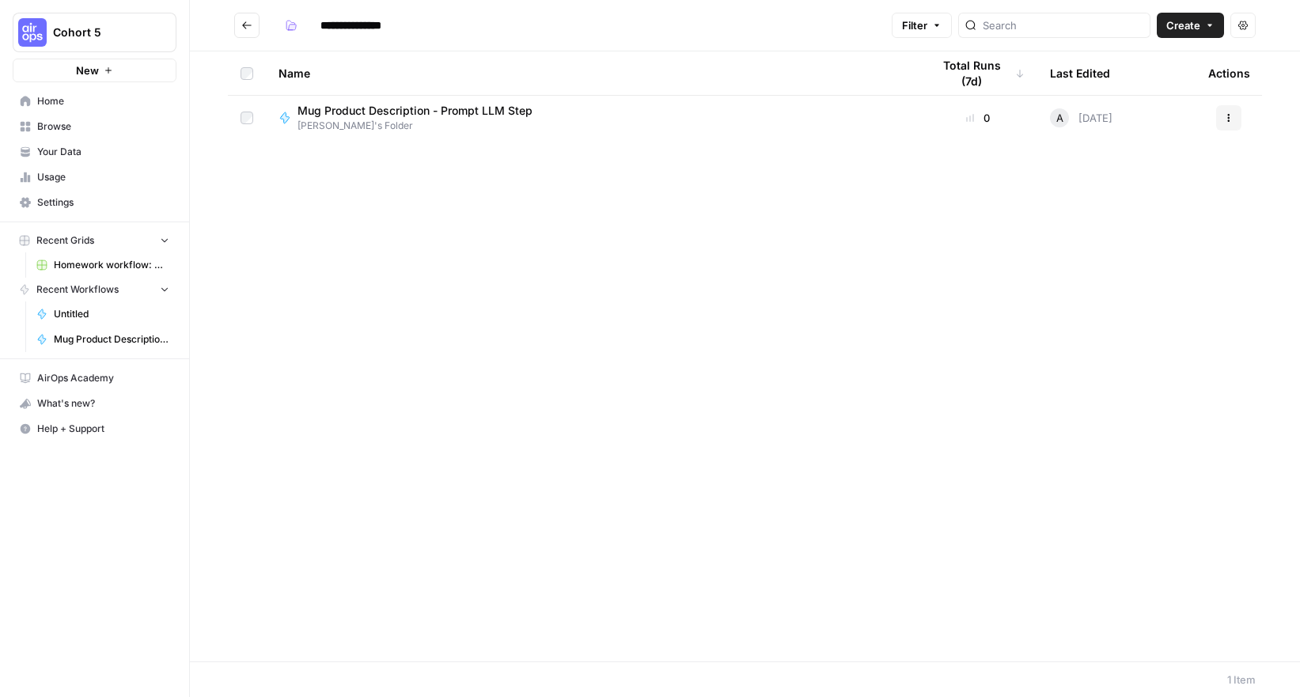
click at [412, 110] on span "Mug Product Description - Prompt LLM Step" at bounding box center [415, 111] width 235 height 16
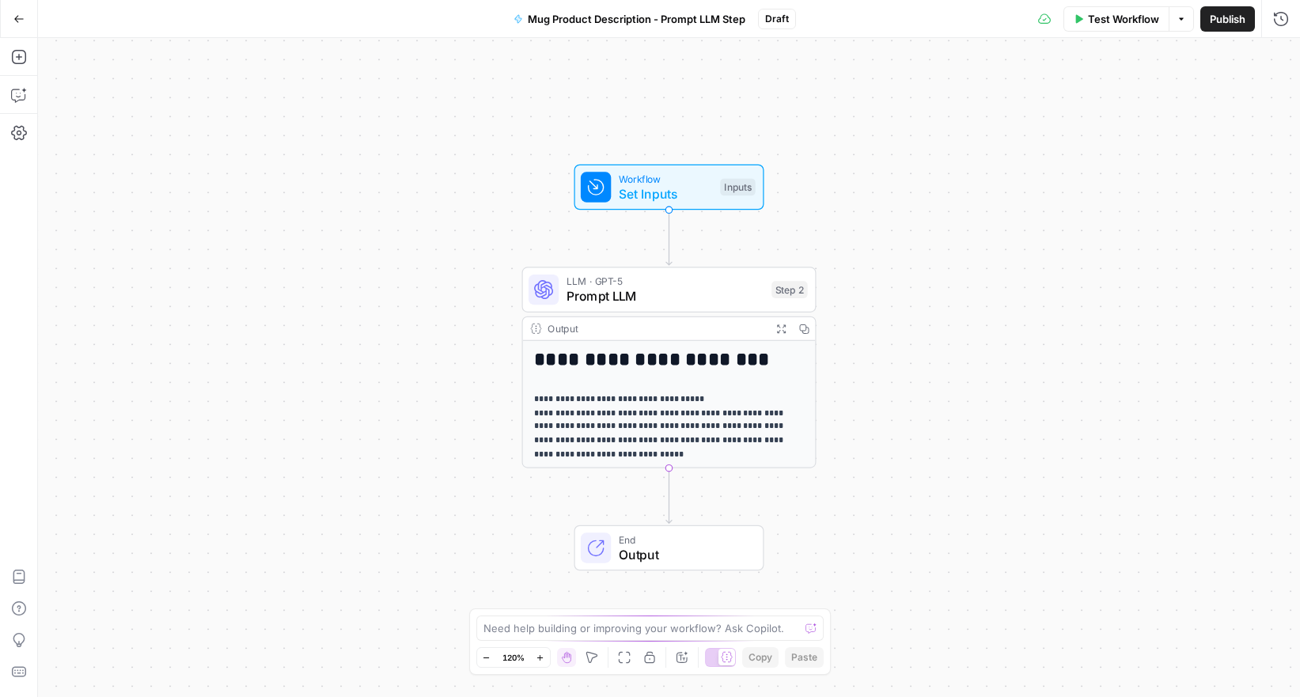
click at [19, 17] on icon "button" at bounding box center [18, 18] width 11 height 11
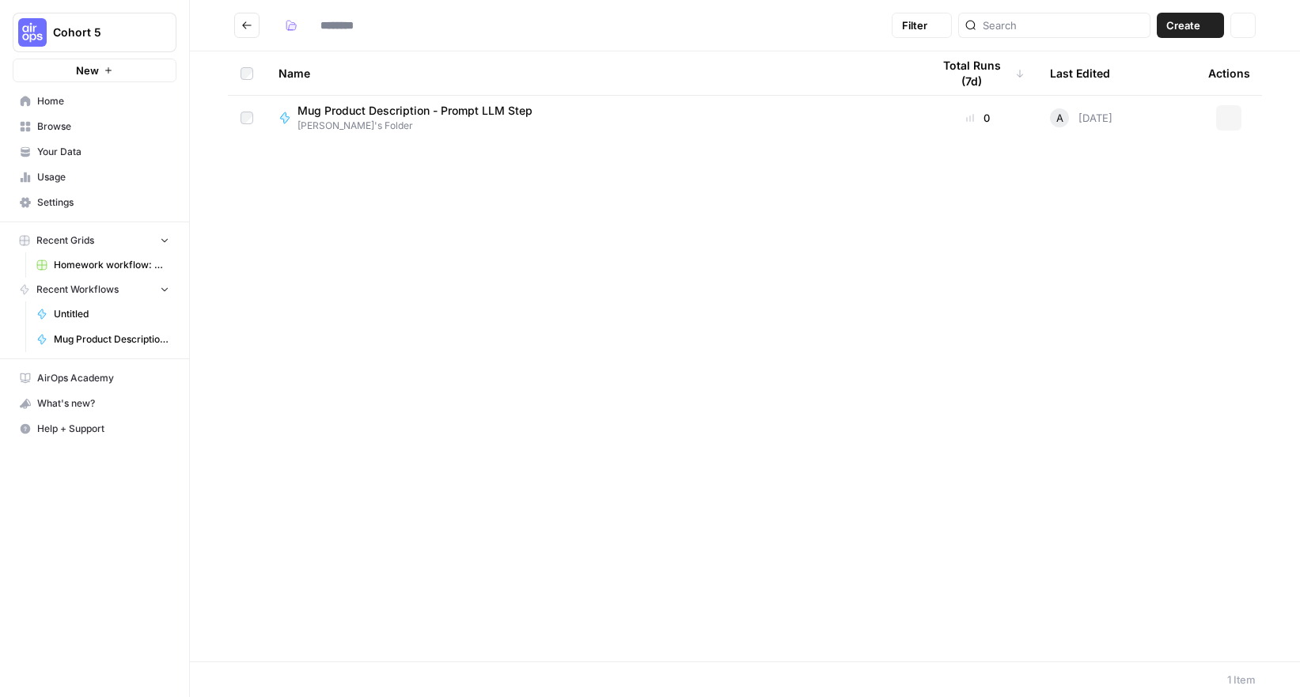
type input "**********"
click at [246, 22] on icon "Go back" at bounding box center [246, 24] width 9 height 7
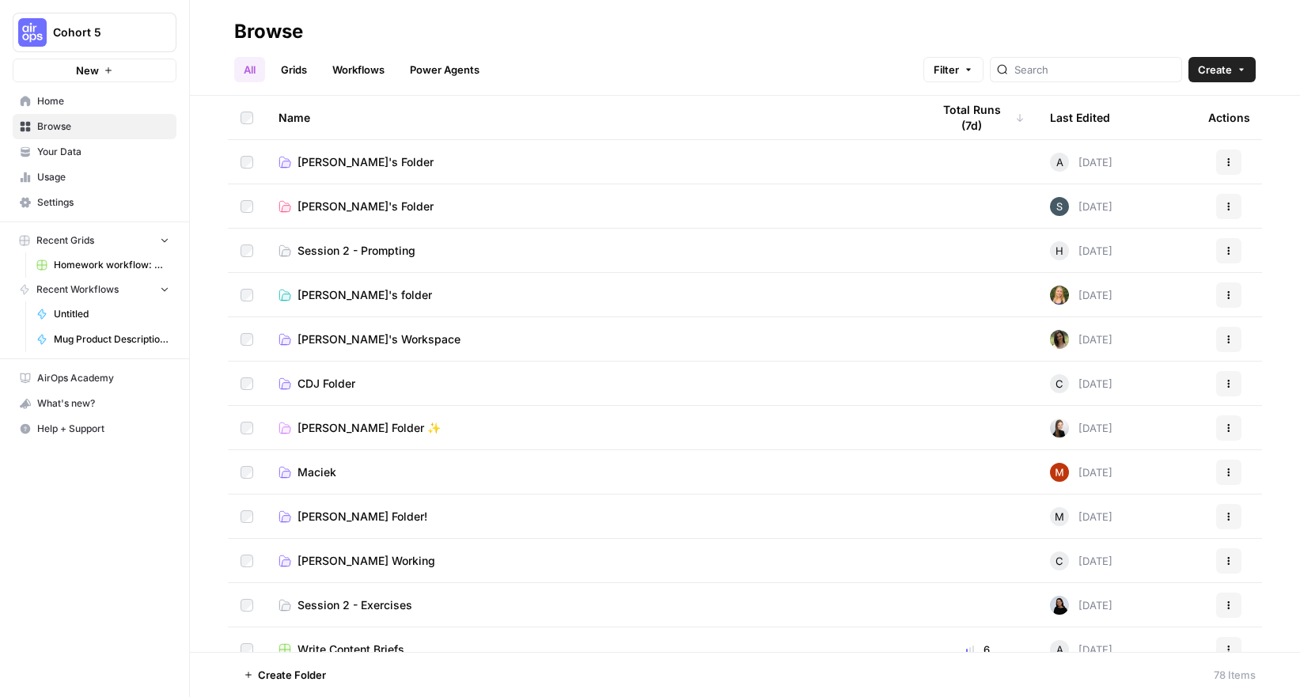
click at [112, 151] on span "Your Data" at bounding box center [103, 152] width 132 height 14
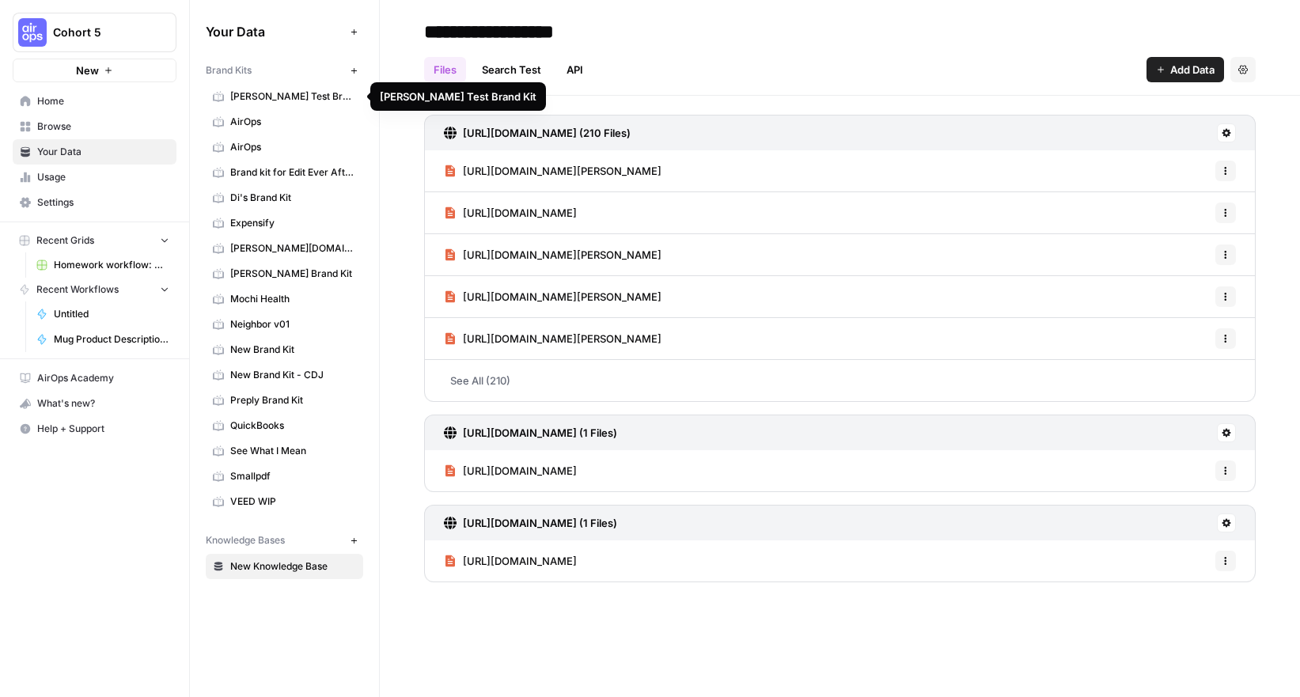
click at [257, 120] on span "AirOps" at bounding box center [293, 122] width 126 height 14
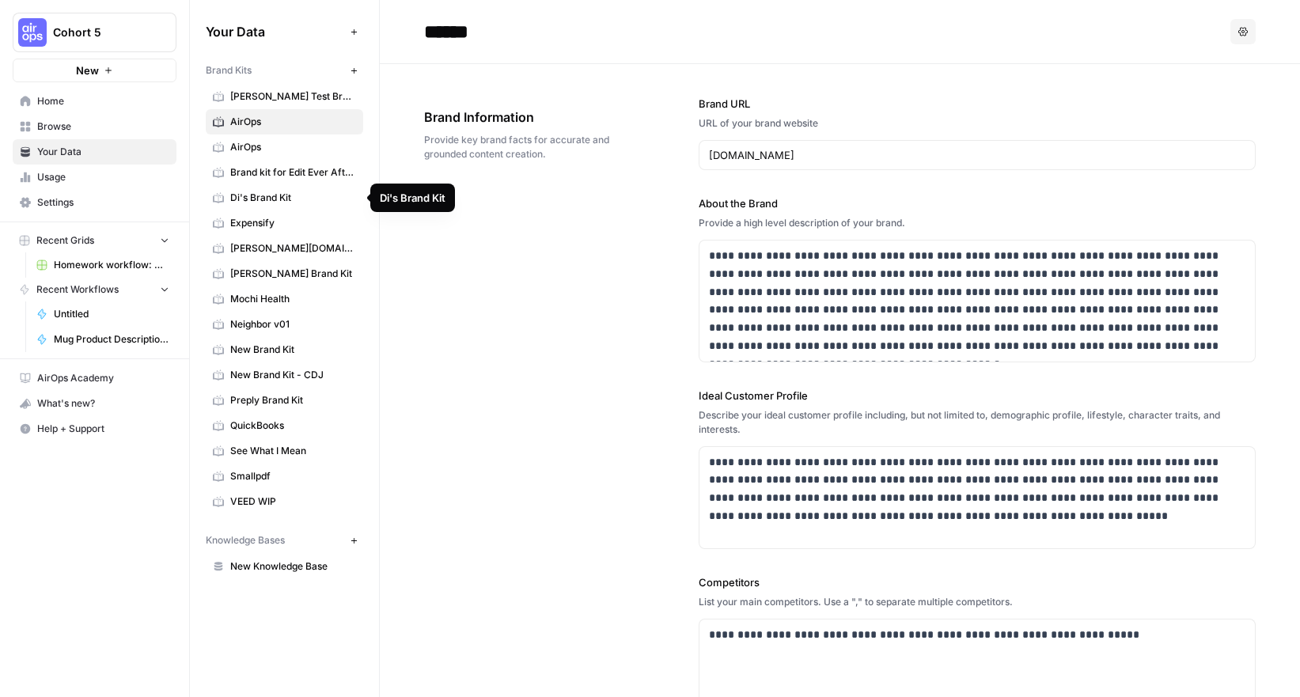
click at [252, 199] on span "Di's Brand Kit" at bounding box center [293, 198] width 126 height 14
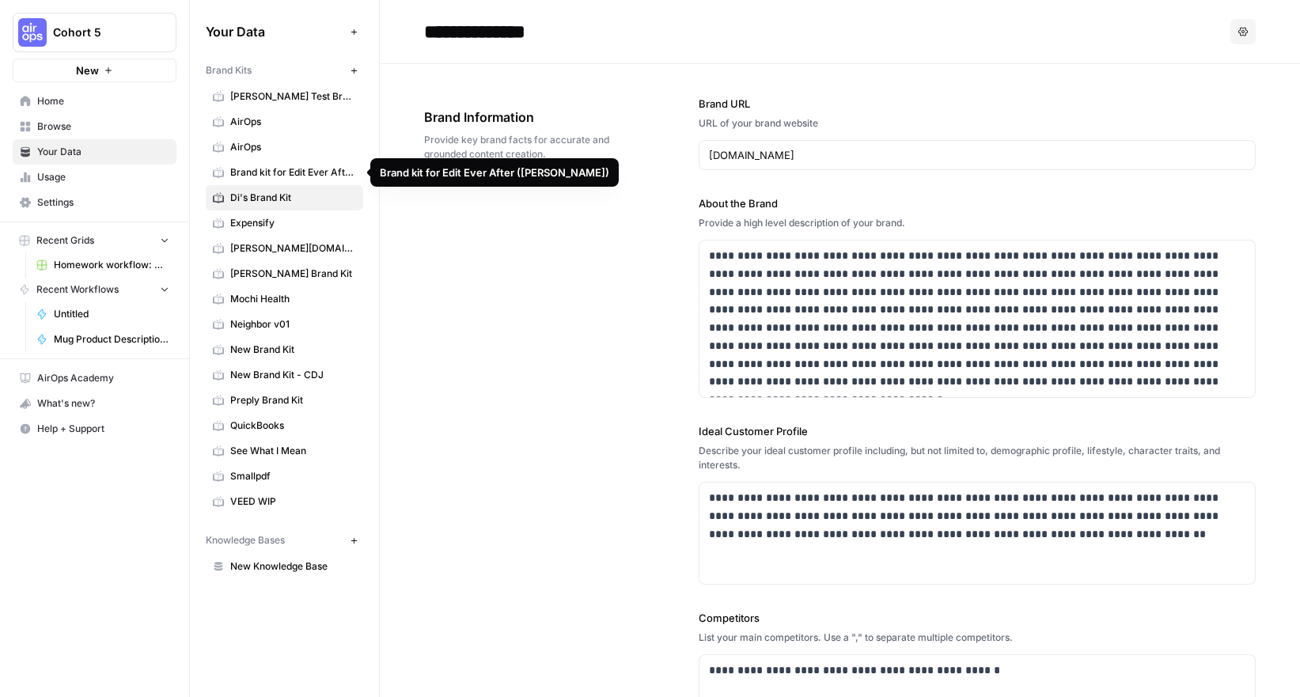
click at [284, 169] on span "Brand kit for Edit Ever After ([PERSON_NAME])" at bounding box center [293, 172] width 126 height 14
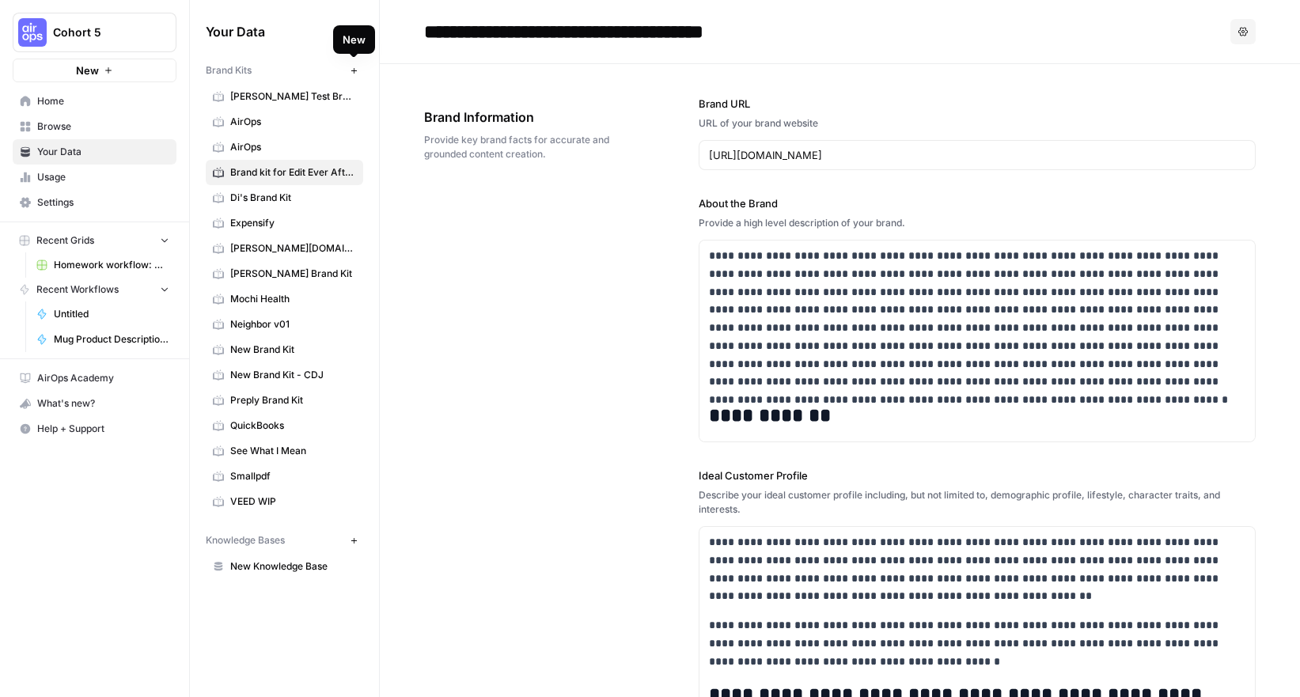
click at [358, 70] on icon "button" at bounding box center [354, 70] width 9 height 9
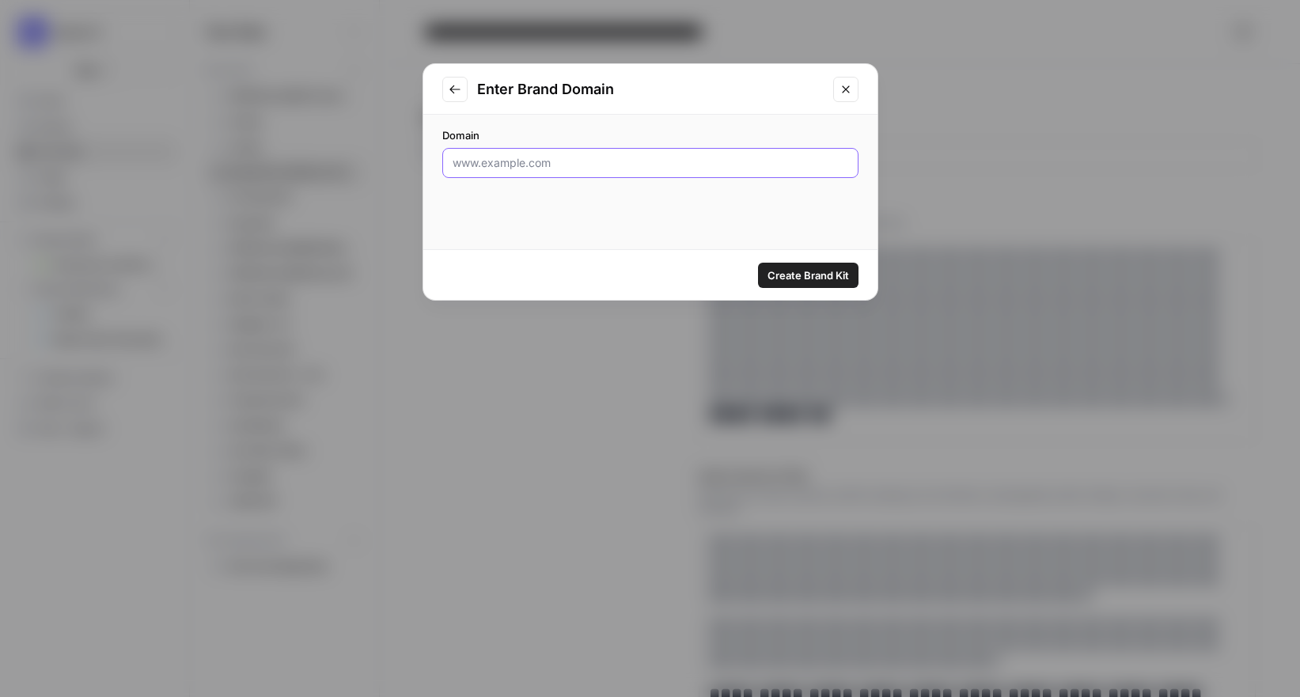
click at [487, 165] on input "Domain" at bounding box center [651, 163] width 396 height 16
type input "[DOMAIN_NAME]"
click at [787, 280] on span "Create Brand Kit" at bounding box center [809, 275] width 82 height 16
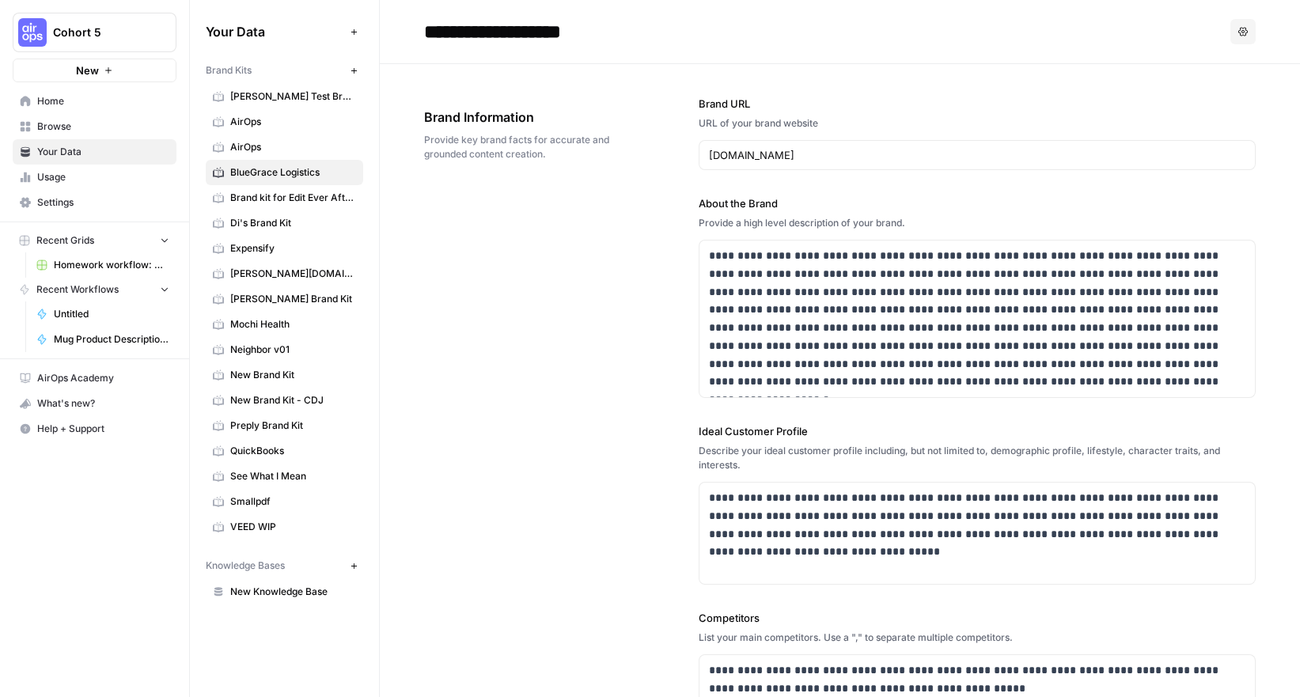
click at [604, 372] on div "**********" at bounding box center [840, 513] width 832 height 898
drag, startPoint x: 852, startPoint y: 375, endPoint x: 715, endPoint y: 243, distance: 190.9
click at [715, 243] on div "**********" at bounding box center [978, 319] width 556 height 157
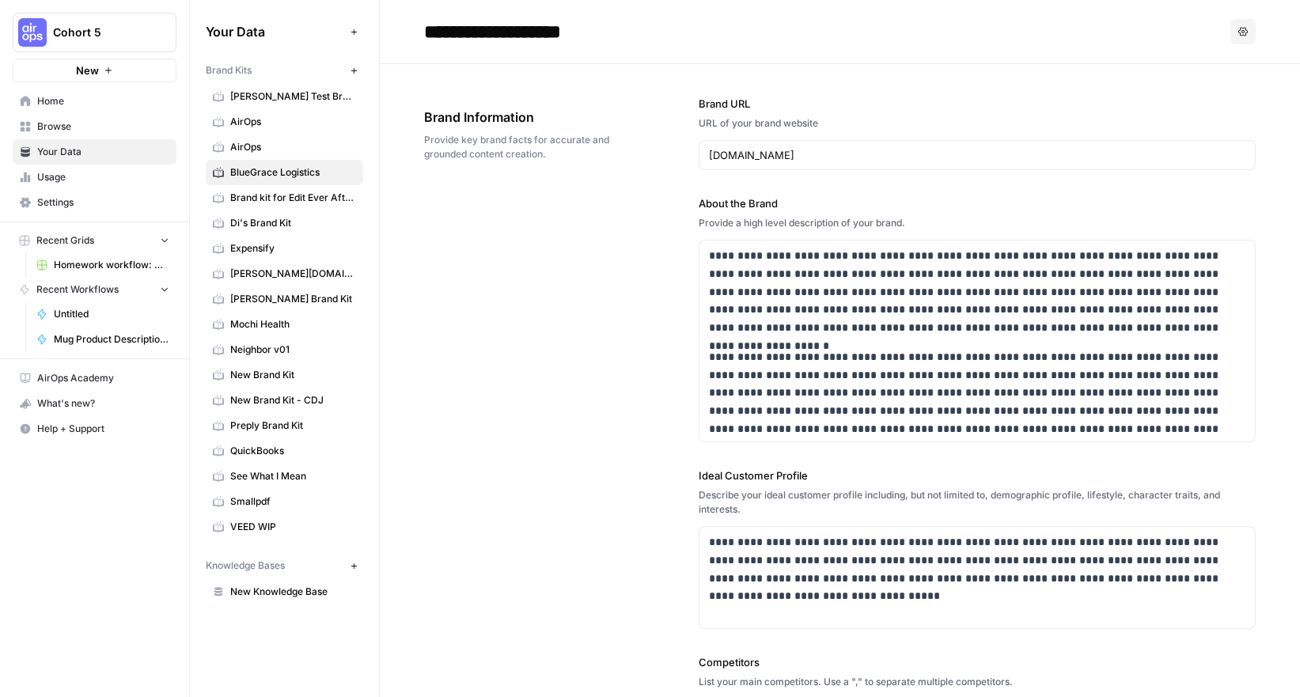
click at [541, 36] on input "**********" at bounding box center [544, 32] width 253 height 32
click at [607, 35] on input "**********" at bounding box center [544, 32] width 253 height 32
click at [428, 30] on input "**********" at bounding box center [544, 32] width 253 height 32
click at [614, 34] on input "**********" at bounding box center [544, 32] width 253 height 32
drag, startPoint x: 604, startPoint y: 31, endPoint x: 378, endPoint y: 13, distance: 226.2
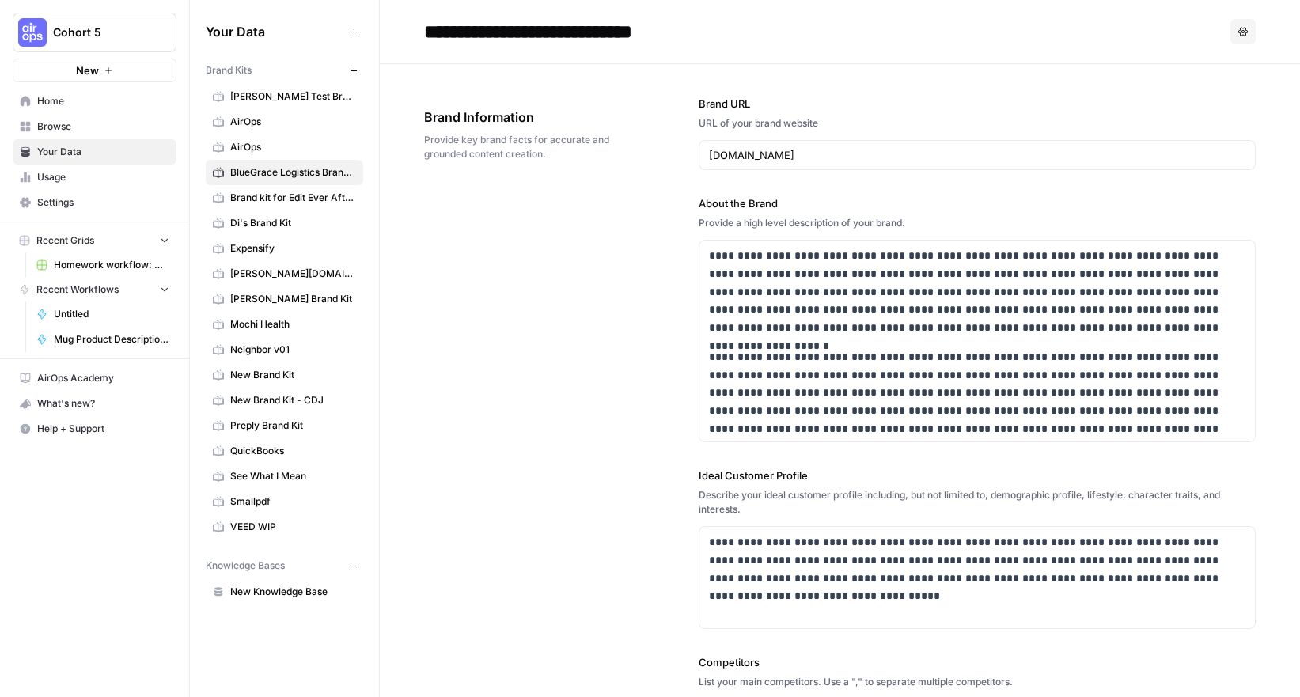
click at [378, 13] on div "**********" at bounding box center [745, 348] width 1110 height 697
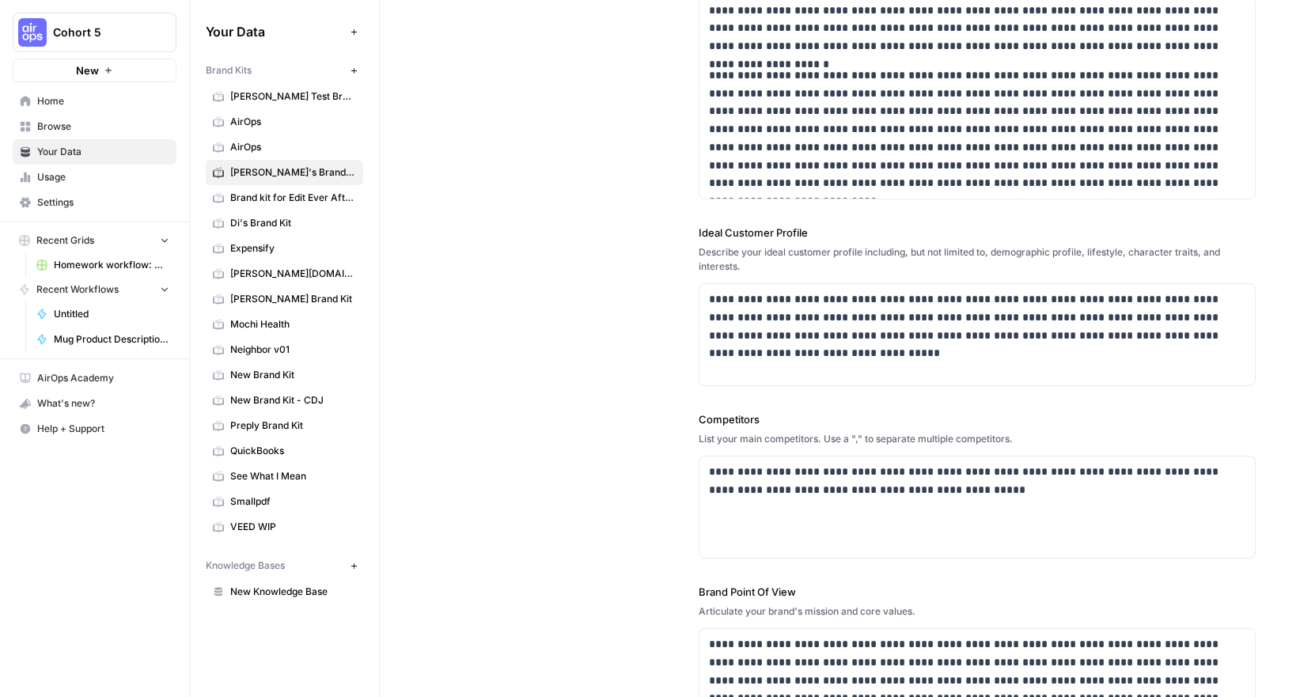
scroll to position [245, 0]
type input "**********"
drag, startPoint x: 765, startPoint y: 359, endPoint x: 704, endPoint y: 287, distance: 93.8
click at [704, 287] on div "**********" at bounding box center [978, 333] width 556 height 101
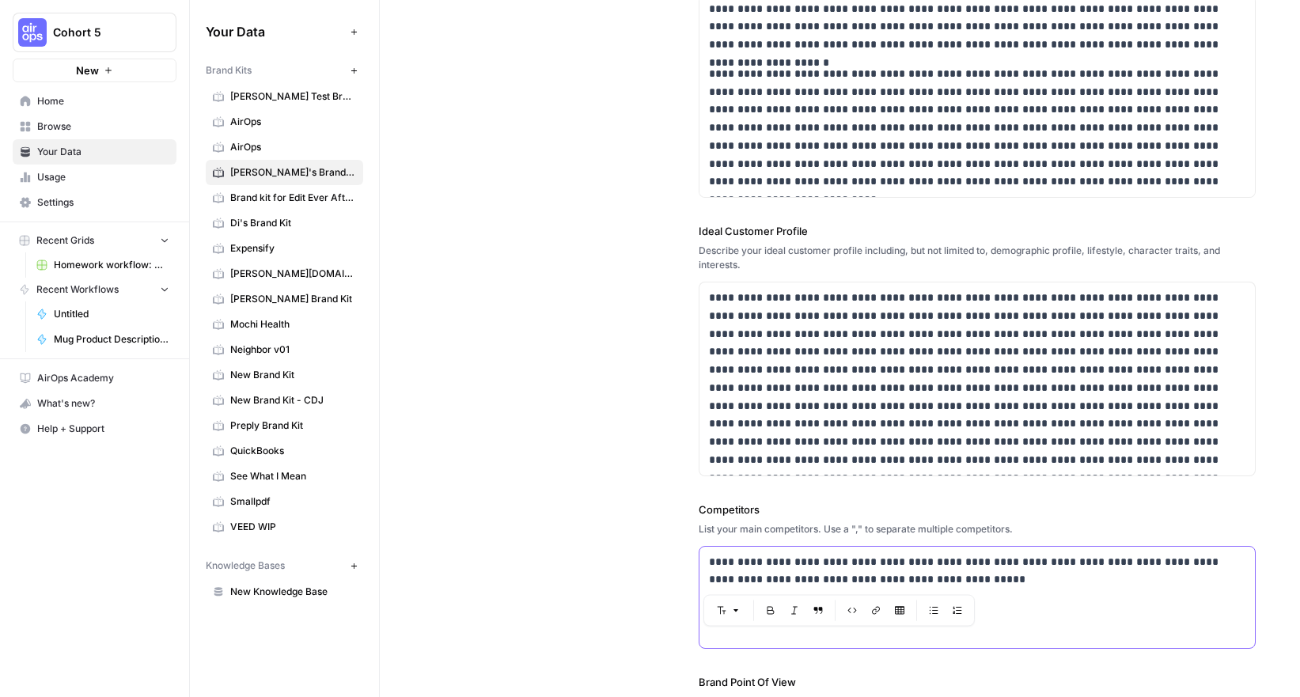
drag, startPoint x: 937, startPoint y: 581, endPoint x: 656, endPoint y: 558, distance: 281.9
click at [656, 558] on div "**********" at bounding box center [840, 337] width 832 height 1034
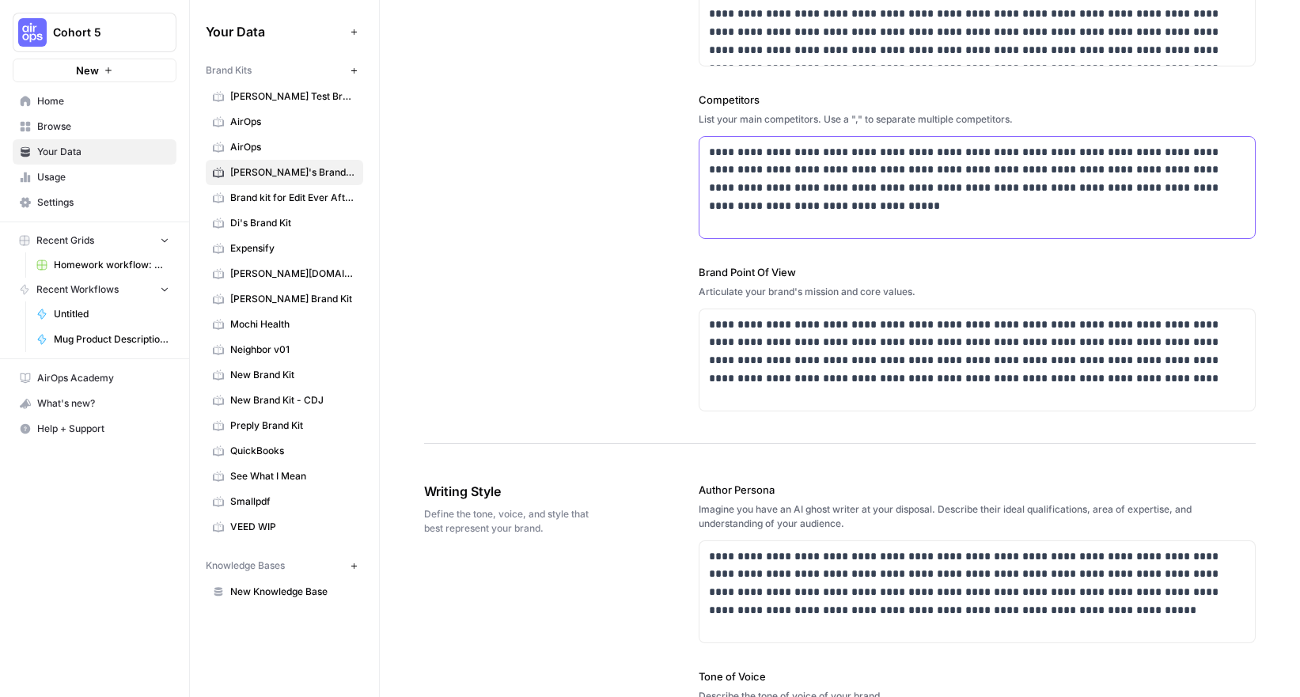
scroll to position [682, 0]
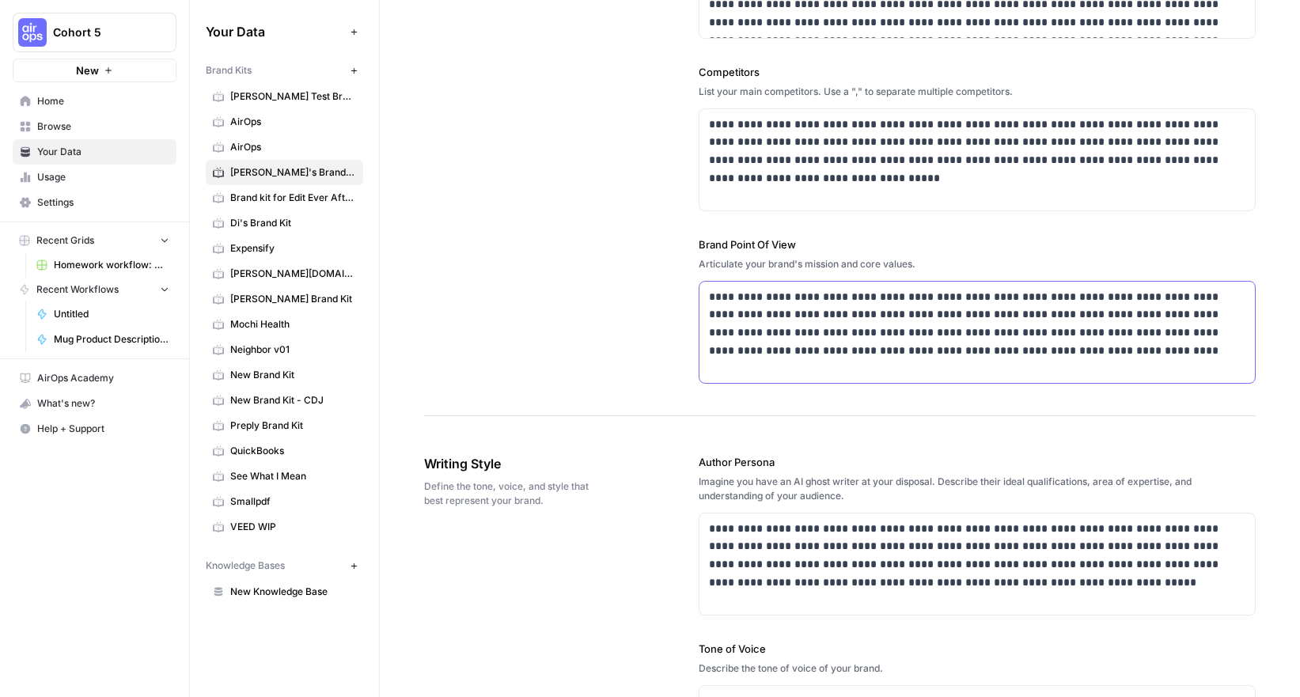
drag, startPoint x: 1000, startPoint y: 356, endPoint x: 692, endPoint y: 298, distance: 314.2
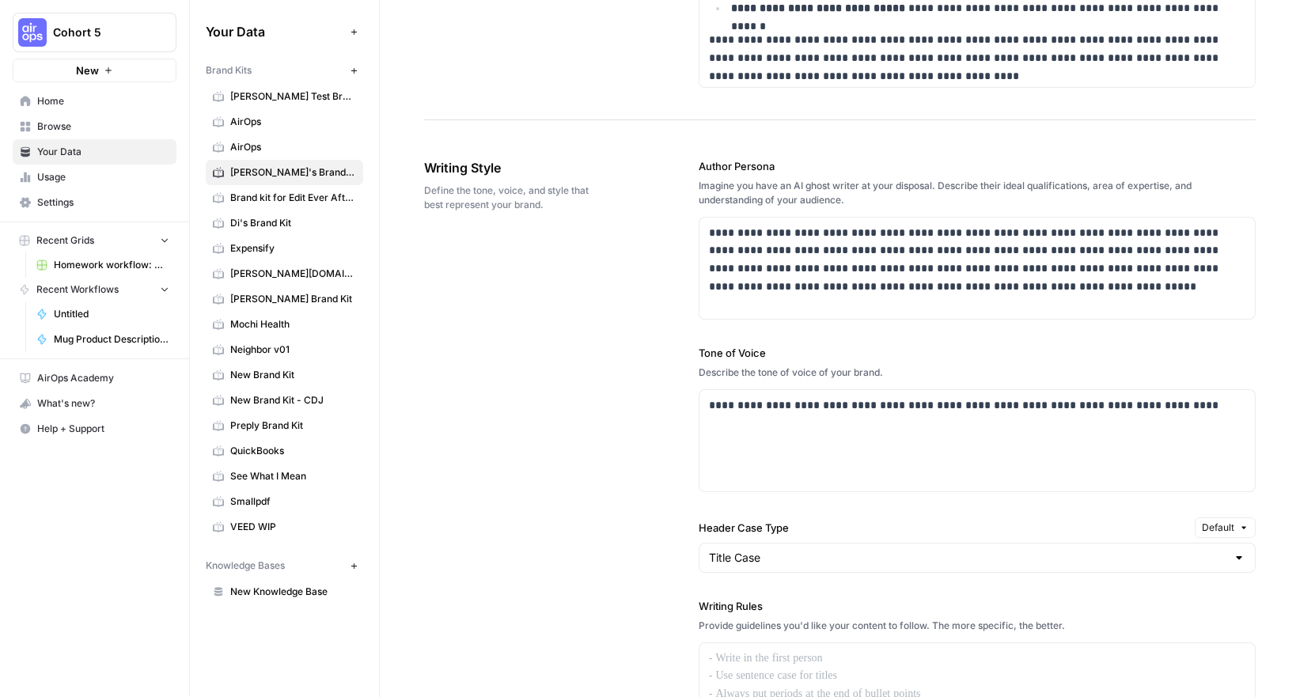
scroll to position [1091, 0]
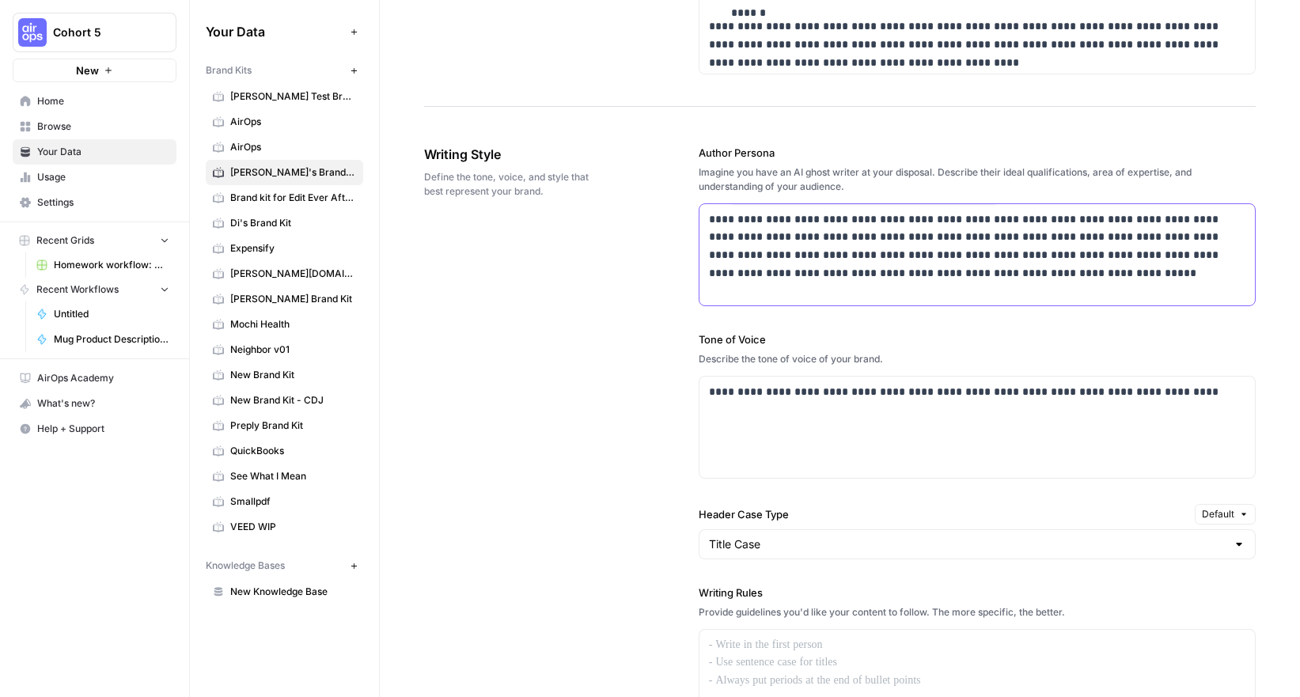
drag, startPoint x: 710, startPoint y: 218, endPoint x: 1030, endPoint y: 287, distance: 327.1
click at [1028, 287] on div "**********" at bounding box center [978, 254] width 556 height 101
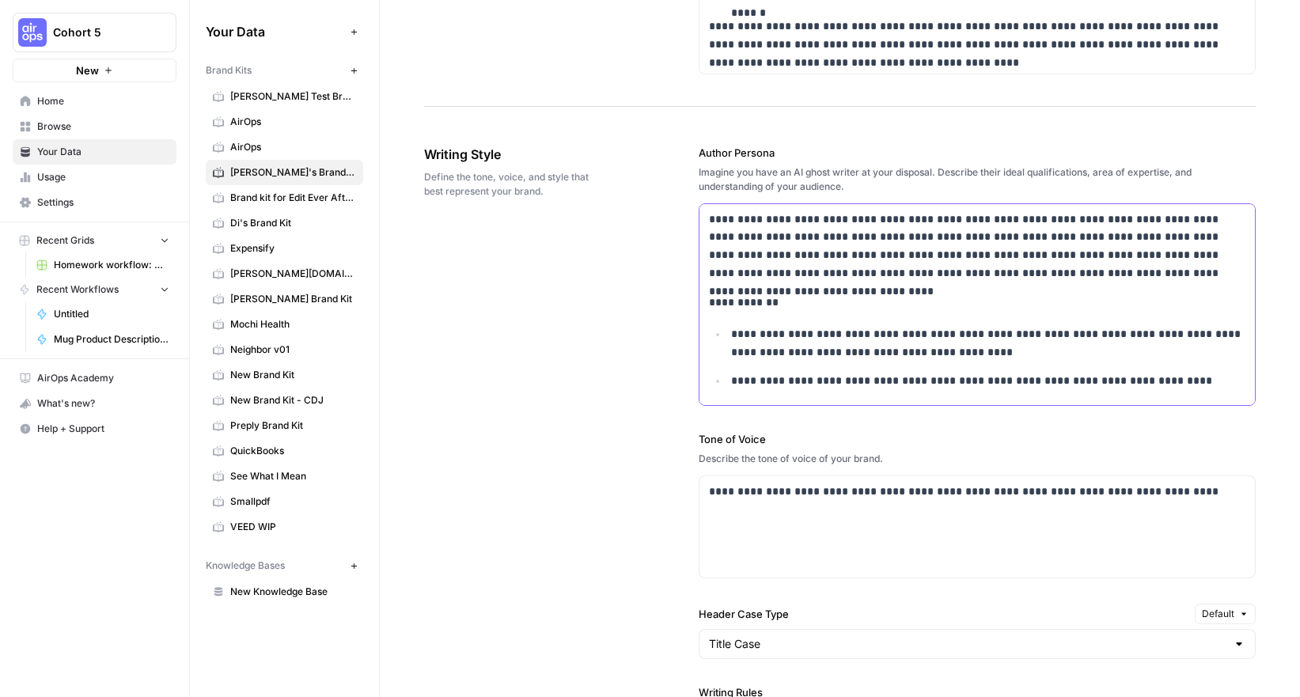
scroll to position [161, 0]
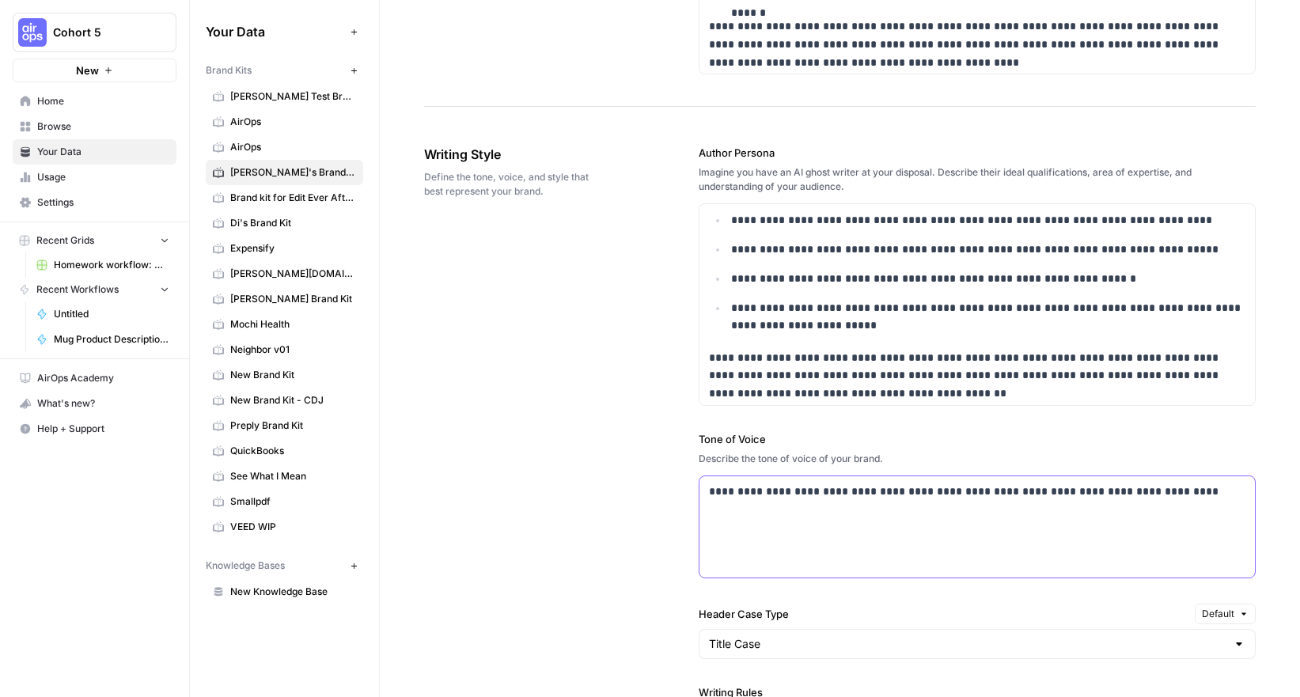
drag, startPoint x: 1139, startPoint y: 494, endPoint x: 703, endPoint y: 477, distance: 436.4
click at [703, 477] on div "**********" at bounding box center [978, 526] width 556 height 101
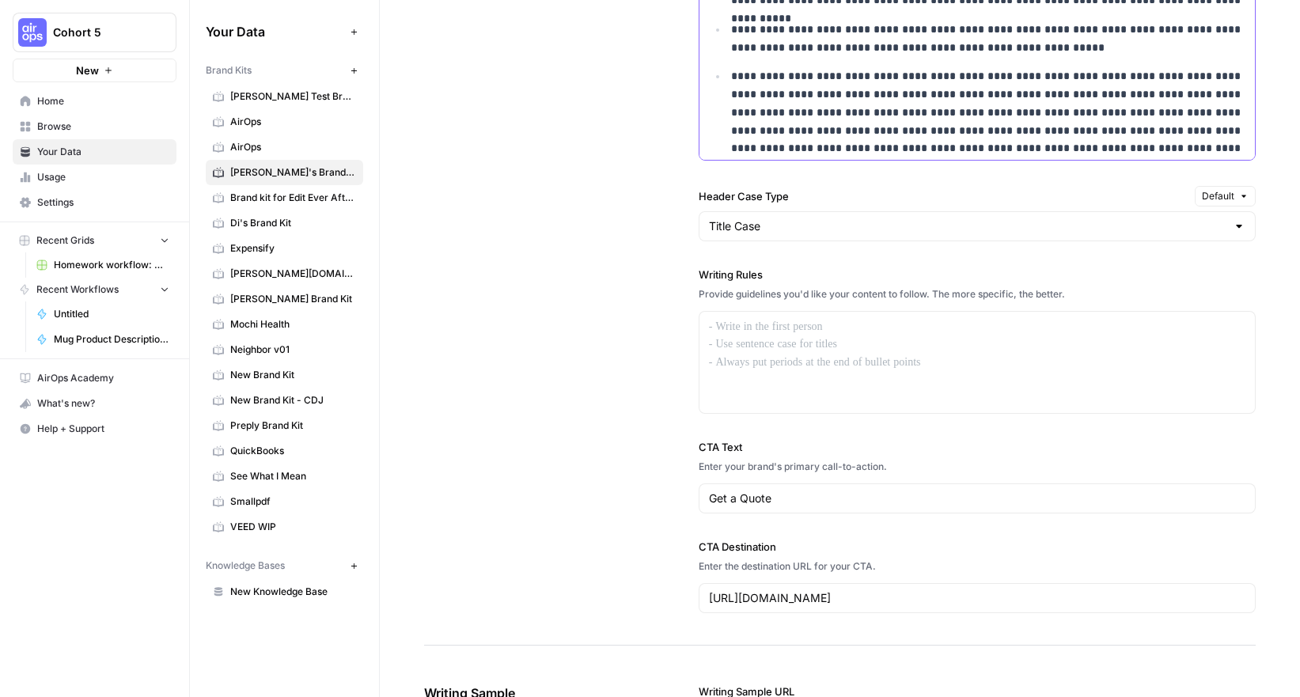
scroll to position [1622, 0]
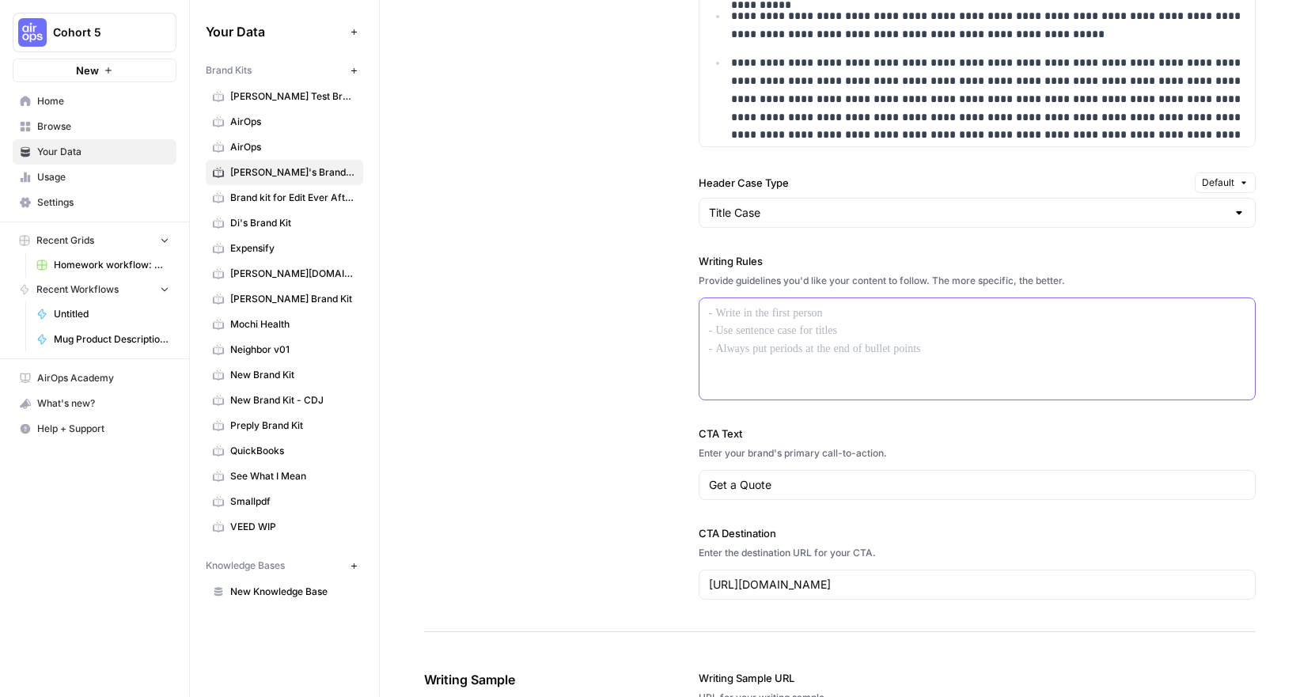
click at [796, 334] on div at bounding box center [978, 348] width 556 height 101
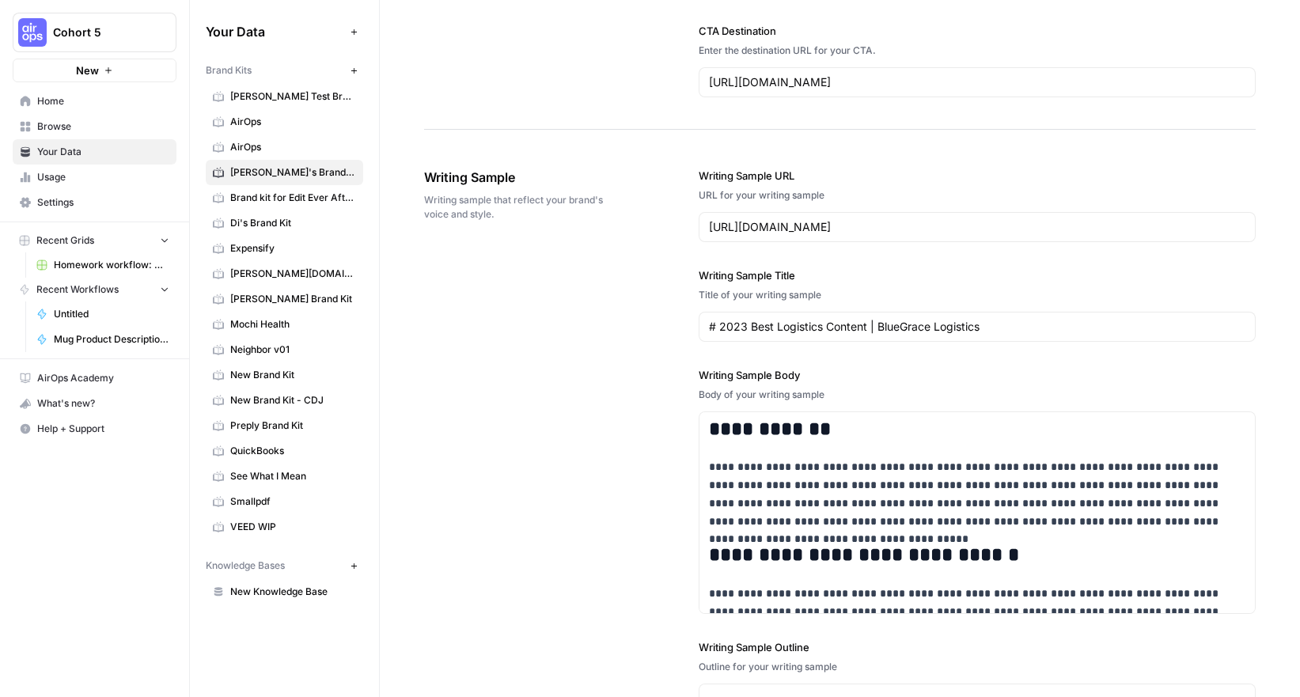
scroll to position [2229, 0]
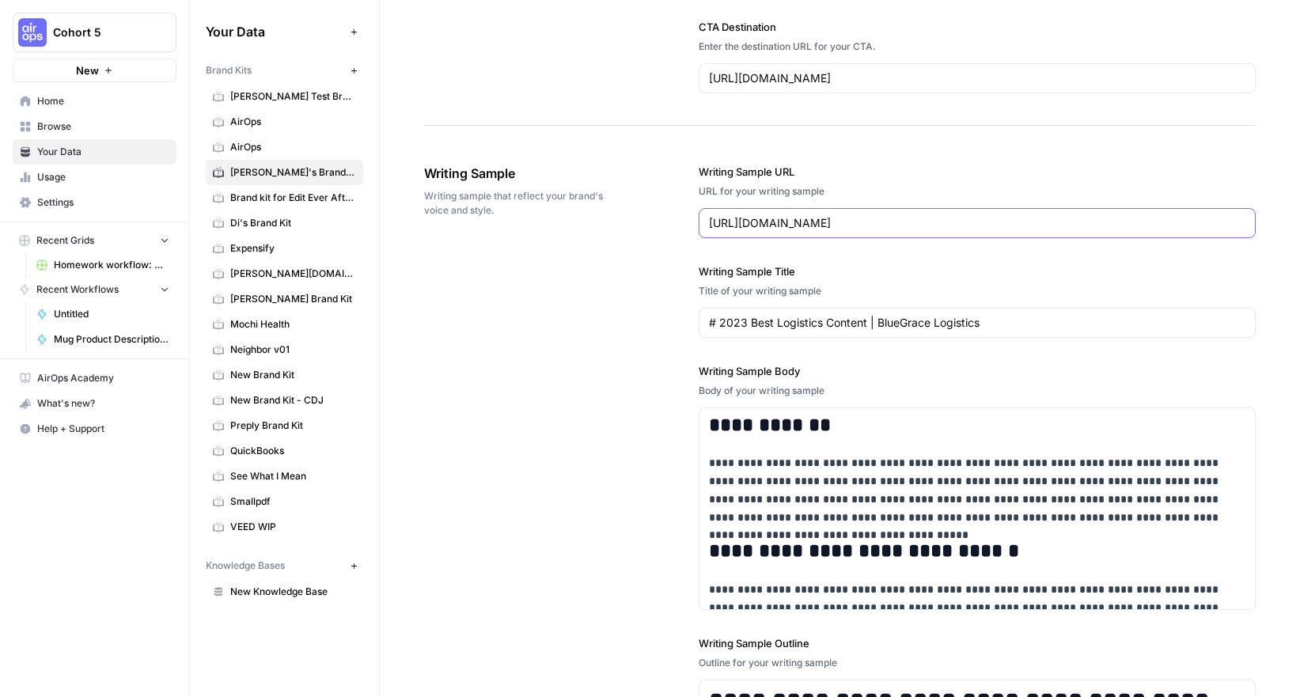
drag, startPoint x: 1174, startPoint y: 230, endPoint x: 652, endPoint y: 224, distance: 522.4
click at [652, 224] on div "**********" at bounding box center [840, 523] width 832 height 783
drag, startPoint x: 996, startPoint y: 321, endPoint x: 601, endPoint y: 318, distance: 395.7
click at [605, 320] on div "**********" at bounding box center [840, 522] width 832 height 783
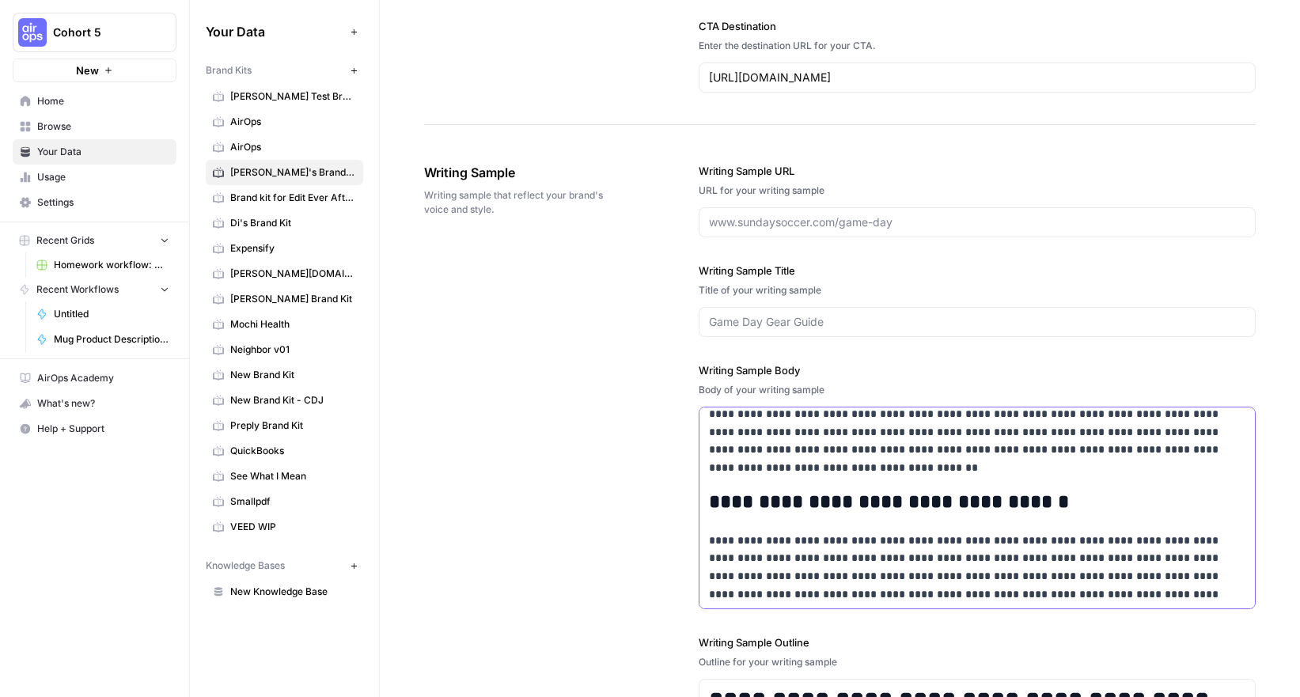
scroll to position [520, 0]
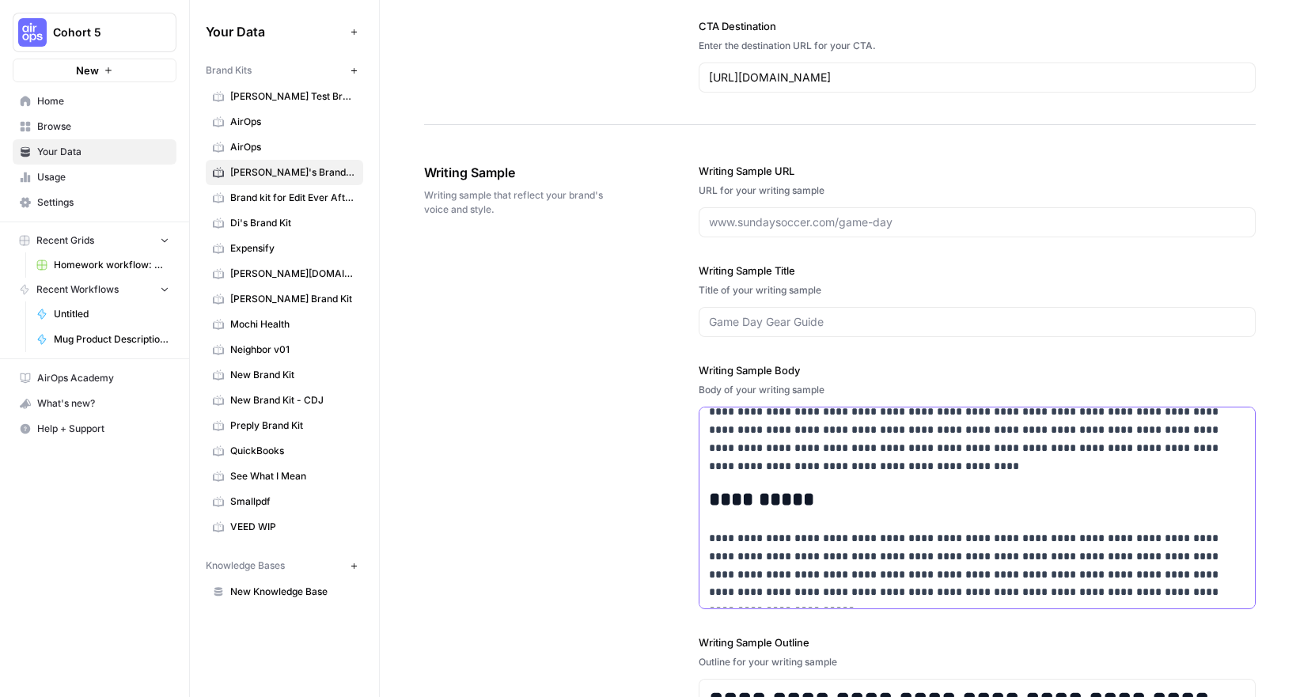
drag, startPoint x: 709, startPoint y: 422, endPoint x: 966, endPoint y: 646, distance: 341.1
click at [966, 646] on div "**********" at bounding box center [977, 522] width 557 height 782
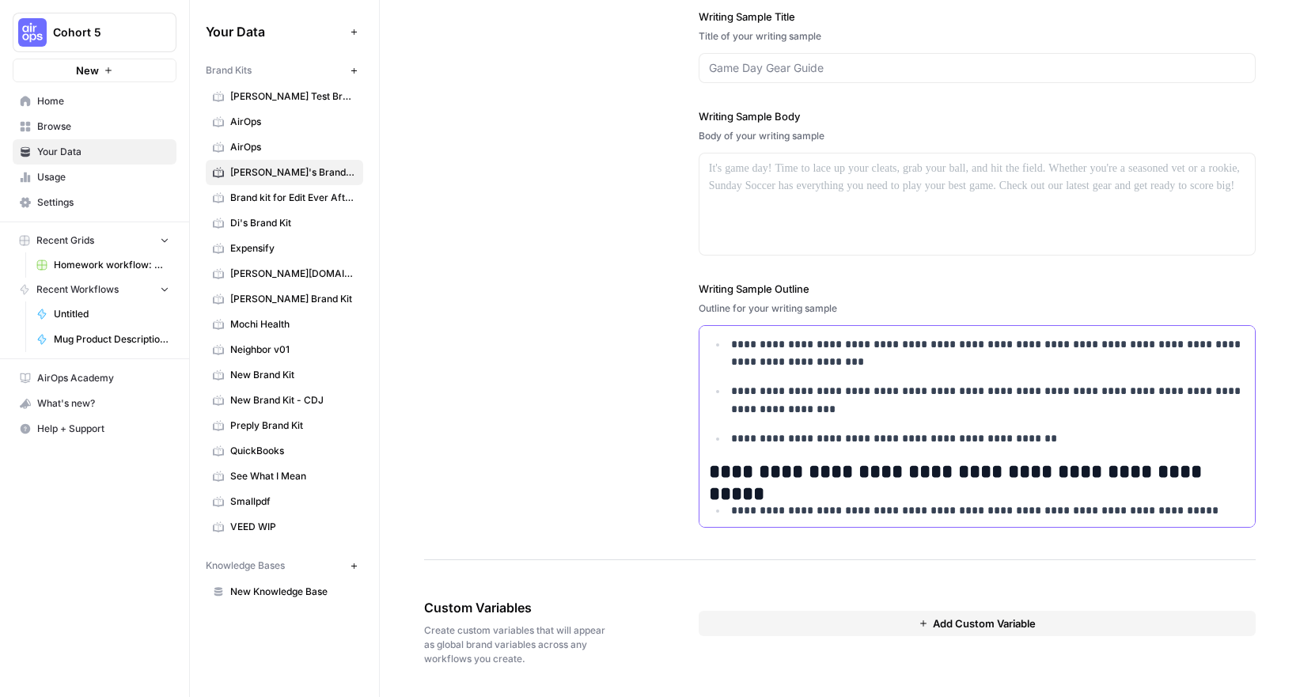
scroll to position [788, 0]
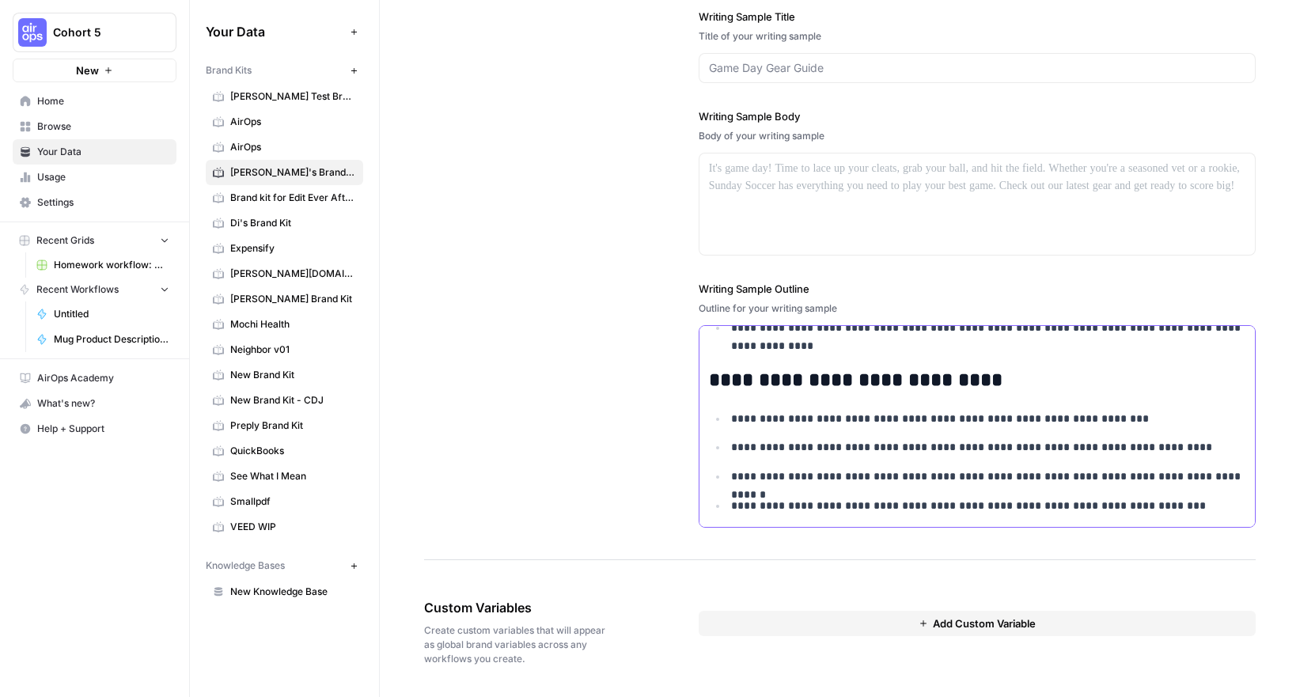
drag, startPoint x: 709, startPoint y: 342, endPoint x: 1243, endPoint y: 582, distance: 585.2
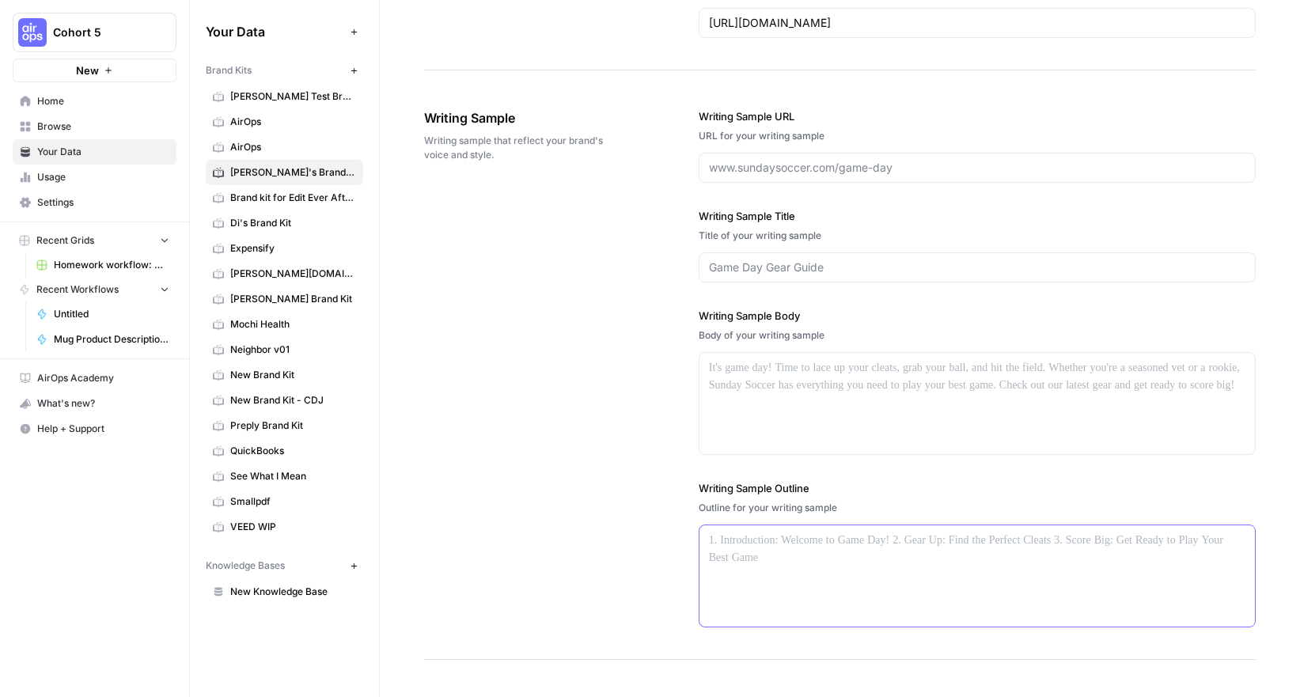
scroll to position [2384, 0]
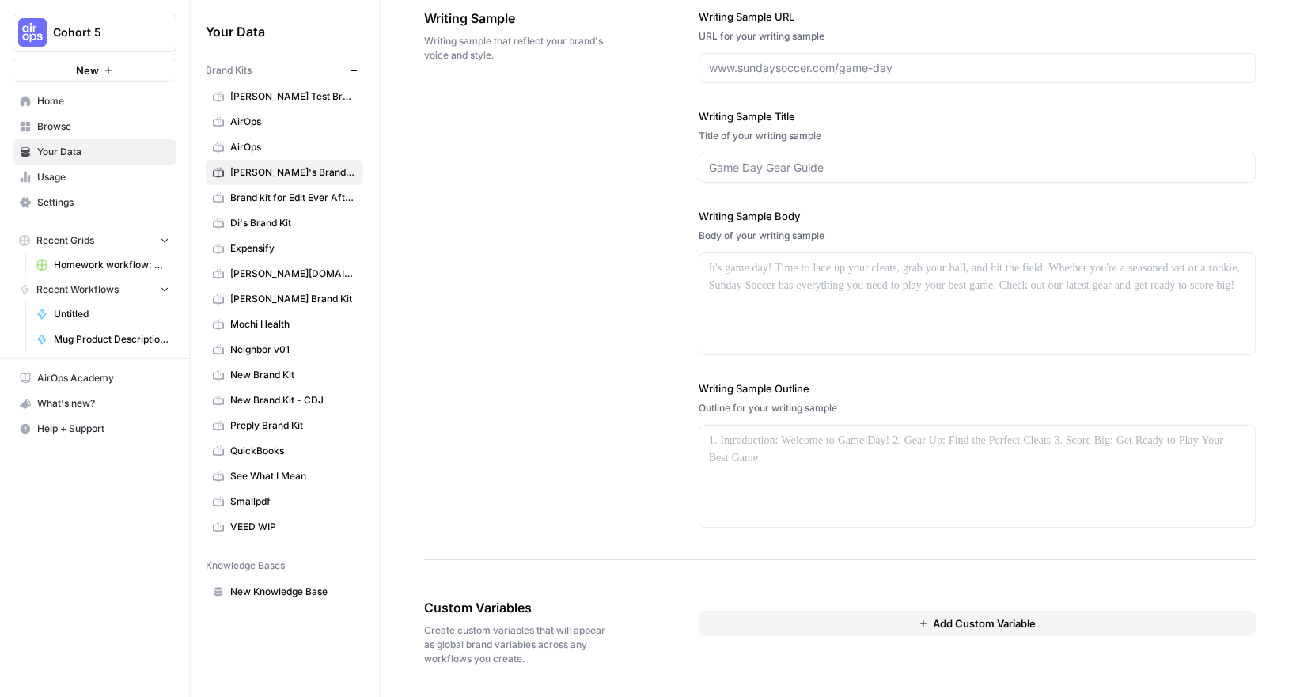
click at [632, 337] on div "Writing Sample Writing sample that reflect your brand's voice and style. Writin…" at bounding box center [840, 268] width 832 height 583
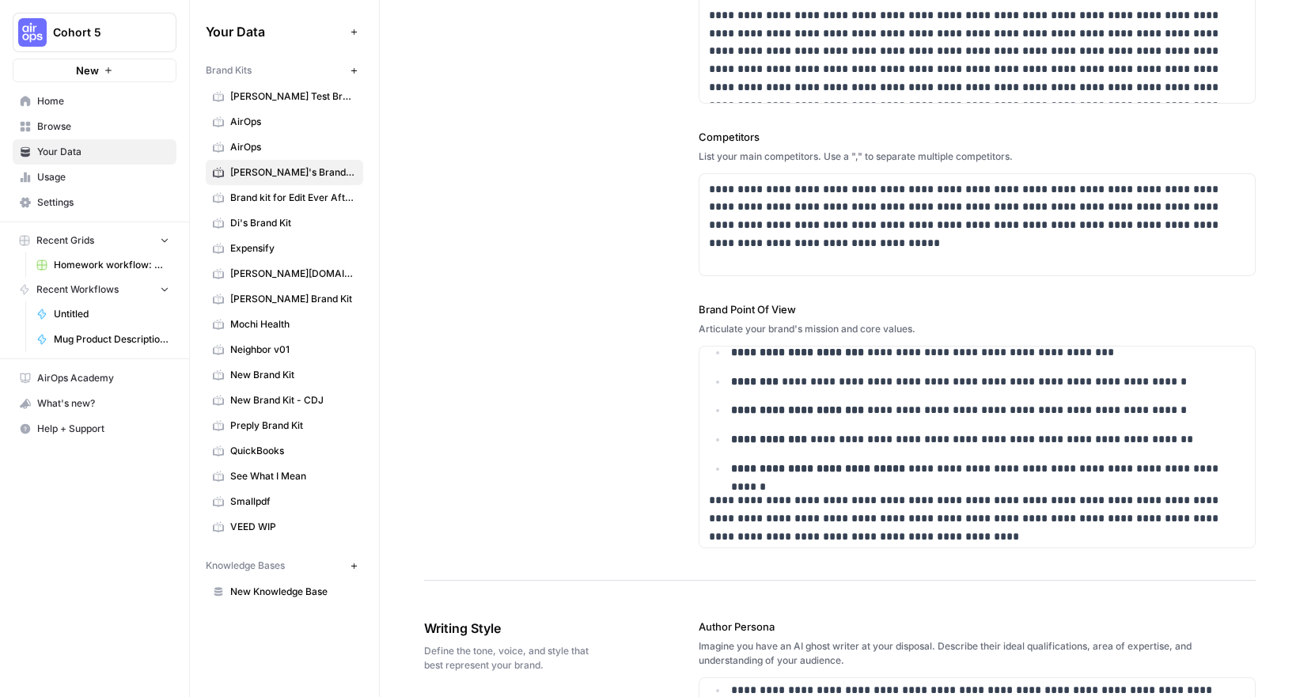
scroll to position [0, 0]
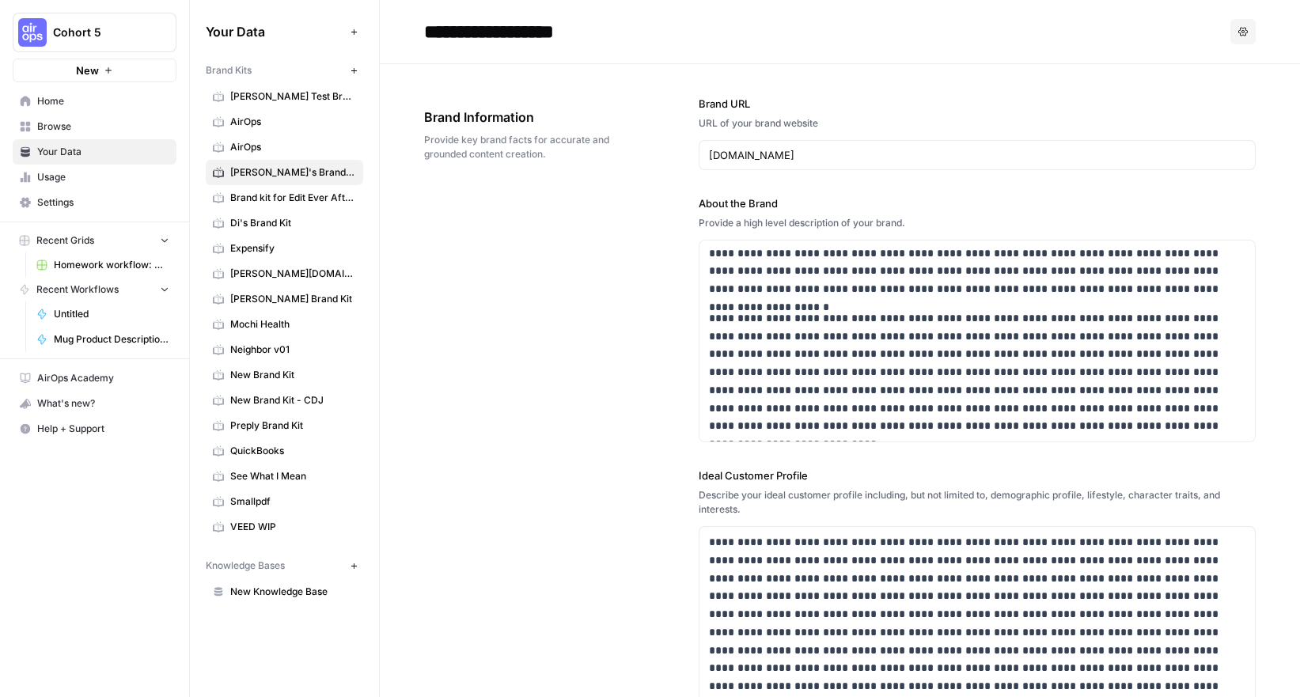
click at [70, 125] on span "Browse" at bounding box center [103, 127] width 132 height 14
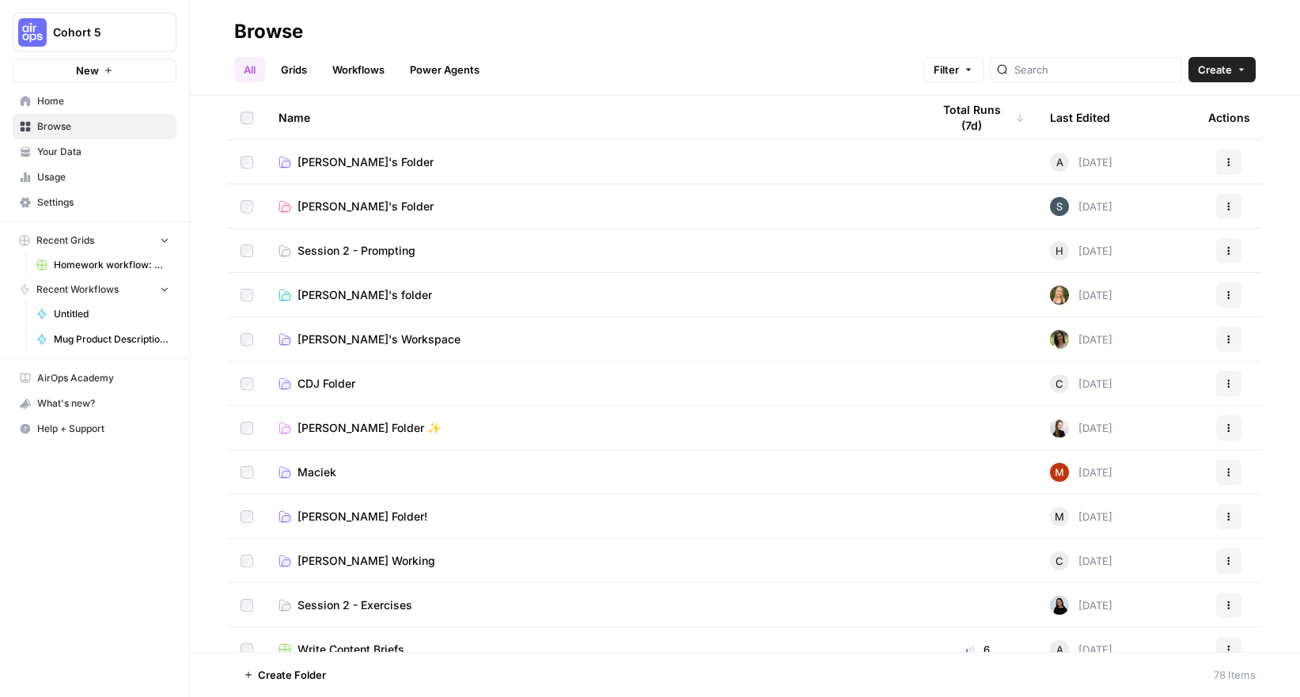
click at [70, 146] on span "Your Data" at bounding box center [103, 152] width 132 height 14
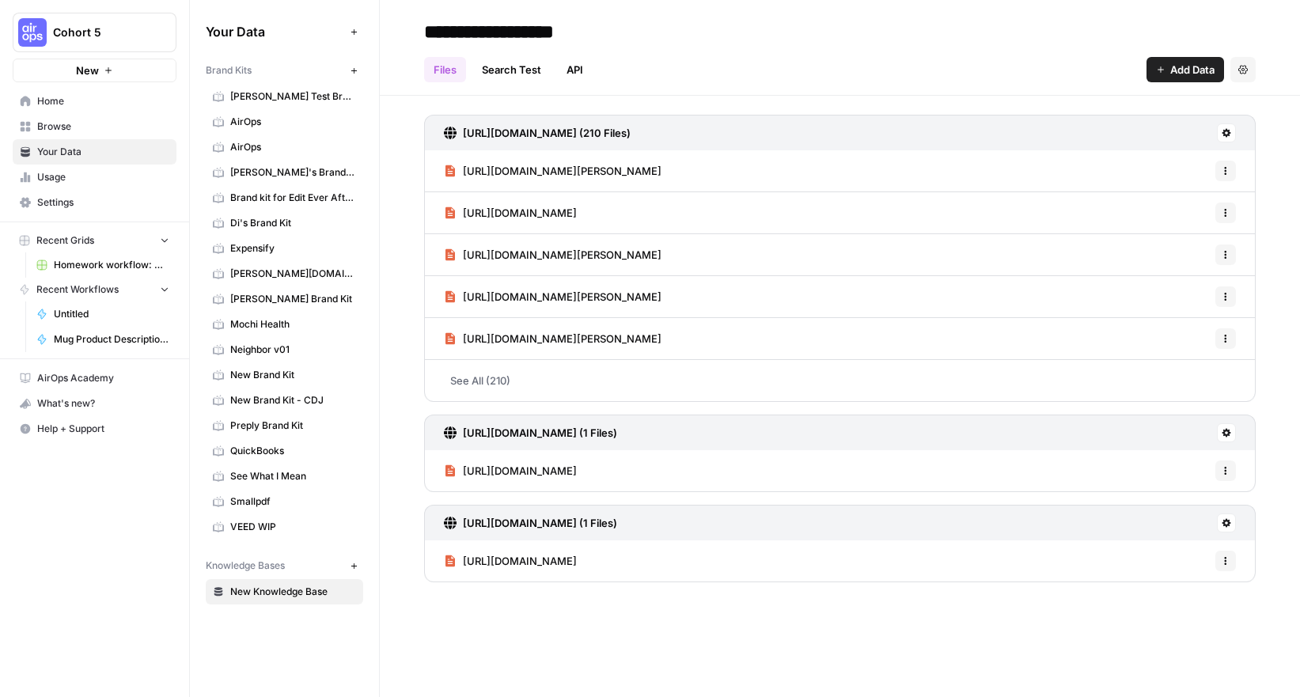
click at [273, 174] on span "[PERSON_NAME]'s Brand Kit" at bounding box center [293, 172] width 126 height 14
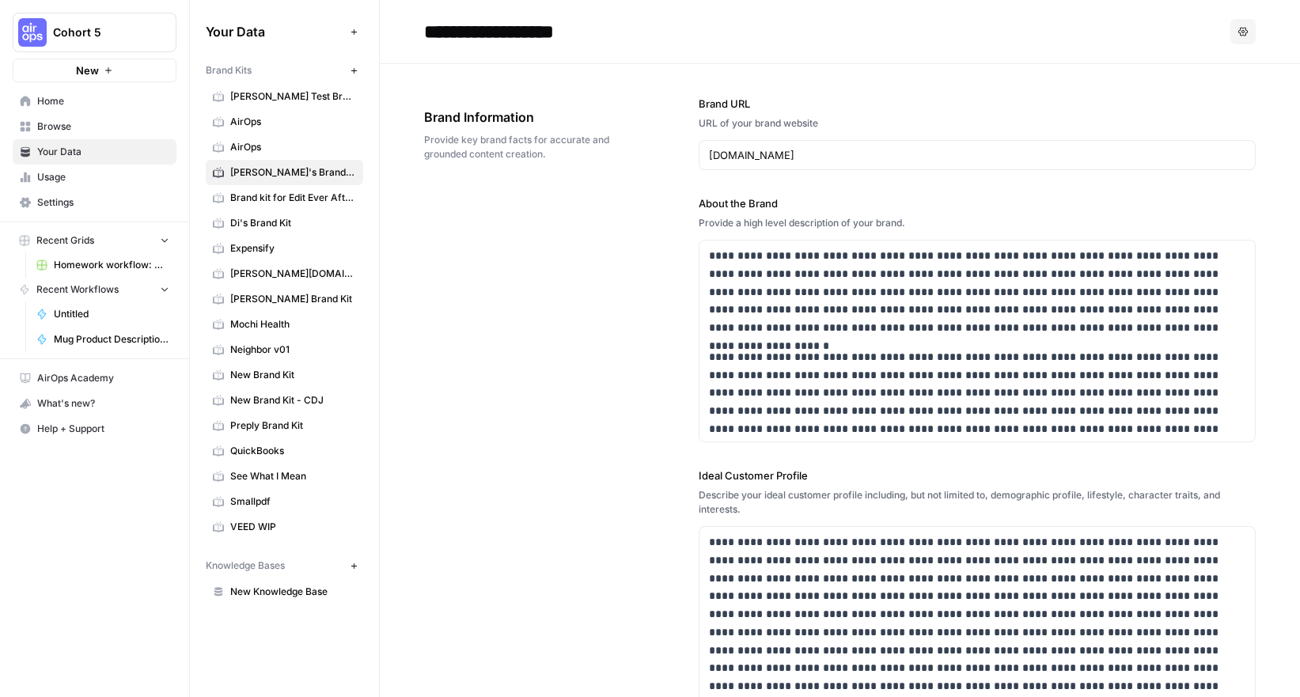
click at [71, 131] on span "Browse" at bounding box center [103, 127] width 132 height 14
